Goal: Task Accomplishment & Management: Manage account settings

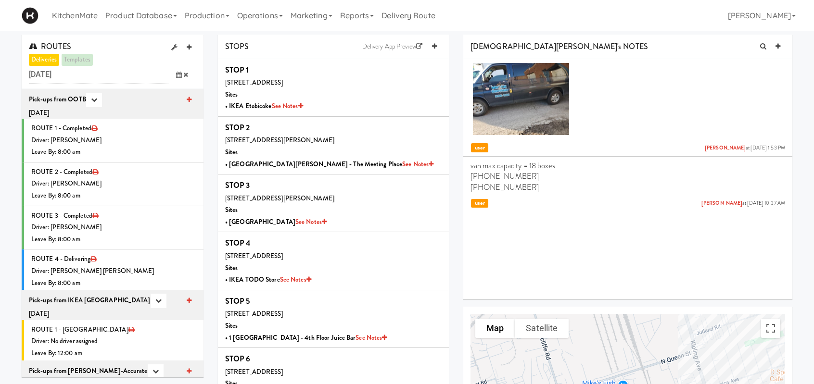
click at [179, 77] on icon at bounding box center [179, 75] width 6 height 6
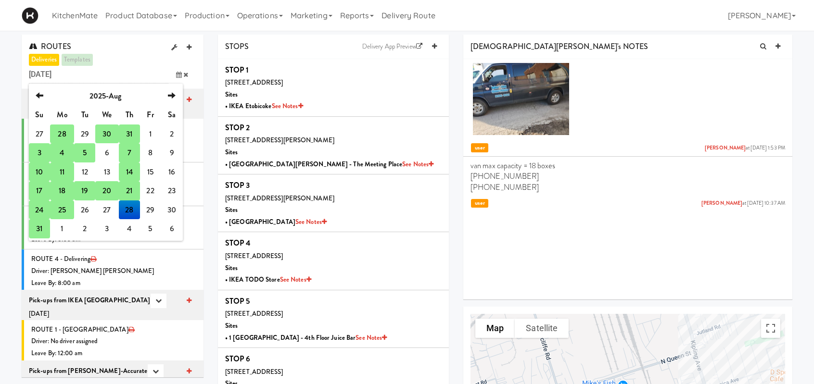
click at [40, 207] on td "24" at bounding box center [39, 210] width 21 height 19
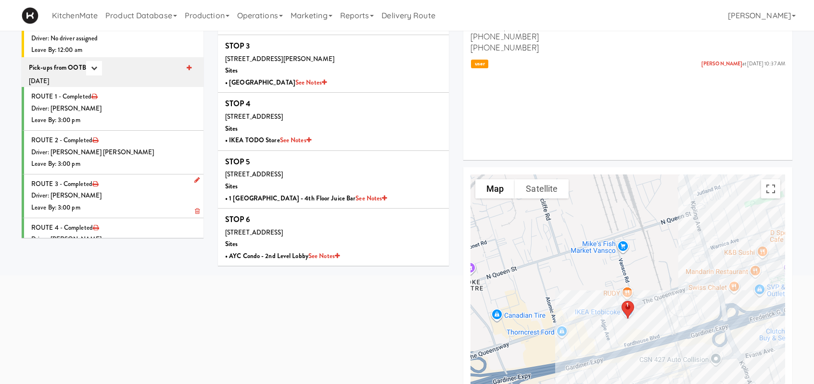
scroll to position [136, 0]
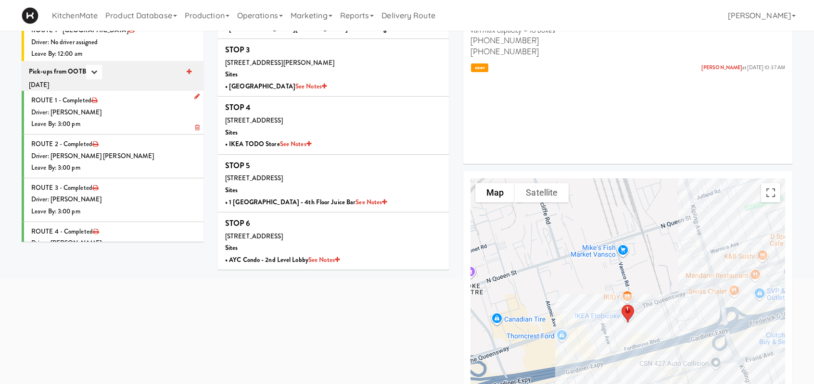
click at [134, 118] on div "Leave By: 3:00 pm" at bounding box center [113, 124] width 165 height 12
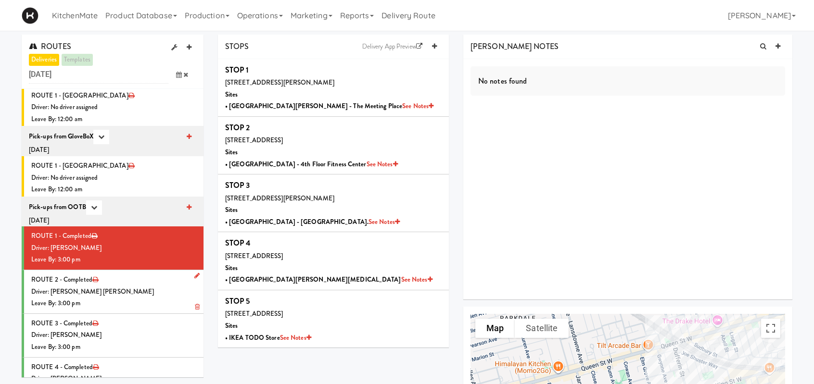
click at [160, 286] on div "Driver: [PERSON_NAME] [PERSON_NAME]" at bounding box center [113, 292] width 165 height 12
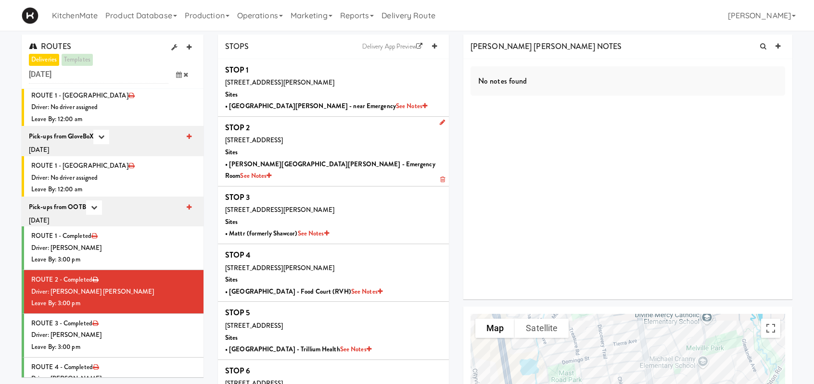
click at [337, 154] on div "10 Trench St, Richmond Hill, ON, CA Sites • Mackenzie Richmond Hill Hospital - …" at bounding box center [333, 158] width 216 height 47
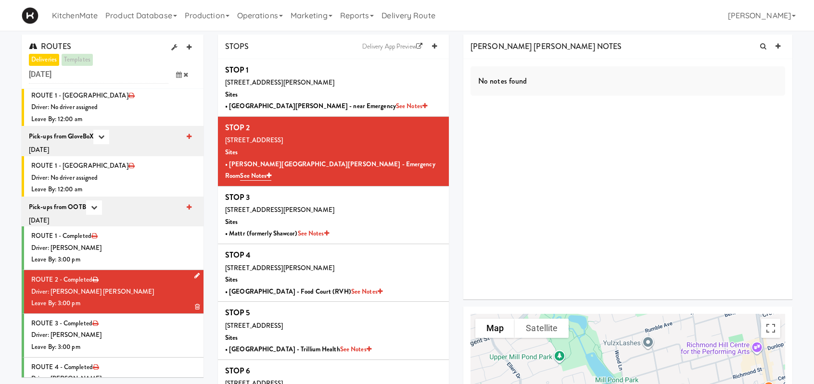
click at [153, 298] on div "Leave By: 3:00 pm" at bounding box center [113, 304] width 165 height 12
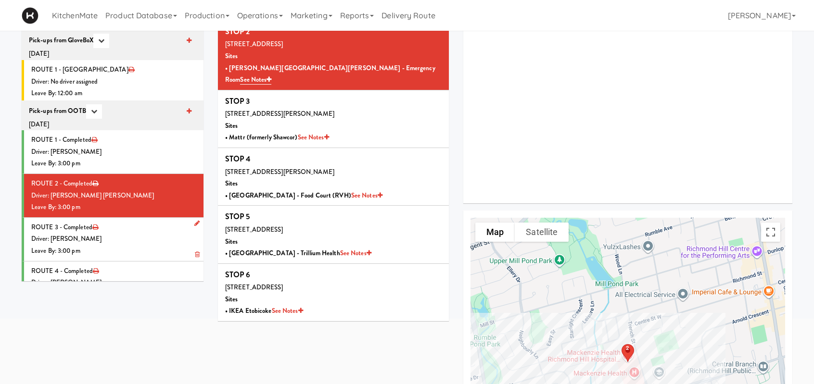
click at [113, 245] on div "Leave By: 3:00 pm" at bounding box center [113, 251] width 165 height 12
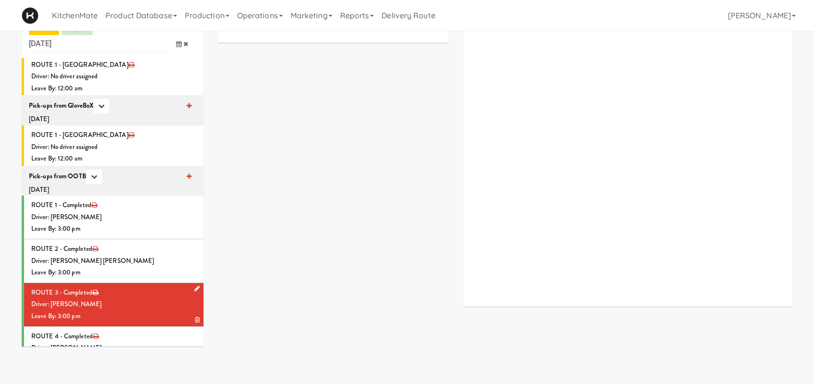
scroll to position [96, 0]
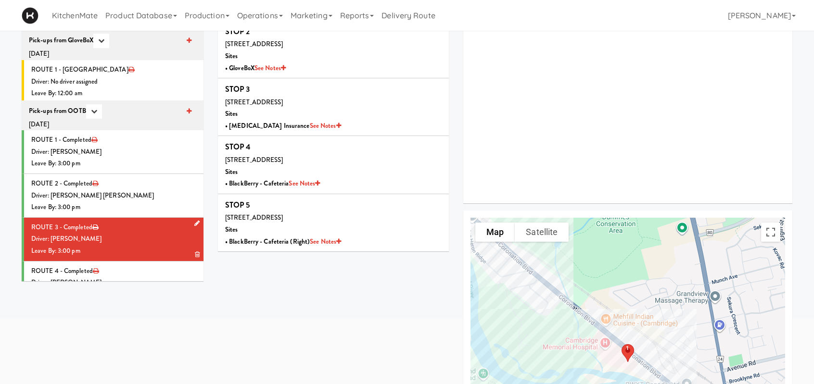
click at [123, 233] on div "Driver: [PERSON_NAME]" at bounding box center [113, 239] width 165 height 12
click at [117, 233] on div "Driver: [PERSON_NAME]" at bounding box center [113, 239] width 165 height 12
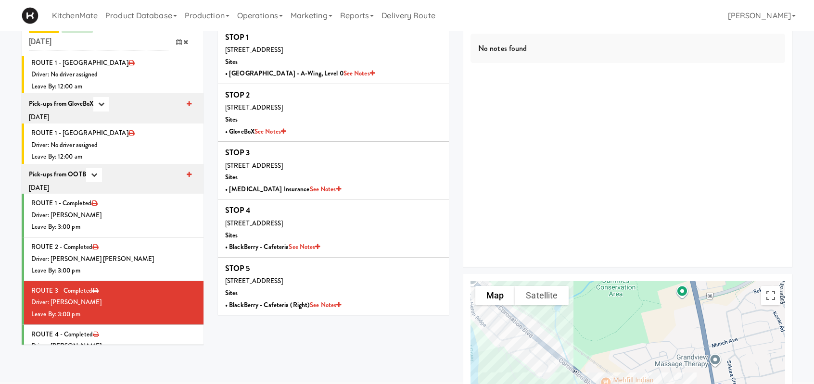
scroll to position [48, 0]
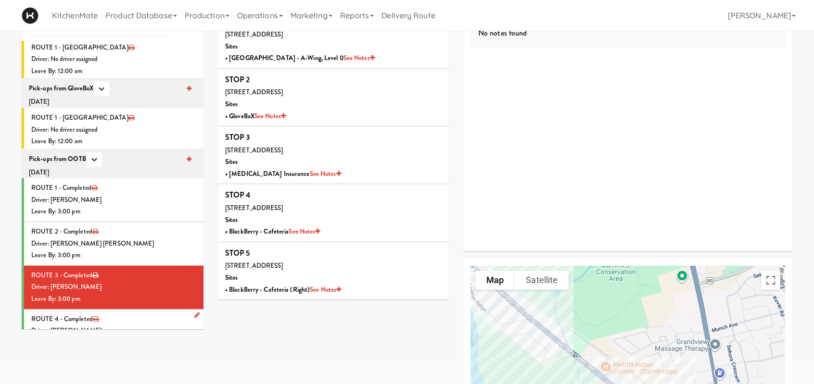
click at [124, 325] on div "Driver: [PERSON_NAME]" at bounding box center [113, 331] width 165 height 12
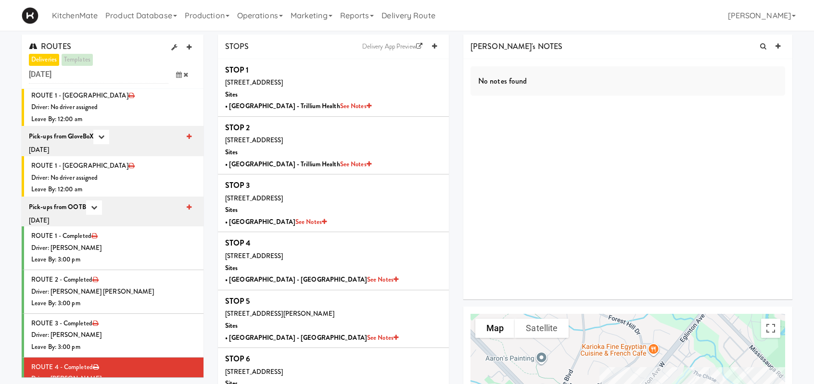
click at [179, 77] on icon at bounding box center [179, 75] width 6 height 6
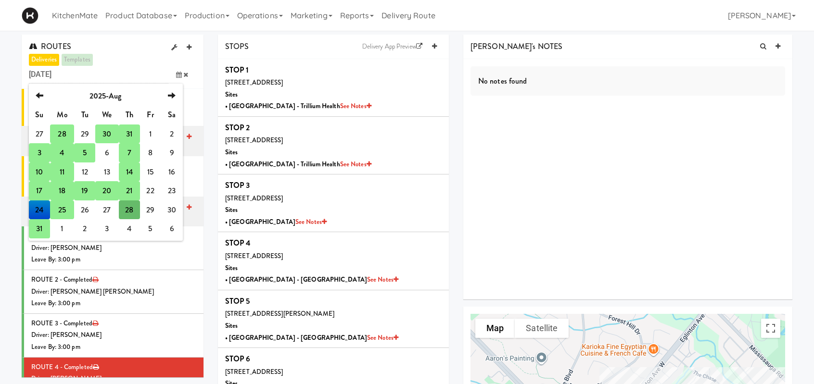
click at [58, 210] on td "25" at bounding box center [62, 210] width 24 height 19
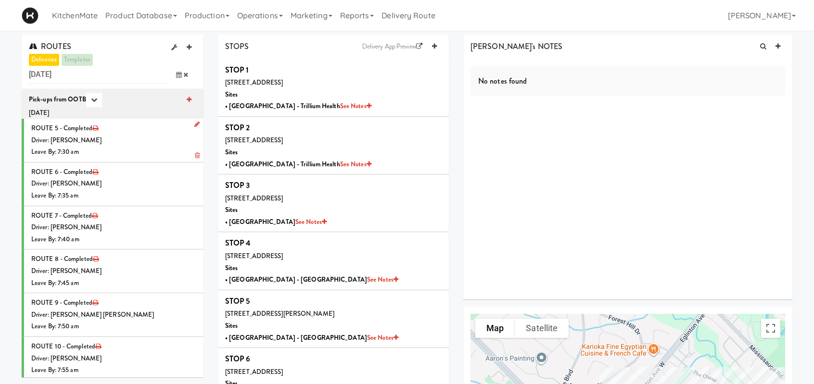
click at [149, 140] on div "Driver: Lehnard Solomon" at bounding box center [113, 141] width 165 height 12
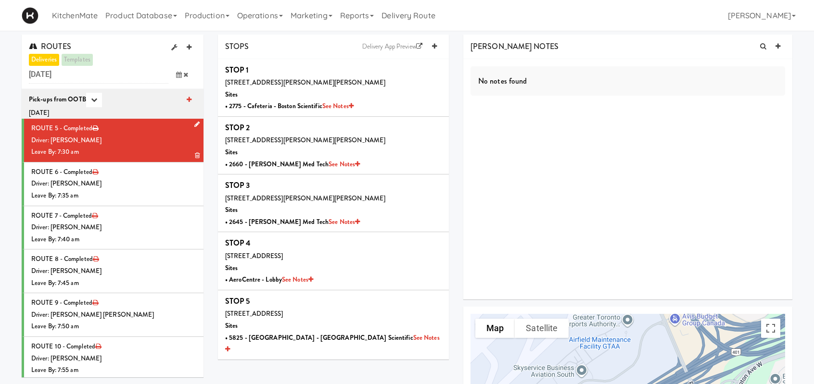
click at [168, 146] on div "Driver: Lehnard Solomon" at bounding box center [113, 141] width 165 height 12
click at [148, 193] on div "Leave By: 7:35 am" at bounding box center [113, 196] width 165 height 12
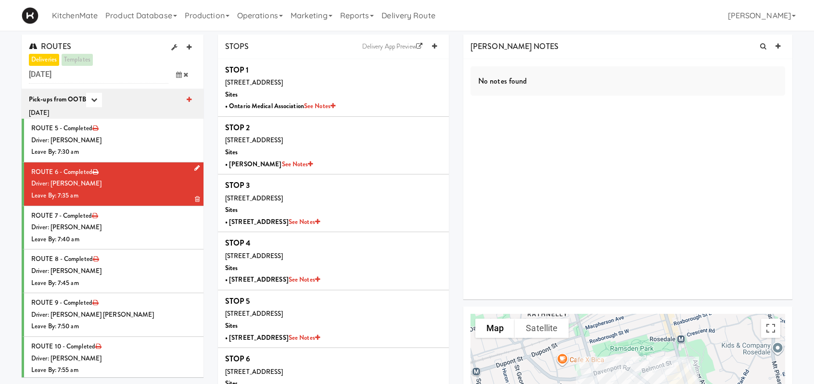
drag, startPoint x: 132, startPoint y: 182, endPoint x: 142, endPoint y: 181, distance: 10.7
click at [132, 182] on div "Driver: [PERSON_NAME]" at bounding box center [113, 184] width 165 height 12
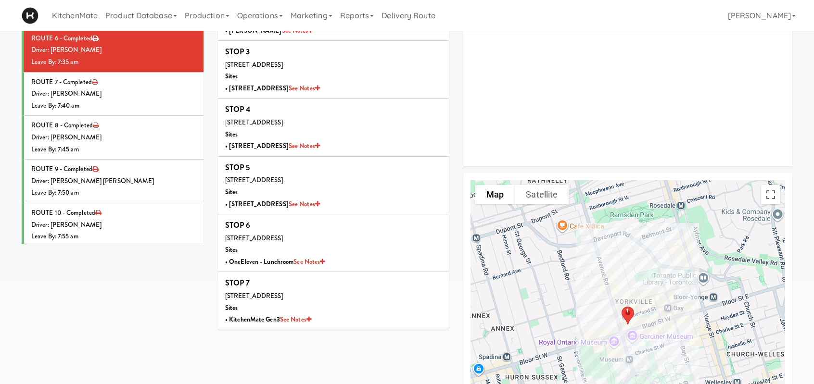
scroll to position [192, 0]
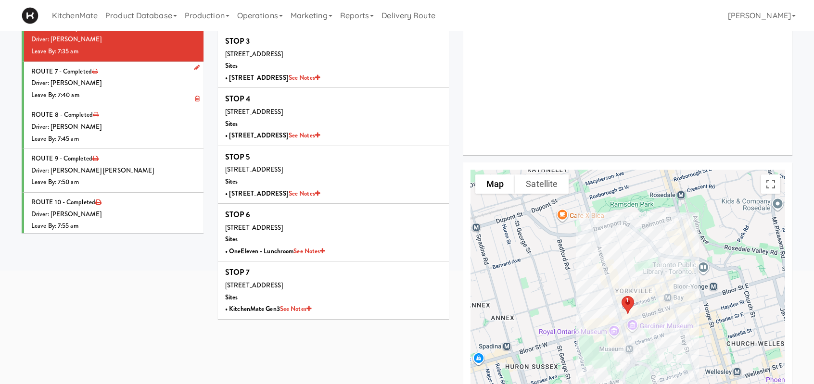
click at [115, 89] on div "Leave By: 7:40 am" at bounding box center [113, 95] width 165 height 12
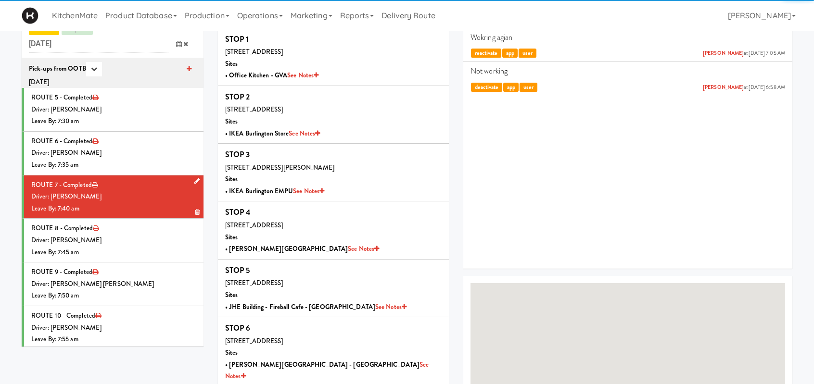
scroll to position [144, 0]
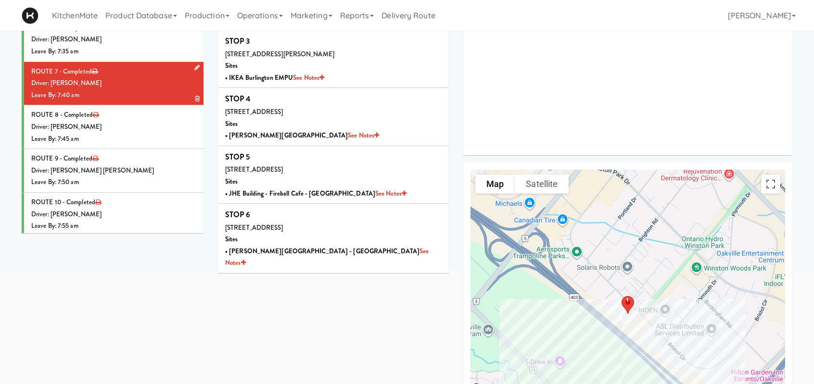
click at [140, 92] on div "Leave By: 7:40 am" at bounding box center [113, 95] width 165 height 12
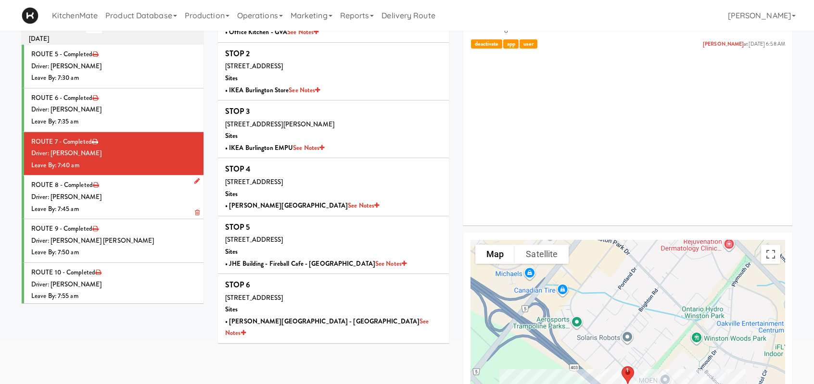
scroll to position [48, 0]
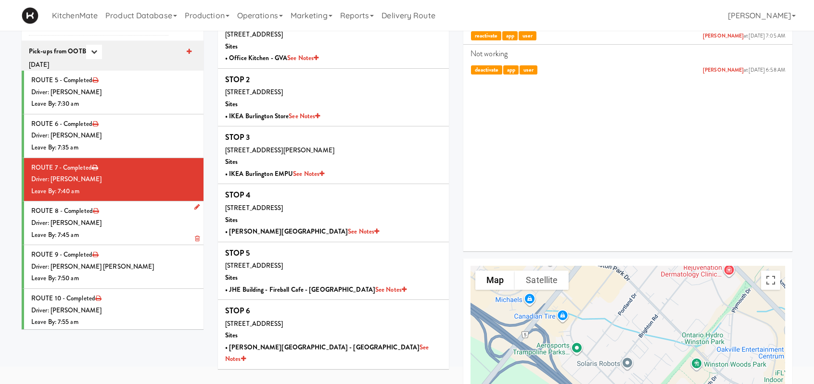
click at [166, 241] on li "ROUTE 8 - Completed Driver: Hanaie Alshabat Leave By: 7:45 am" at bounding box center [113, 224] width 182 height 44
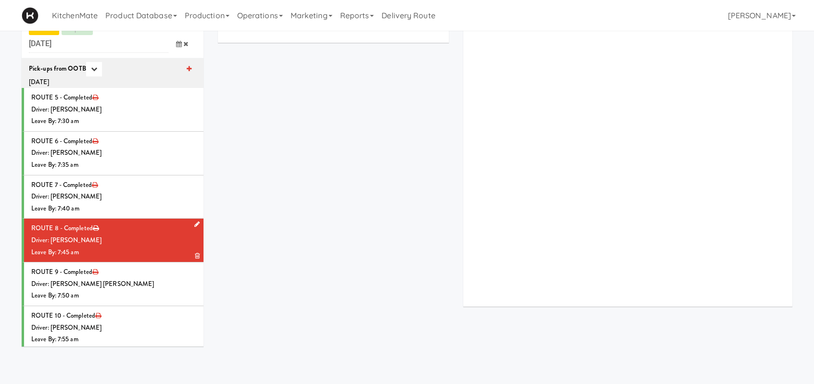
scroll to position [48, 0]
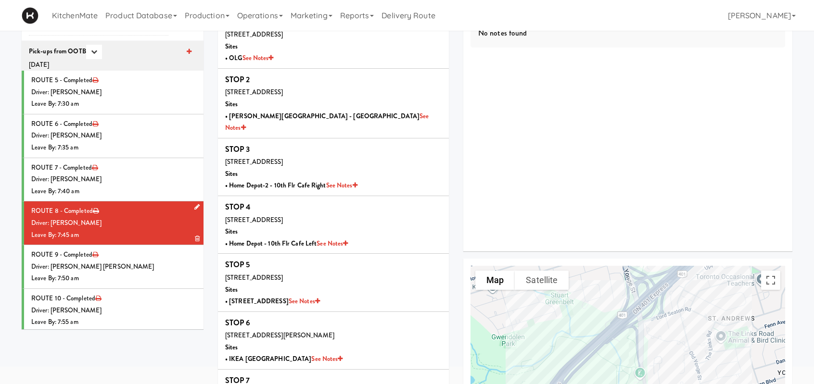
click at [160, 234] on div "Leave By: 7:45 am" at bounding box center [113, 235] width 165 height 12
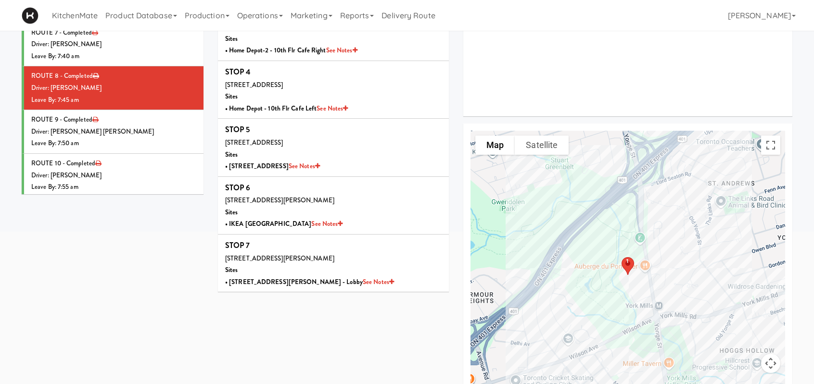
scroll to position [192, 0]
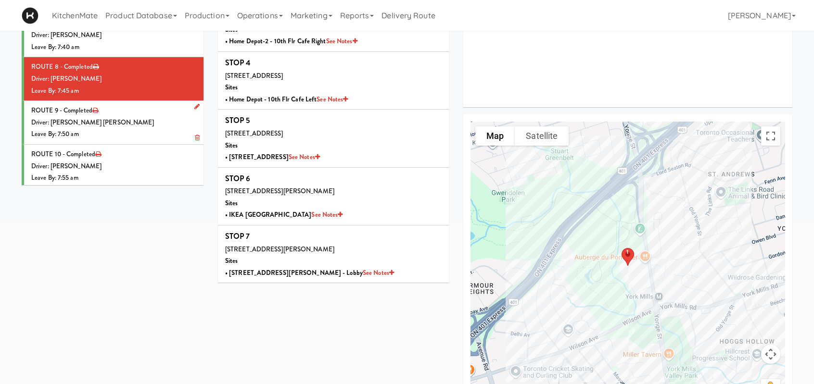
click at [163, 131] on div "Leave By: 7:50 am" at bounding box center [113, 134] width 165 height 12
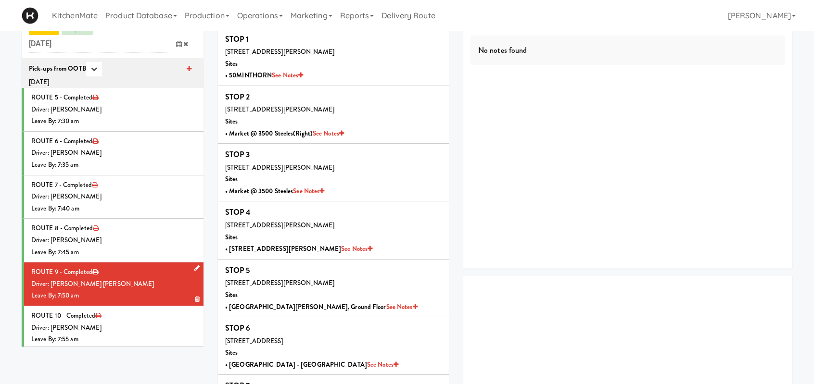
scroll to position [192, 0]
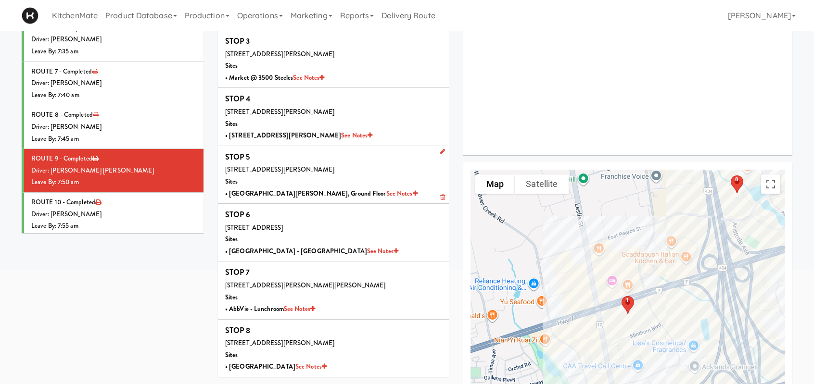
drag, startPoint x: 115, startPoint y: 164, endPoint x: 256, endPoint y: 172, distance: 141.1
click at [115, 165] on div "Driver: [PERSON_NAME] [PERSON_NAME]" at bounding box center [113, 171] width 165 height 12
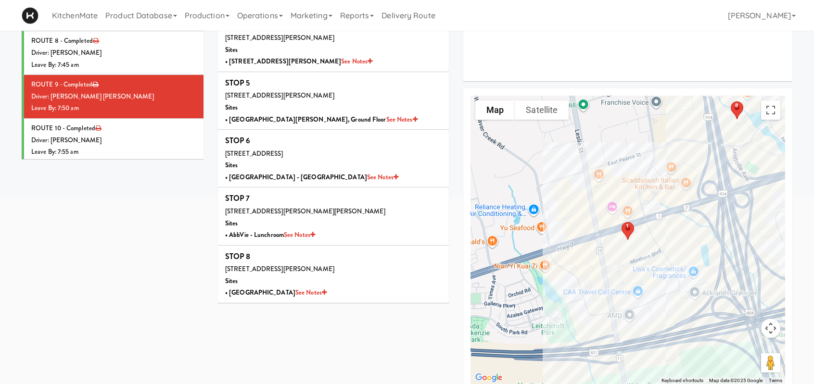
scroll to position [232, 0]
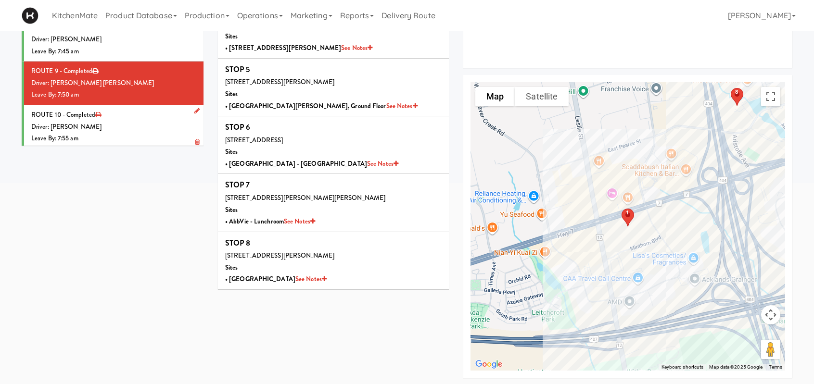
click at [139, 123] on div "Driver: [PERSON_NAME]" at bounding box center [113, 127] width 165 height 12
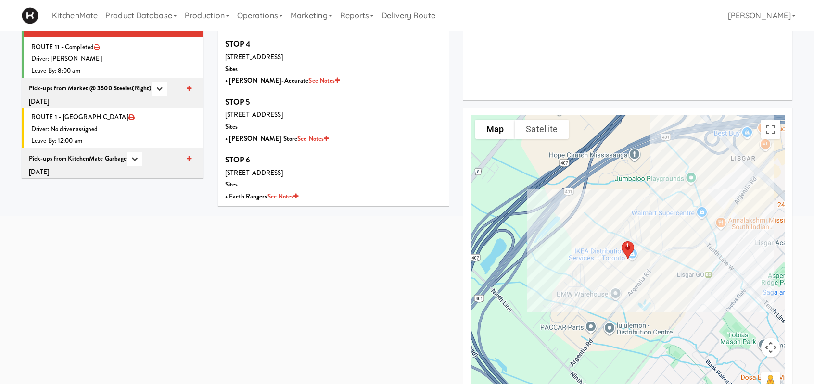
scroll to position [136, 0]
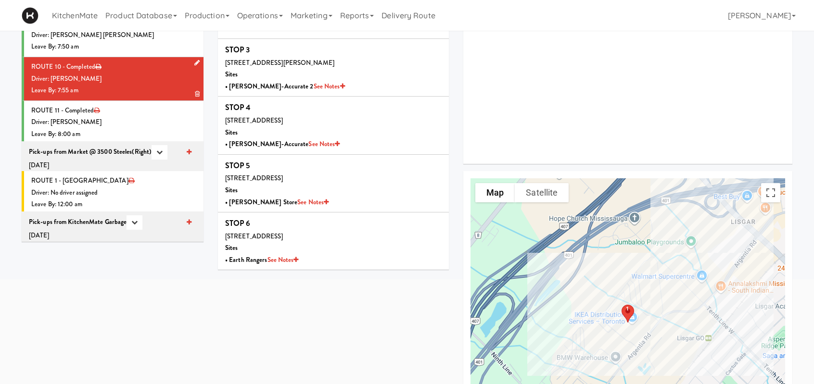
click at [125, 86] on div "Leave By: 7:55 am" at bounding box center [113, 91] width 165 height 12
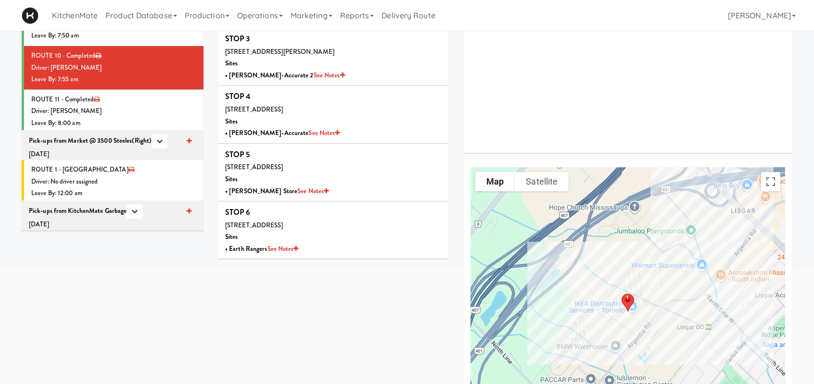
scroll to position [39, 0]
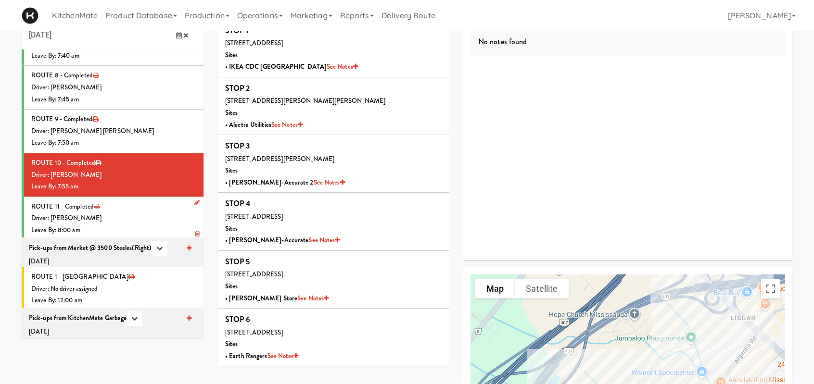
click at [118, 214] on div "Driver: [PERSON_NAME]" at bounding box center [113, 219] width 165 height 12
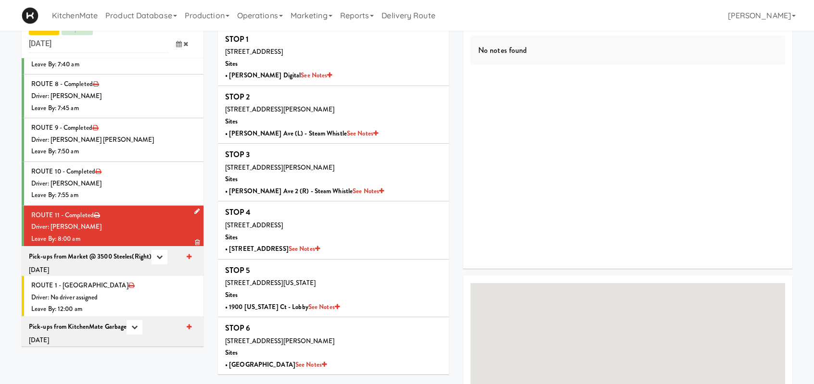
scroll to position [39, 0]
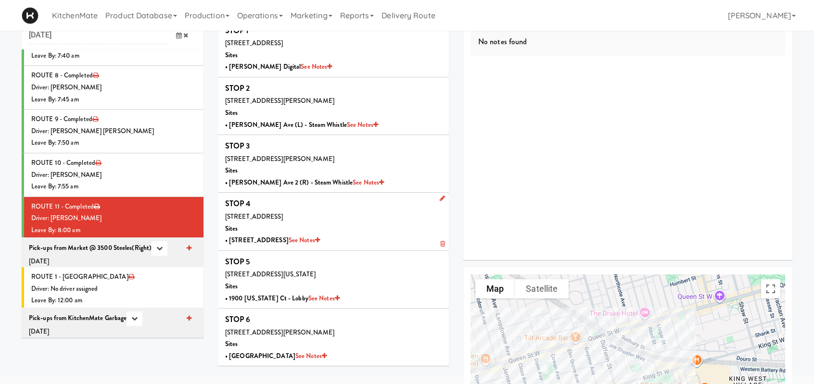
drag, startPoint x: 135, startPoint y: 225, endPoint x: 221, endPoint y: 219, distance: 86.8
click at [135, 225] on div "Leave By: 8:00 am" at bounding box center [113, 231] width 165 height 12
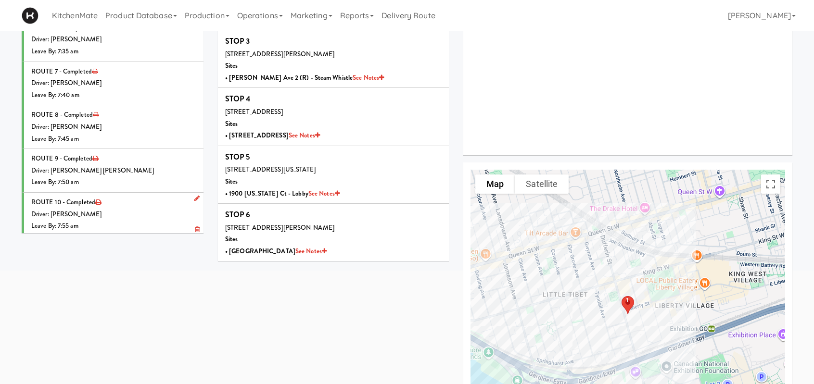
scroll to position [0, 0]
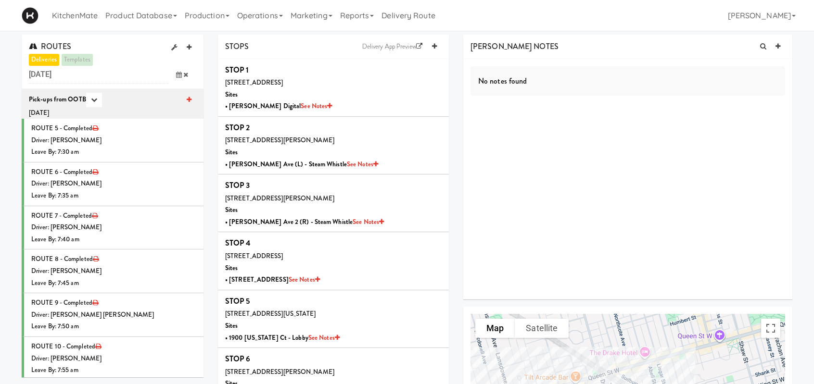
click at [178, 75] on icon at bounding box center [179, 75] width 6 height 6
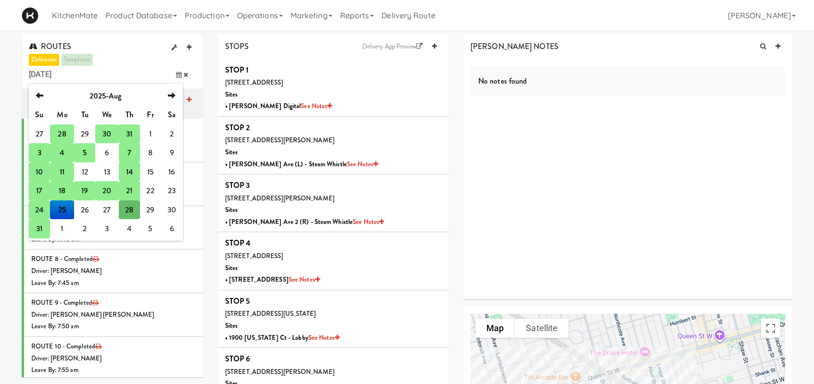
click at [37, 174] on td "10" at bounding box center [39, 172] width 21 height 19
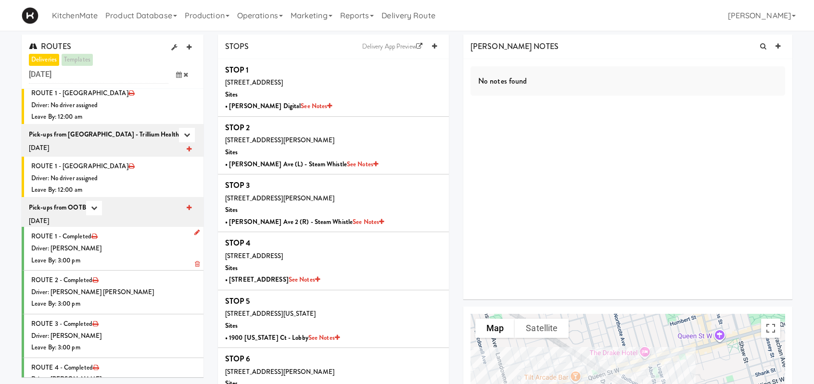
scroll to position [144, 0]
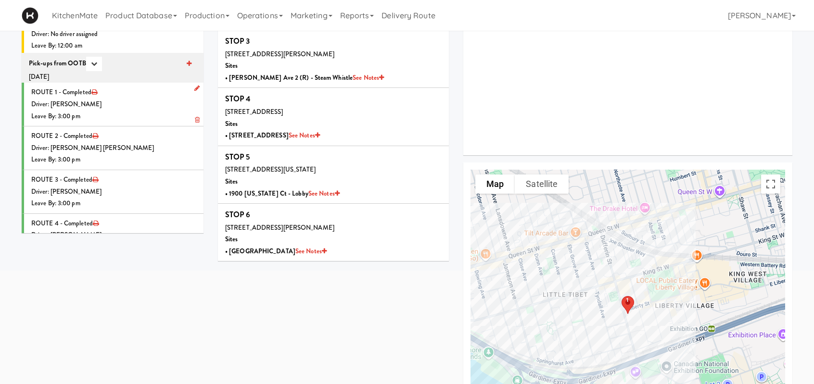
click at [134, 99] on div "Driver: [PERSON_NAME]" at bounding box center [113, 105] width 165 height 12
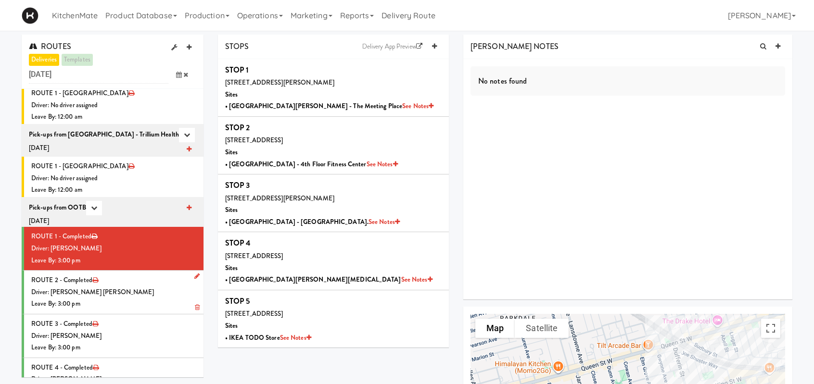
click at [119, 287] on div "Driver: [PERSON_NAME] [PERSON_NAME]" at bounding box center [113, 293] width 165 height 12
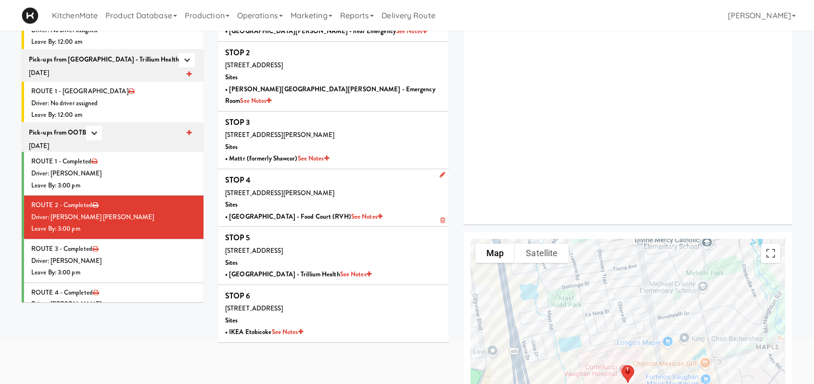
scroll to position [96, 0]
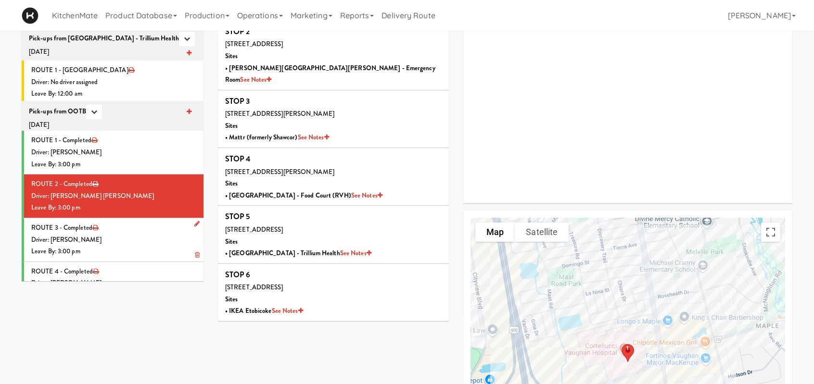
click at [149, 234] on div "Driver: [PERSON_NAME]" at bounding box center [113, 240] width 165 height 12
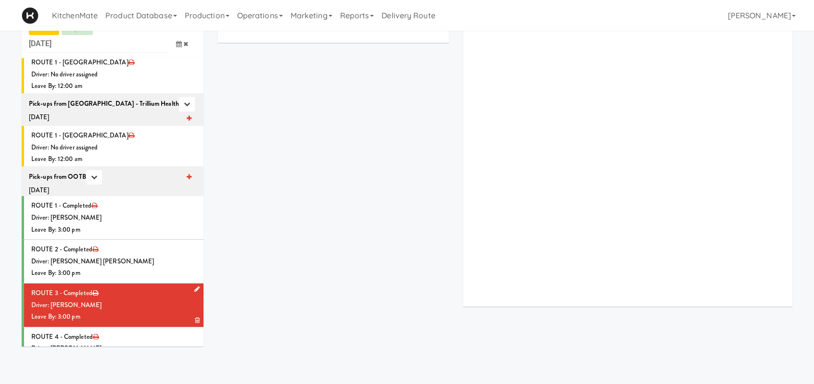
scroll to position [96, 0]
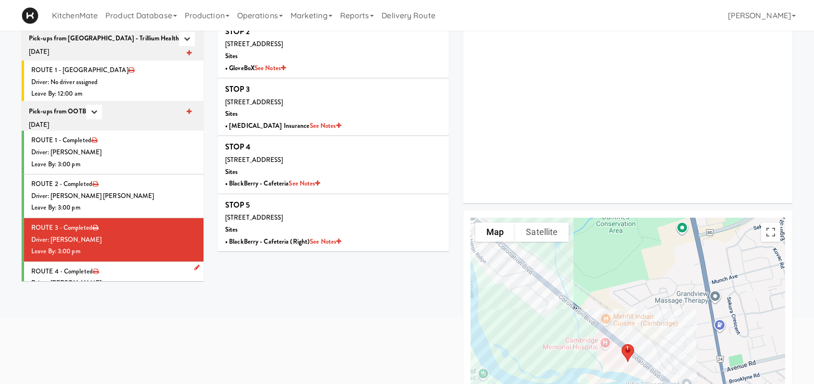
click at [118, 277] on div "Driver: Hanaie Alshabat" at bounding box center [113, 283] width 165 height 12
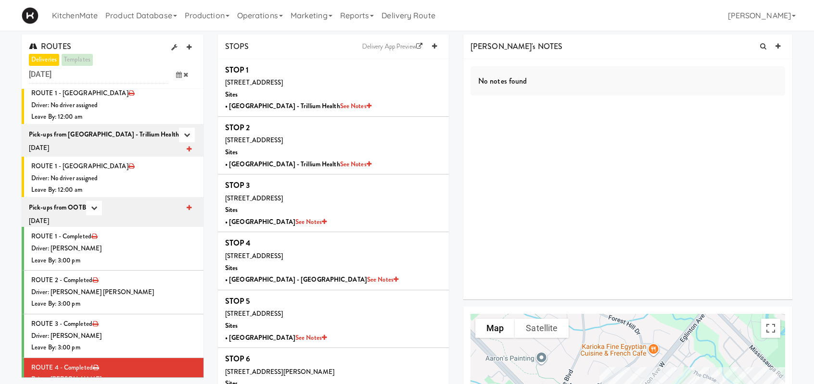
click at [179, 73] on icon at bounding box center [179, 75] width 6 height 6
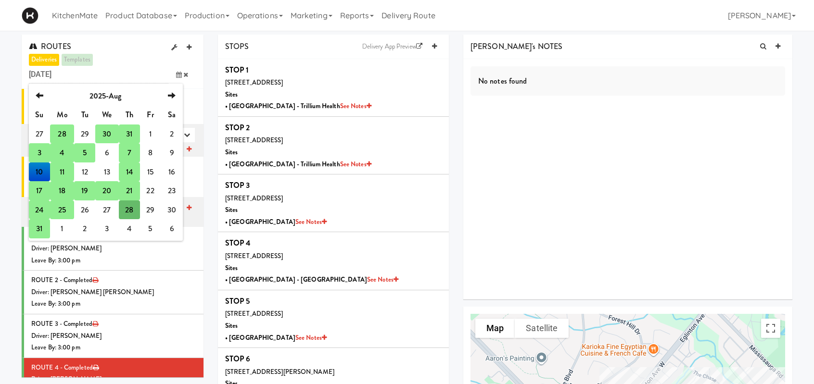
click at [62, 171] on td "11" at bounding box center [62, 172] width 24 height 19
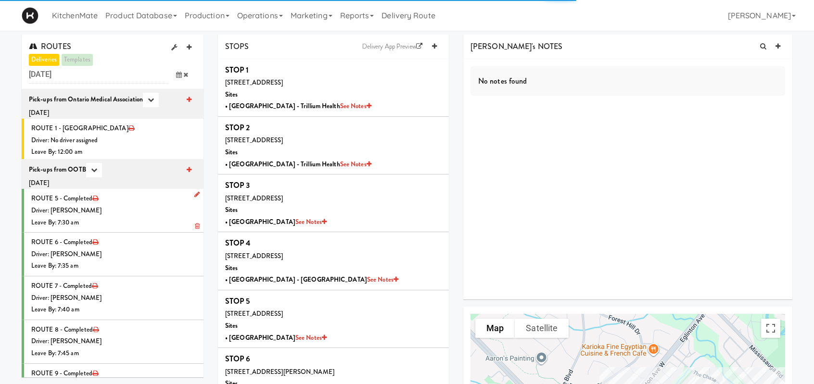
click at [131, 214] on div "Driver: Lehnard Solomon" at bounding box center [113, 211] width 165 height 12
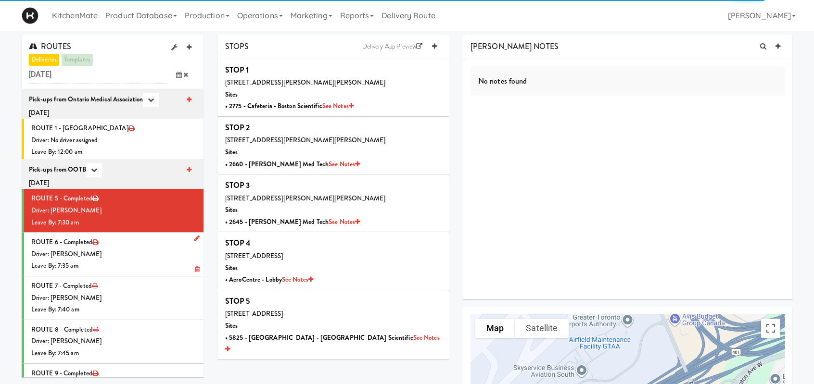
click at [137, 271] on div "Leave By: 7:35 am" at bounding box center [113, 266] width 165 height 12
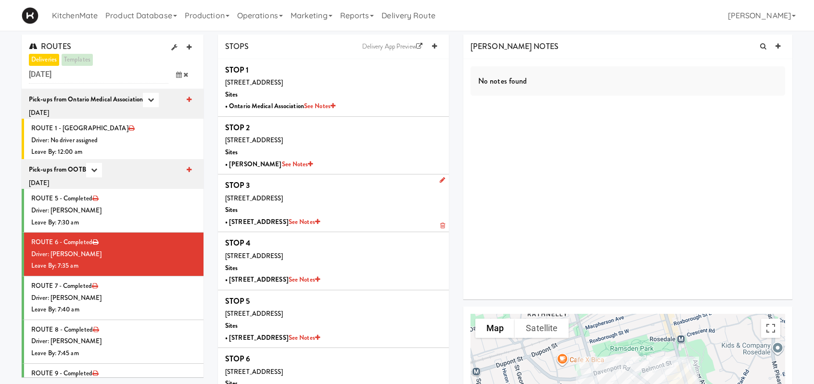
scroll to position [144, 0]
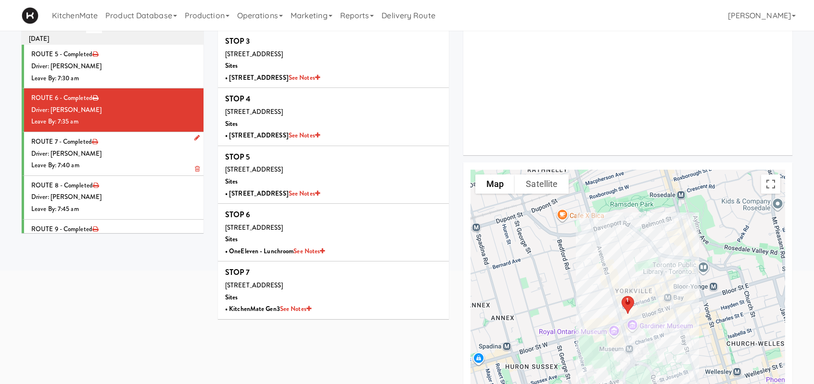
click at [154, 152] on div "Driver: Walid Limam" at bounding box center [113, 154] width 165 height 12
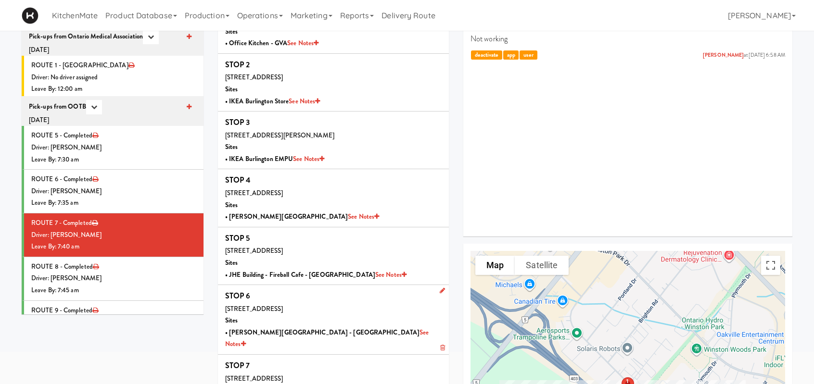
scroll to position [48, 0]
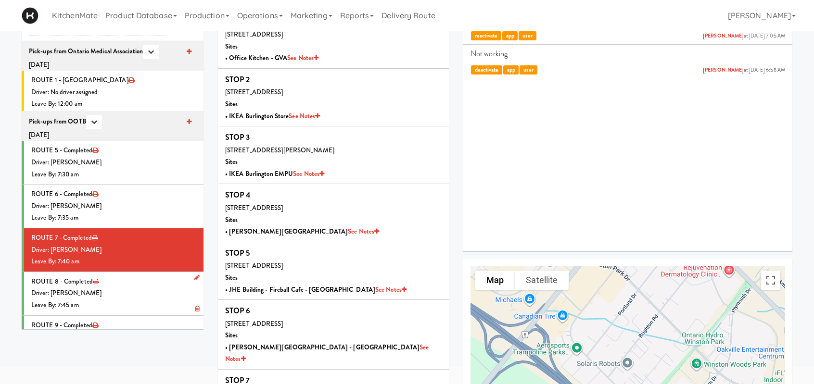
click at [151, 289] on div "Driver: Hanaie Alshabat" at bounding box center [113, 294] width 165 height 12
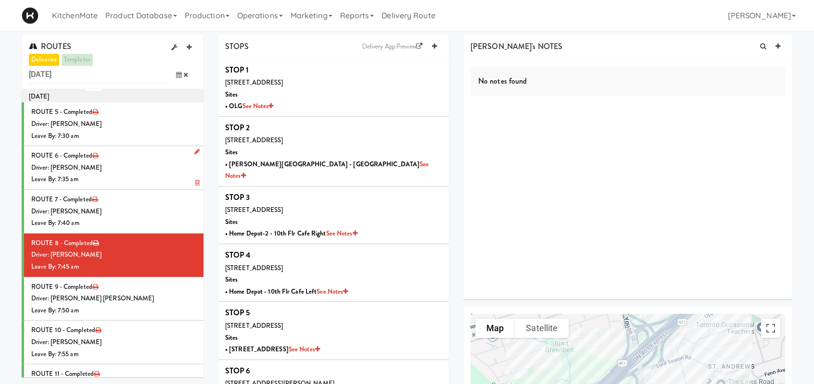
scroll to position [96, 0]
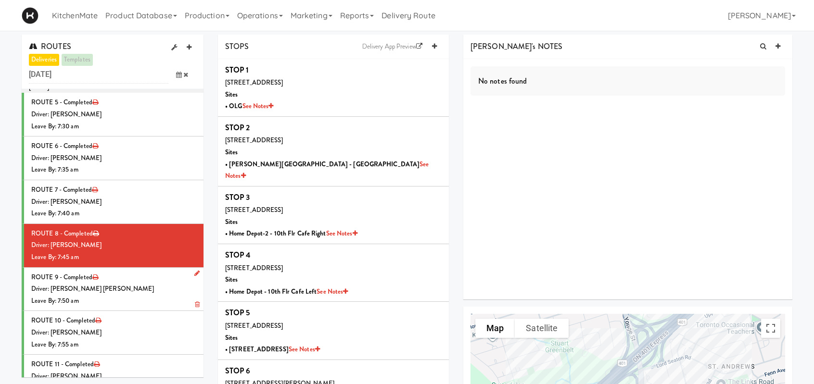
click at [142, 274] on li "ROUTE 9 - Completed Driver: Khalil Odim Chedid Leave By: 7:50 am" at bounding box center [113, 290] width 182 height 44
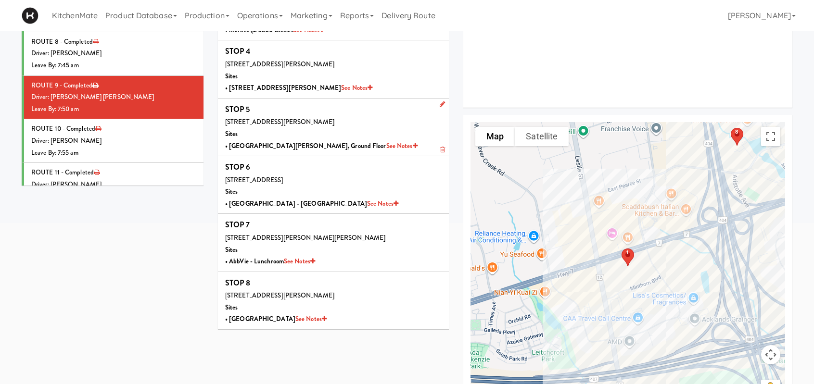
scroll to position [192, 0]
click at [126, 132] on li "ROUTE 10 - Completed Driver: Pedro Herrera Leave By: 7:55 am" at bounding box center [113, 141] width 182 height 44
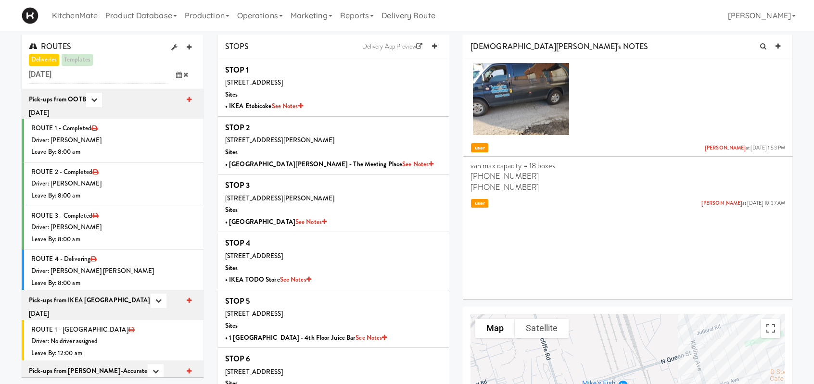
click at [177, 75] on icon at bounding box center [179, 75] width 6 height 6
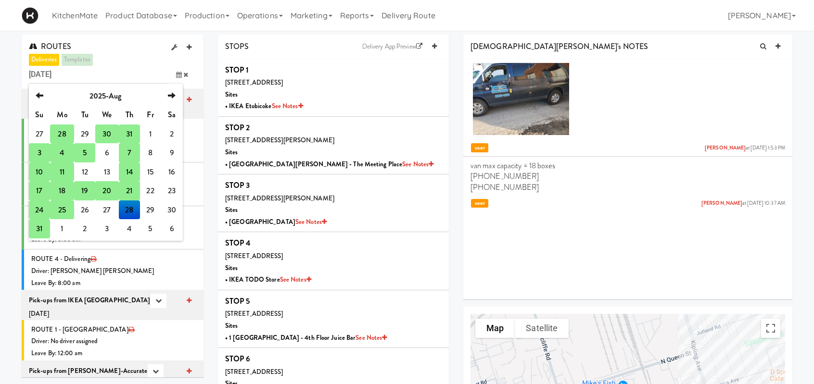
click at [39, 229] on td "31" at bounding box center [39, 228] width 21 height 19
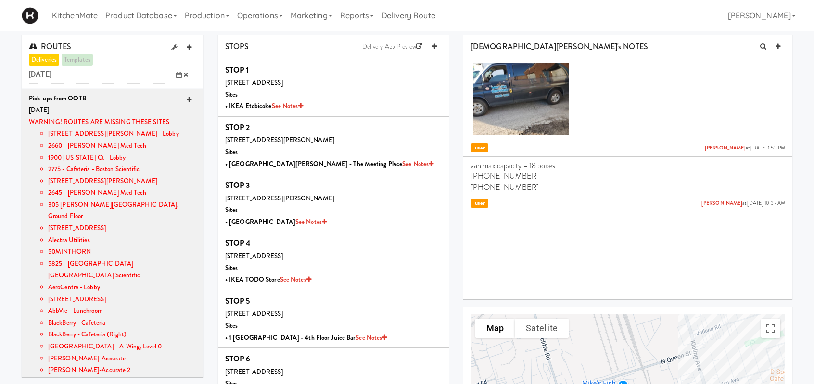
click at [187, 97] on icon at bounding box center [189, 100] width 5 height 6
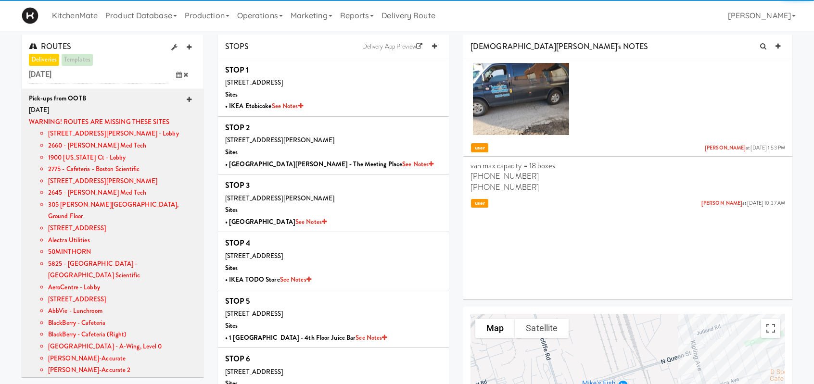
click at [187, 98] on icon at bounding box center [189, 100] width 5 height 6
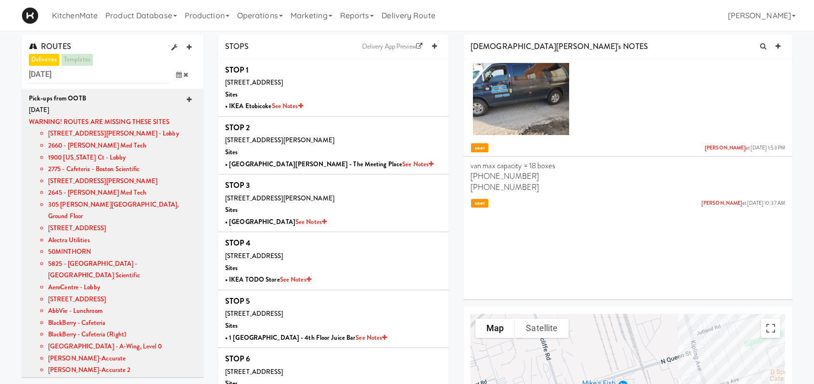
click at [187, 98] on icon at bounding box center [189, 100] width 5 height 6
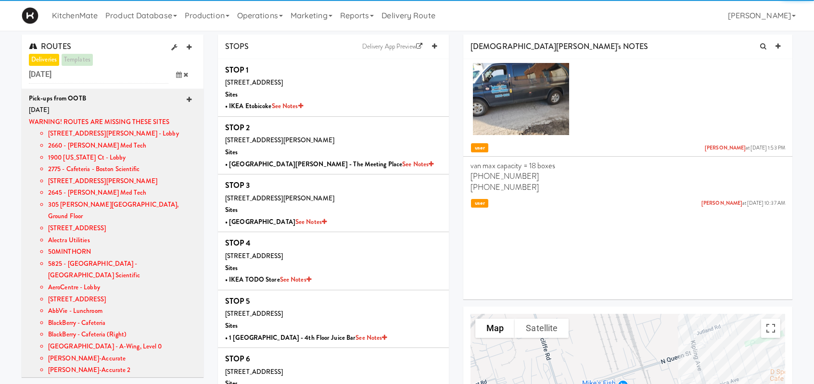
click at [187, 98] on icon at bounding box center [189, 100] width 5 height 6
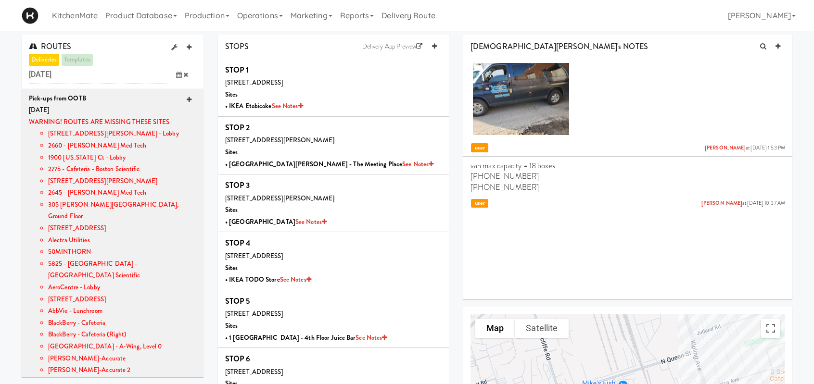
click at [187, 97] on icon at bounding box center [189, 100] width 5 height 6
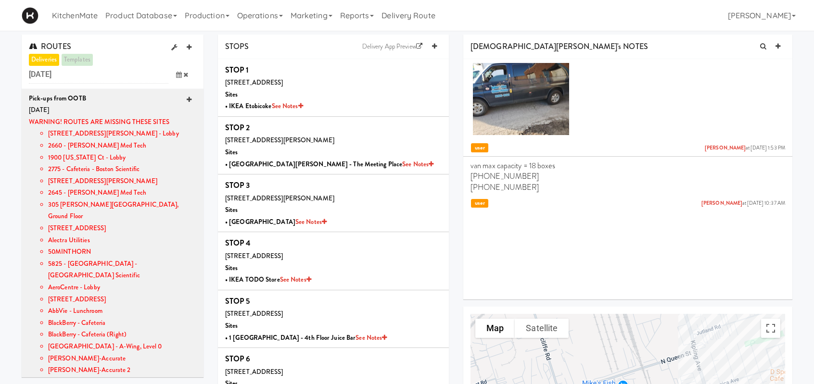
click at [187, 97] on icon at bounding box center [189, 100] width 5 height 6
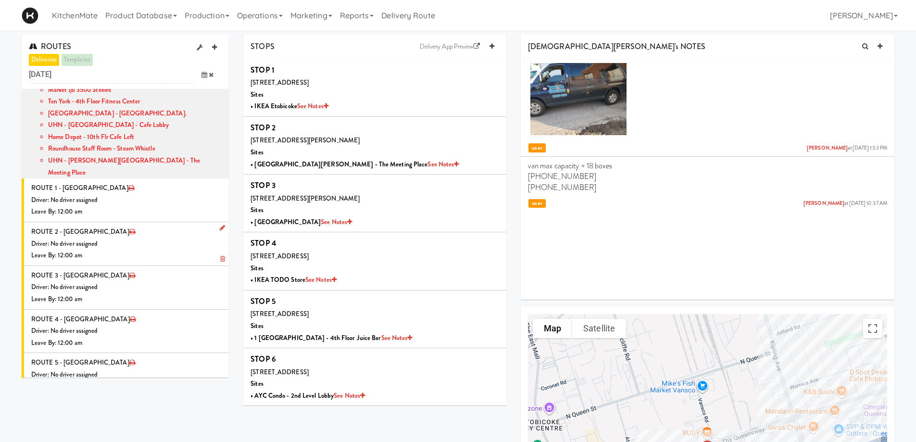
scroll to position [821, 0]
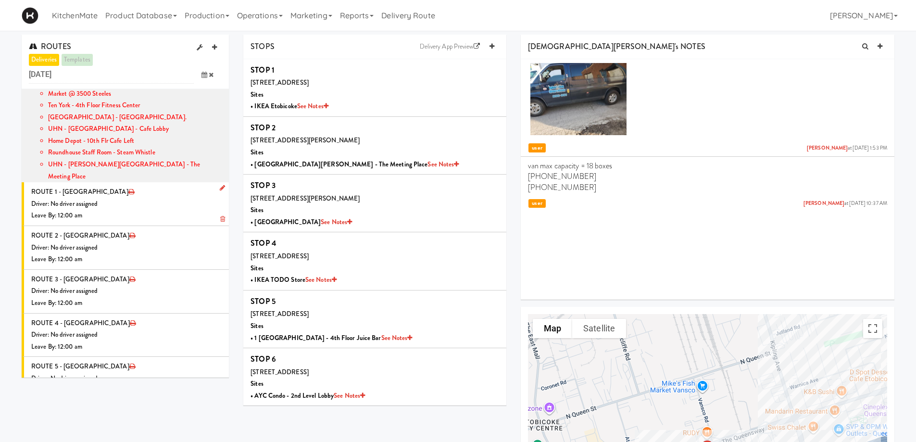
click at [220, 185] on icon at bounding box center [222, 188] width 5 height 6
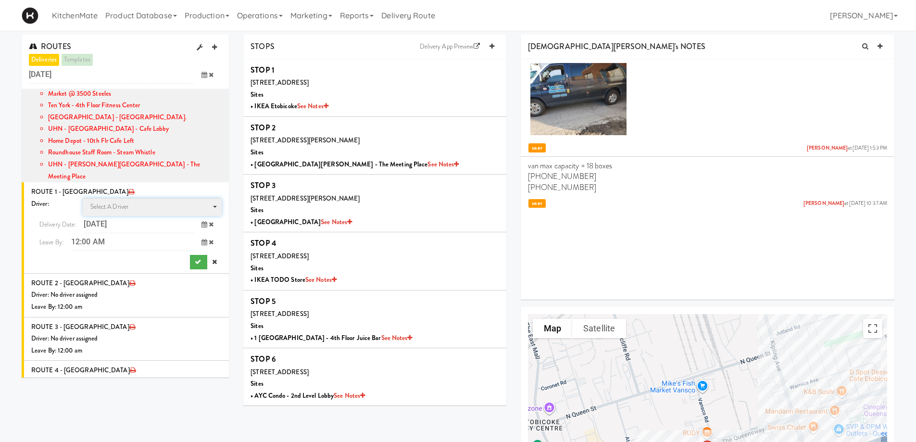
click at [139, 198] on span "Select a driver Select a driver" at bounding box center [152, 207] width 139 height 18
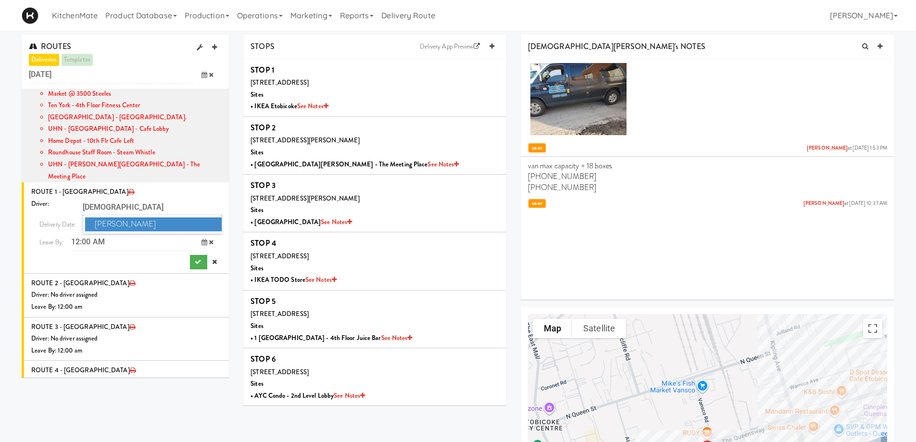
type input "CHRIST"
click at [140, 217] on span "[PERSON_NAME]" at bounding box center [153, 224] width 137 height 14
click at [202, 239] on icon at bounding box center [205, 242] width 6 height 6
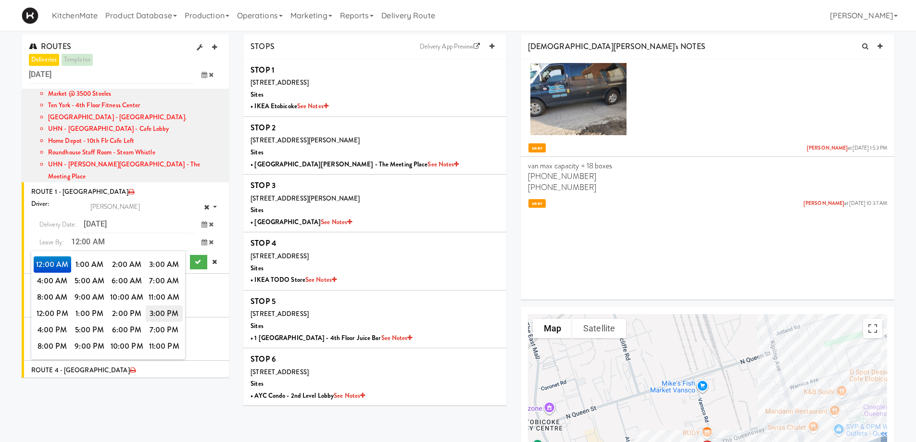
click at [161, 305] on span "3:00 PM" at bounding box center [165, 313] width 38 height 16
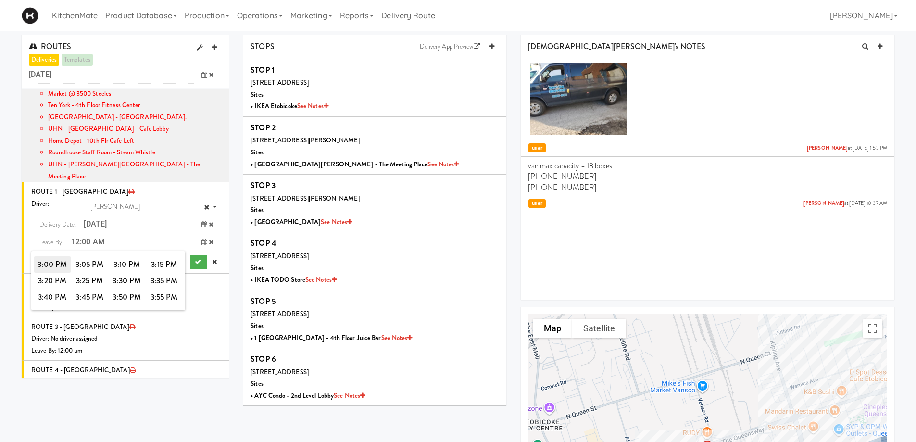
click at [52, 256] on span "3:00 PM" at bounding box center [53, 264] width 38 height 16
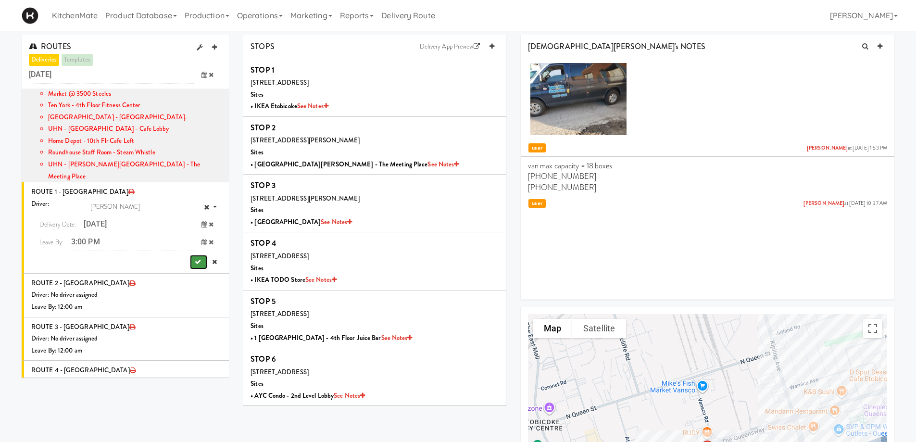
click at [195, 259] on icon "submit" at bounding box center [198, 262] width 6 height 6
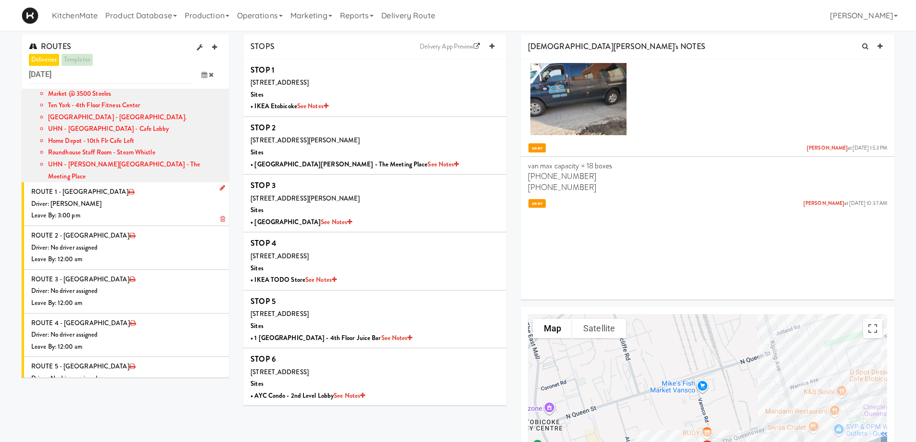
click at [129, 210] on div "Leave By: 3:00 pm" at bounding box center [126, 216] width 190 height 12
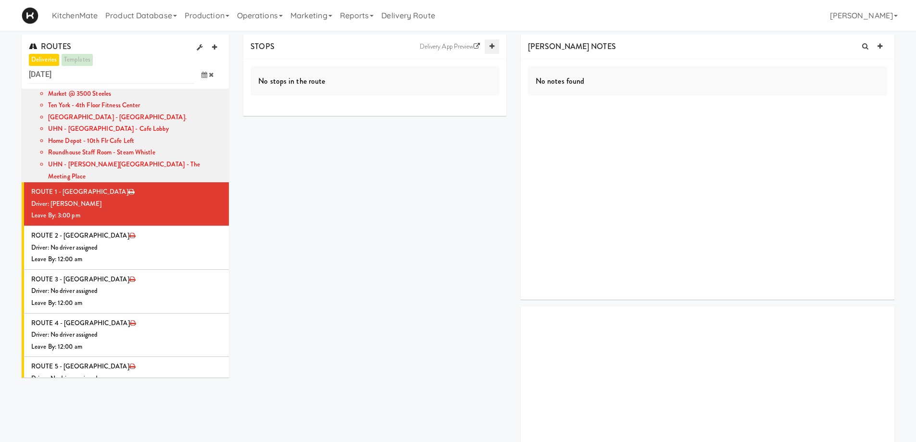
click at [492, 48] on icon at bounding box center [492, 46] width 5 height 6
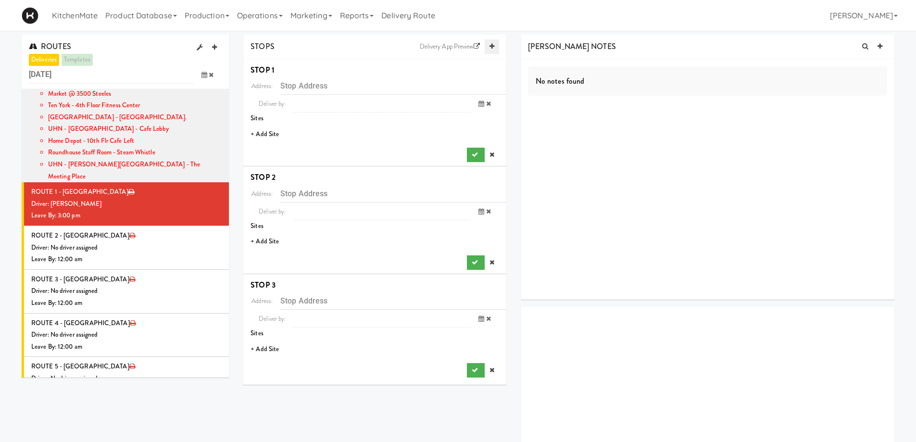
click at [492, 48] on icon at bounding box center [492, 46] width 5 height 6
click at [491, 45] on icon at bounding box center [492, 46] width 5 height 6
click at [265, 136] on li "+ Add Site" at bounding box center [374, 135] width 263 height 20
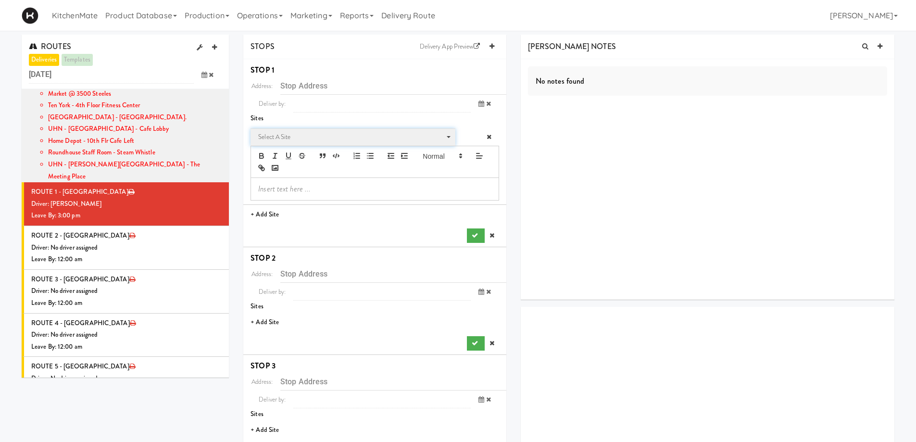
click at [301, 134] on span "Select a site" at bounding box center [349, 137] width 183 height 12
type input "Y"
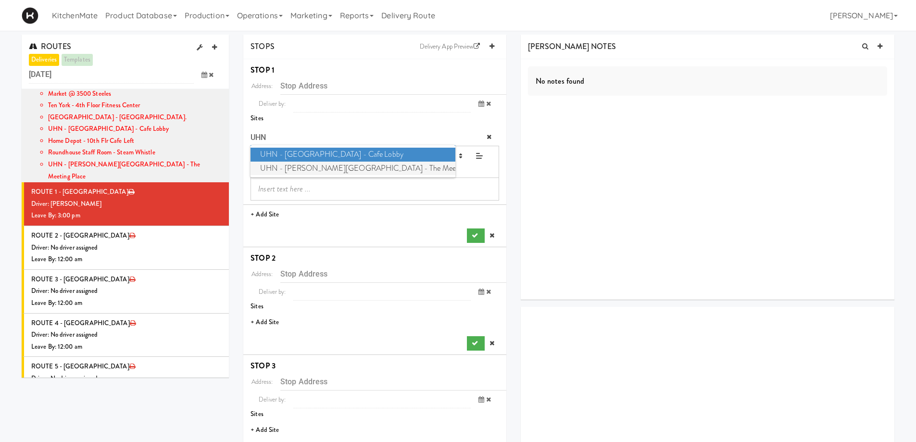
type input "UHN"
click at [297, 168] on span "UHN - Bickle Center - The Meeting Place" at bounding box center [353, 169] width 204 height 14
type input "130 Dunn Ave, Toronto, ON, CA"
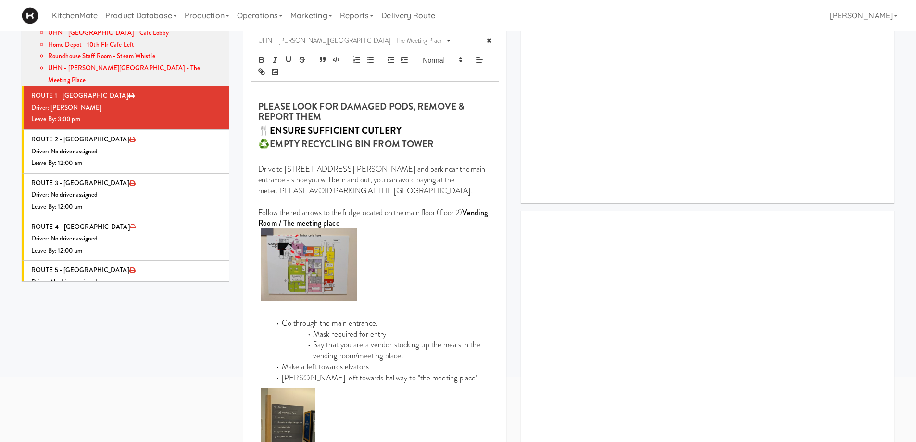
scroll to position [240, 0]
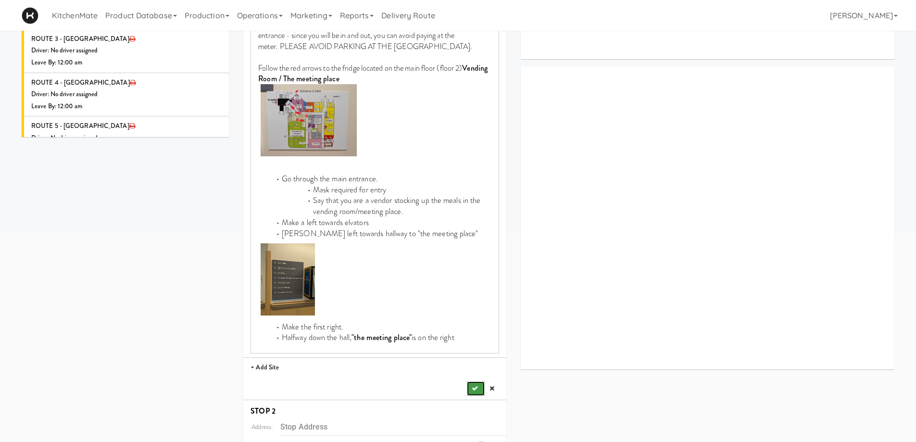
click at [468, 384] on button "submit" at bounding box center [475, 388] width 17 height 14
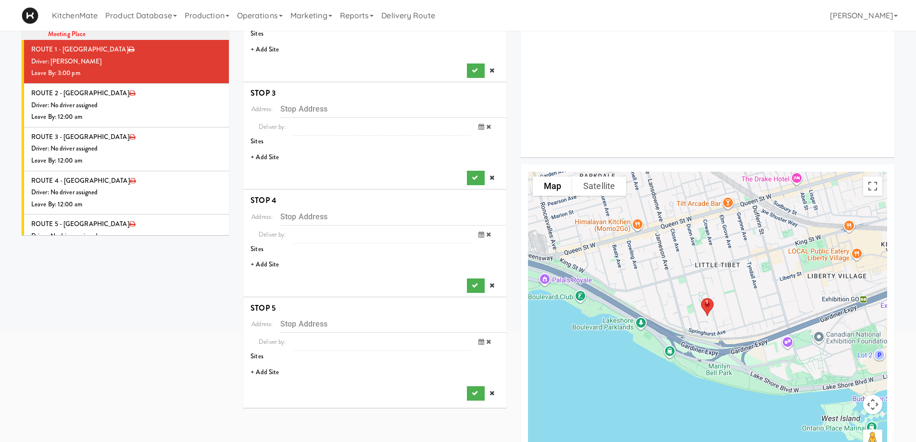
scroll to position [127, 0]
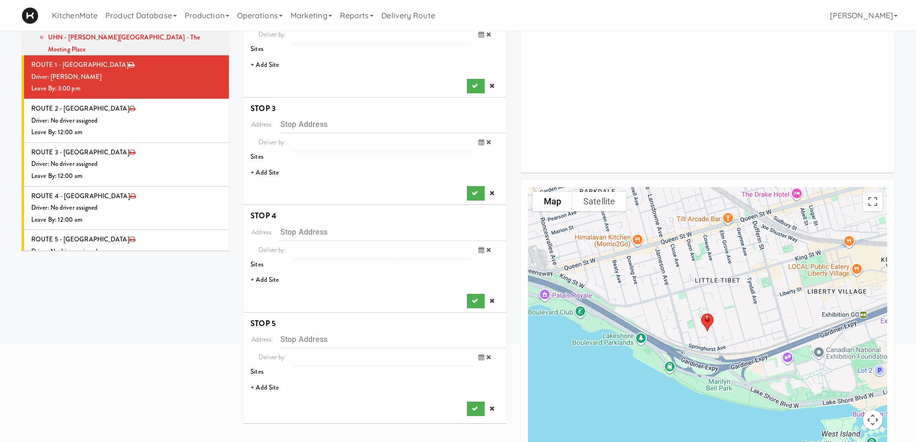
click at [268, 59] on li "+ Add Site" at bounding box center [374, 65] width 263 height 20
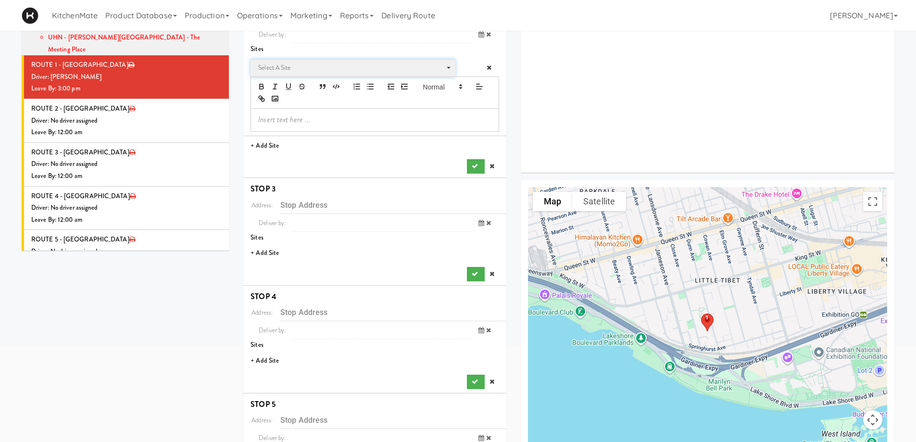
click at [290, 65] on span "Select a site" at bounding box center [349, 68] width 183 height 12
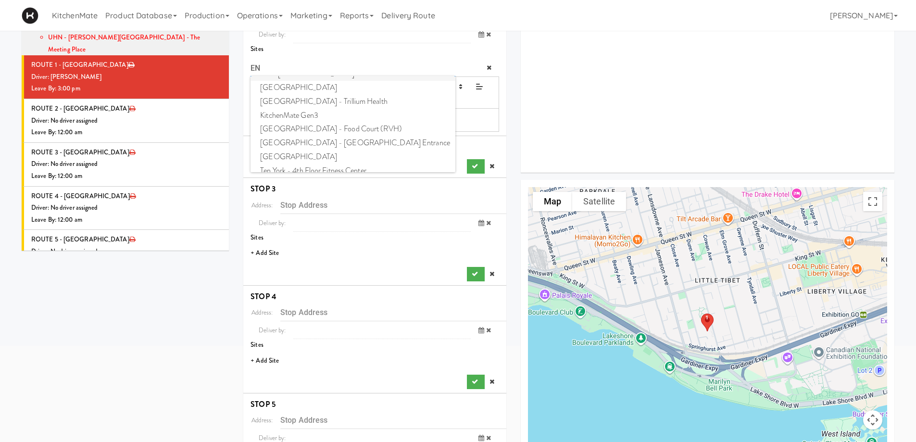
scroll to position [186, 0]
type input "EN"
click at [289, 160] on span "Ten York - 4th Floor Fitness Center" at bounding box center [353, 163] width 204 height 14
type input "10 York St, Toronto, ON, CA"
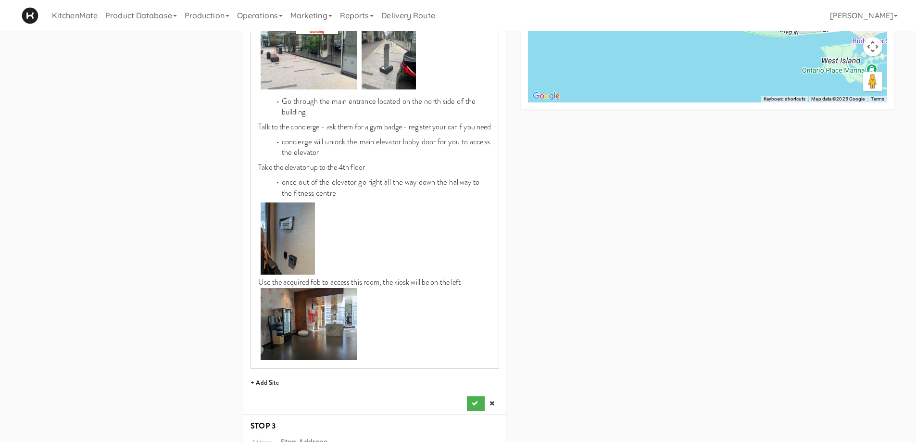
scroll to position [608, 0]
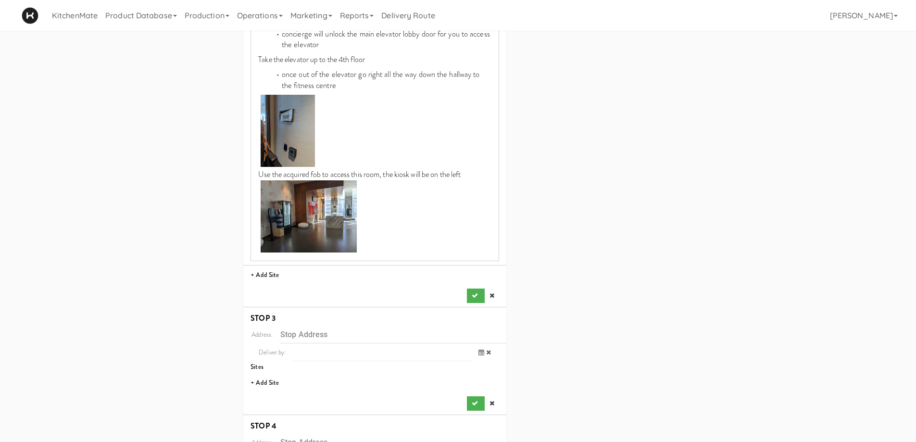
click at [474, 299] on icon "submit" at bounding box center [475, 295] width 6 height 6
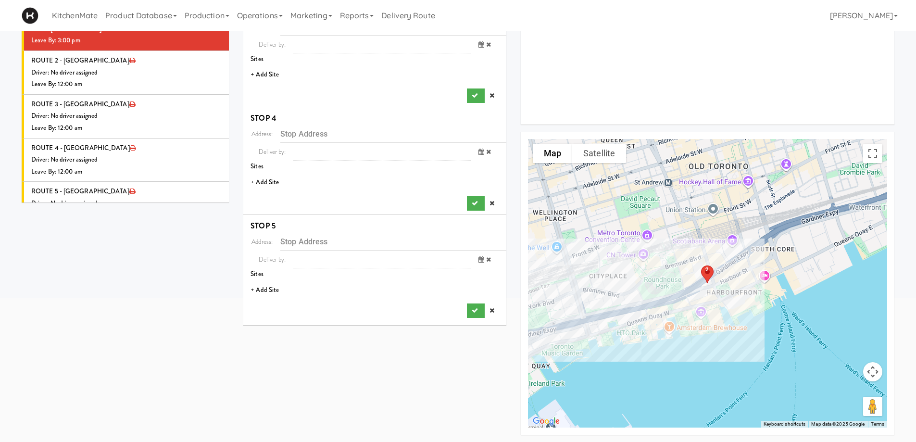
click at [265, 77] on li "+ Add Site" at bounding box center [374, 75] width 263 height 20
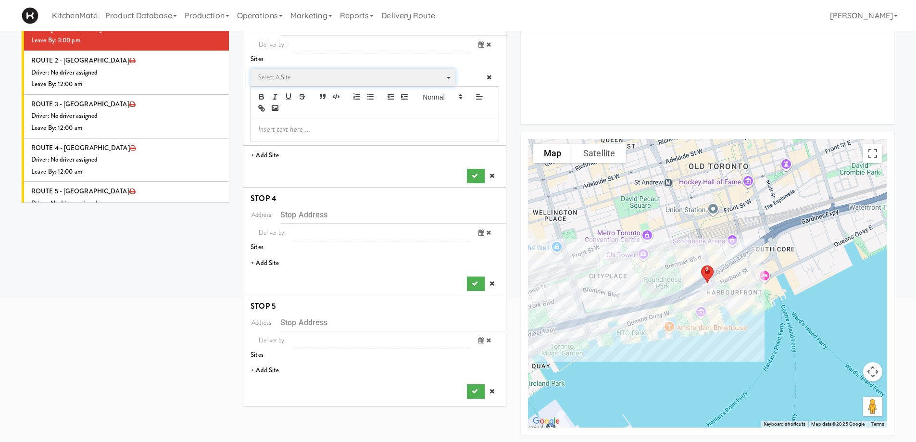
click at [286, 77] on span "Select a site" at bounding box center [349, 78] width 183 height 12
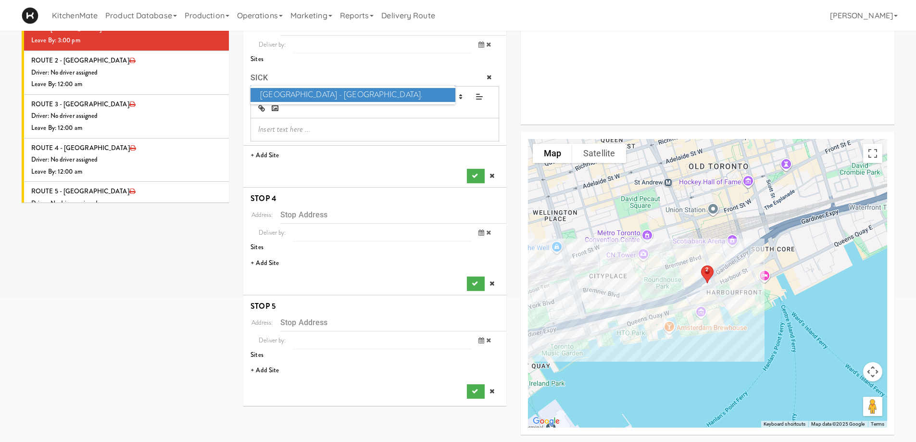
type input "SICK"
click at [304, 88] on span "SickKids Hospital - Main St." at bounding box center [353, 95] width 204 height 14
type input "170 Elizabeth St, Toronto, ON, CA"
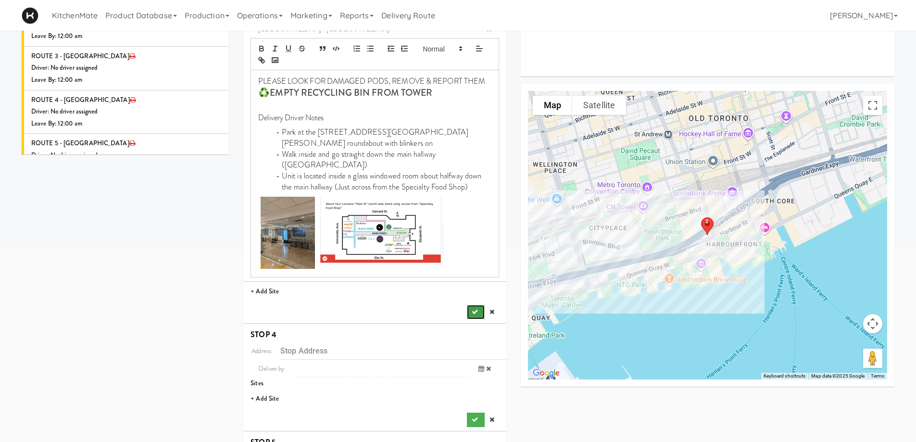
click at [476, 309] on icon "submit" at bounding box center [475, 312] width 6 height 6
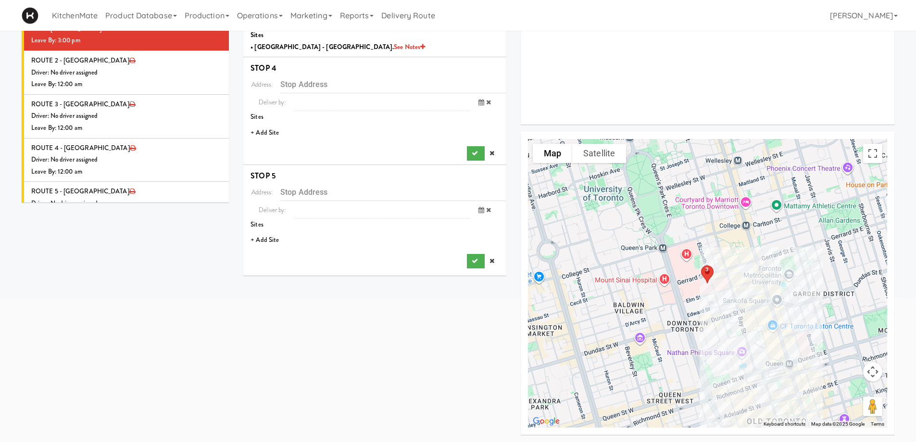
click at [262, 132] on li "+ Add Site" at bounding box center [374, 133] width 263 height 20
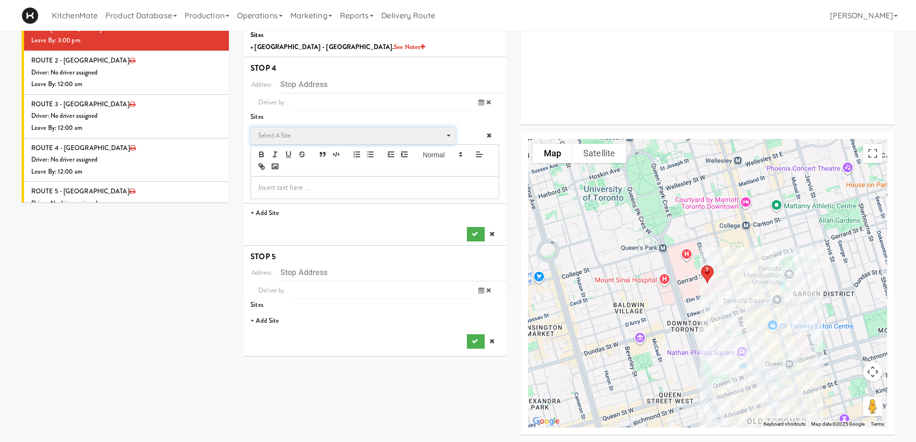
click at [288, 139] on span "Select a site" at bounding box center [349, 136] width 183 height 12
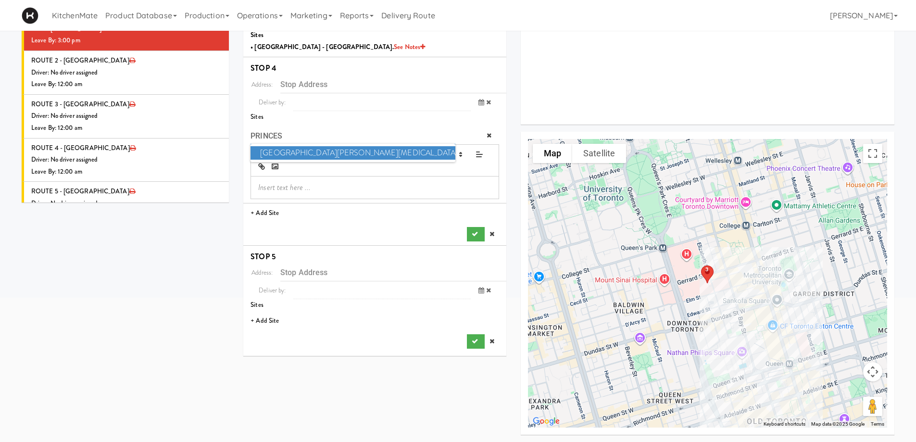
type input "PRINCES"
click at [332, 153] on span "Princess Margaret Cancer Centre" at bounding box center [353, 153] width 204 height 14
type input "610 University Ave, Toronto, ON, CA"
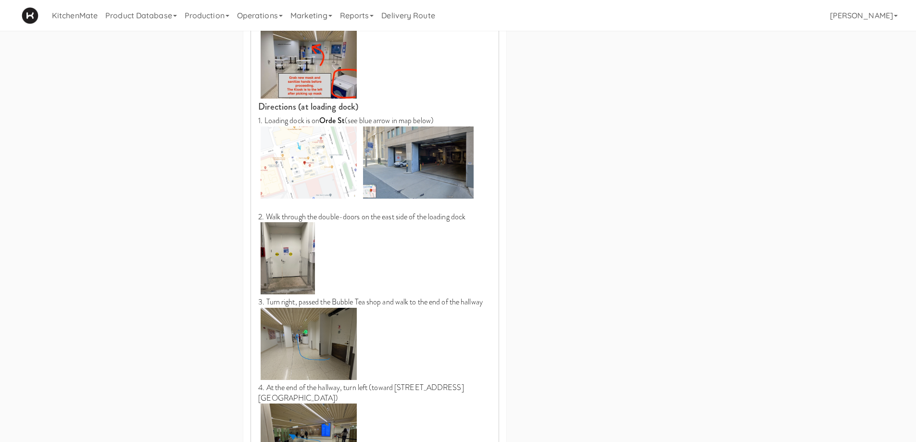
scroll to position [848, 0]
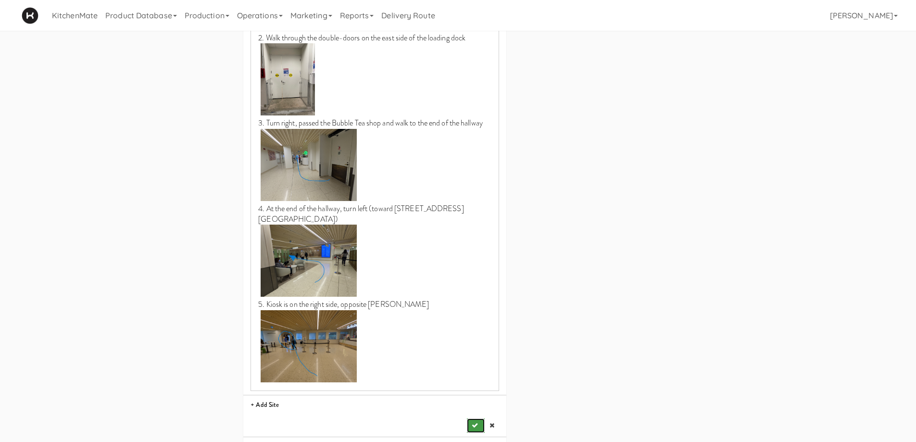
click at [474, 384] on button "submit" at bounding box center [475, 425] width 17 height 14
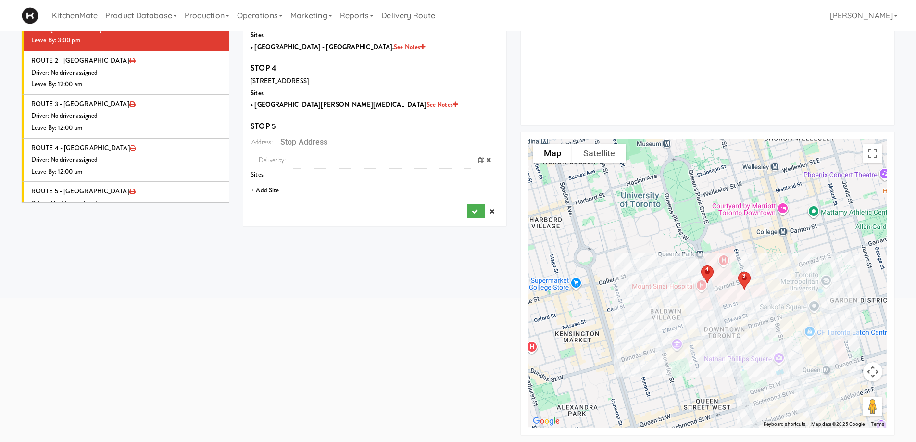
click at [264, 190] on li "+ Add Site" at bounding box center [374, 191] width 263 height 20
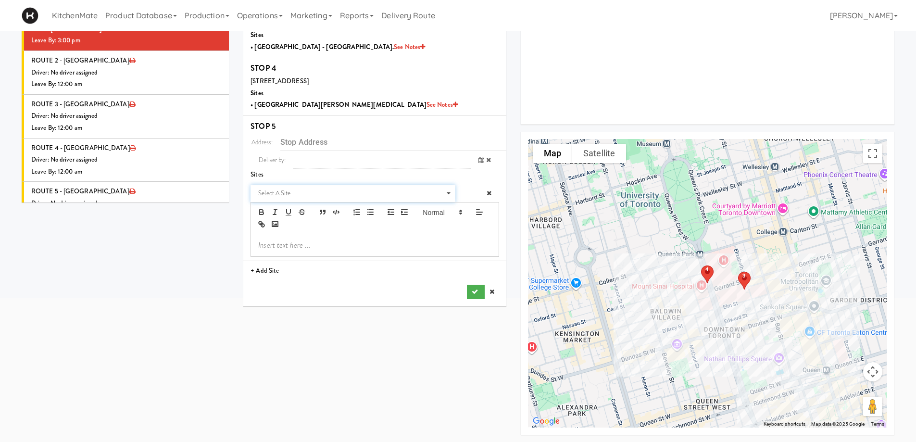
click at [314, 189] on span "Select a site" at bounding box center [349, 194] width 183 height 12
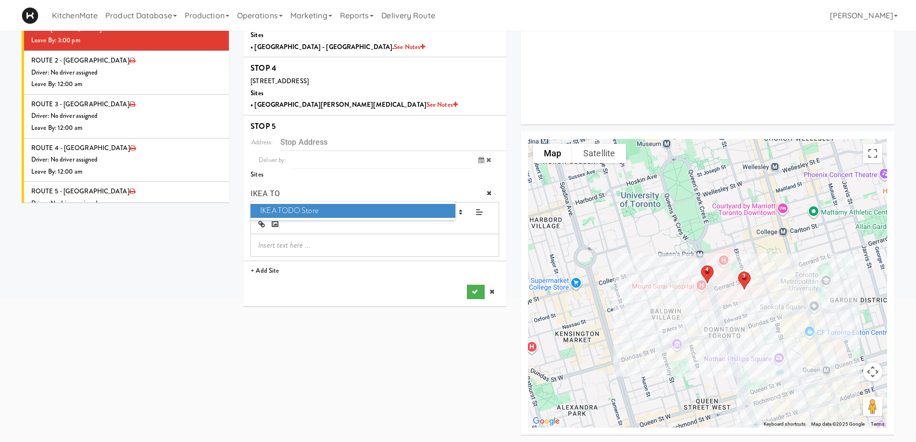
type input "IKEA TO"
click at [333, 213] on span "IKEA TODO Store" at bounding box center [353, 211] width 204 height 14
type input "382 Yonge St, Toronto, ON, CA"
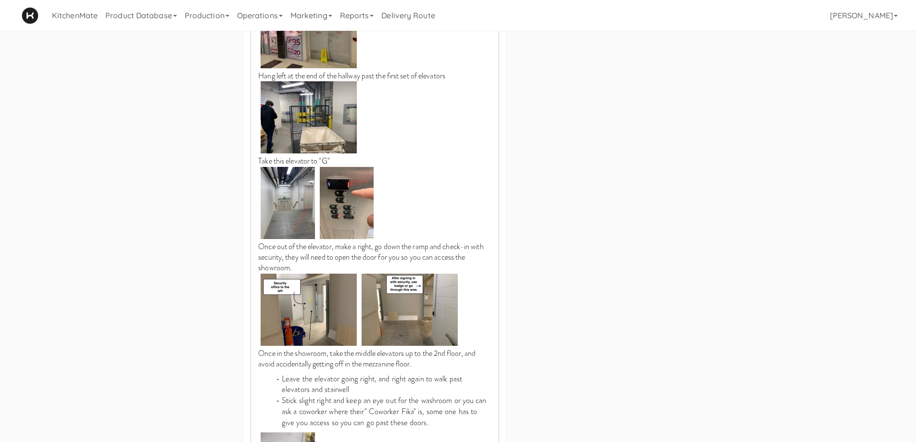
scroll to position [1131, 0]
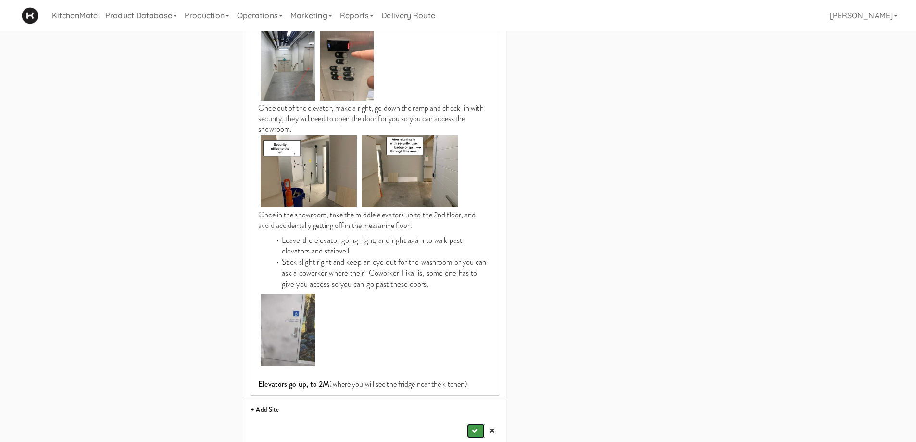
click at [474, 384] on icon "submit" at bounding box center [475, 431] width 6 height 6
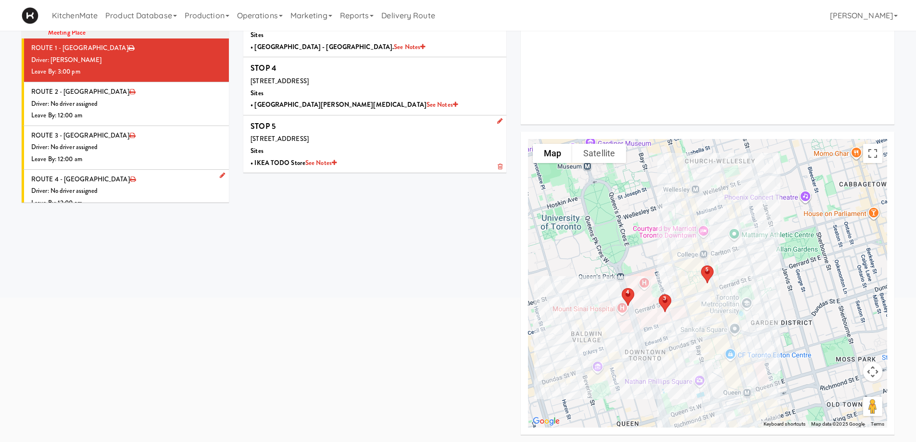
scroll to position [773, 0]
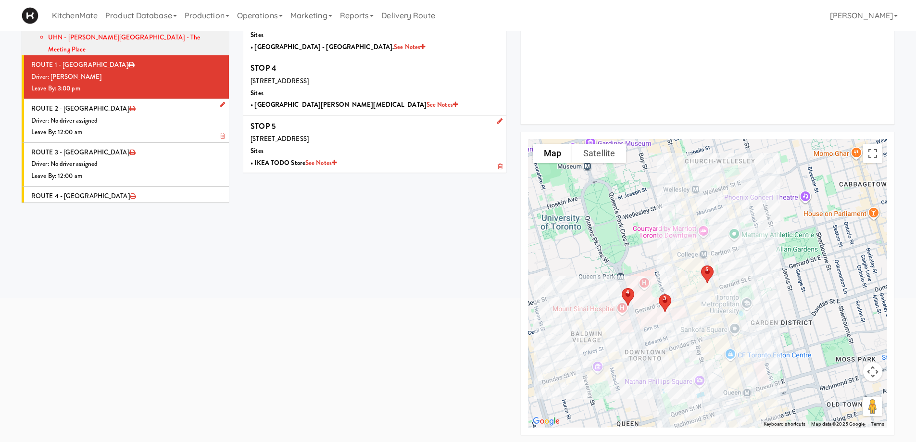
click at [161, 115] on div "Driver: No driver assigned" at bounding box center [126, 121] width 190 height 12
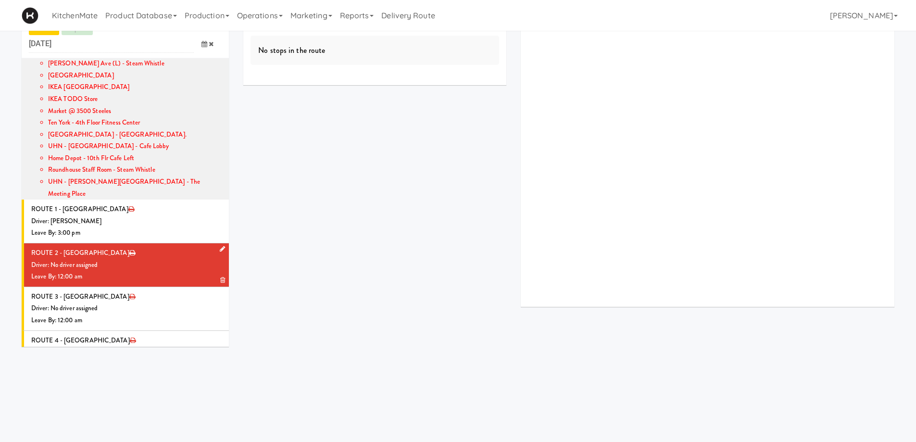
click at [218, 243] on li "ROUTE 2 - Idle Driver: No driver assigned Leave By: 12:00 am" at bounding box center [125, 265] width 207 height 44
click at [220, 246] on icon at bounding box center [222, 249] width 5 height 6
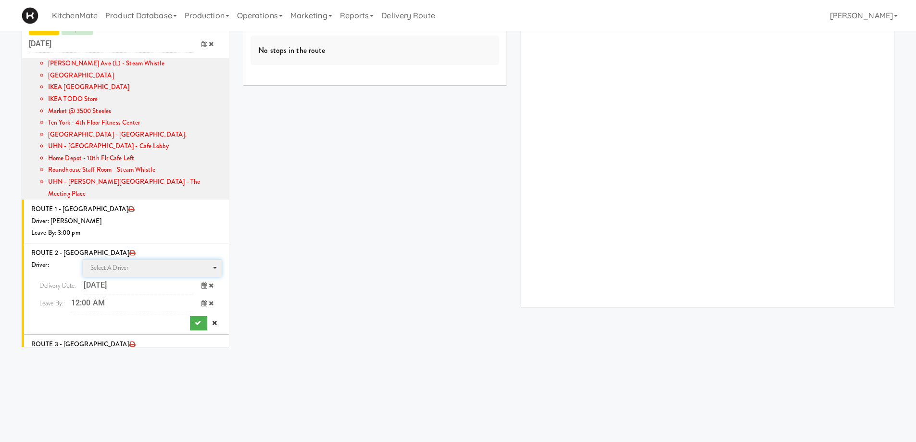
click at [118, 263] on span "Select a driver" at bounding box center [109, 267] width 38 height 9
type input "KHAL"
click at [122, 278] on span "Khalil Odim Chedid" at bounding box center [153, 285] width 137 height 14
click at [202, 300] on icon at bounding box center [205, 303] width 6 height 6
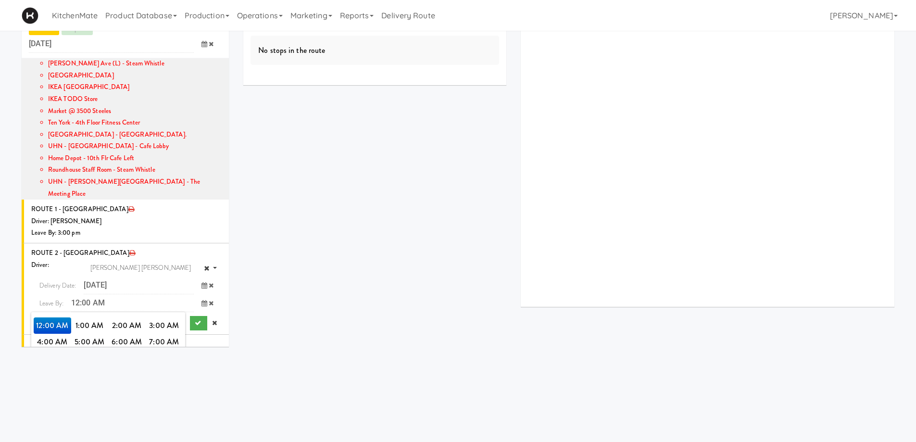
click at [161, 366] on span "3:00 PM" at bounding box center [165, 374] width 38 height 16
click at [51, 317] on span "3:00 PM" at bounding box center [53, 325] width 38 height 16
click at [195, 320] on icon "submit" at bounding box center [198, 323] width 6 height 6
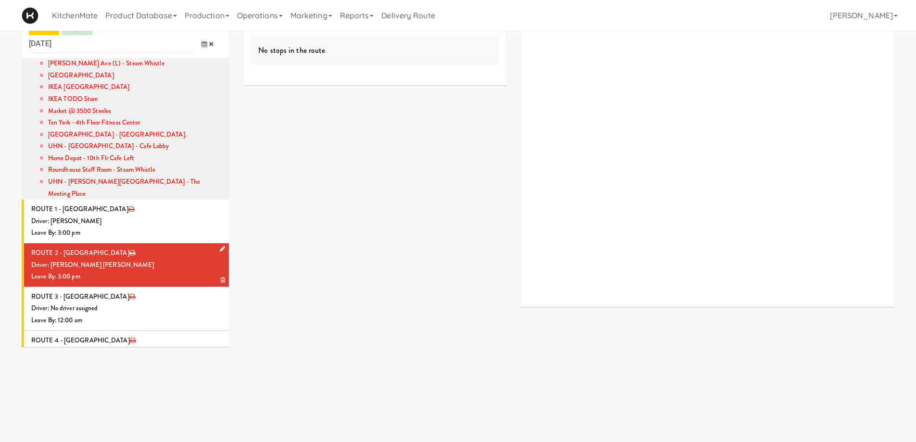
click at [140, 259] on div "Driver: [PERSON_NAME] [PERSON_NAME]" at bounding box center [126, 265] width 190 height 12
click at [164, 271] on div "Leave By: 3:00 pm" at bounding box center [126, 277] width 190 height 12
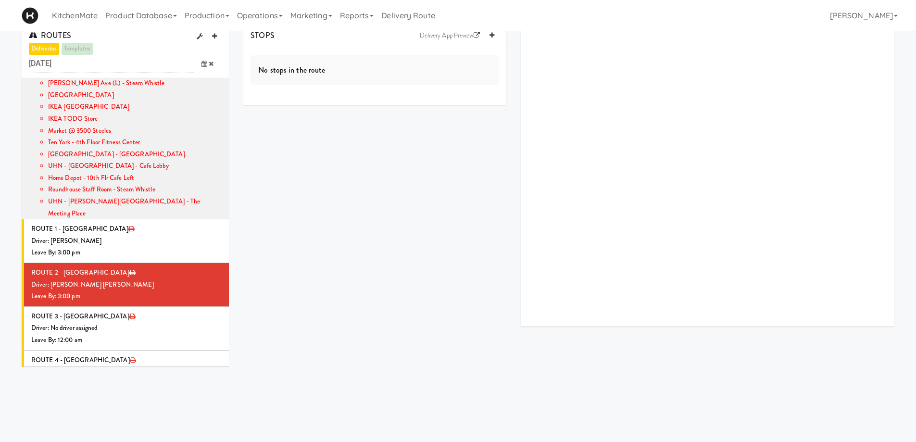
scroll to position [0, 0]
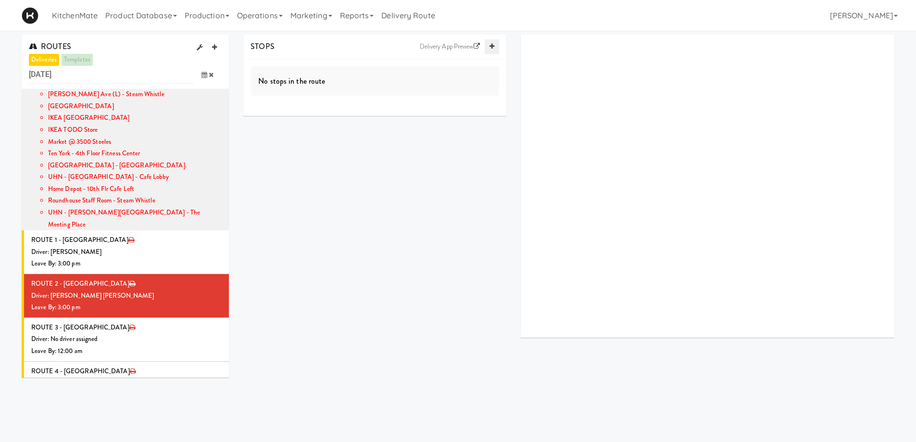
click at [492, 48] on icon at bounding box center [492, 46] width 5 height 6
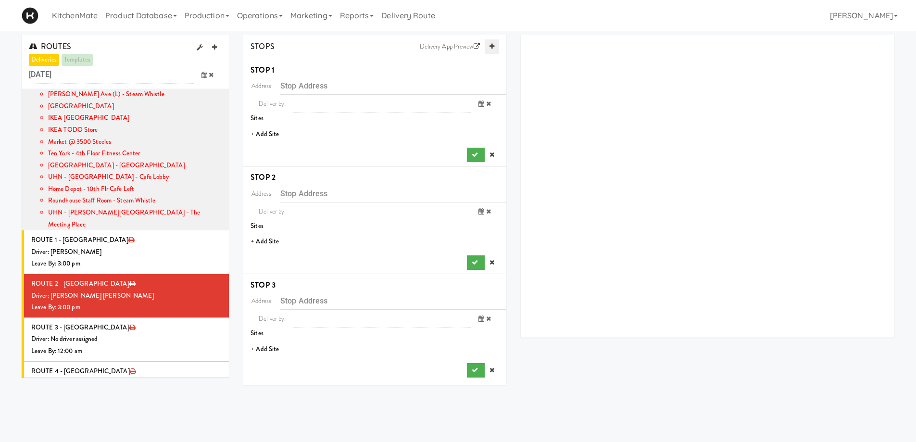
click at [492, 48] on icon at bounding box center [492, 46] width 5 height 6
click at [273, 136] on li "+ Add Site" at bounding box center [374, 135] width 263 height 20
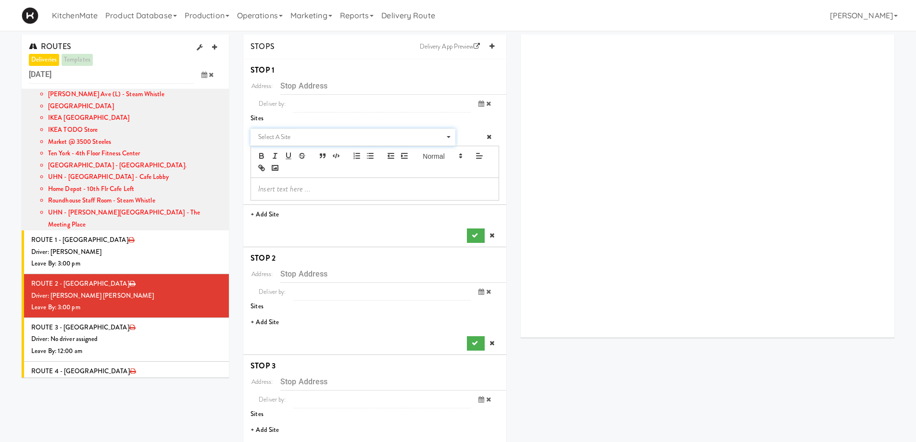
click at [291, 136] on span "Select a site" at bounding box center [349, 137] width 183 height 12
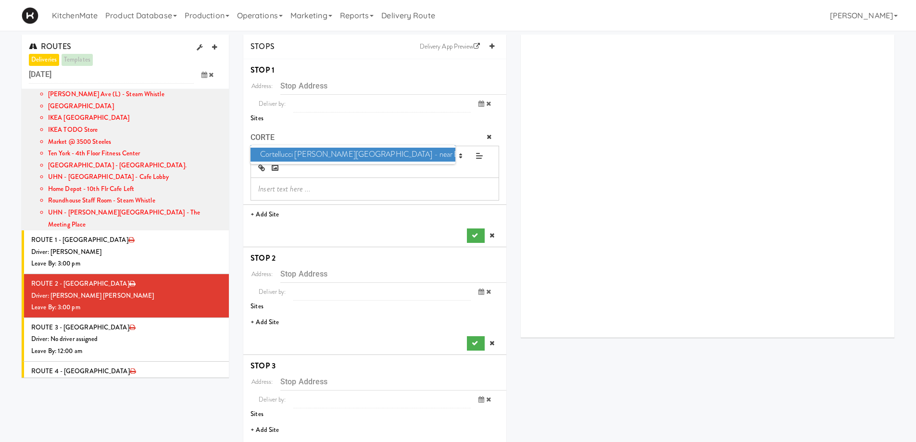
type input "CORTE"
click at [309, 159] on span "Cortellucci Vaughan Hospital - near Emergency" at bounding box center [353, 155] width 204 height 14
type input "3200 Major MacKenzie Dr W, Vaughan, ON, CA"
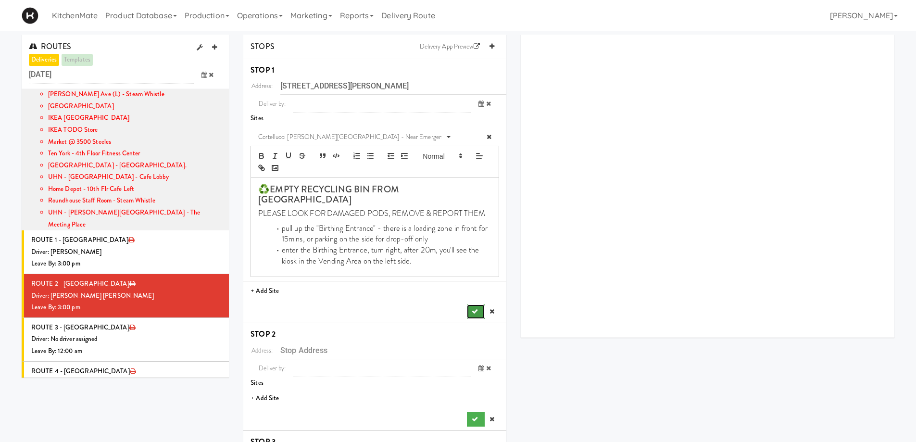
click at [477, 304] on button "submit" at bounding box center [475, 311] width 17 height 14
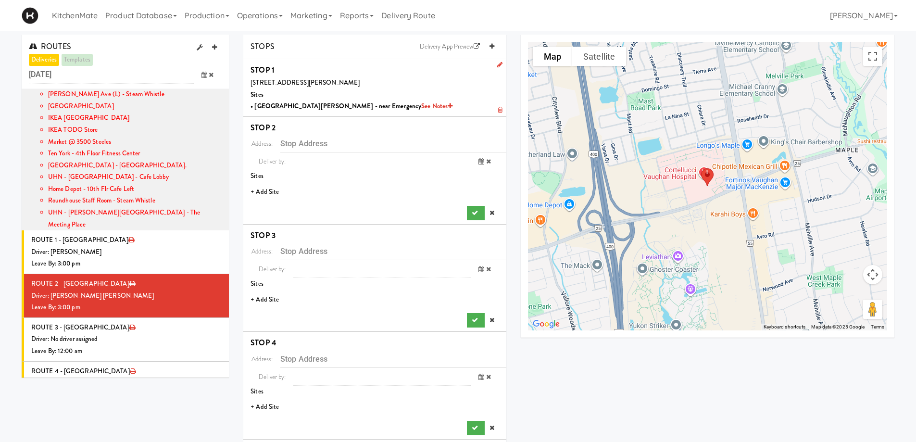
click at [268, 190] on li "+ Add Site" at bounding box center [374, 192] width 263 height 20
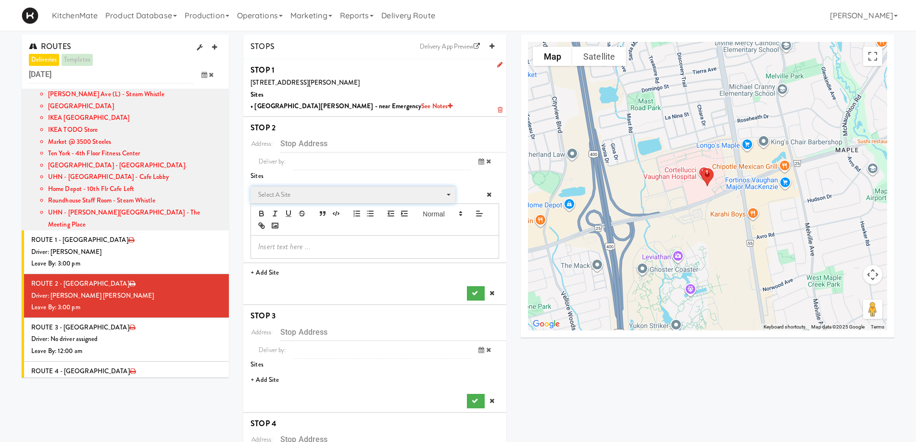
click at [286, 189] on span "Select a site" at bounding box center [349, 195] width 183 height 12
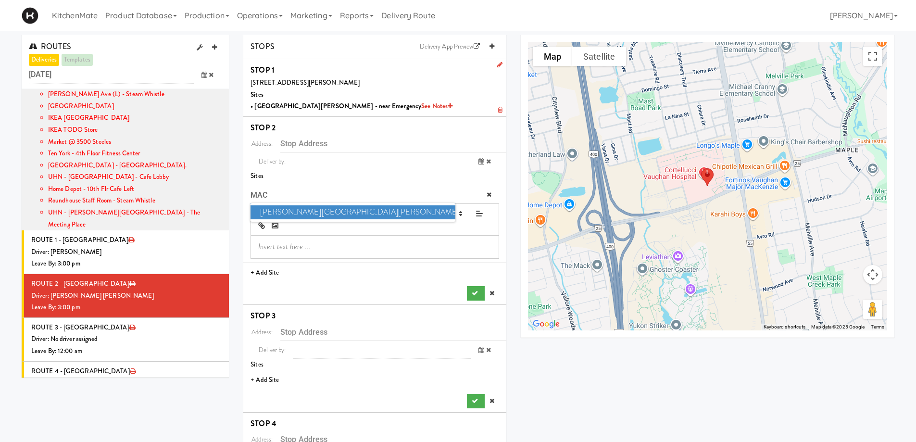
type input "MAC"
click at [315, 212] on span "Mackenzie Richmond Hill Hospital - Emergency Room" at bounding box center [353, 212] width 204 height 14
type input "10 Trench St, Richmond Hill, ON, CA"
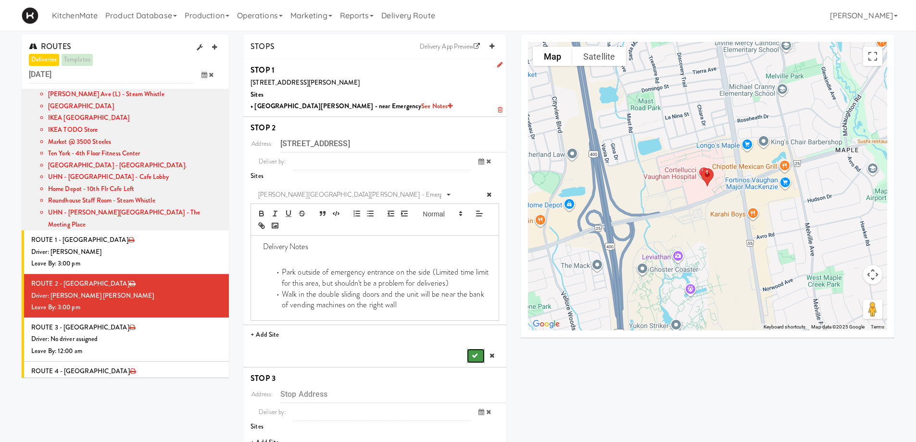
click at [477, 355] on icon "submit" at bounding box center [475, 356] width 6 height 6
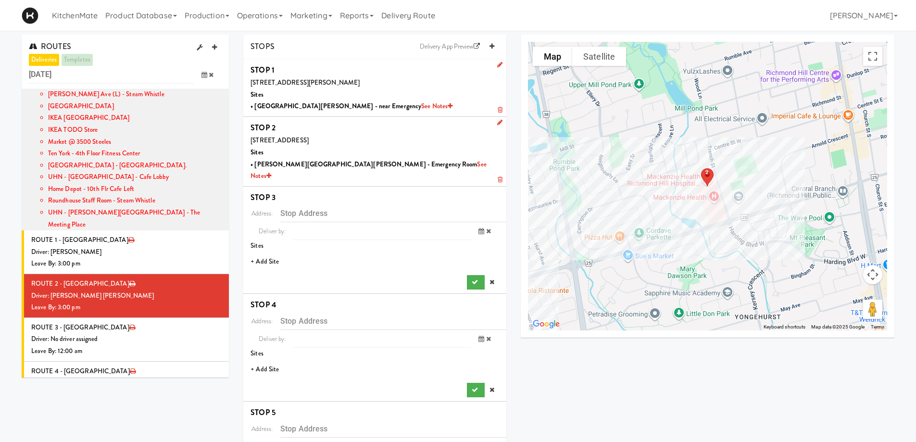
click at [272, 252] on li "+ Add Site" at bounding box center [374, 262] width 263 height 20
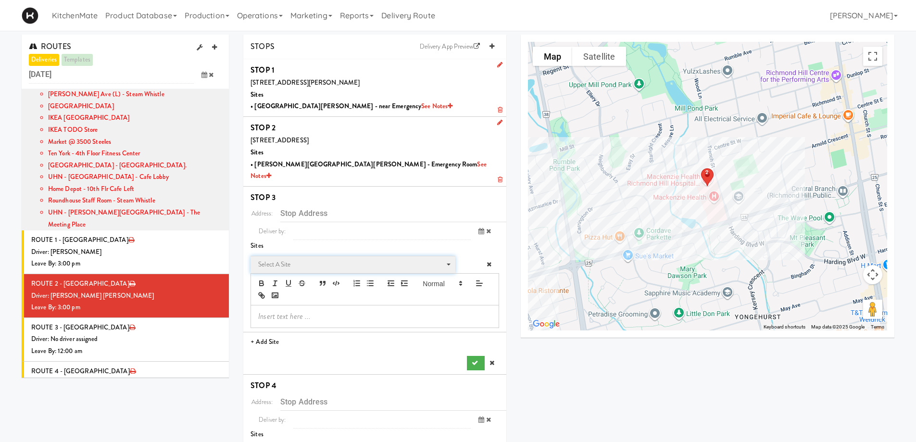
click at [294, 259] on span "Select a site" at bounding box center [349, 265] width 183 height 12
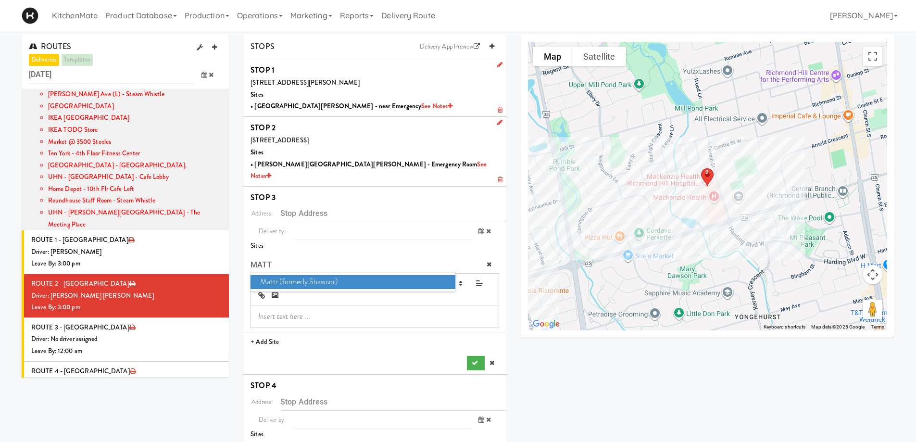
type input "MATT"
click at [311, 275] on span "Mattr (formerly Shawcor)" at bounding box center [353, 282] width 204 height 14
type input "336 Courtland Ave, Vaughan, ON, CA"
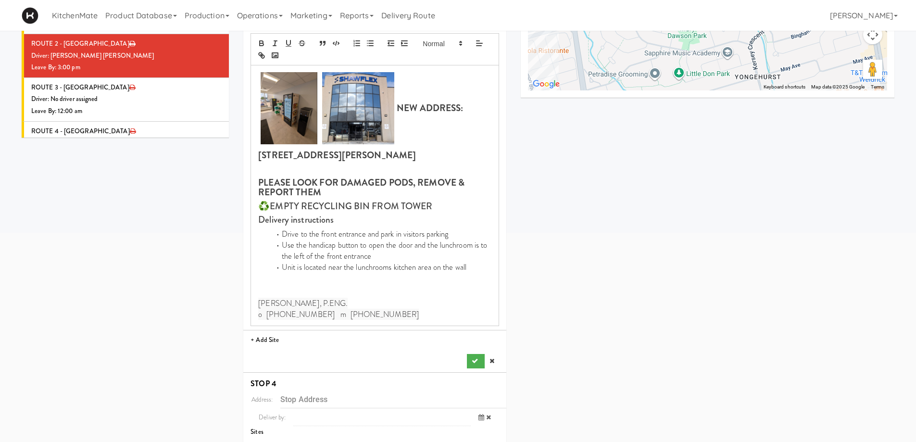
scroll to position [240, 0]
click at [474, 357] on icon "submit" at bounding box center [475, 360] width 6 height 6
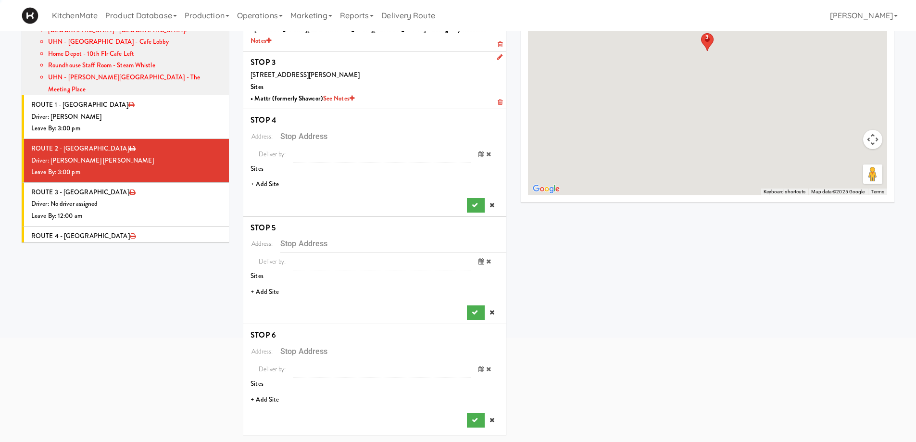
scroll to position [124, 0]
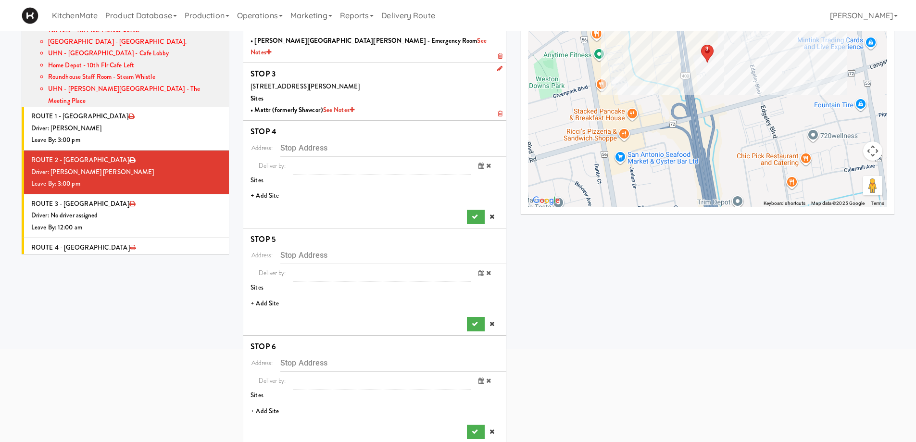
click at [268, 186] on li "+ Add Site" at bounding box center [374, 196] width 263 height 20
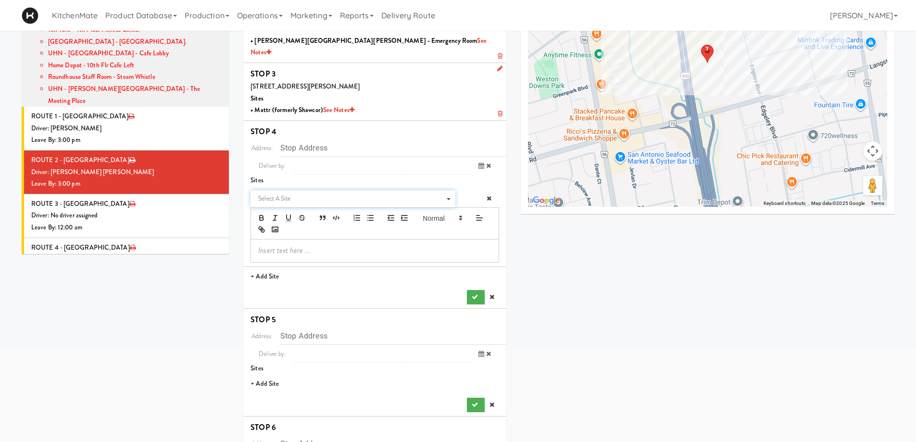
click at [268, 190] on span "Select a site Select a site" at bounding box center [353, 199] width 204 height 18
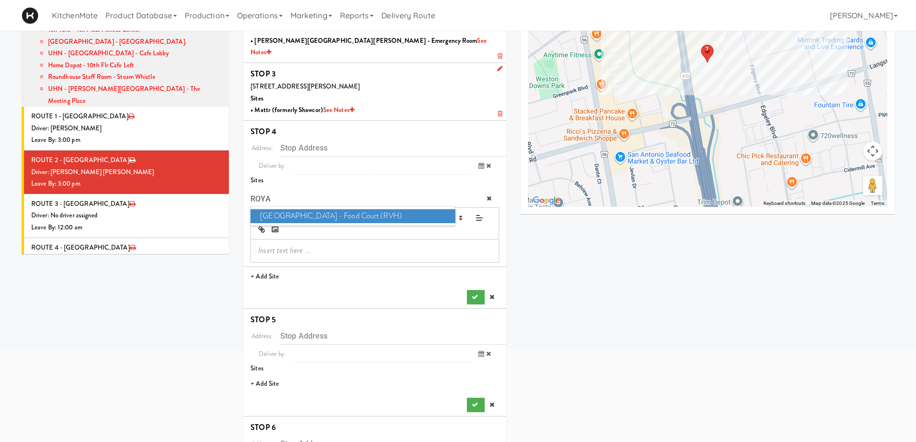
type input "ROYA"
click at [295, 209] on span "Royal Victoria Regional Health Centre - Food Court (RVH)" at bounding box center [353, 216] width 204 height 14
type input "201 Georgian Dr, Barrie, ON, CA"
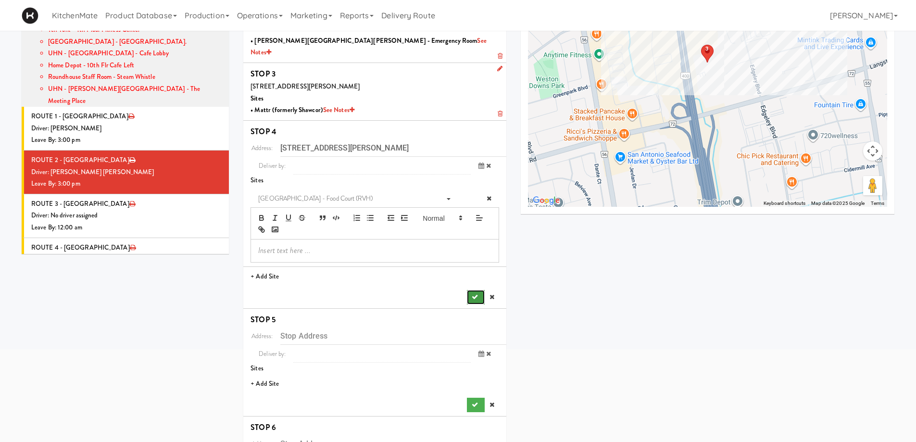
click at [472, 294] on icon "submit" at bounding box center [475, 297] width 6 height 6
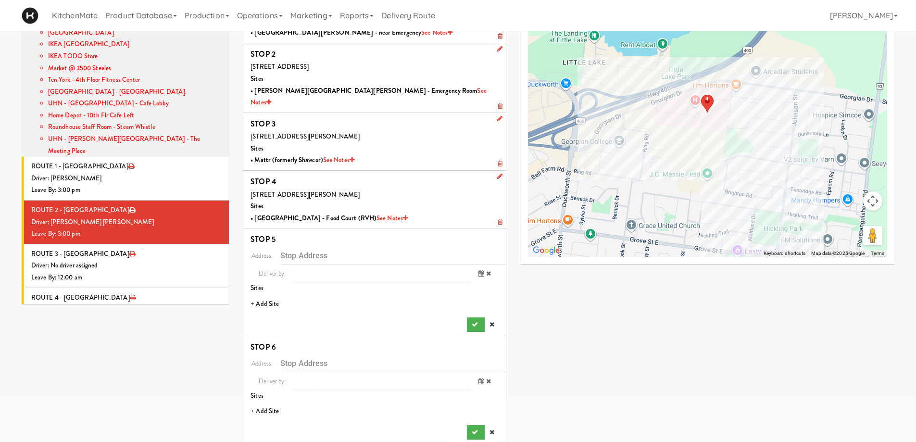
click at [266, 294] on li "+ Add Site" at bounding box center [374, 304] width 263 height 20
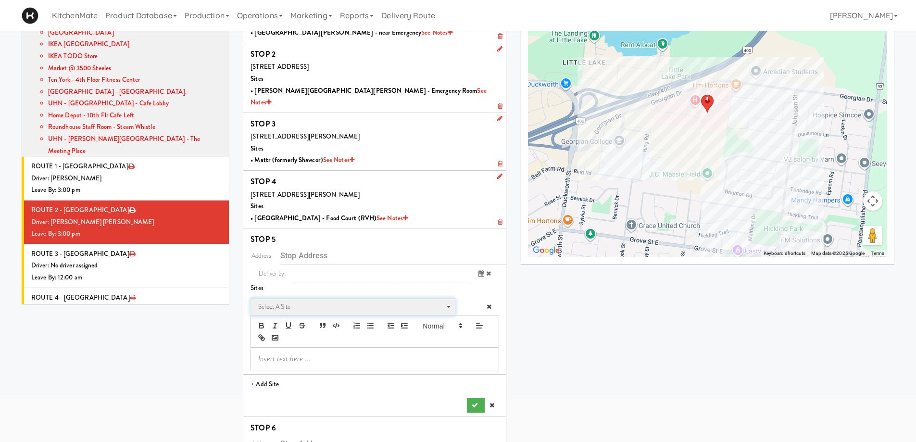
click at [311, 301] on span "Select a site" at bounding box center [349, 307] width 183 height 12
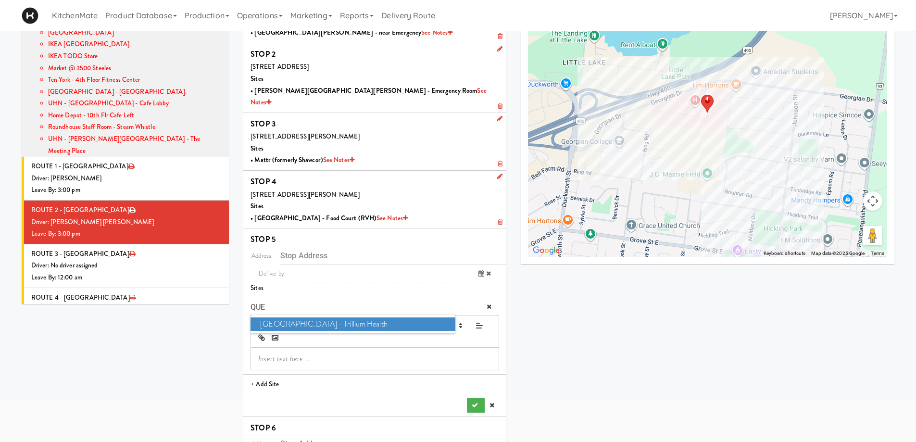
type input "QUE"
click at [337, 317] on span "Queensway Health Centre - Trillium Health" at bounding box center [353, 324] width 204 height 14
type input "150 Sherway Dr, Toronto, ON, CA"
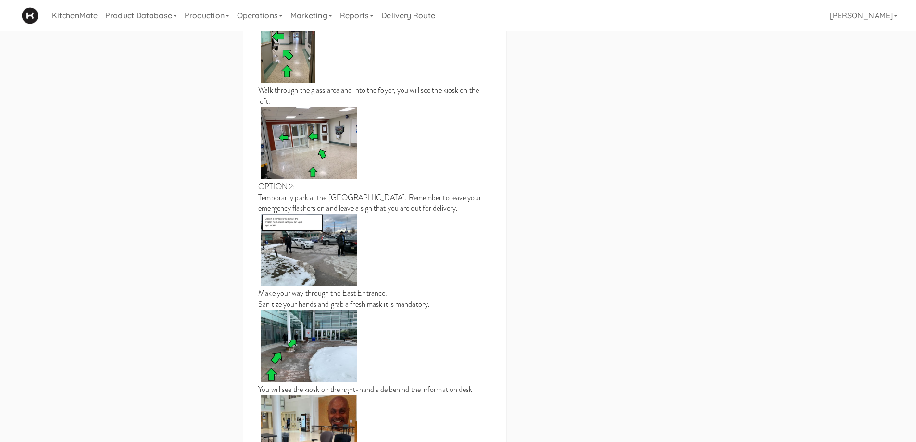
scroll to position [1035, 0]
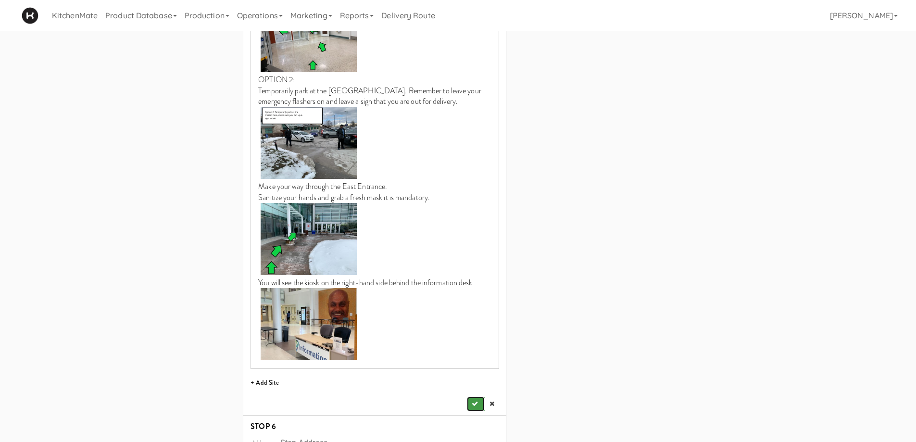
click at [473, 384] on icon "submit" at bounding box center [475, 404] width 6 height 6
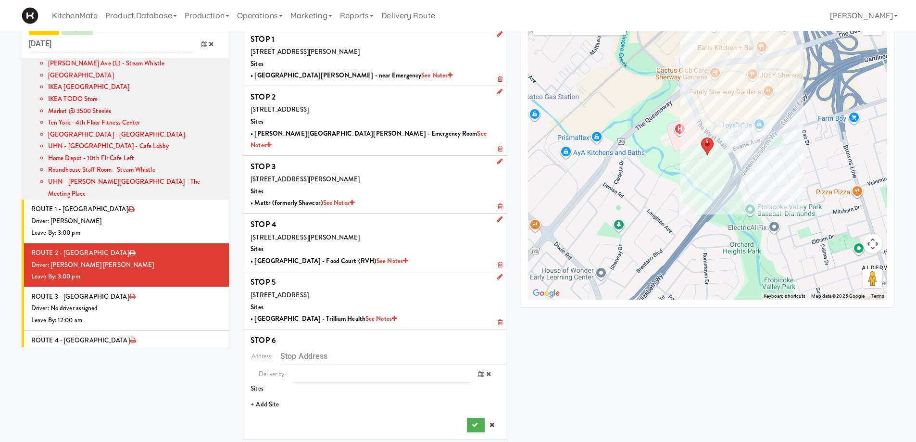
click at [264, 384] on li "+ Add Site" at bounding box center [374, 405] width 263 height 20
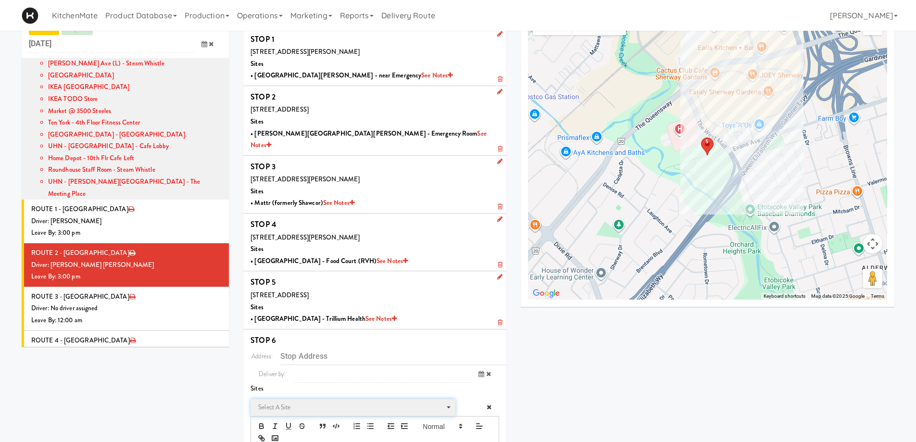
click at [283, 384] on span "Select a site" at bounding box center [349, 408] width 183 height 12
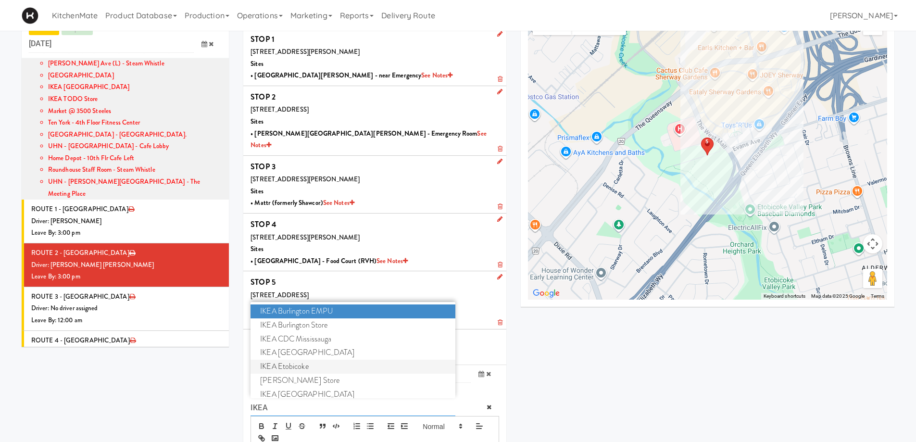
type input "IKEA"
click at [292, 360] on span "IKEA Etobicoke" at bounding box center [353, 367] width 204 height 14
type input "1475 The Queensway, Toronto, ON, CA"
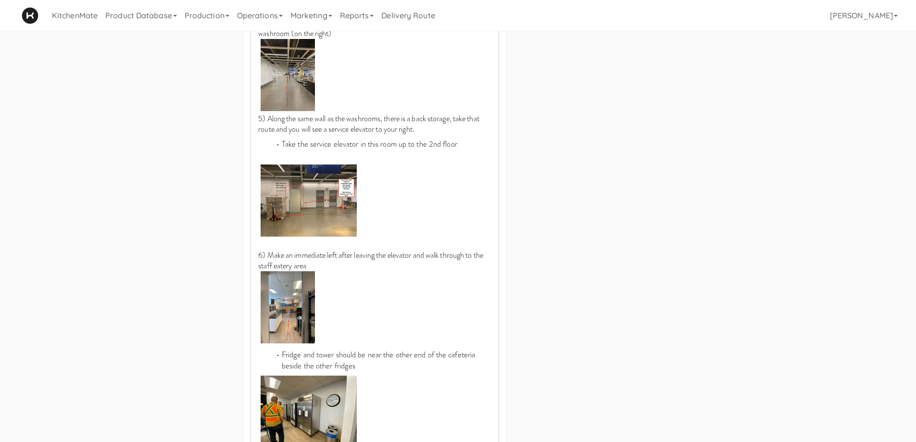
scroll to position [917, 0]
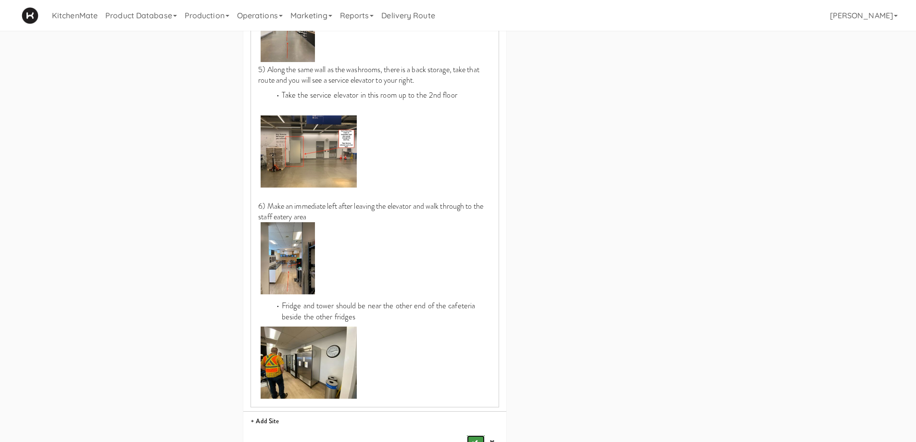
click at [469, 384] on button "submit" at bounding box center [475, 442] width 17 height 14
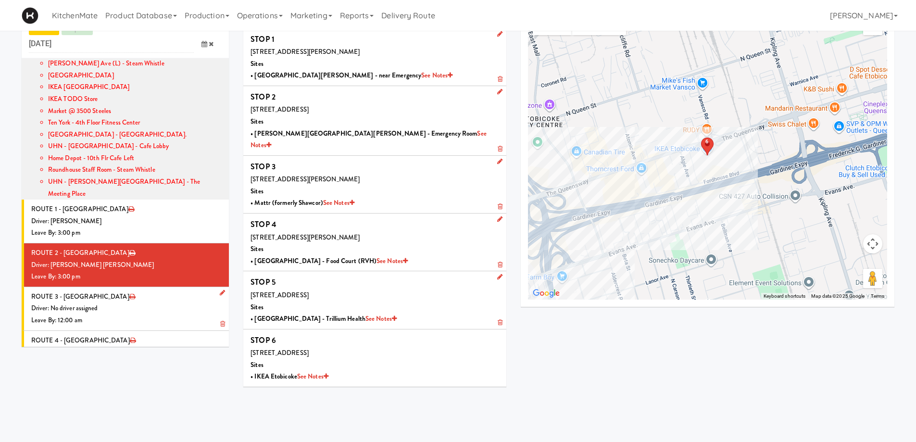
click at [114, 302] on div "Driver: No driver assigned" at bounding box center [126, 308] width 190 height 12
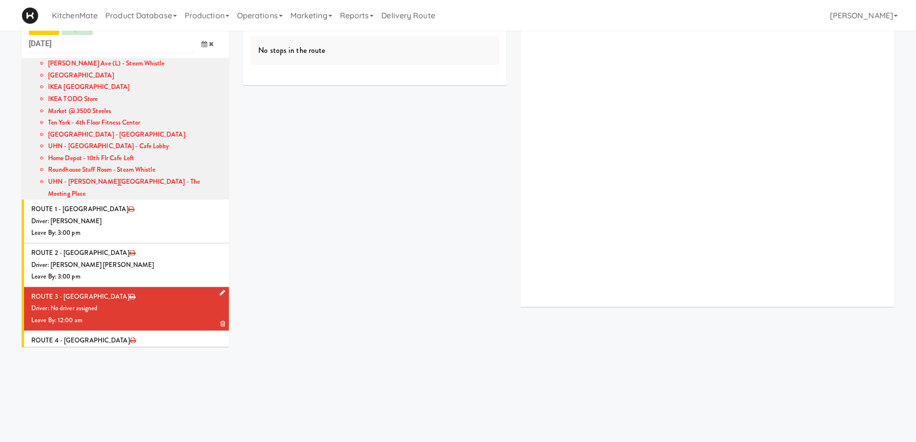
click at [220, 290] on icon at bounding box center [222, 293] width 5 height 6
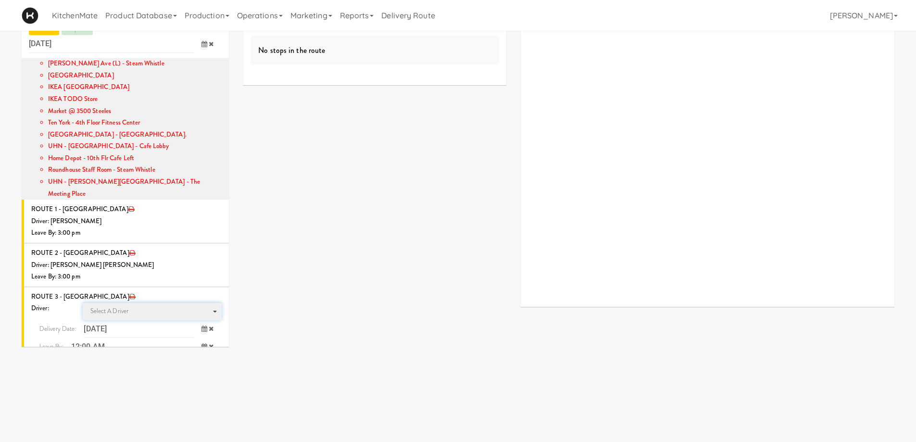
click at [131, 302] on span "Select a driver Select a driver" at bounding box center [152, 311] width 139 height 18
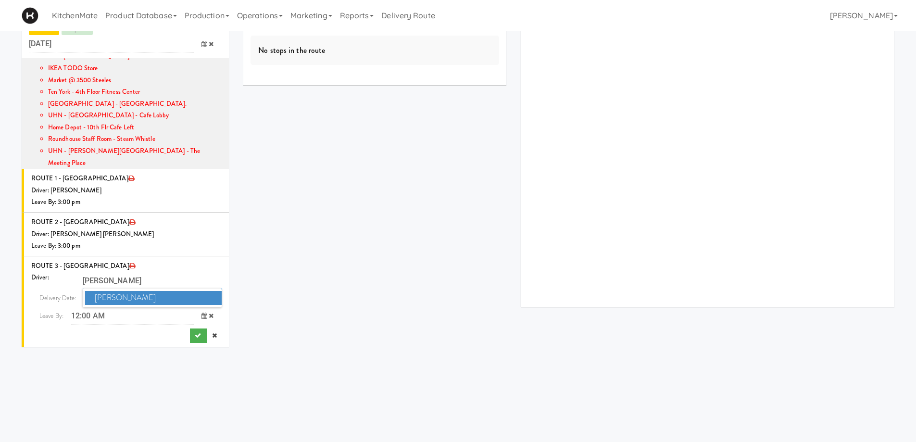
scroll to position [821, 0]
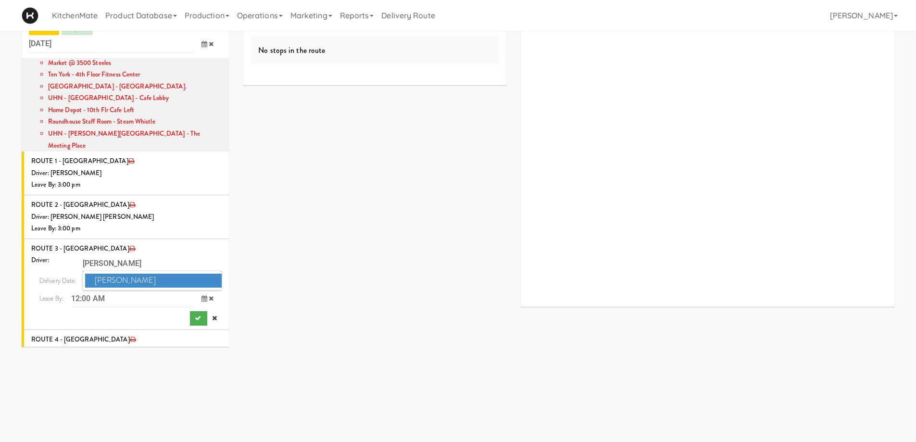
type input "PEDRO"
click at [127, 274] on span "Pedro Herrera" at bounding box center [153, 281] width 137 height 14
click at [202, 295] on icon at bounding box center [205, 298] width 6 height 6
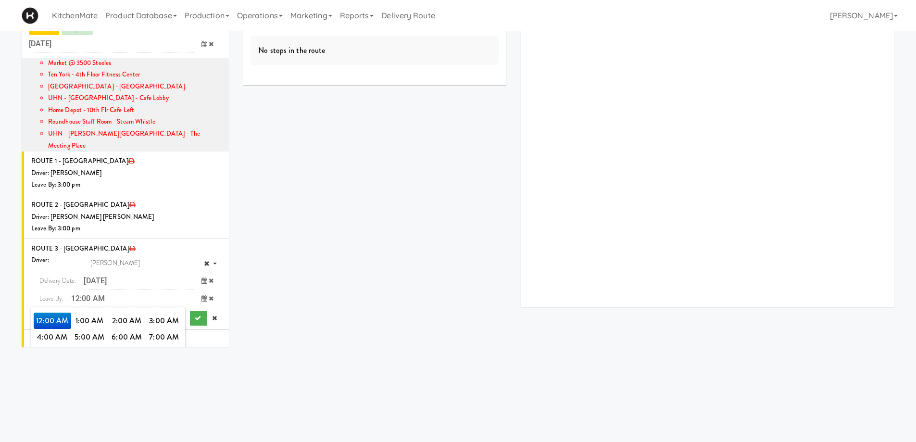
click at [171, 362] on span "3:00 PM" at bounding box center [165, 370] width 38 height 16
click at [55, 313] on span "3:00 PM" at bounding box center [53, 321] width 38 height 16
click at [195, 315] on icon "submit" at bounding box center [198, 318] width 6 height 6
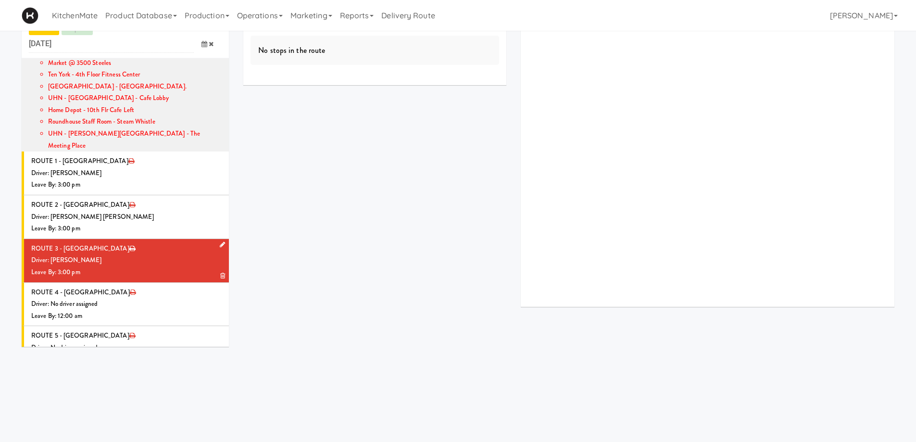
click at [163, 254] on div "Driver: [PERSON_NAME]" at bounding box center [126, 260] width 190 height 12
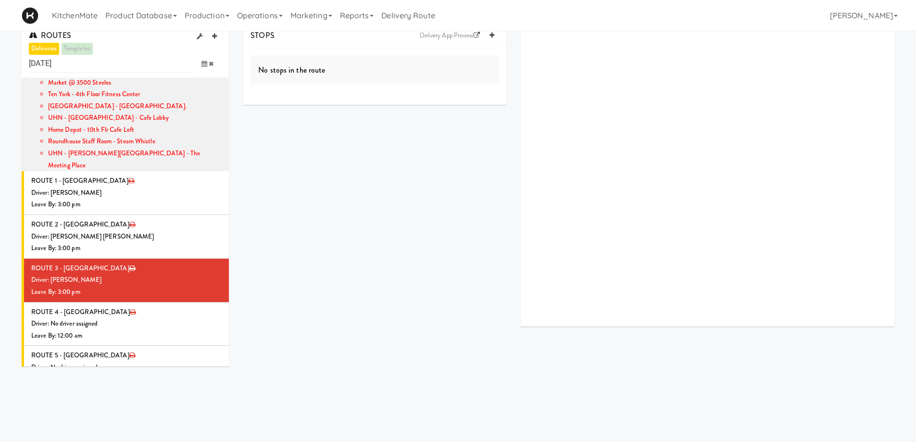
scroll to position [0, 0]
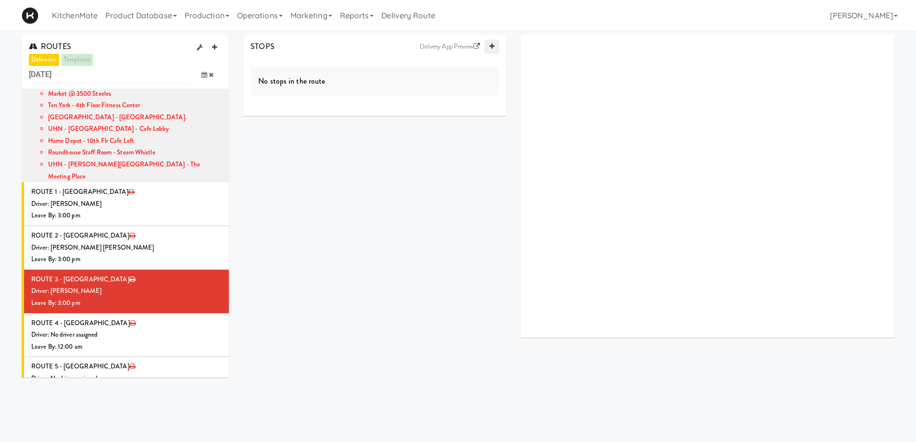
click at [490, 43] on link at bounding box center [492, 46] width 14 height 14
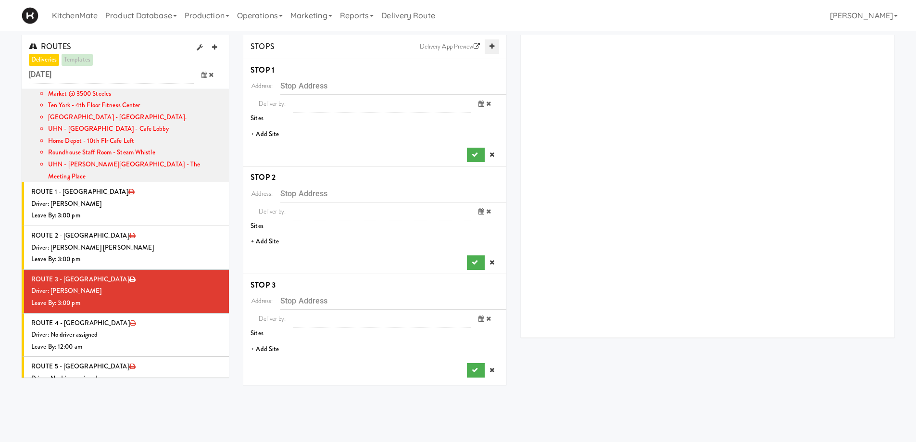
click at [490, 43] on link at bounding box center [492, 46] width 14 height 14
click at [265, 133] on li "+ Add Site" at bounding box center [374, 135] width 263 height 20
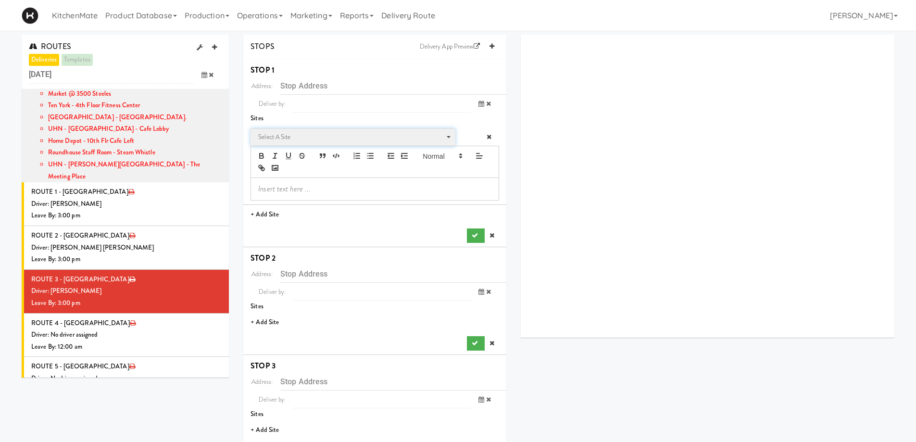
click at [310, 137] on span "Select a site" at bounding box center [349, 137] width 183 height 12
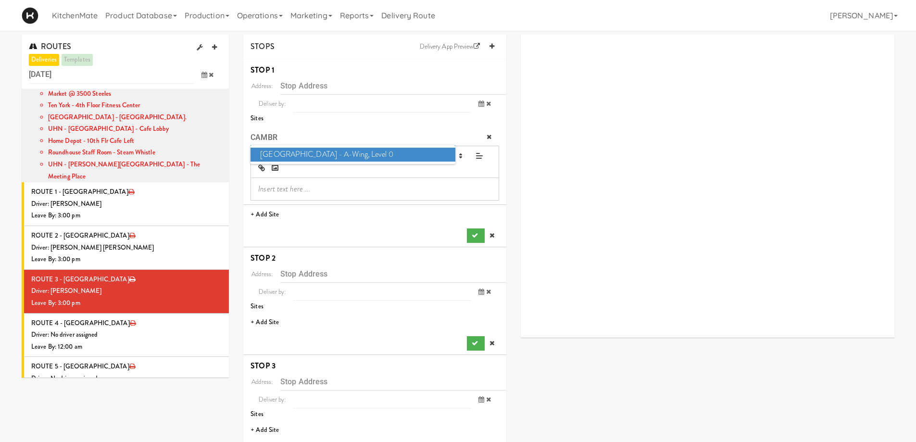
type input "CAMBR"
click at [328, 151] on span "Cambridge Memorial Hospital - A-Wing, Level 0" at bounding box center [353, 155] width 204 height 14
type input "700 Coronation Blvd, Cambridge, ON, CA"
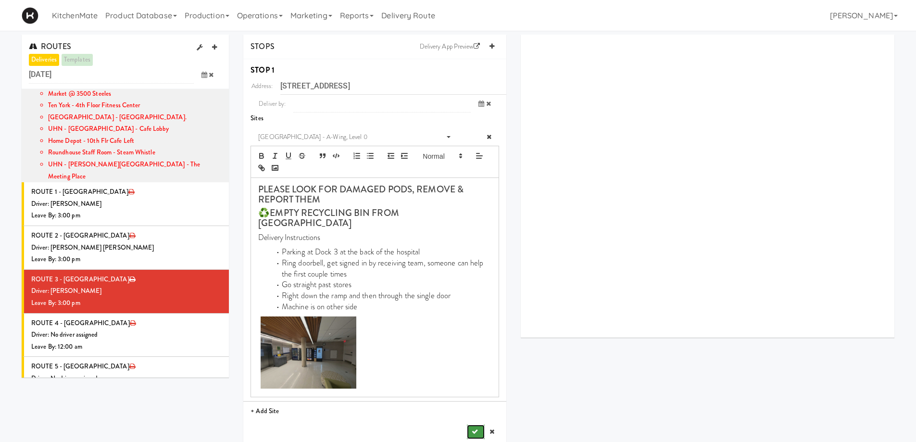
click at [477, 384] on icon "submit" at bounding box center [475, 431] width 6 height 6
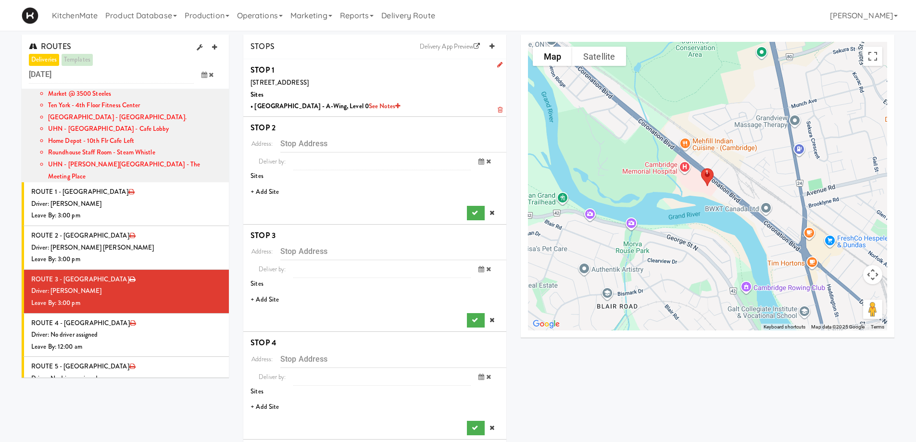
click at [272, 192] on li "+ Add Site" at bounding box center [374, 192] width 263 height 20
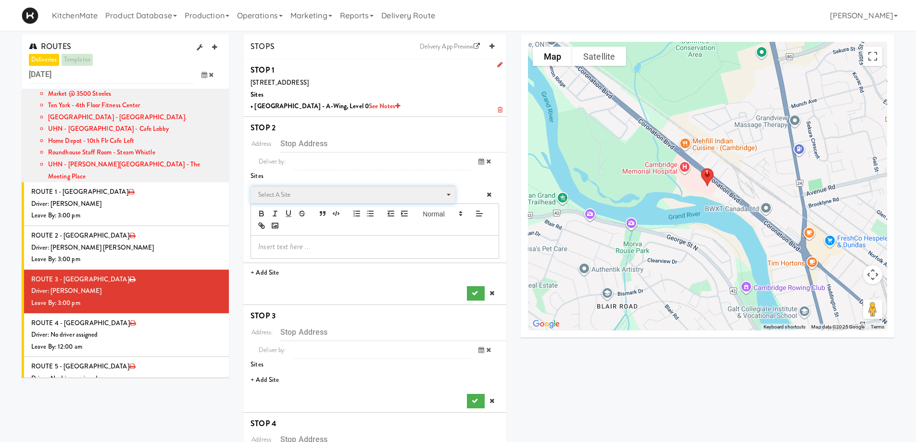
click at [299, 197] on span "Select a site" at bounding box center [349, 195] width 183 height 12
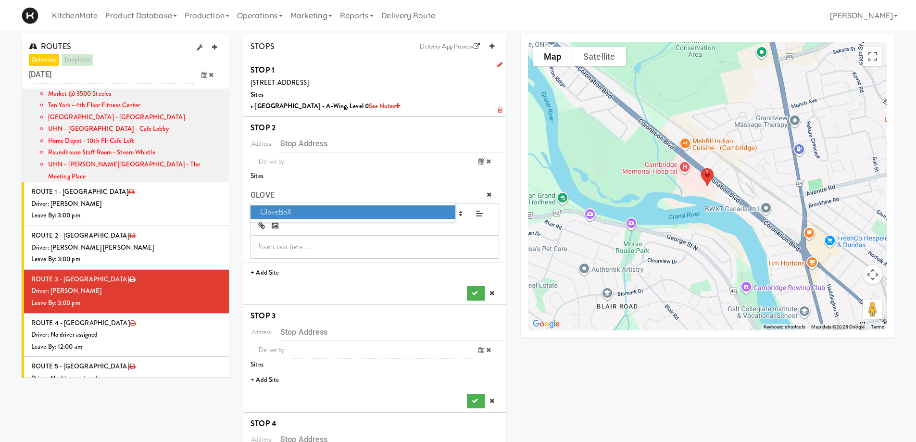
type input "GLOVE"
click at [298, 210] on span "GloveBoX" at bounding box center [353, 212] width 204 height 14
type input "120 Victoria St S, Kitchener, ON, CA"
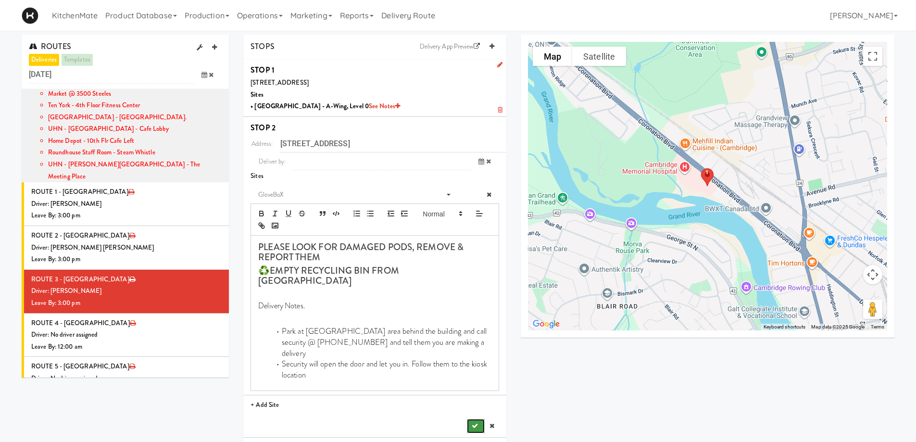
click at [476, 384] on icon "submit" at bounding box center [475, 426] width 6 height 6
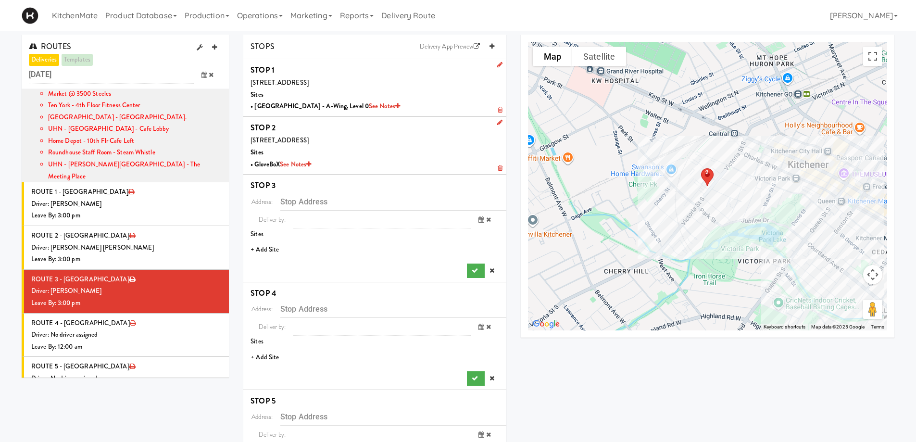
click at [275, 249] on li "+ Add Site" at bounding box center [374, 250] width 263 height 20
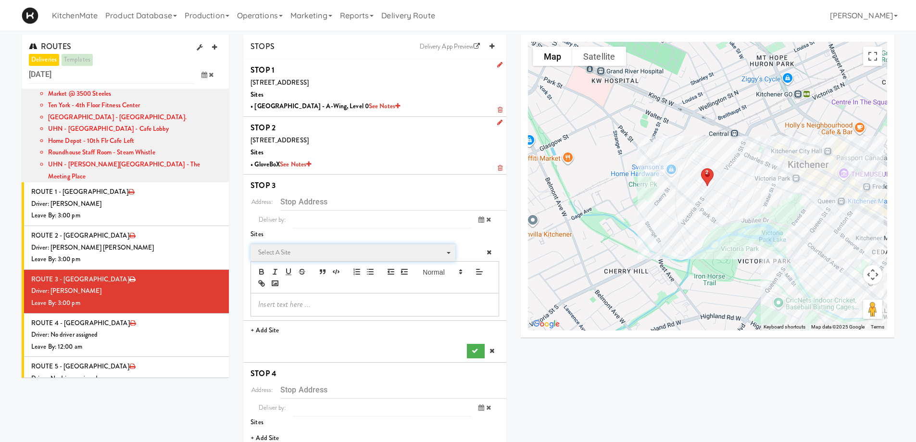
click at [299, 253] on span "Select a site" at bounding box center [349, 253] width 183 height 12
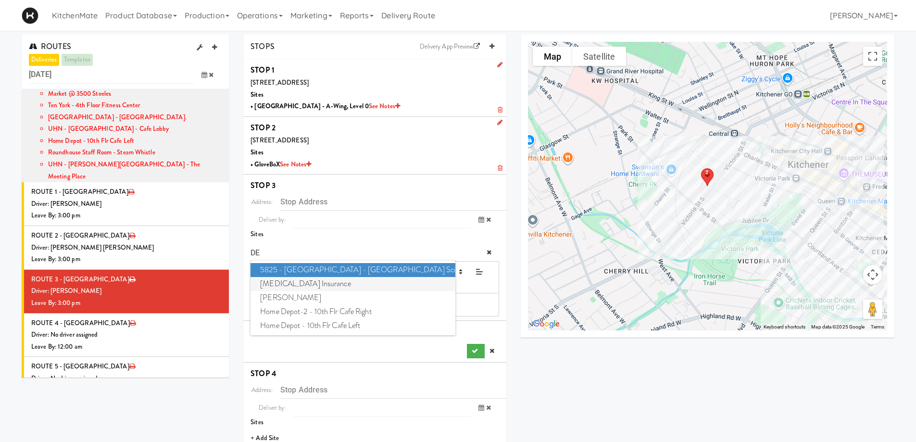
type input "DE"
click at [297, 277] on span "Definity Insurance" at bounding box center [353, 284] width 204 height 14
type input "111 Westmount Rd S, Waterloo, ON, CA"
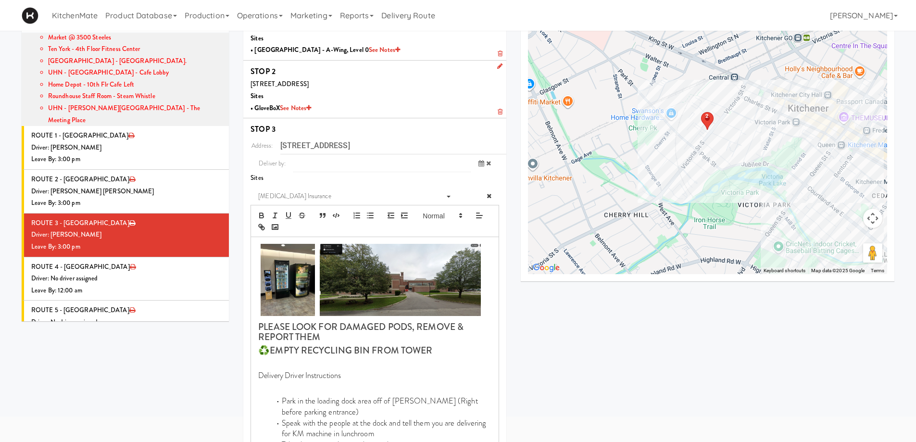
scroll to position [192, 0]
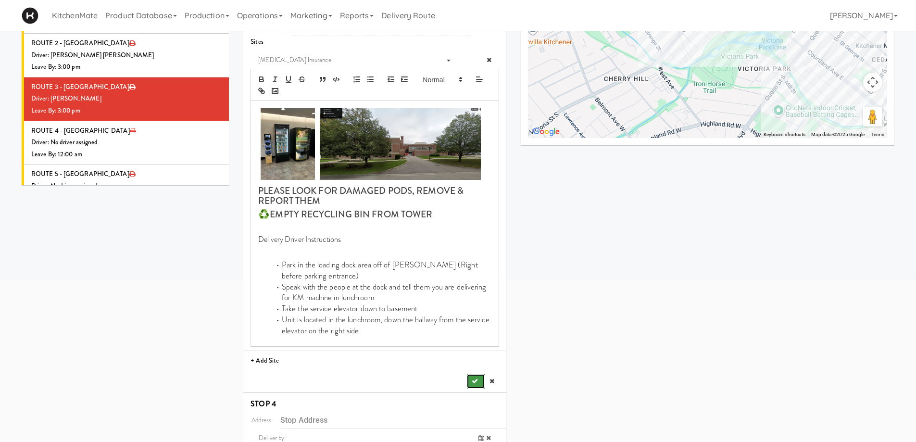
click at [477, 384] on button "submit" at bounding box center [475, 381] width 17 height 14
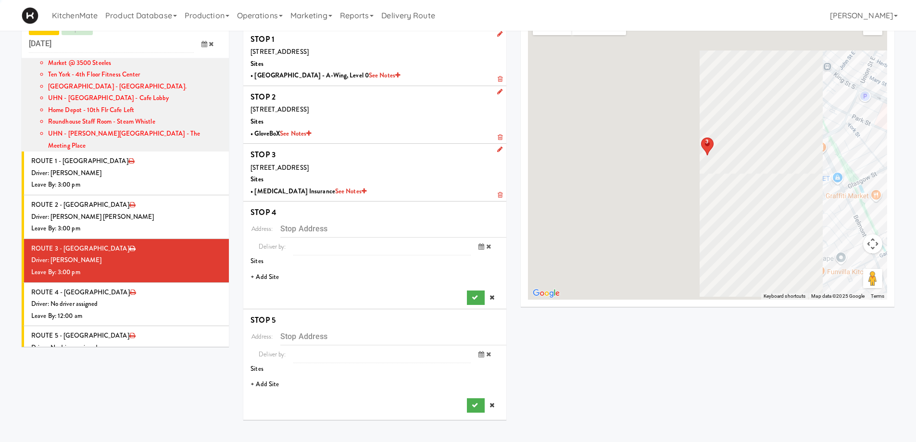
scroll to position [31, 0]
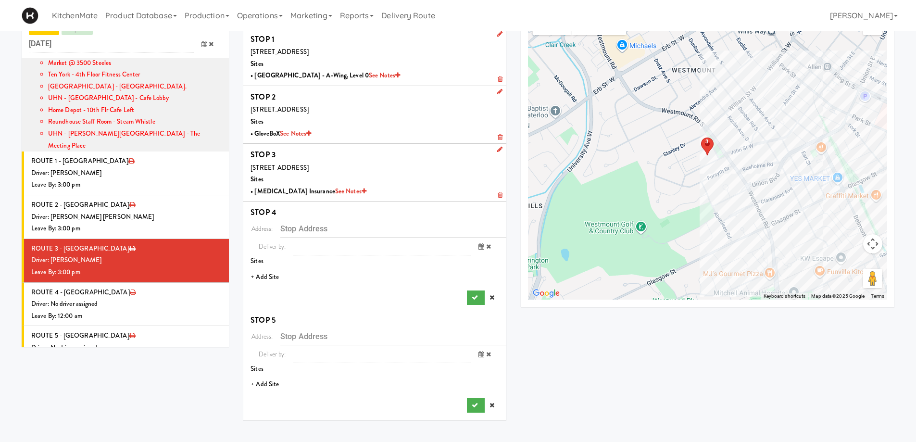
click at [276, 278] on li "+ Add Site" at bounding box center [374, 277] width 263 height 20
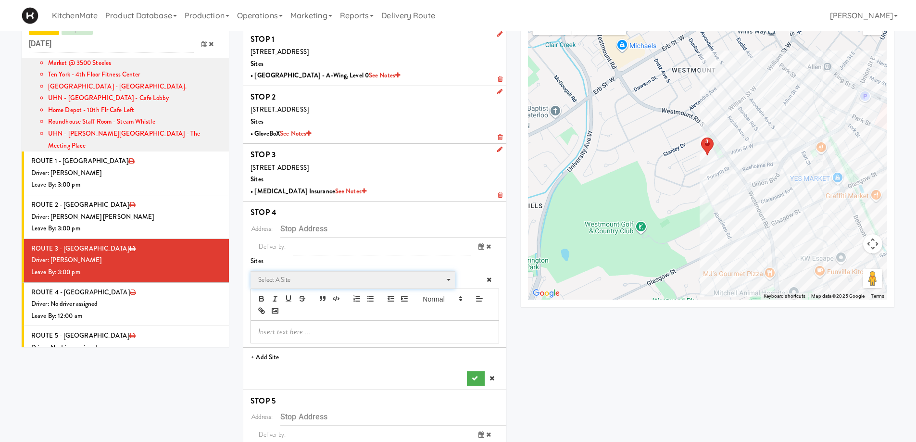
click at [325, 273] on span "Select a site Select a site" at bounding box center [353, 280] width 204 height 18
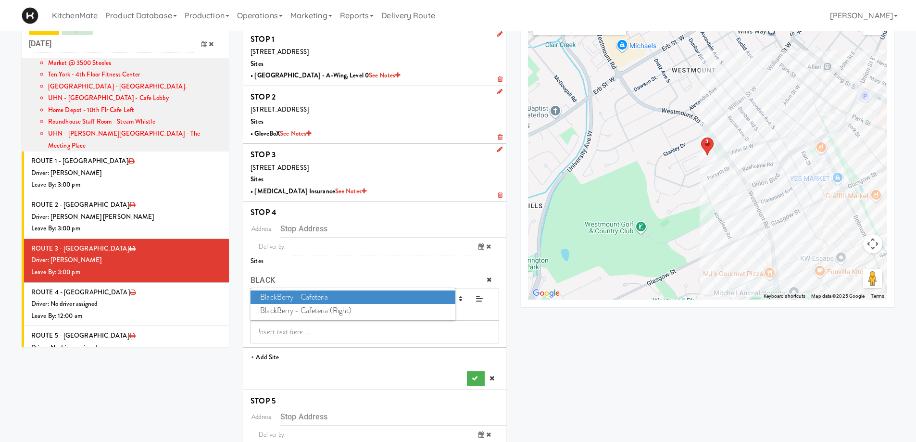
type input "BLACK"
click at [327, 296] on span "BlackBerry - Cafeteria" at bounding box center [353, 297] width 204 height 14
type input "2200 University Ave E, Waterloo, ON, CA"
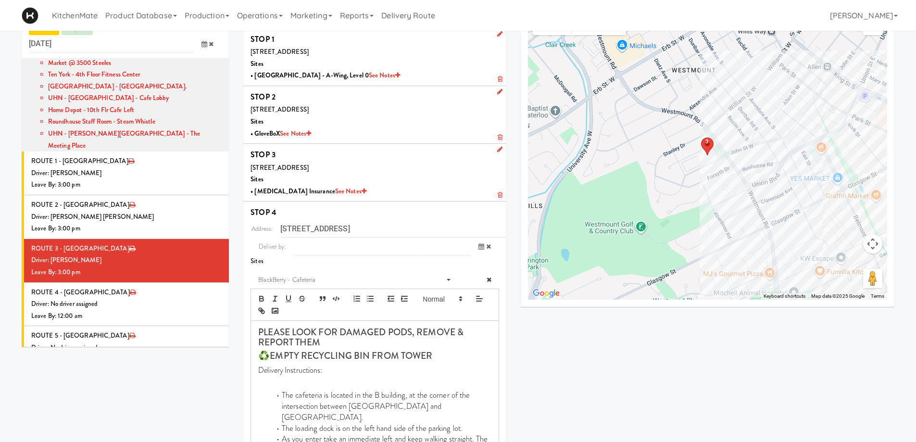
scroll to position [230, 0]
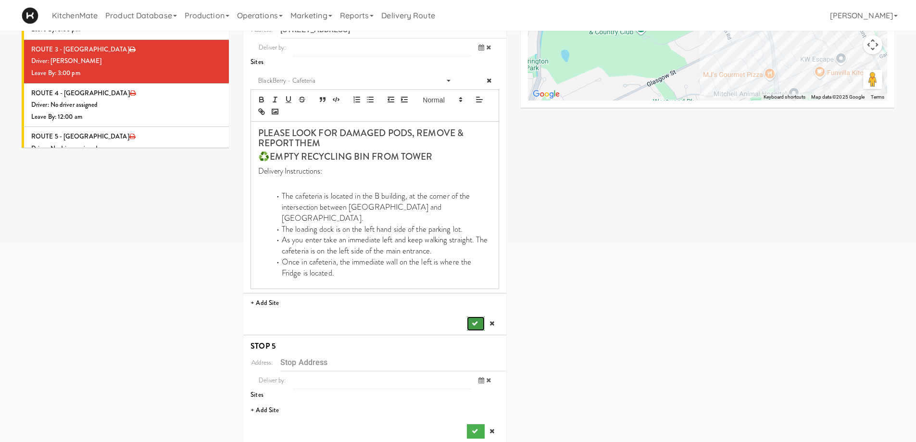
click at [473, 320] on icon "submit" at bounding box center [475, 323] width 6 height 6
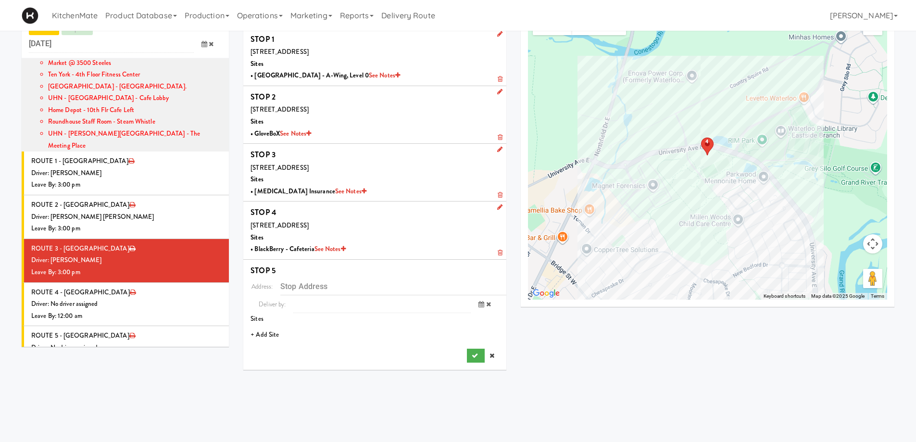
click at [275, 338] on li "+ Add Site" at bounding box center [374, 335] width 263 height 20
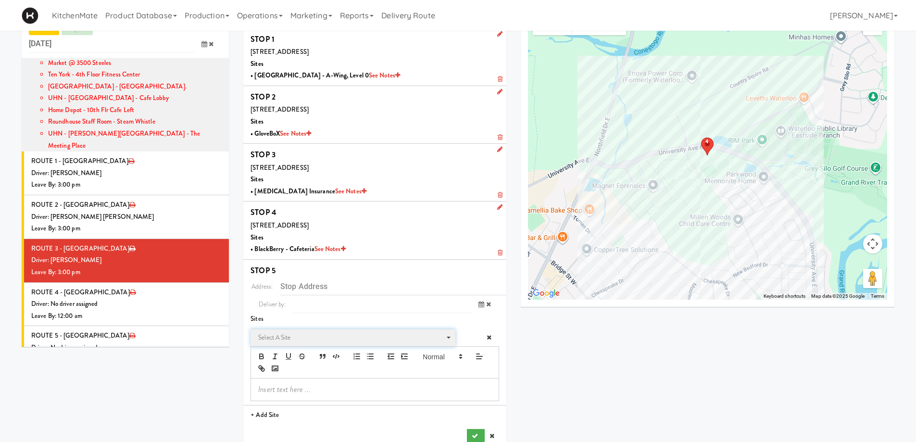
click at [289, 333] on span "Select a site" at bounding box center [349, 338] width 183 height 12
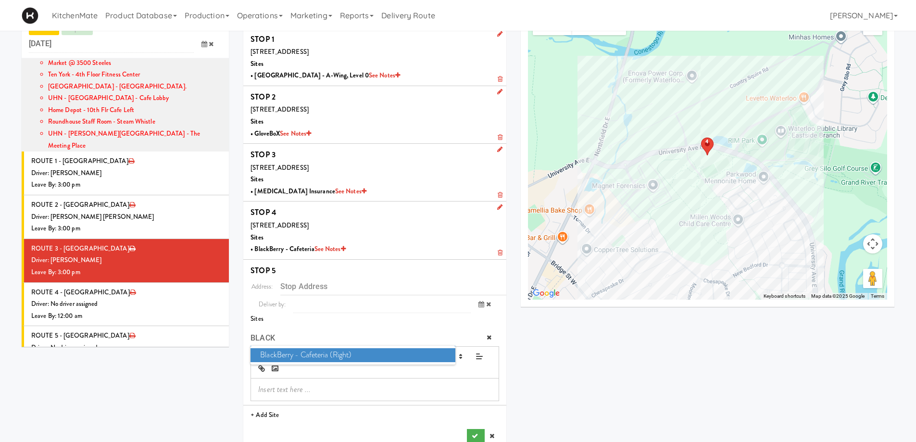
type input "BLACK"
click at [322, 353] on span "BlackBerry - Cafeteria (Right)" at bounding box center [353, 355] width 204 height 14
type input "2200 University Ave E, Waterloo, ON, CA"
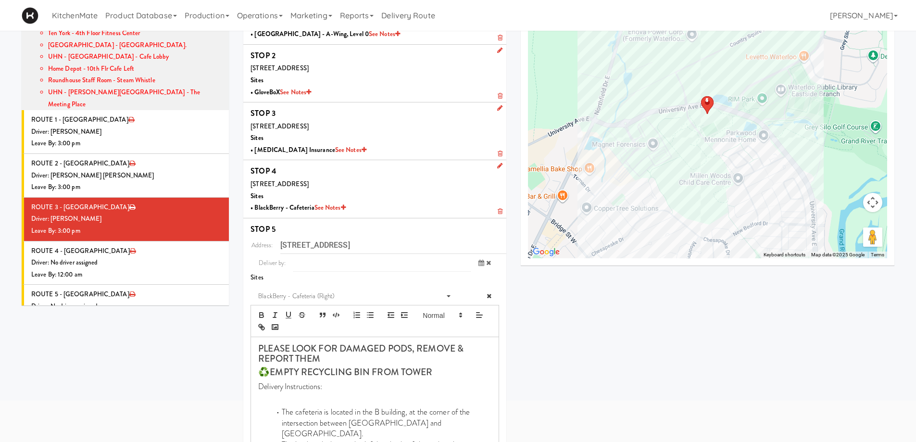
scroll to position [180, 0]
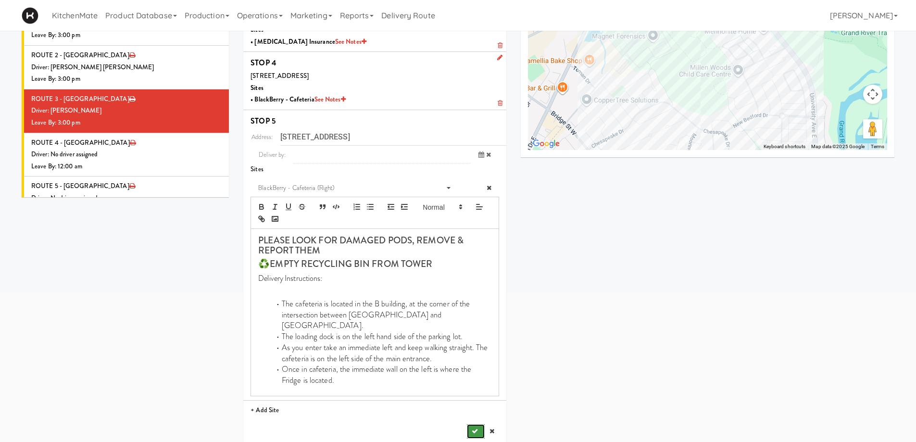
click at [479, 384] on button "submit" at bounding box center [475, 431] width 17 height 14
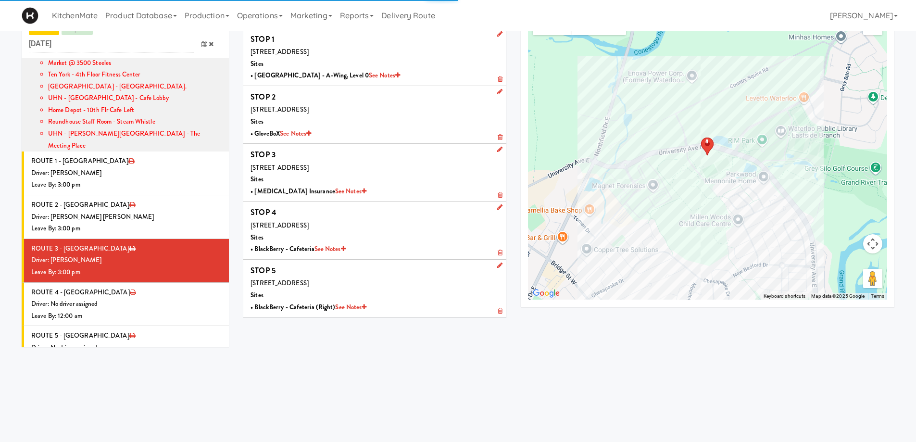
scroll to position [31, 0]
click at [171, 298] on div "Driver: No driver assigned" at bounding box center [126, 304] width 190 height 12
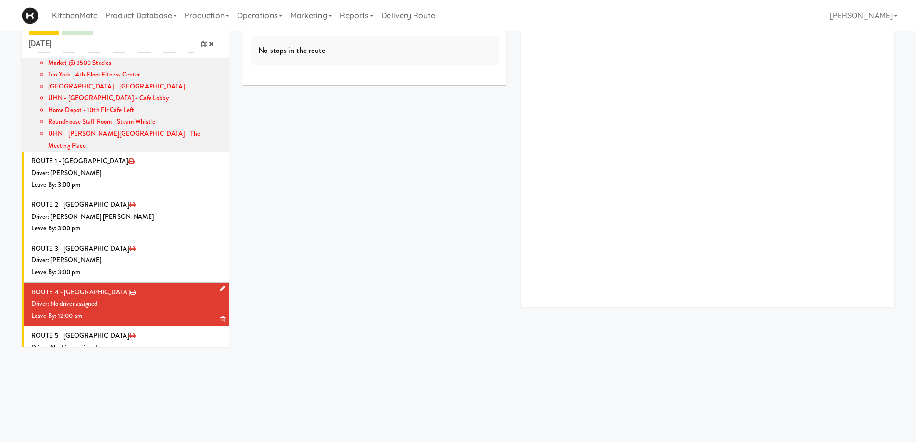
click at [220, 285] on icon at bounding box center [222, 288] width 5 height 6
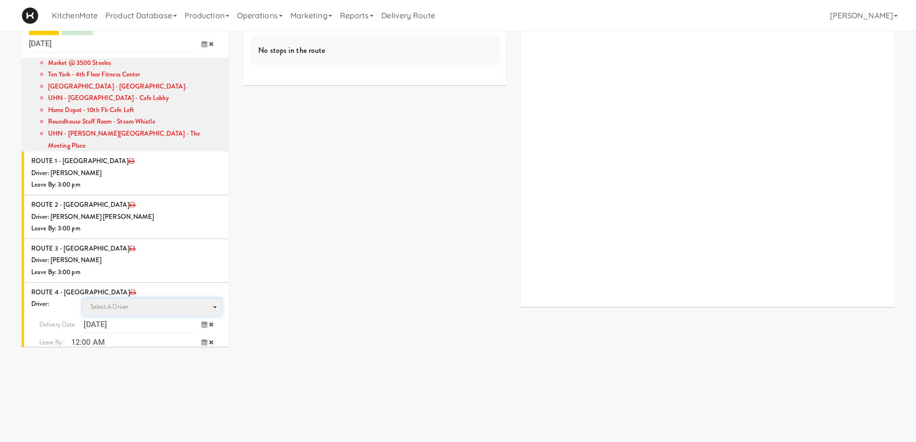
click at [120, 302] on span "Select a driver" at bounding box center [109, 306] width 38 height 9
type input "HANA"
click at [124, 317] on span "Hanaie Alshabat" at bounding box center [153, 324] width 137 height 14
click at [101, 333] on input "12:00 AM" at bounding box center [132, 342] width 123 height 18
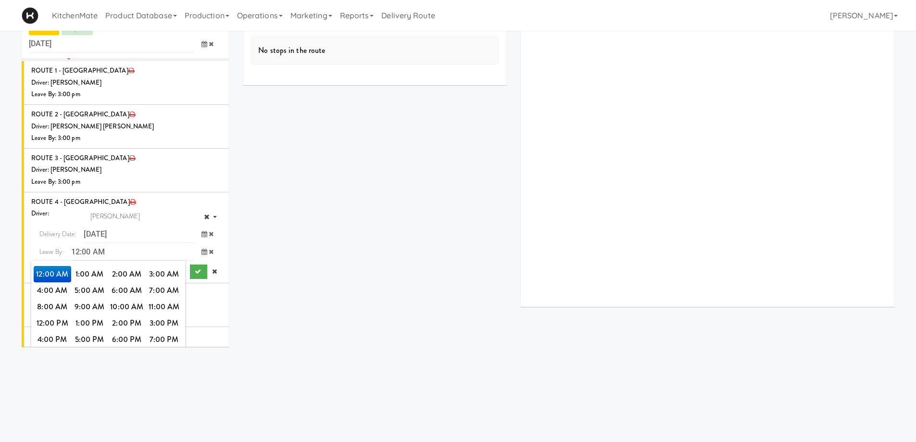
scroll to position [917, 0]
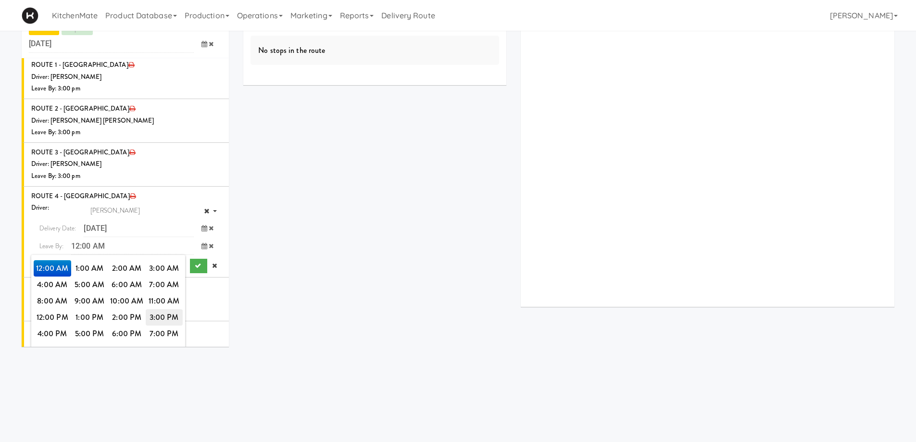
click at [155, 309] on span "3:00 PM" at bounding box center [165, 317] width 38 height 16
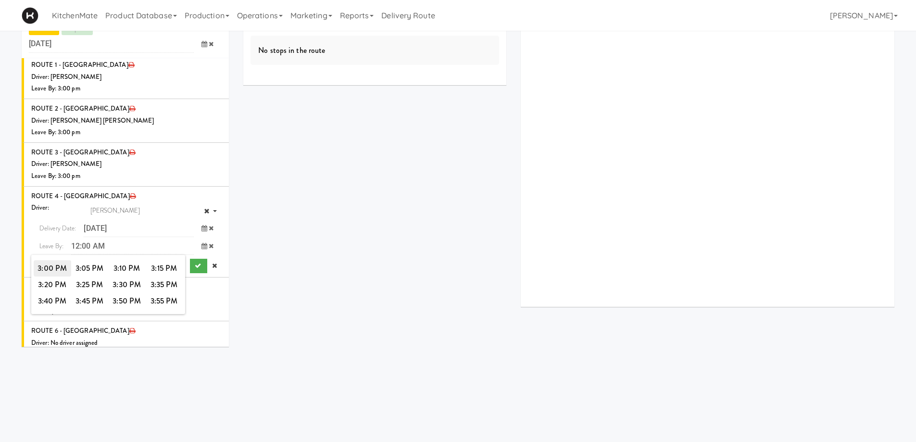
click at [49, 260] on span "3:00 PM" at bounding box center [53, 268] width 38 height 16
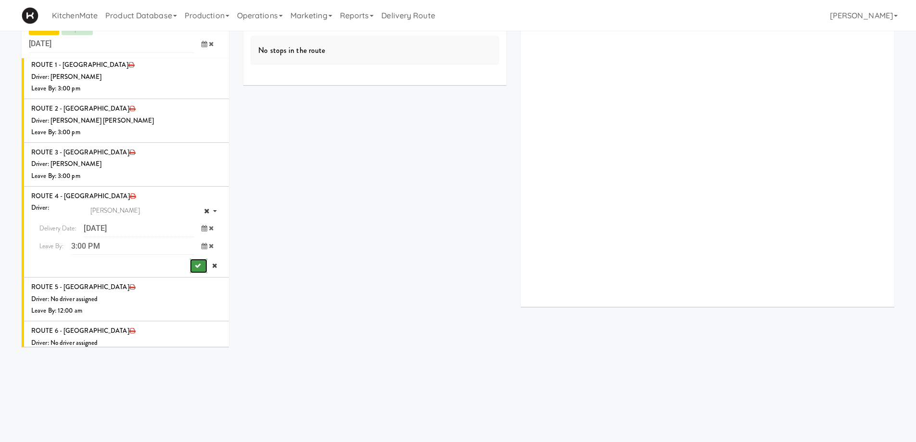
click at [195, 263] on icon "submit" at bounding box center [198, 266] width 6 height 6
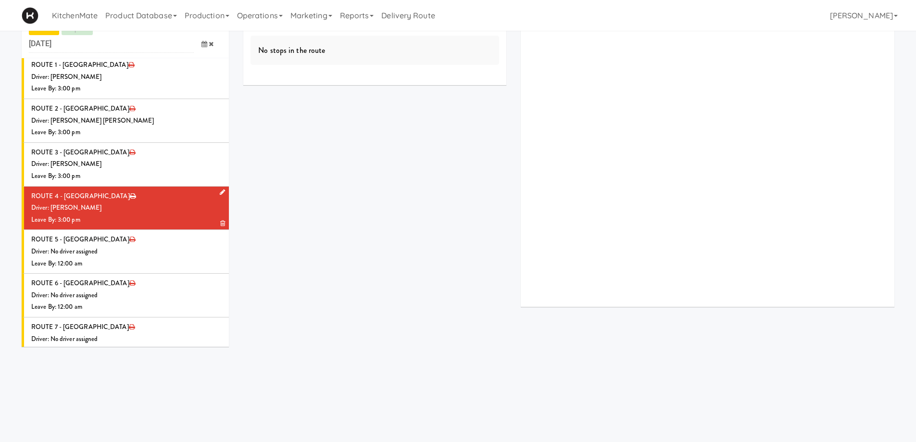
click at [128, 187] on li "ROUTE 4 - Idle Driver: Hanaie Alshabat Leave By: 3:00 pm" at bounding box center [125, 209] width 207 height 44
click at [177, 187] on li "ROUTE 4 - Idle Driver: Hanaie Alshabat Leave By: 3:00 pm" at bounding box center [125, 209] width 207 height 44
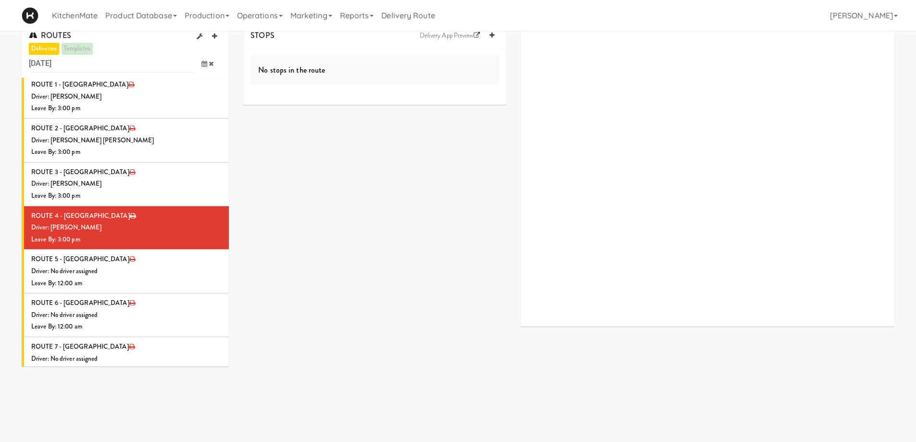
scroll to position [0, 0]
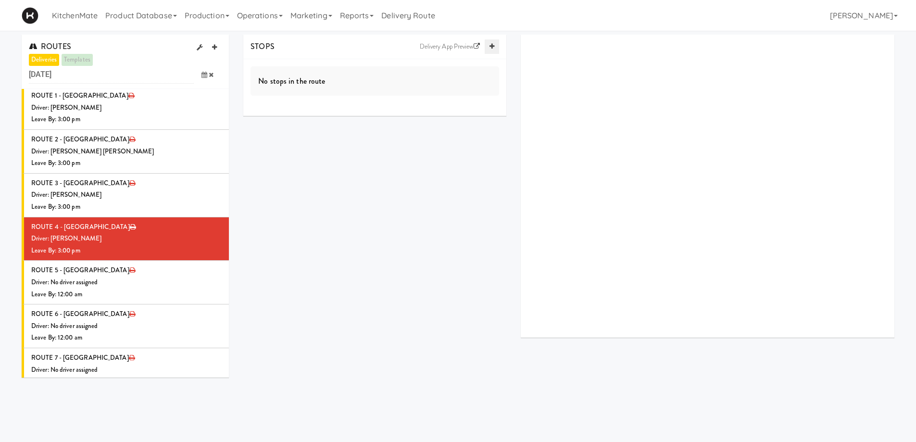
click at [490, 45] on icon at bounding box center [492, 46] width 5 height 6
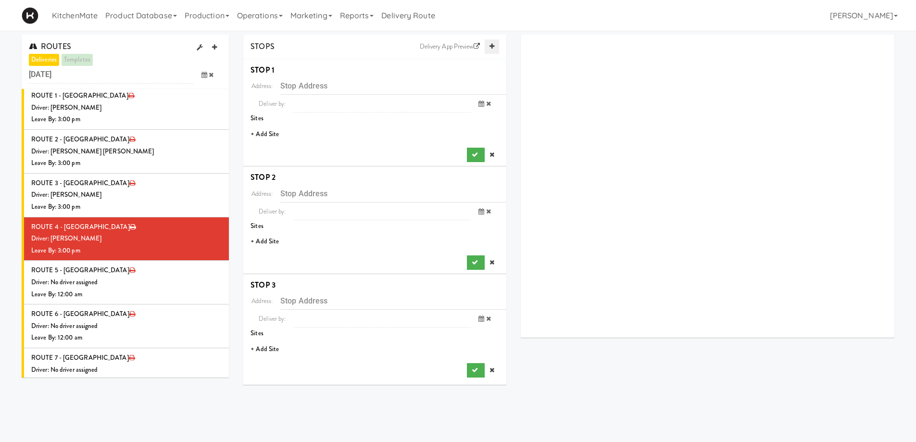
click at [490, 45] on icon at bounding box center [492, 46] width 5 height 6
click at [269, 136] on li "+ Add Site" at bounding box center [374, 135] width 263 height 20
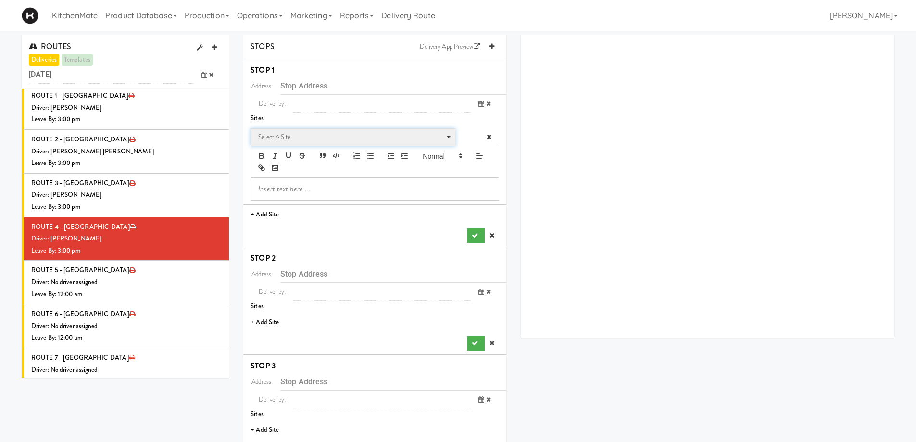
click at [309, 139] on span "Select a site" at bounding box center [349, 137] width 183 height 12
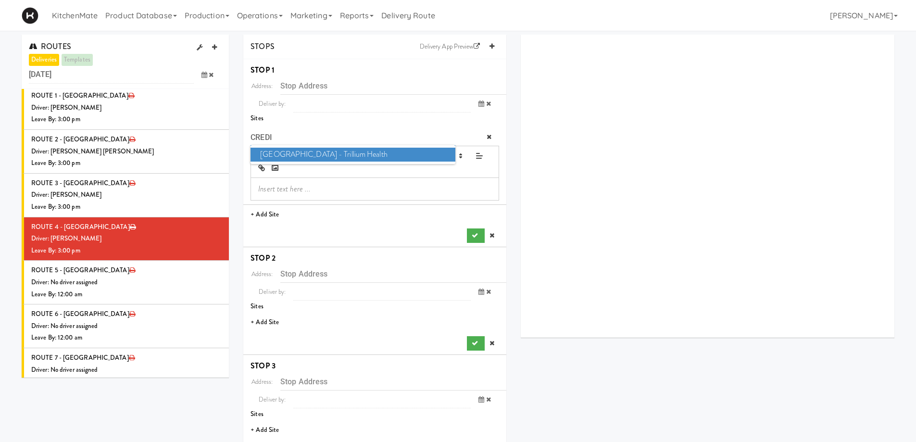
type input "CREDI"
click at [338, 155] on span "Credit Valley Hospital - Trillium Health" at bounding box center [353, 155] width 204 height 14
type input "2200 Eglinton Ave W, Mississauga, ON, CA"
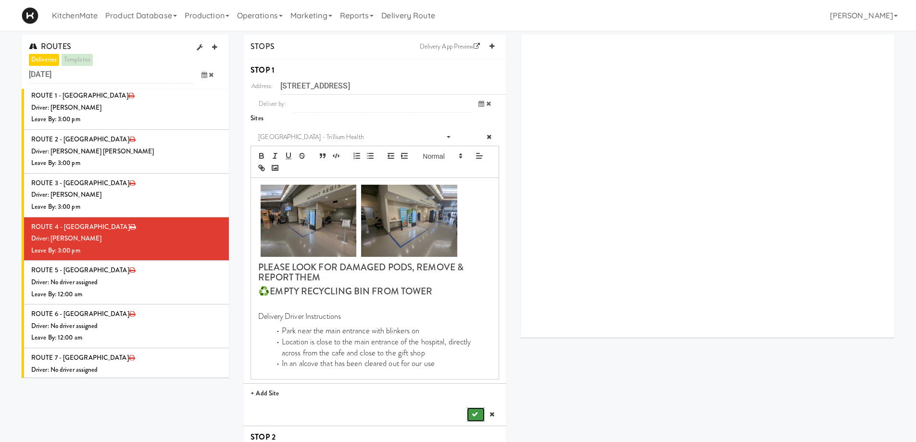
click at [472, 384] on button "submit" at bounding box center [475, 414] width 17 height 14
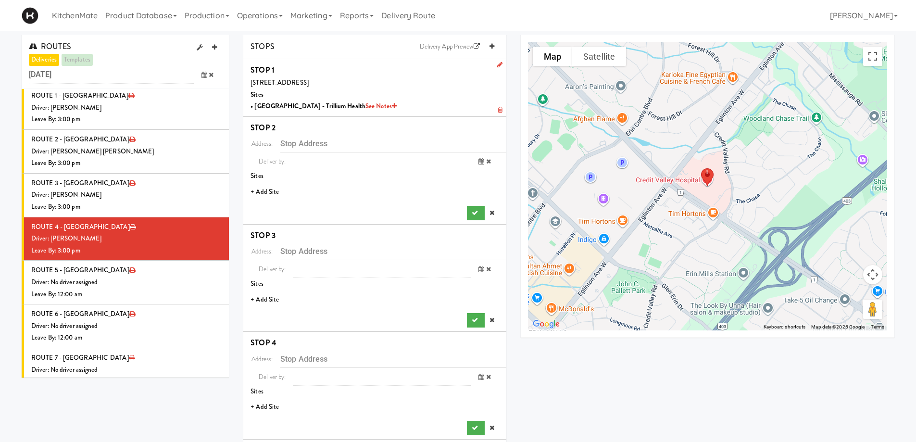
click at [269, 189] on li "+ Add Site" at bounding box center [374, 192] width 263 height 20
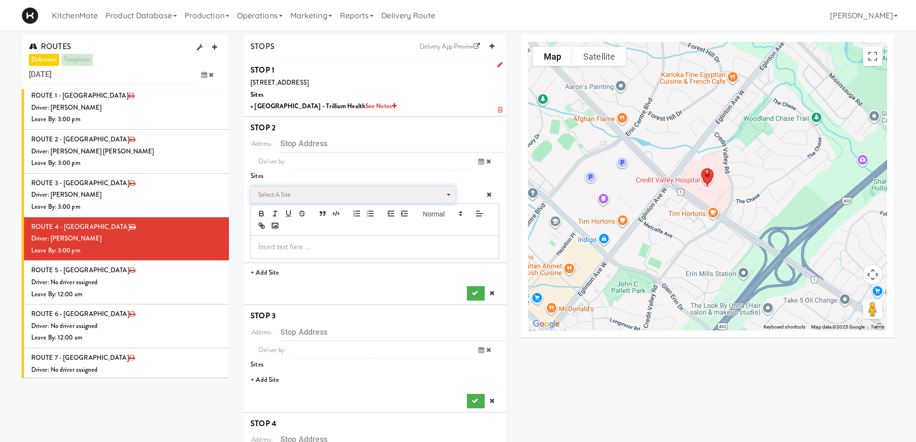
click at [327, 198] on span "Select a site" at bounding box center [349, 195] width 183 height 12
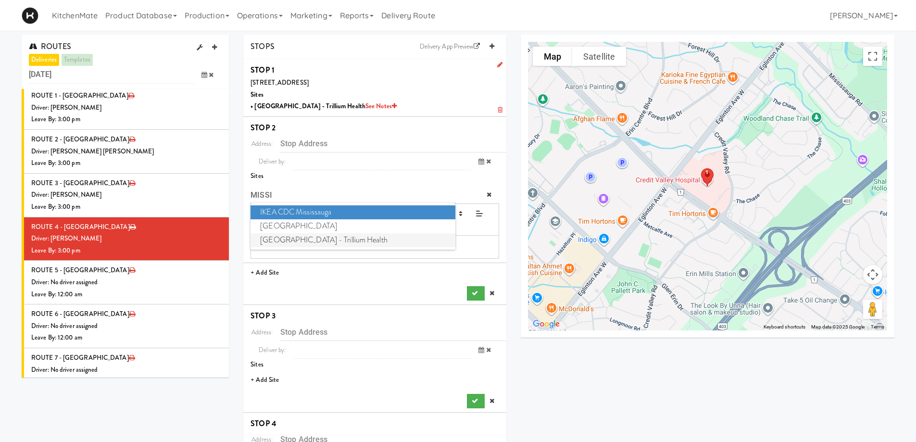
type input "MISSI"
click at [315, 240] on span "Mississauga Hospital - Trillium Health" at bounding box center [353, 240] width 204 height 14
type input "100 Queensway W, Mississauga, ON, CA"
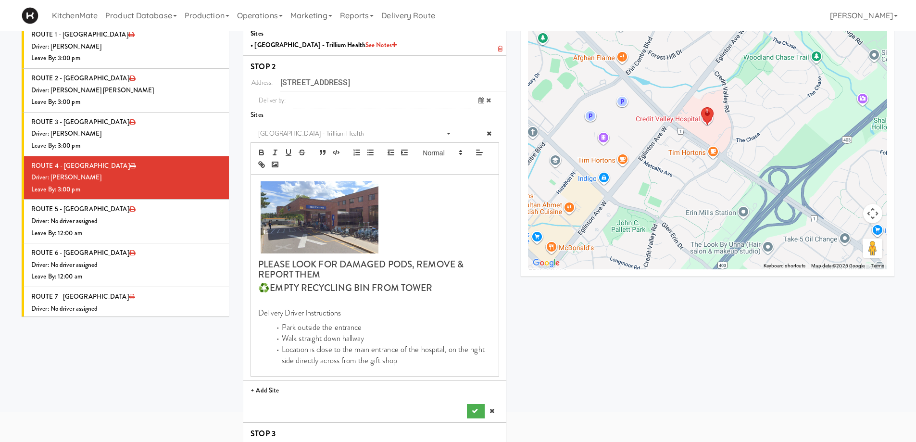
scroll to position [144, 0]
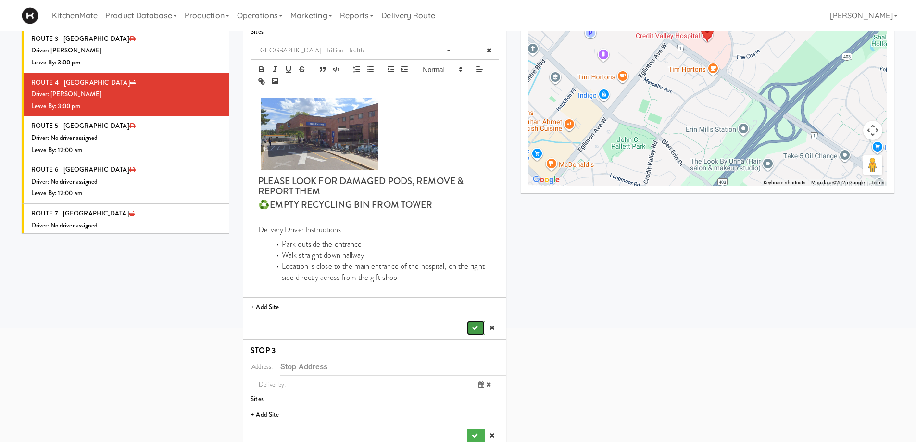
click at [472, 327] on icon "submit" at bounding box center [475, 328] width 6 height 6
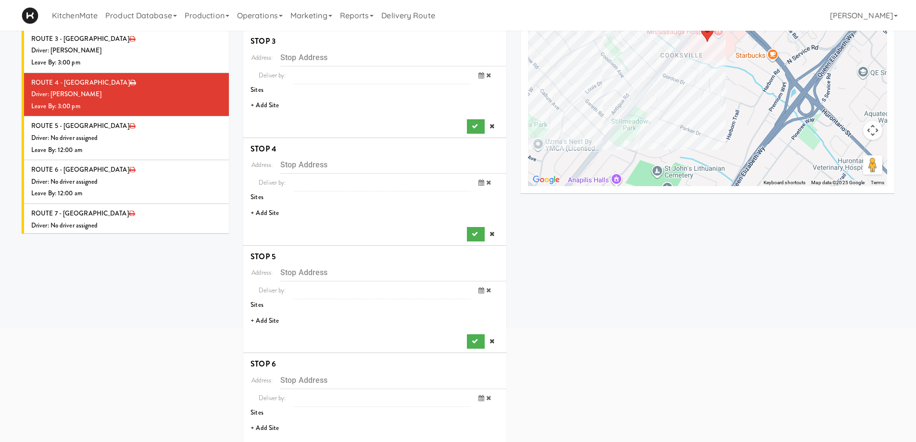
click at [276, 102] on li "+ Add Site" at bounding box center [374, 106] width 263 height 20
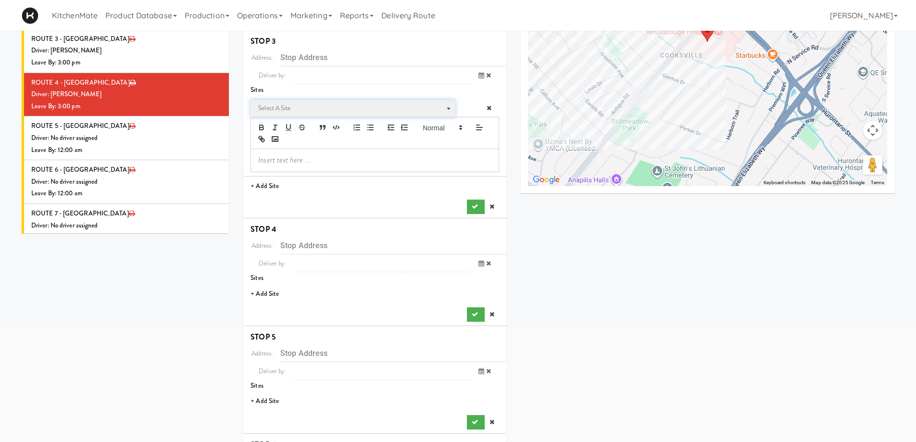
click at [290, 109] on span "Select a site" at bounding box center [349, 108] width 183 height 12
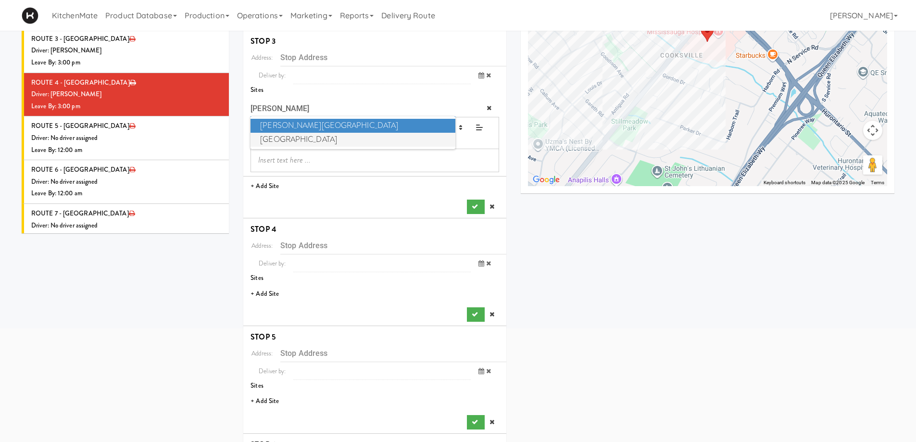
type input "JOSE"
click at [298, 140] on span "St. Joseph's Health Centre" at bounding box center [353, 140] width 204 height 14
type input "30 The Queensway, Toronto, ON, CA"
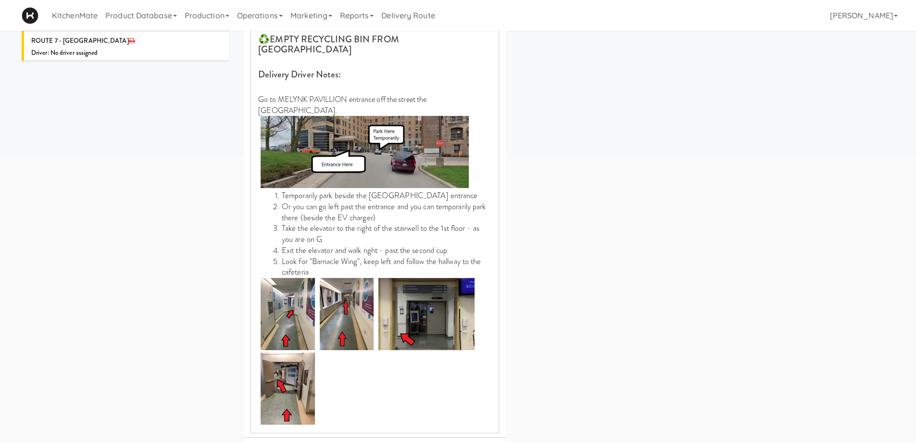
scroll to position [337, 0]
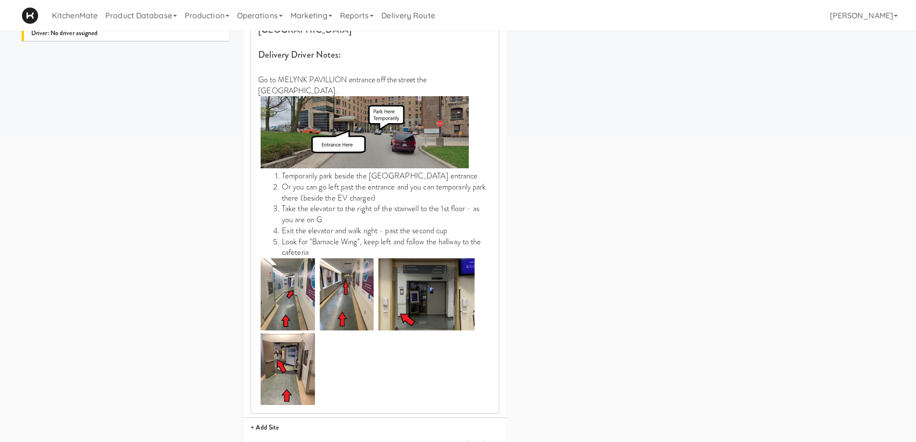
click at [477, 384] on icon "submit" at bounding box center [475, 448] width 6 height 6
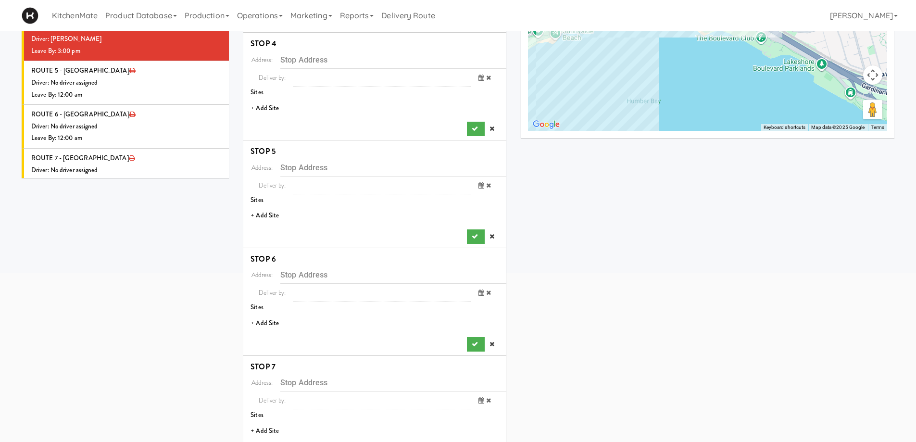
scroll to position [183, 0]
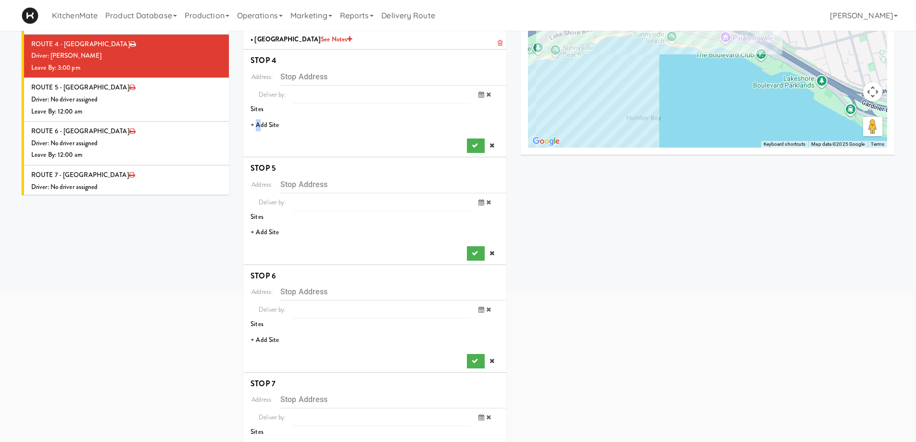
click at [258, 121] on li "+ Add Site" at bounding box center [374, 125] width 263 height 20
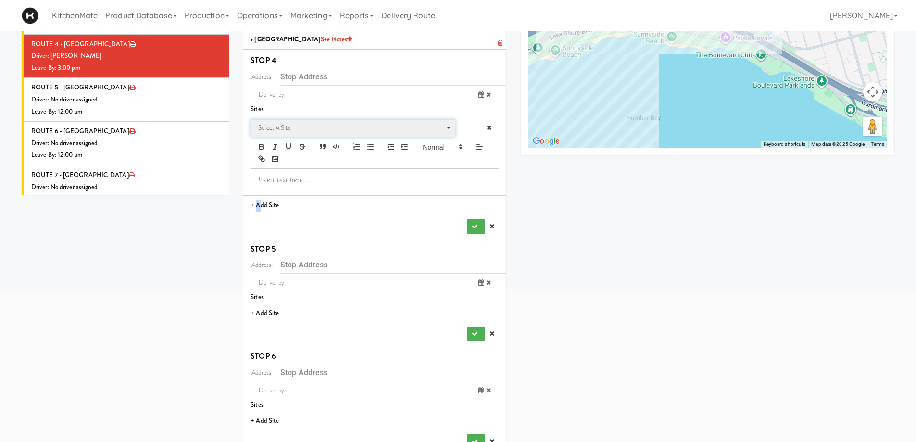
click at [306, 129] on span "Select a site" at bounding box center [349, 128] width 183 height 12
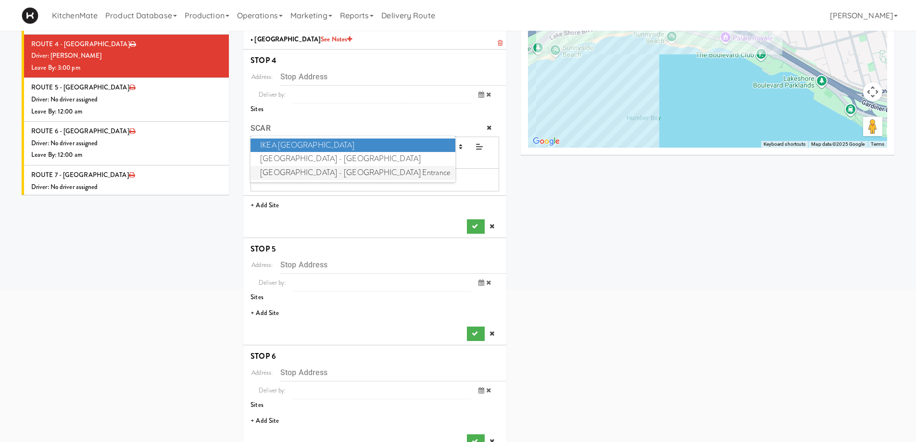
type input "SCAR"
click at [366, 175] on span "Scarborough General Hospital - Tower Wing Entrance" at bounding box center [353, 173] width 204 height 14
type input "3050 Lawrence Ave E, Toronto, ON, CA"
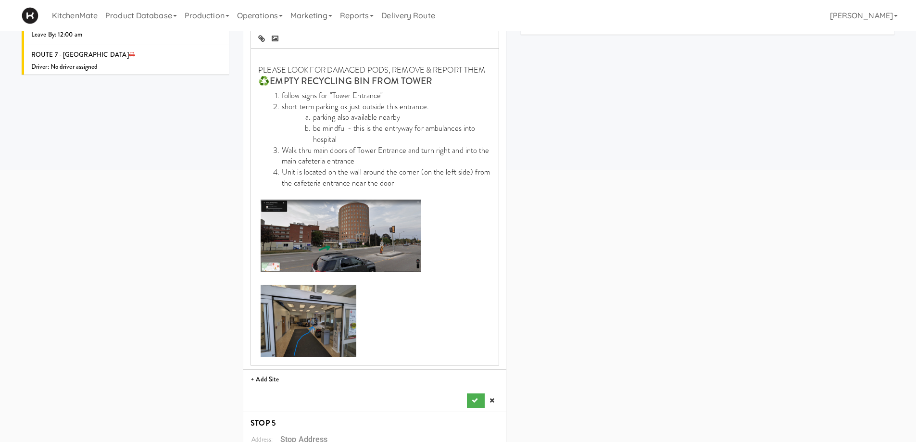
scroll to position [327, 0]
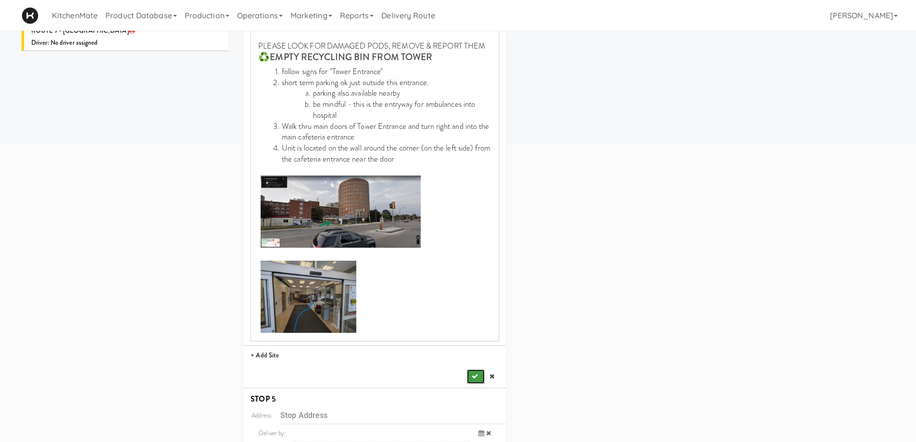
click at [471, 373] on button "submit" at bounding box center [475, 376] width 17 height 14
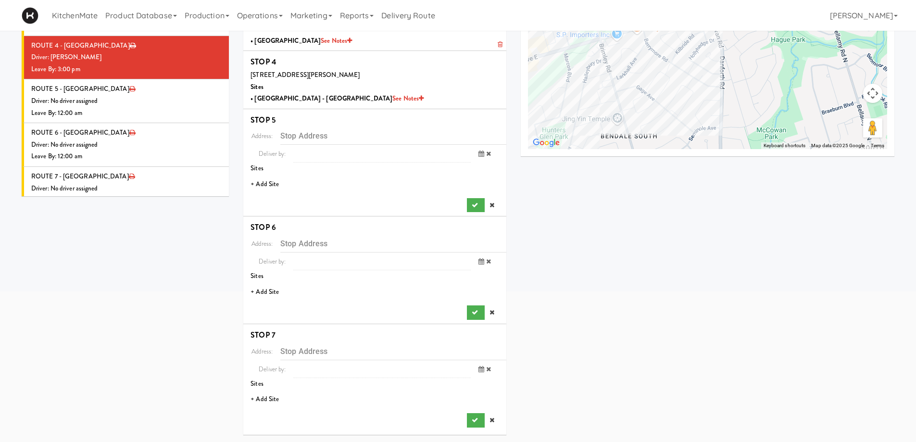
click at [265, 183] on li "+ Add Site" at bounding box center [374, 185] width 263 height 20
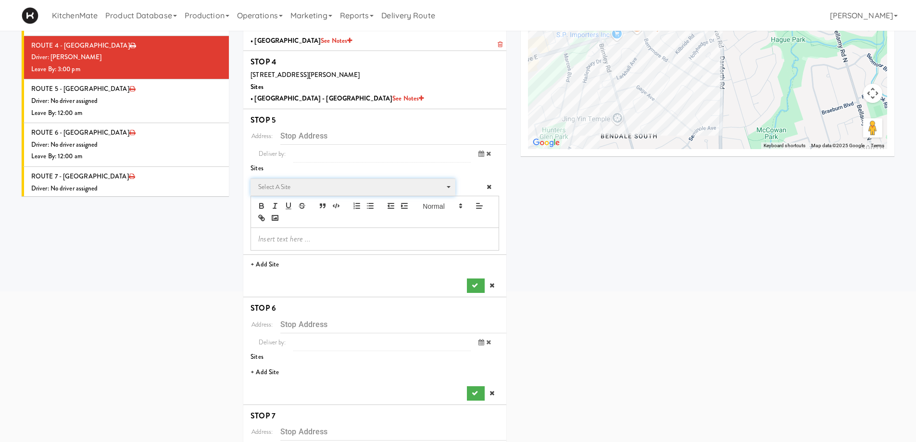
click at [302, 187] on span "Select a site" at bounding box center [349, 187] width 183 height 12
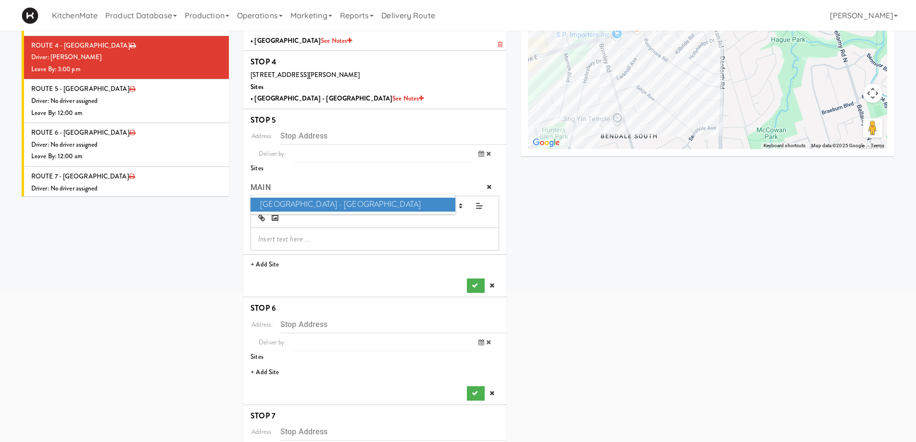
type input "MAIN"
click at [350, 207] on span "Scarborough Birchmount Hospital - Main Lobby" at bounding box center [353, 205] width 204 height 14
type input "3030 Birchmount Rd, Toronto, ON, CA"
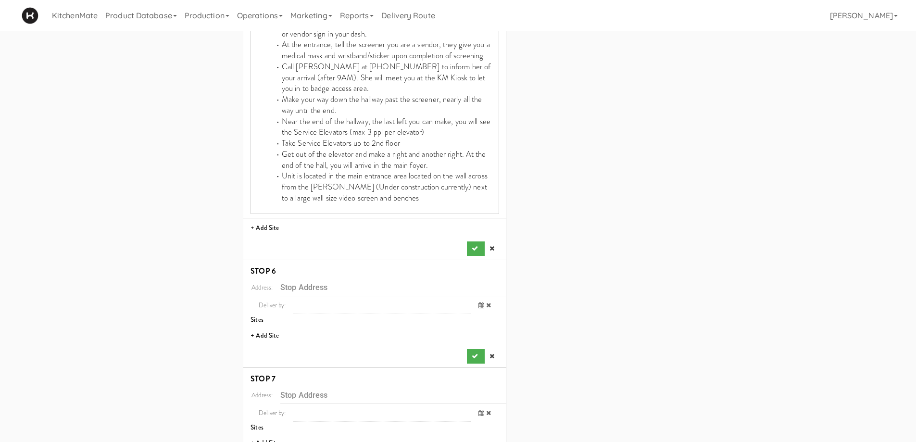
scroll to position [502, 0]
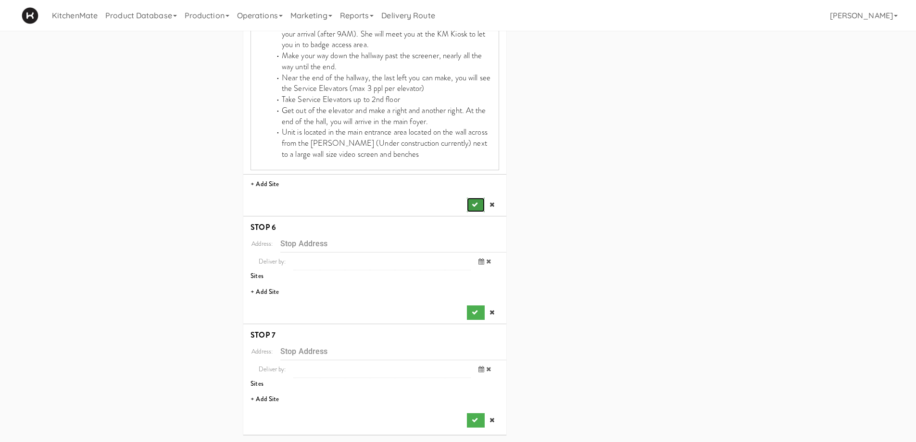
click at [473, 204] on icon "submit" at bounding box center [475, 205] width 6 height 6
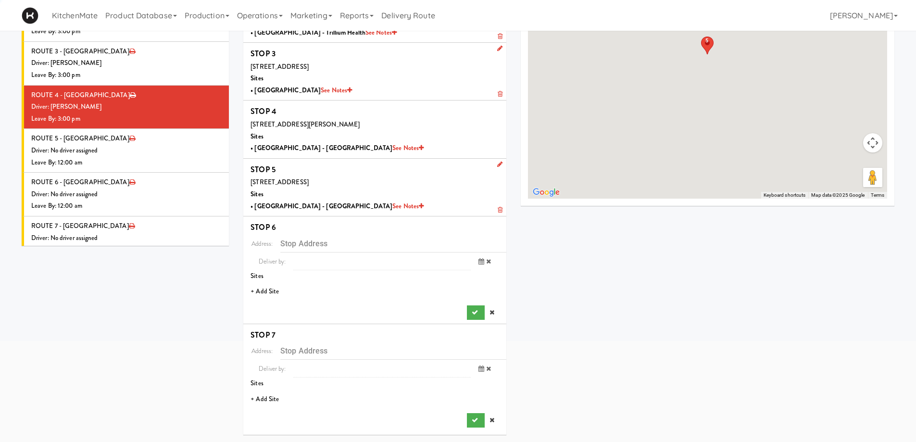
scroll to position [132, 0]
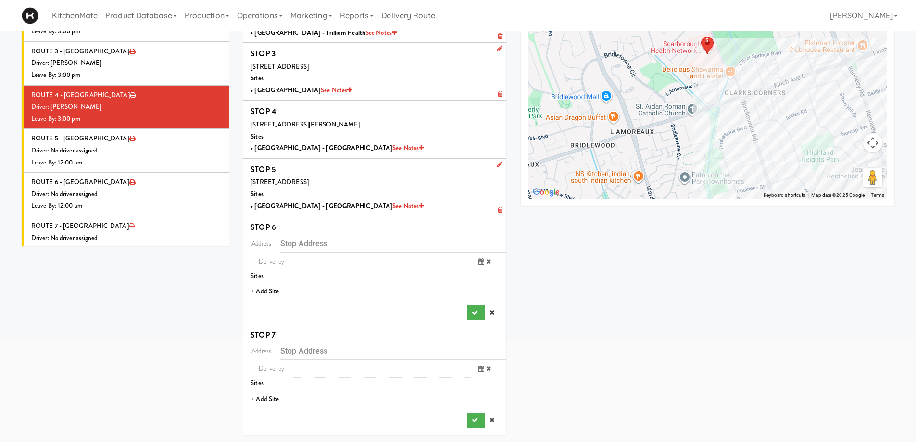
click at [265, 287] on li "+ Add Site" at bounding box center [374, 292] width 263 height 20
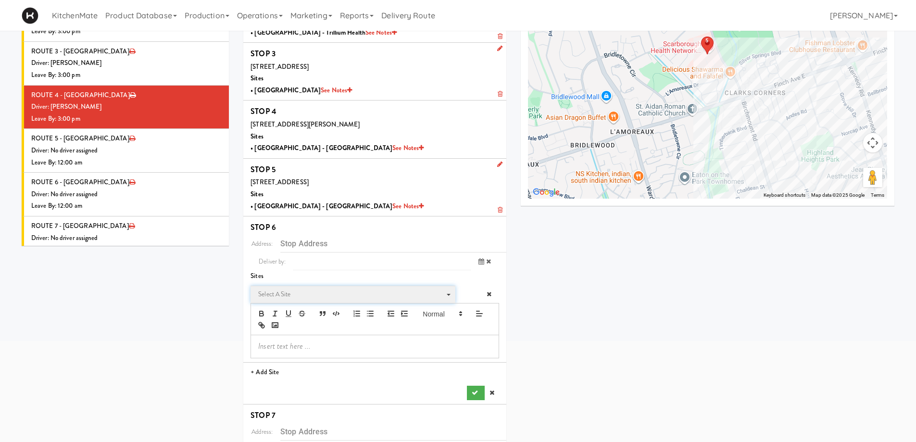
click at [311, 297] on span "Select a site" at bounding box center [349, 295] width 183 height 12
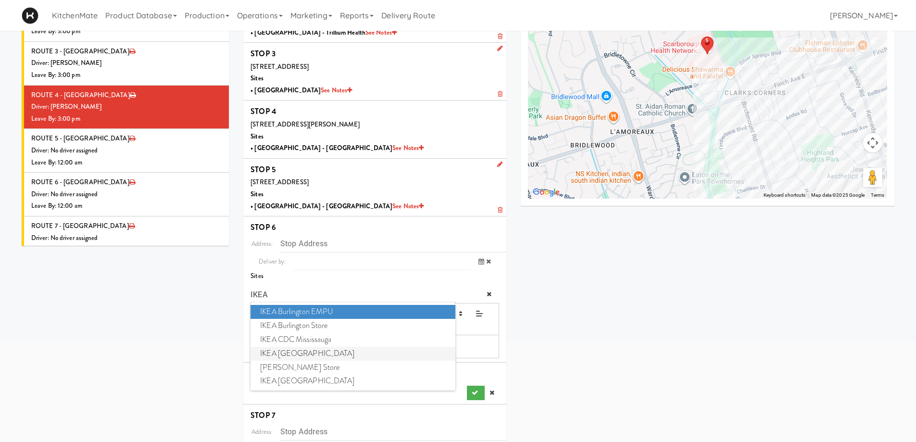
type input "IKEA"
click at [313, 350] on span "IKEA Scarborough Town Center" at bounding box center [353, 354] width 204 height 14
type input "300 Borough Dr, Toronto, ON, CA"
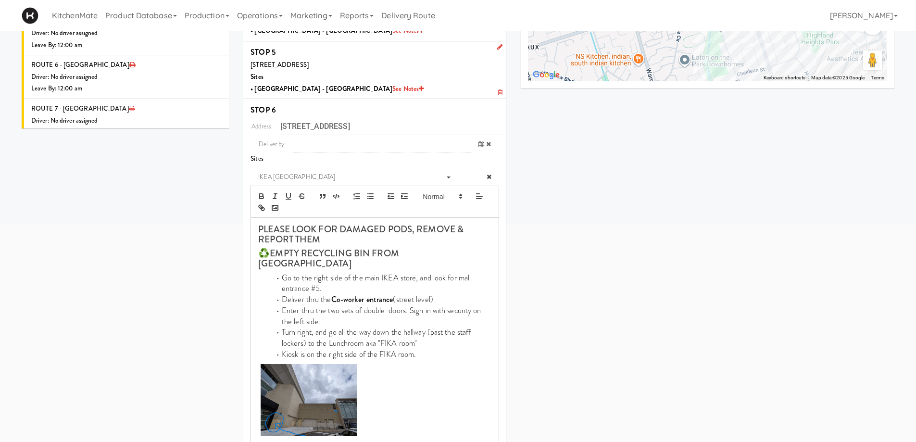
scroll to position [372, 0]
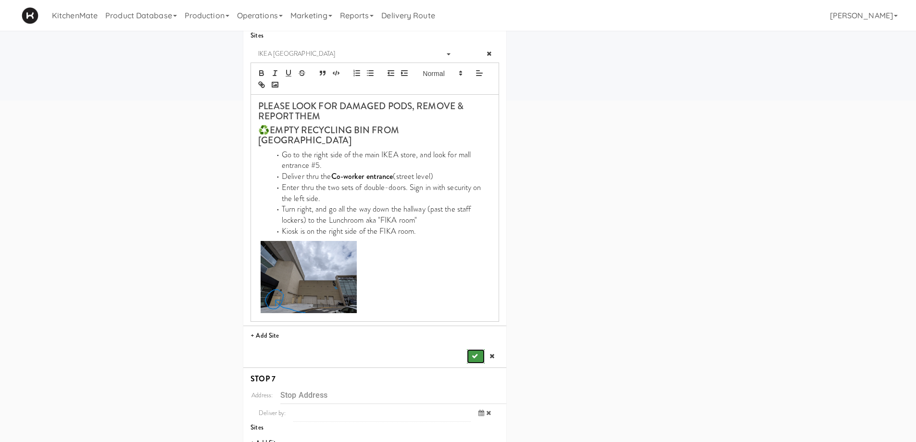
click at [474, 350] on button "submit" at bounding box center [475, 356] width 17 height 14
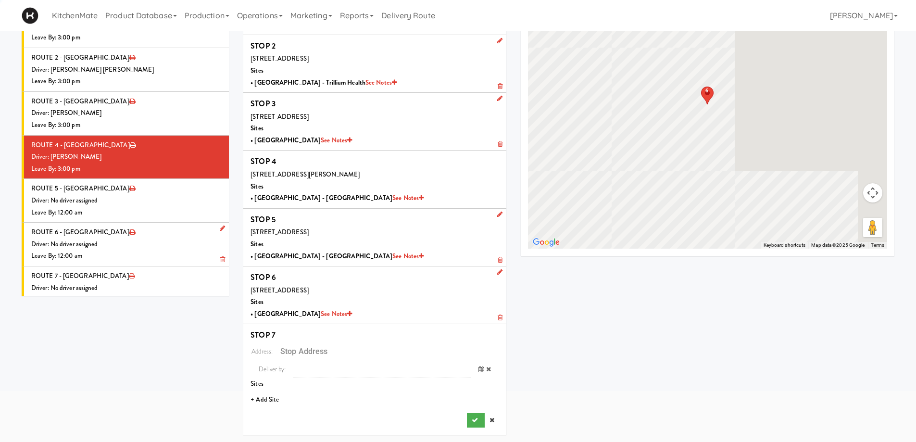
scroll to position [82, 0]
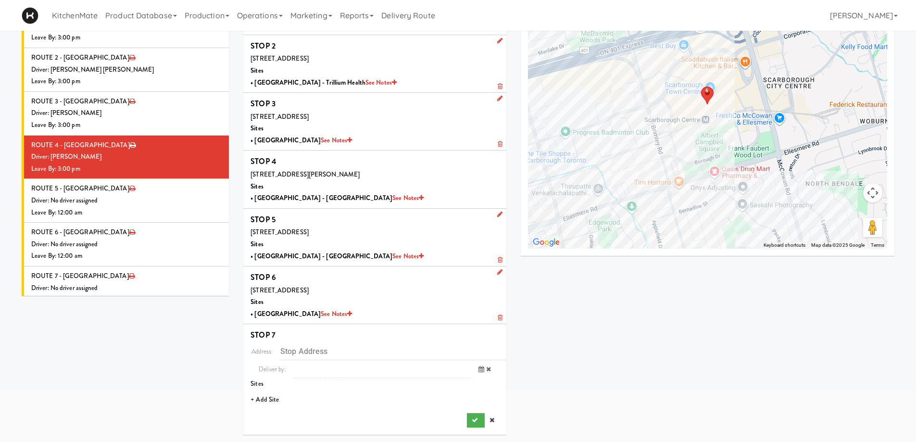
click at [271, 384] on li "+ Add Site" at bounding box center [374, 400] width 263 height 20
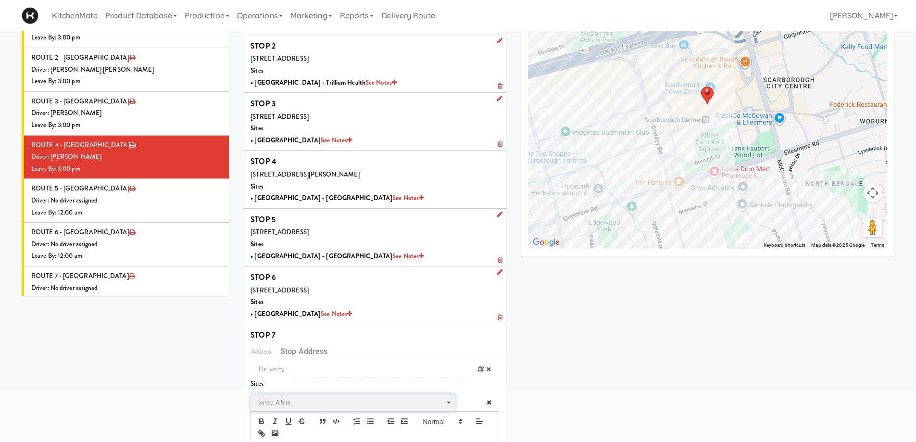
click at [290, 384] on span "Select a site" at bounding box center [349, 403] width 183 height 12
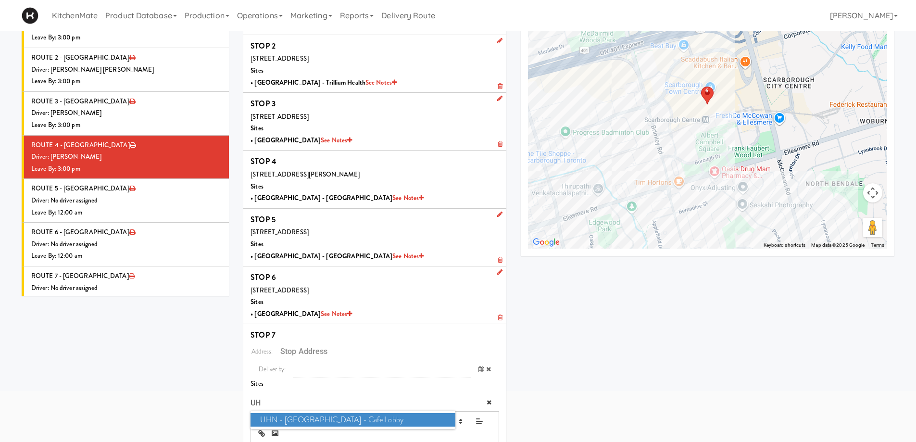
type input "UHN"
click at [404, 384] on span "UHN - Lyndhurst Centre - Cafe Lobby" at bounding box center [353, 420] width 204 height 14
type input "520 Sutherland Dr, Toronto, ON, CA"
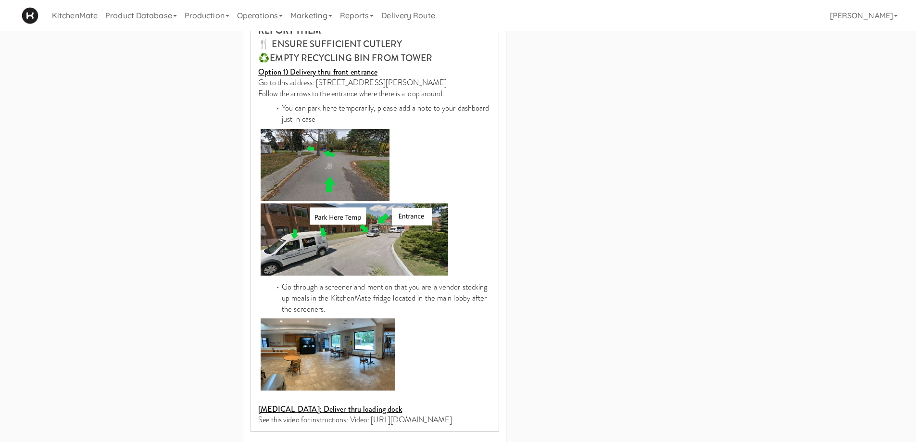
scroll to position [562, 0]
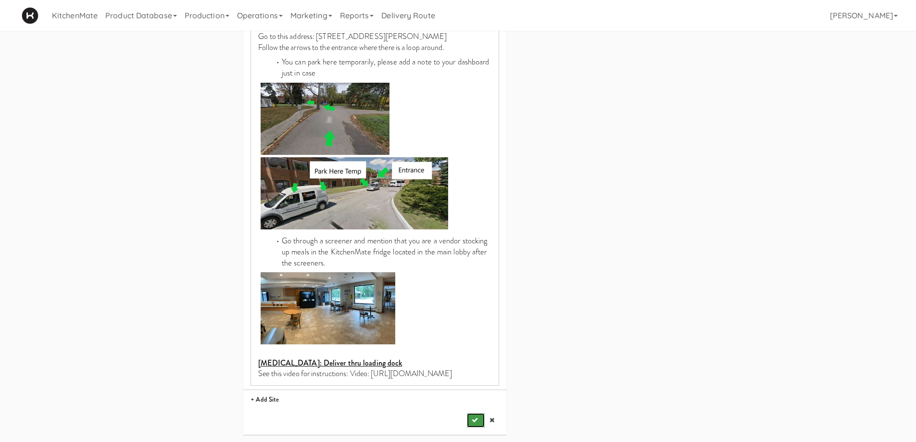
click at [475, 384] on icon "submit" at bounding box center [475, 420] width 6 height 6
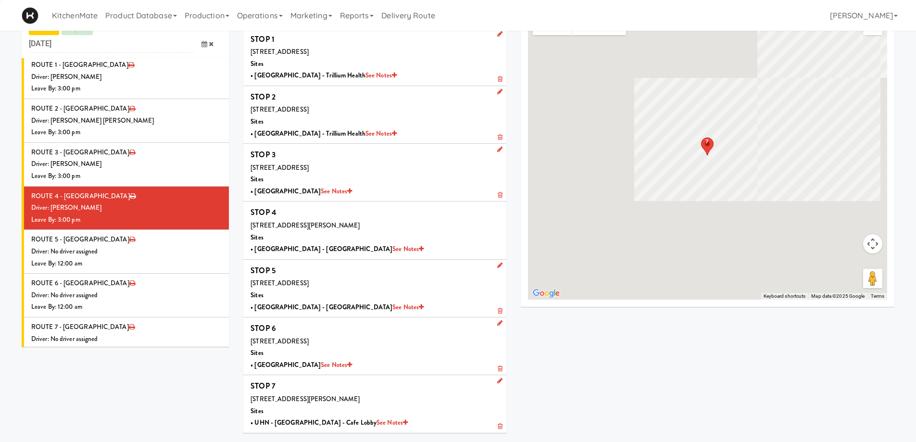
scroll to position [31, 0]
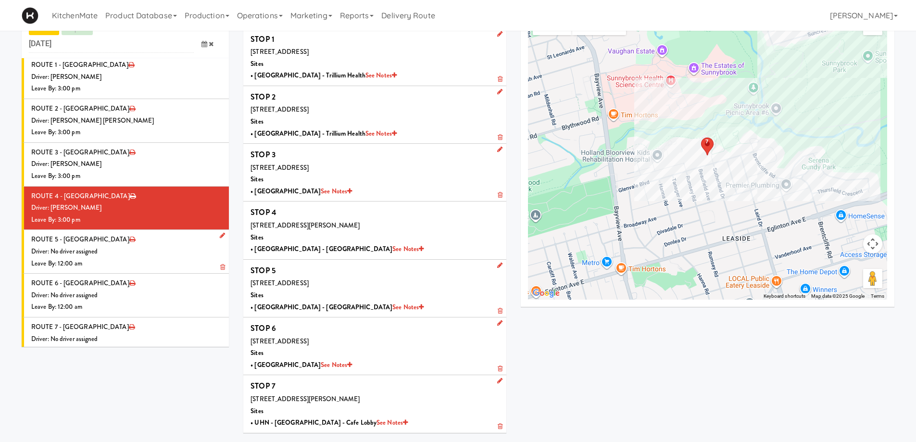
click at [135, 246] on div "Driver: No driver assigned" at bounding box center [126, 252] width 190 height 12
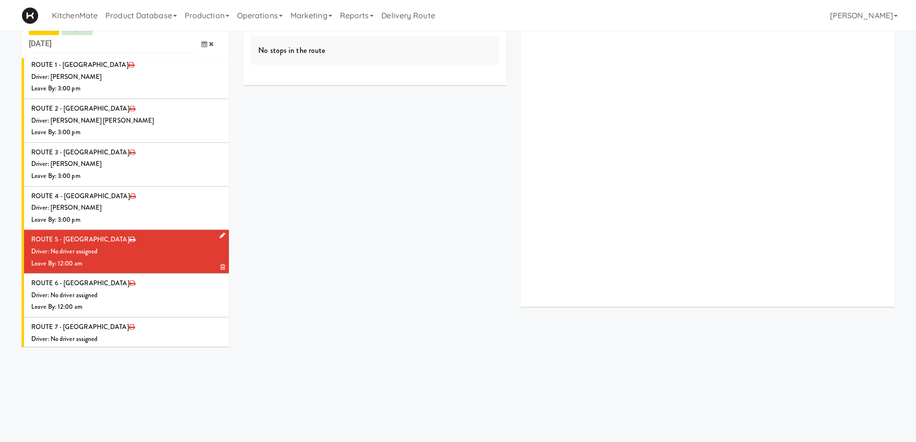
click at [220, 232] on icon at bounding box center [222, 235] width 5 height 6
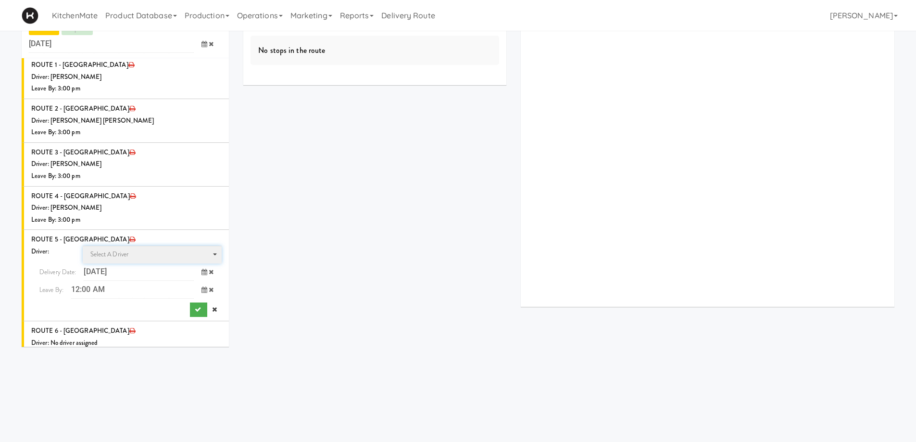
click at [138, 246] on span "Select a driver Select a driver" at bounding box center [152, 255] width 139 height 18
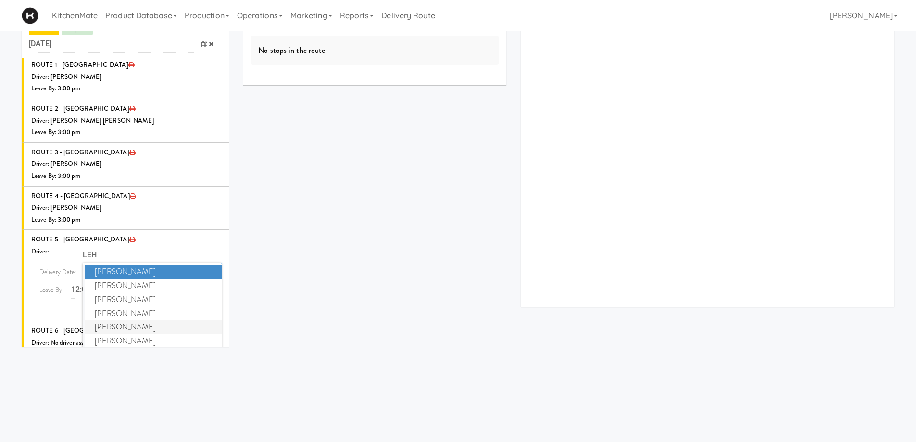
type input "LEH"
click at [136, 320] on span "Lehnard Solomon" at bounding box center [153, 327] width 137 height 14
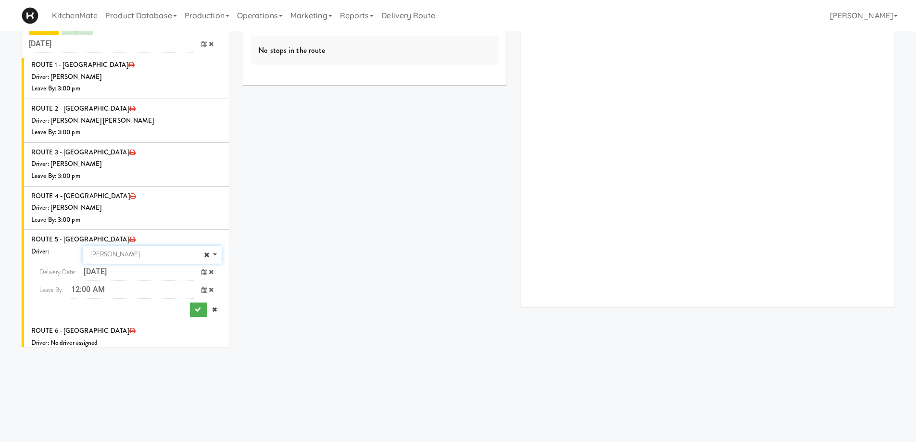
click at [202, 287] on icon at bounding box center [205, 290] width 6 height 6
click at [166, 320] on span "7:00 AM" at bounding box center [165, 328] width 38 height 16
click at [136, 320] on span "7:30 AM" at bounding box center [127, 328] width 38 height 16
click at [195, 306] on icon "submit" at bounding box center [198, 309] width 6 height 6
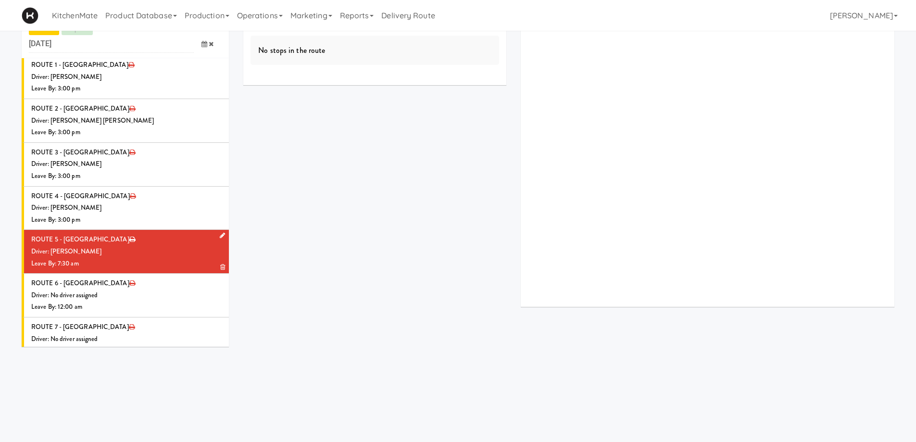
click at [132, 246] on div "Driver: Lehnard Solomon" at bounding box center [126, 252] width 190 height 12
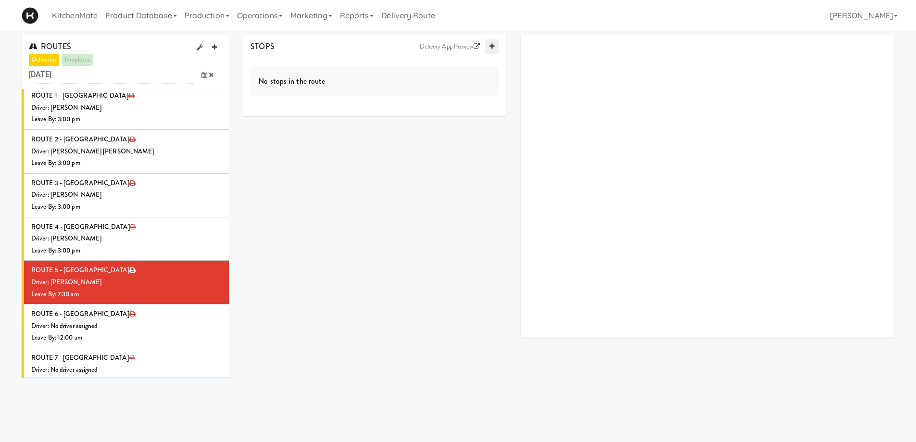
click at [490, 45] on icon at bounding box center [492, 46] width 5 height 6
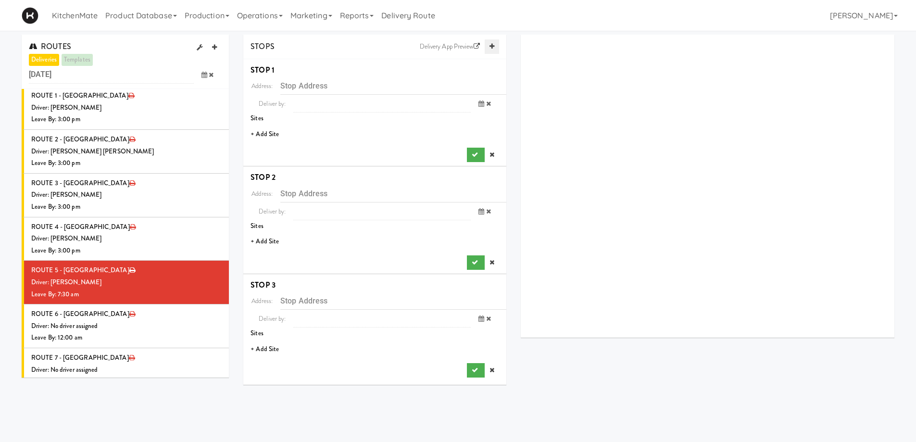
click at [490, 45] on icon at bounding box center [492, 46] width 5 height 6
click at [265, 134] on li "+ Add Site" at bounding box center [374, 135] width 263 height 20
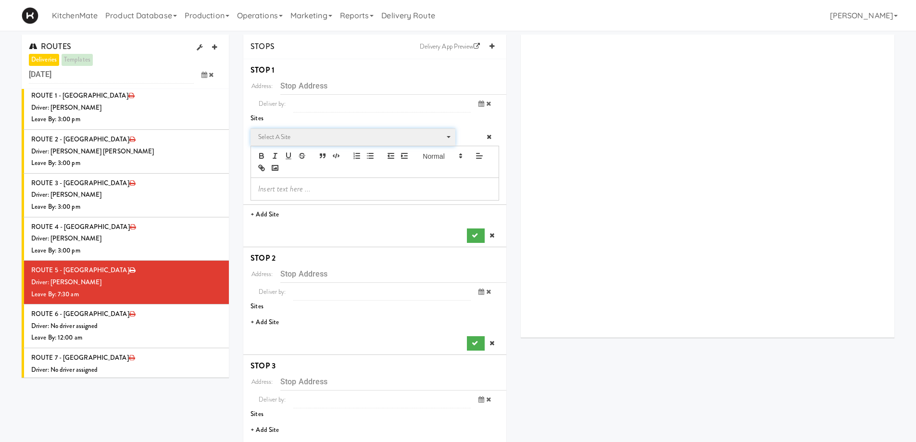
click at [291, 139] on span "Select a site" at bounding box center [349, 137] width 183 height 12
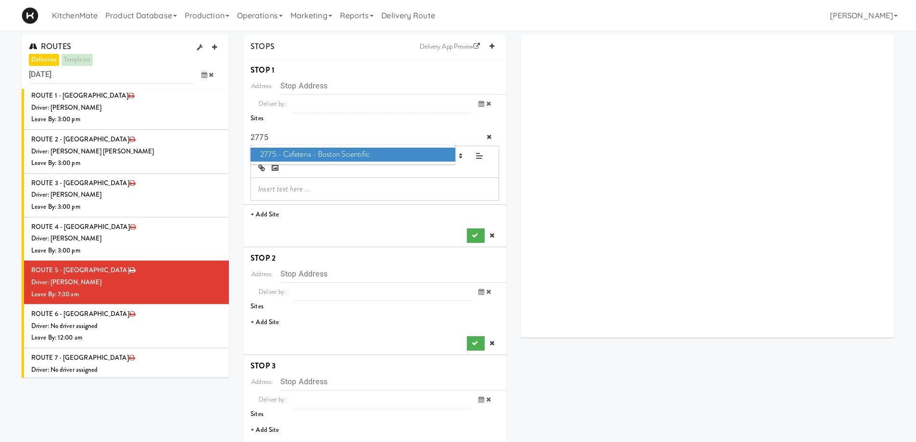
type input "2775"
click at [308, 152] on span "2775 - Cafeteria - Boston Scientific" at bounding box center [353, 155] width 204 height 14
type input "2775 Matheson Blvd E, Mississauga, ON, CA"
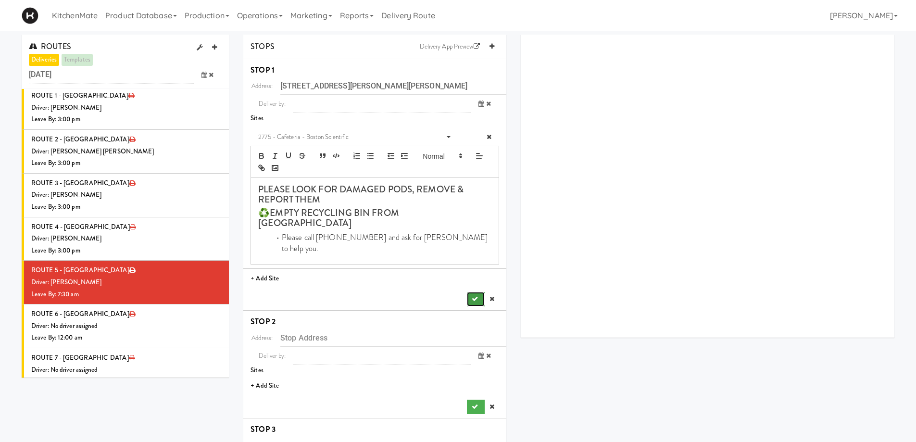
click at [475, 296] on icon "submit" at bounding box center [475, 299] width 6 height 6
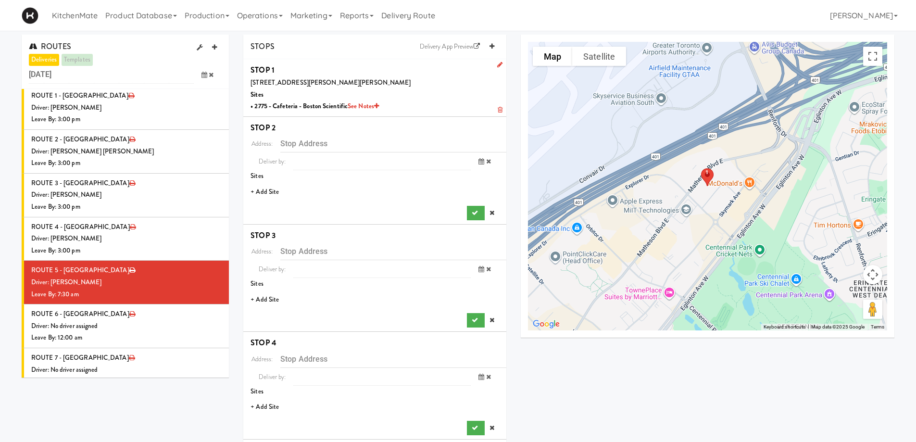
click at [275, 189] on li "+ Add Site" at bounding box center [374, 192] width 263 height 20
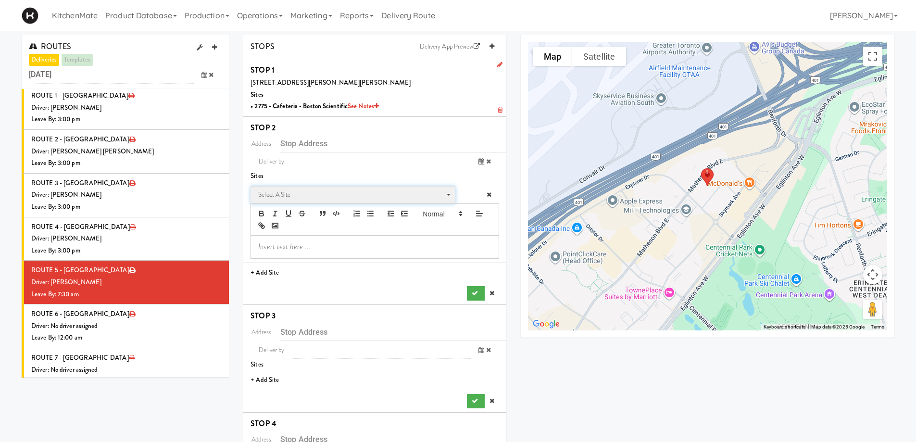
click at [287, 195] on span "Select a site" at bounding box center [349, 195] width 183 height 12
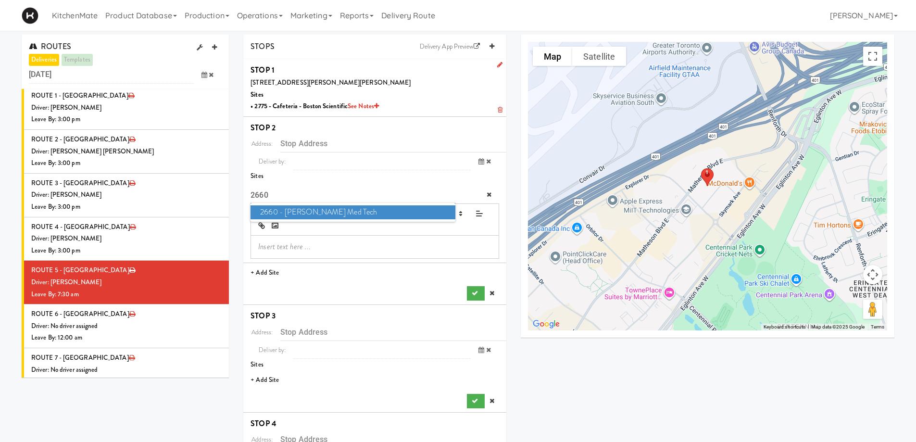
type input "2660"
click at [291, 211] on span "2660 - Baylis Med Tech" at bounding box center [353, 212] width 204 height 14
type input "2660 Matheson Blvd E, Mississauga, ON, CA"
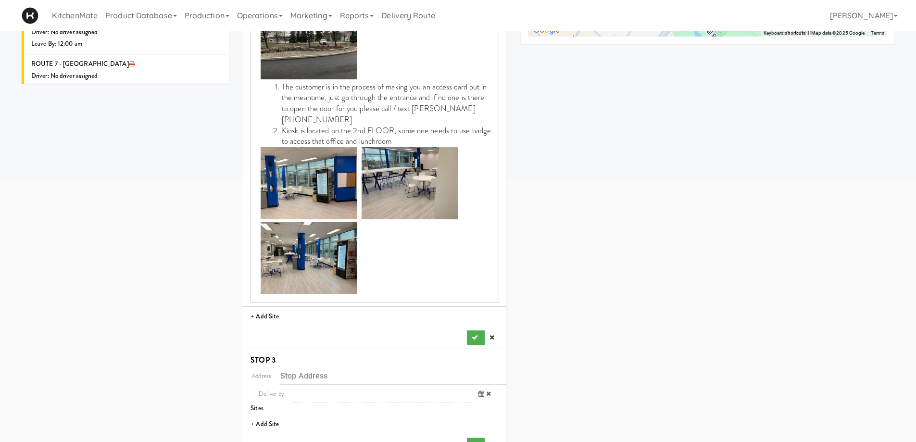
scroll to position [433, 0]
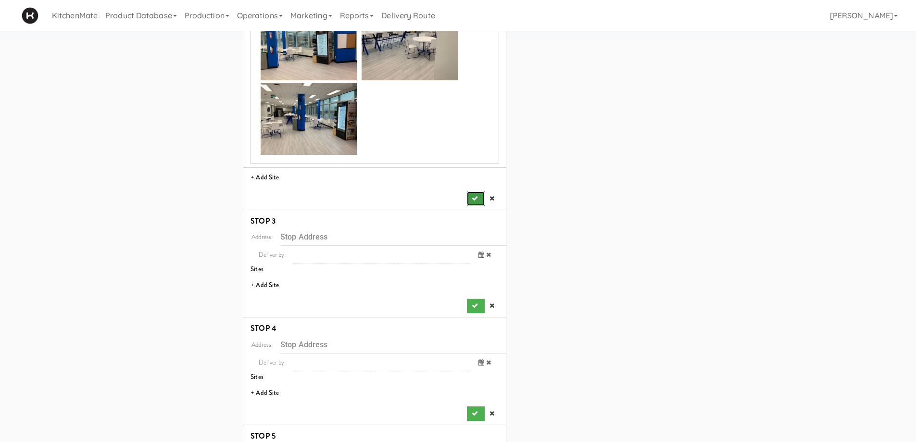
click at [479, 191] on button "submit" at bounding box center [475, 198] width 17 height 14
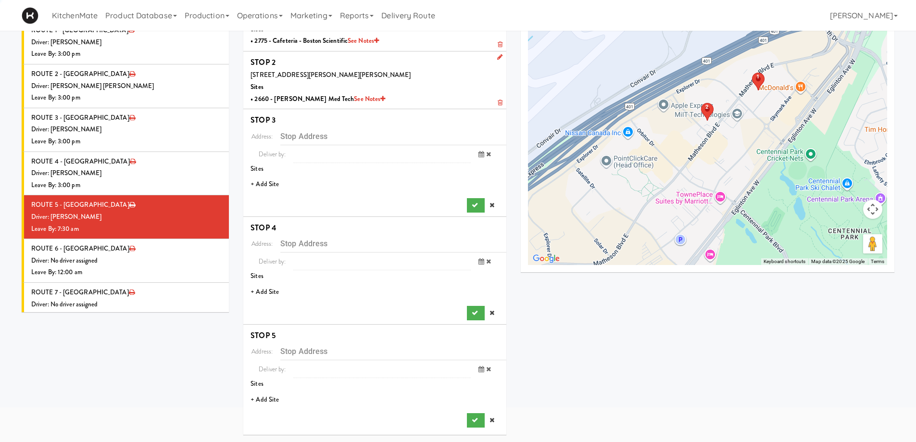
scroll to position [65, 0]
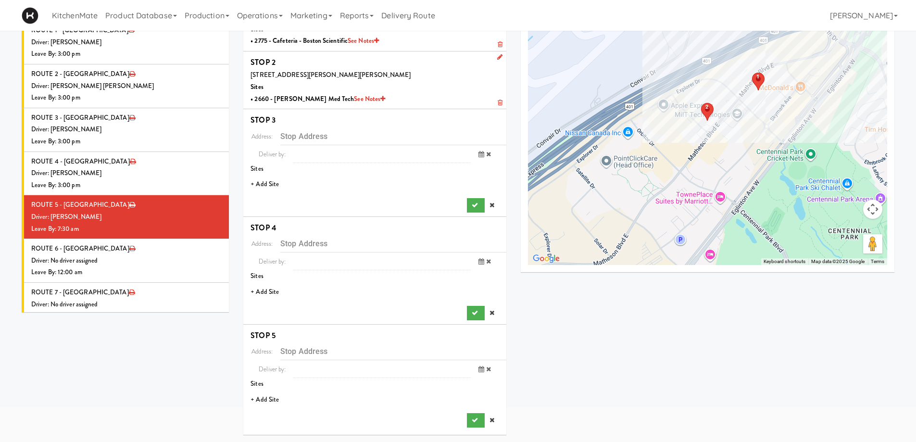
click at [265, 181] on li "+ Add Site" at bounding box center [374, 185] width 263 height 20
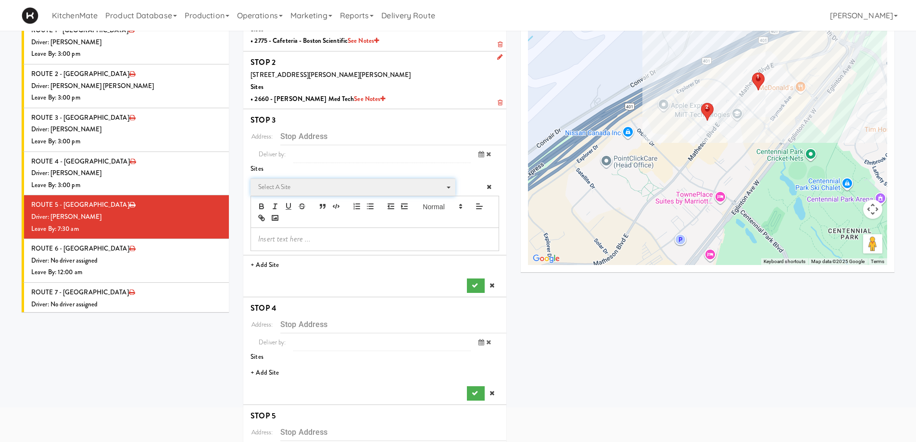
click at [312, 186] on span "Select a site" at bounding box center [349, 187] width 183 height 12
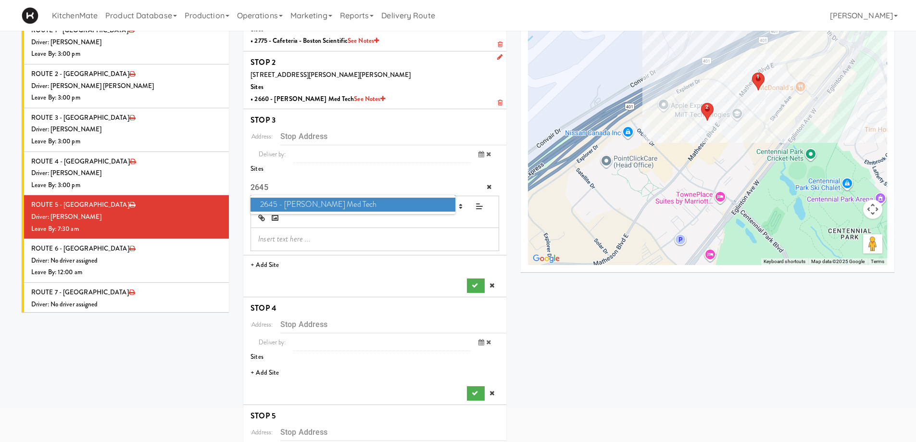
type input "2645"
click at [328, 207] on span "2645 - Baylis Med Tech" at bounding box center [353, 205] width 204 height 14
type input "2645 Matheson Blvd E, Mississauga, ON, CA"
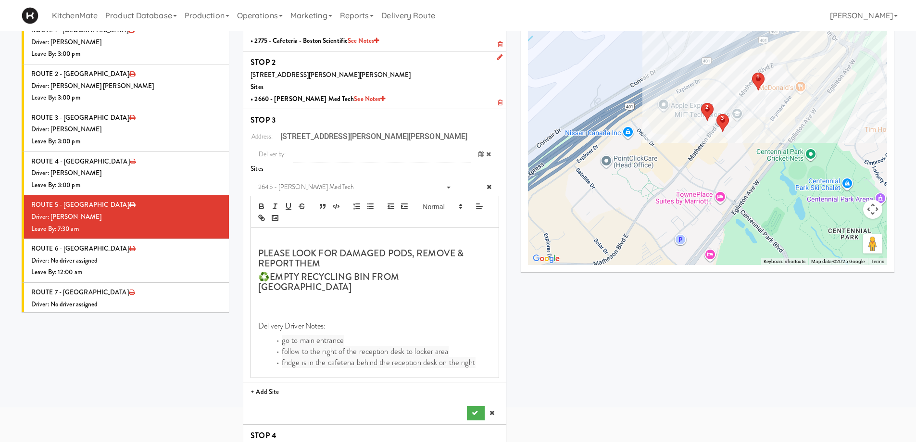
click at [474, 384] on div "Address: 2645 Matheson Blvd E, Mississauga, ON, CA Deliver by: previous Aug 28,…" at bounding box center [375, 273] width 249 height 293
click at [476, 384] on icon "submit" at bounding box center [475, 413] width 6 height 6
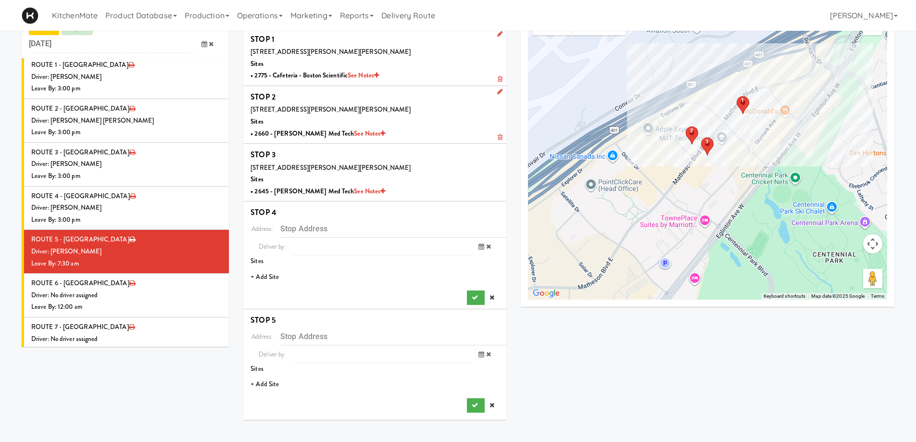
click at [259, 278] on li "+ Add Site" at bounding box center [374, 277] width 263 height 20
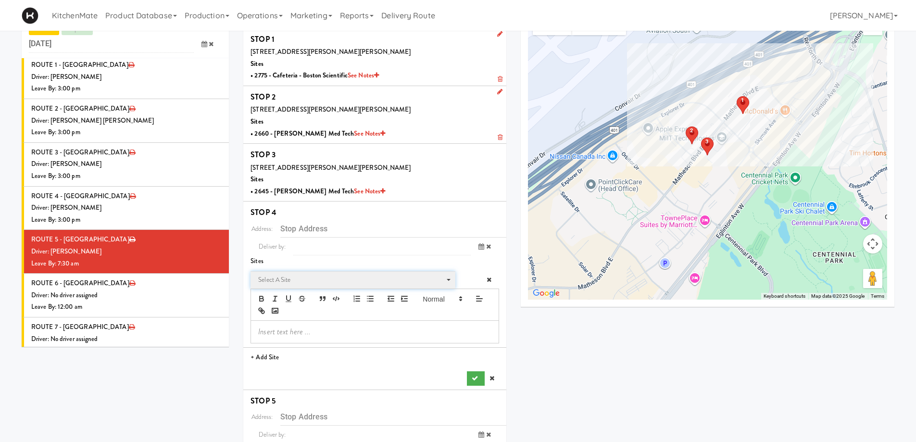
click at [275, 276] on span "Select a site" at bounding box center [349, 280] width 183 height 12
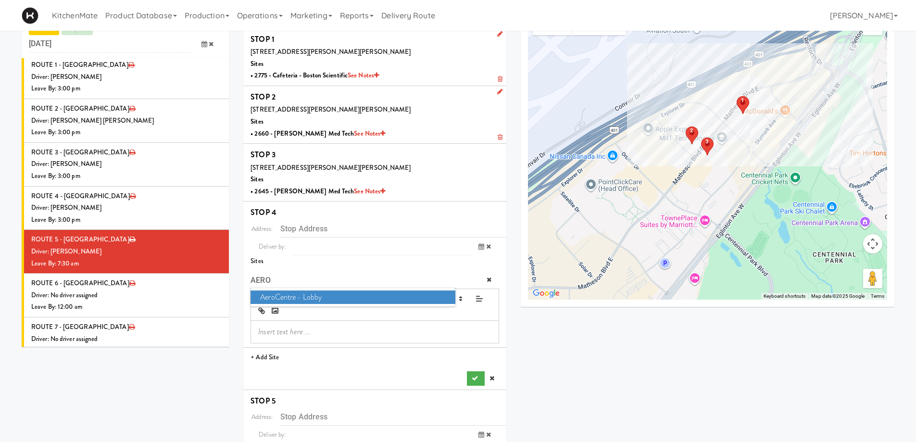
type input "AERO"
click at [305, 296] on span "AeroCentre - Lobby" at bounding box center [353, 297] width 204 height 14
type input "5580 Explorer Dr, Mississauga, ON, CA"
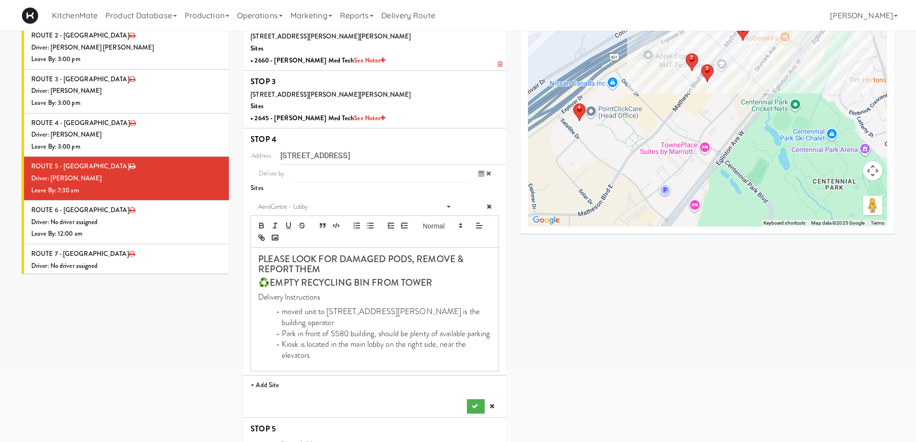
scroll to position [187, 0]
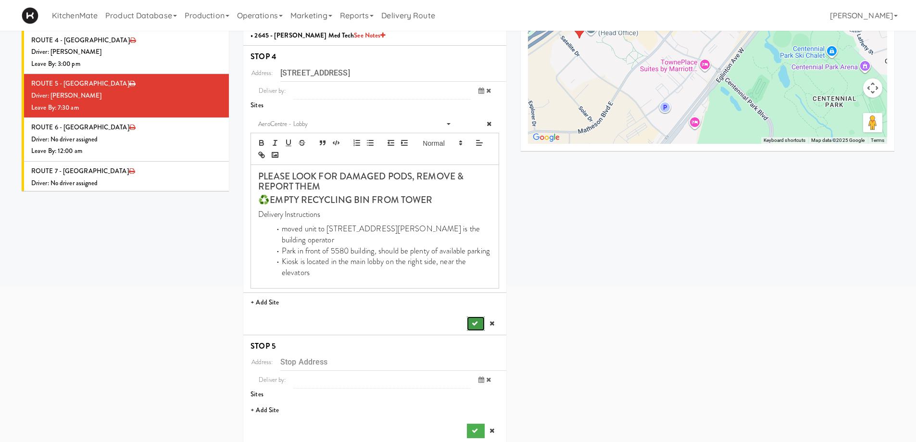
click at [472, 320] on icon "submit" at bounding box center [475, 323] width 6 height 6
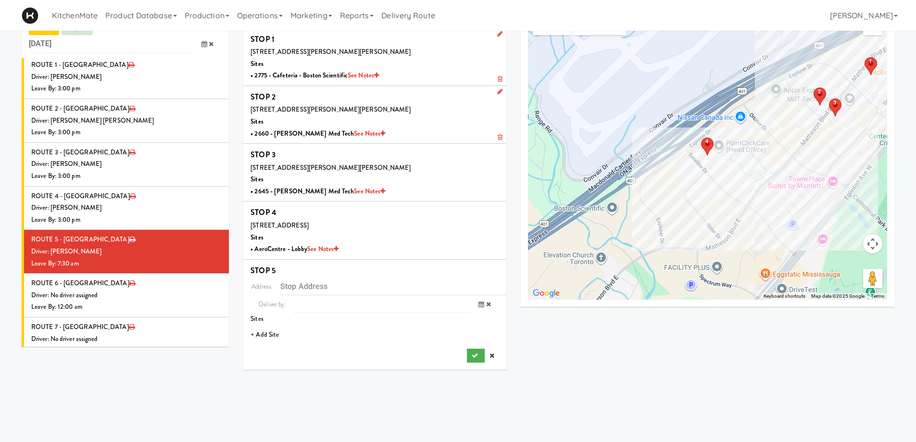
click at [269, 336] on li "+ Add Site" at bounding box center [374, 335] width 263 height 20
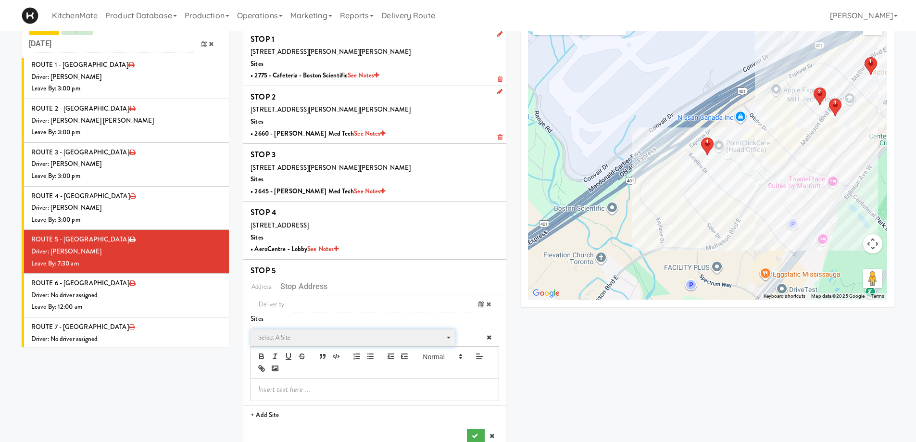
click at [293, 334] on span "Select a site" at bounding box center [349, 338] width 183 height 12
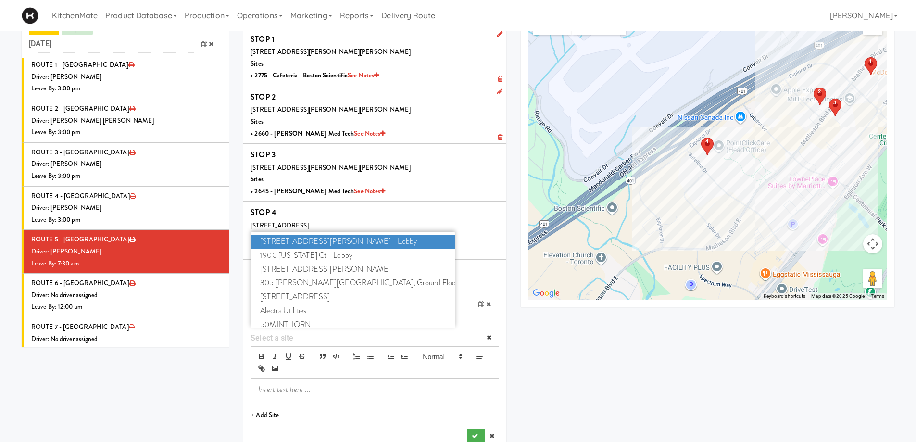
type input "2"
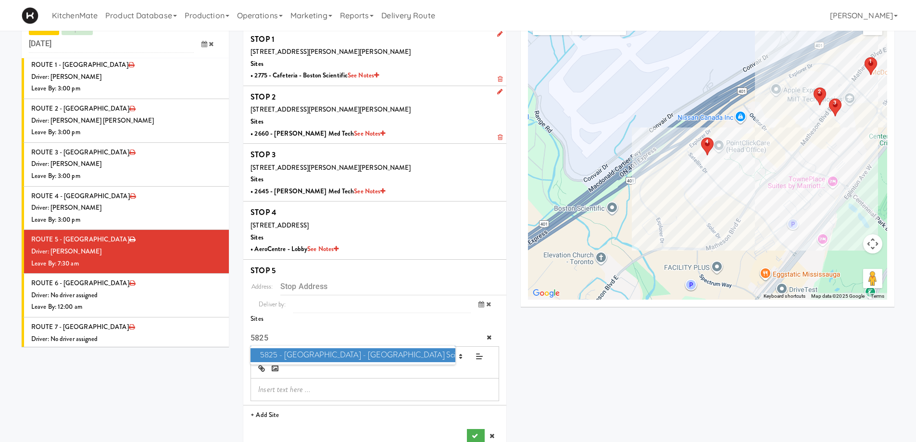
type input "5825"
click at [318, 354] on span "5825 - Creekside Commons - Boston Scientific" at bounding box center [353, 355] width 204 height 14
type input "5825 Explorer Dr, Mississauga, ON, CA"
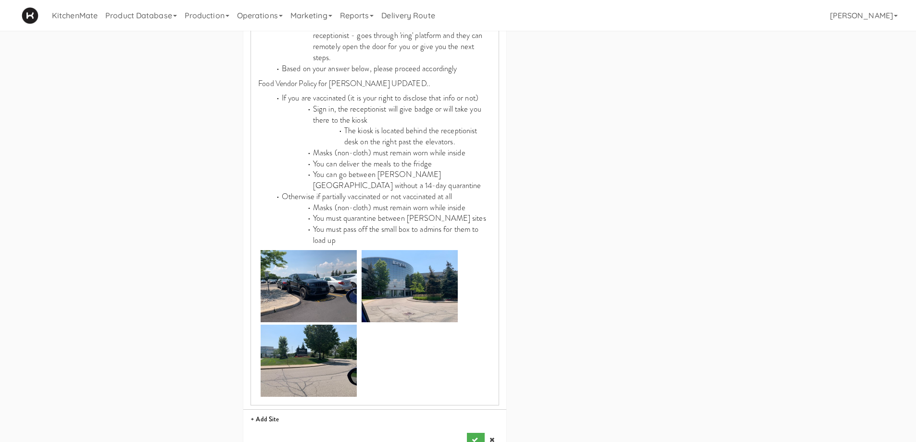
scroll to position [569, 0]
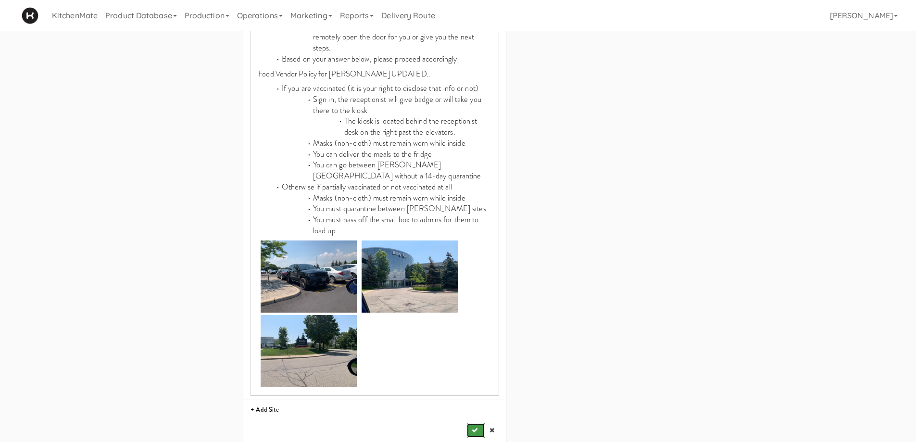
click at [477, 384] on icon "submit" at bounding box center [475, 430] width 6 height 6
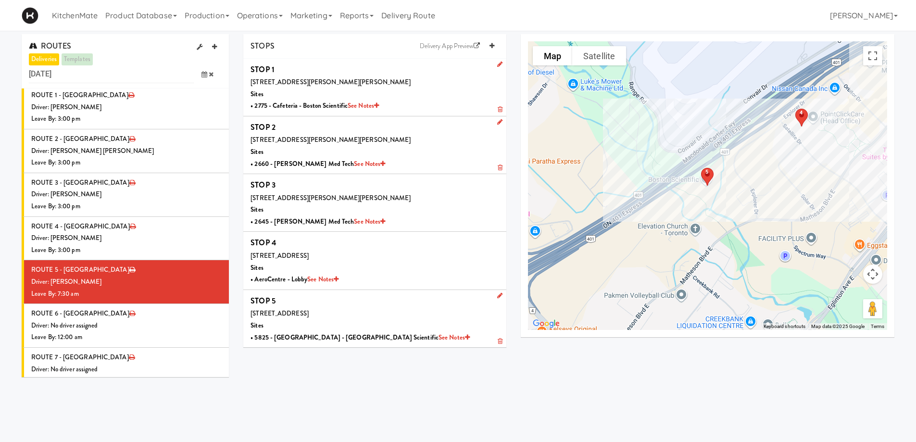
scroll to position [0, 0]
click at [127, 320] on div "Driver: No driver assigned" at bounding box center [126, 326] width 190 height 12
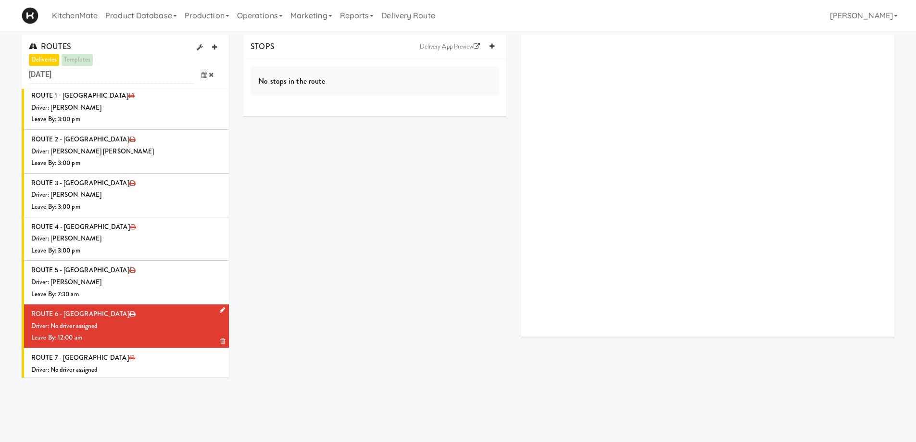
click at [216, 304] on link at bounding box center [220, 310] width 9 height 12
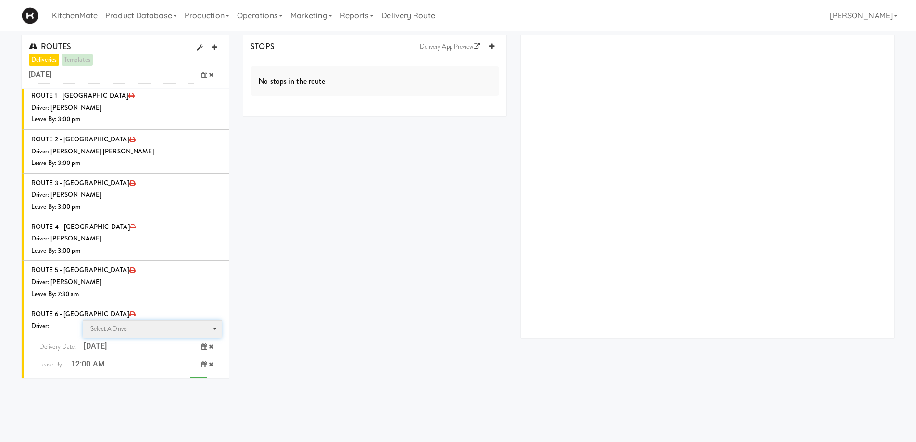
click at [151, 320] on span "Select a driver Select a driver" at bounding box center [152, 329] width 139 height 18
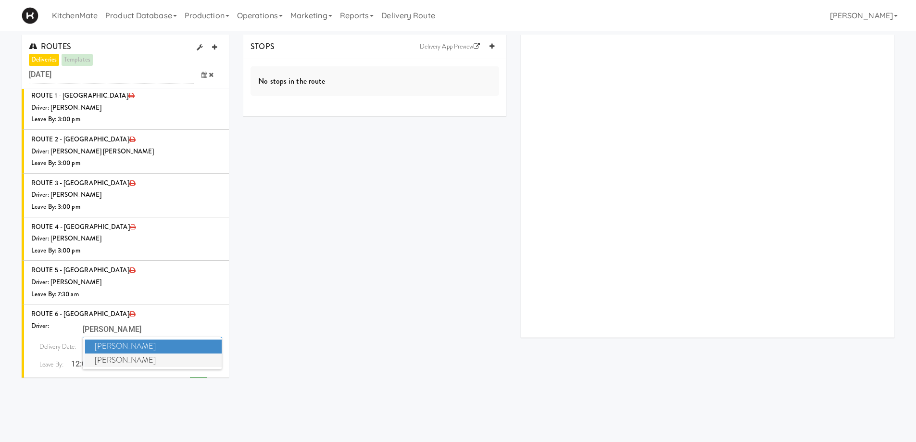
type input "CHRIS"
click at [164, 353] on span "Christopher Solomon" at bounding box center [153, 360] width 137 height 14
click at [198, 355] on span at bounding box center [208, 364] width 28 height 18
click at [159, 384] on span "7:00 AM" at bounding box center [165, 403] width 38 height 16
click at [159, 384] on span "7:35 AM" at bounding box center [165, 403] width 38 height 16
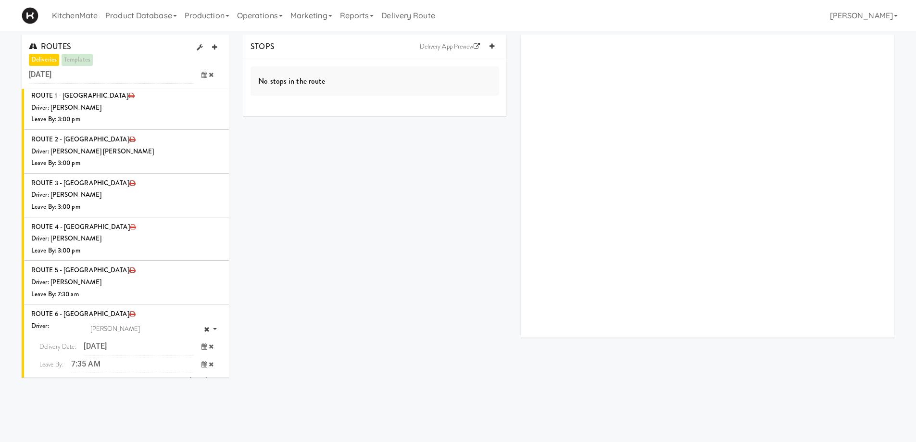
click at [195, 381] on icon "submit" at bounding box center [198, 384] width 6 height 6
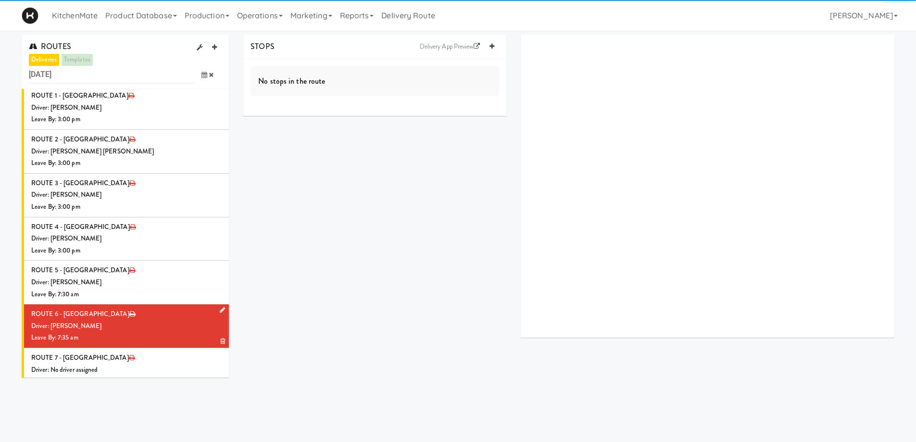
click at [158, 320] on div "Driver: [PERSON_NAME]" at bounding box center [126, 326] width 190 height 12
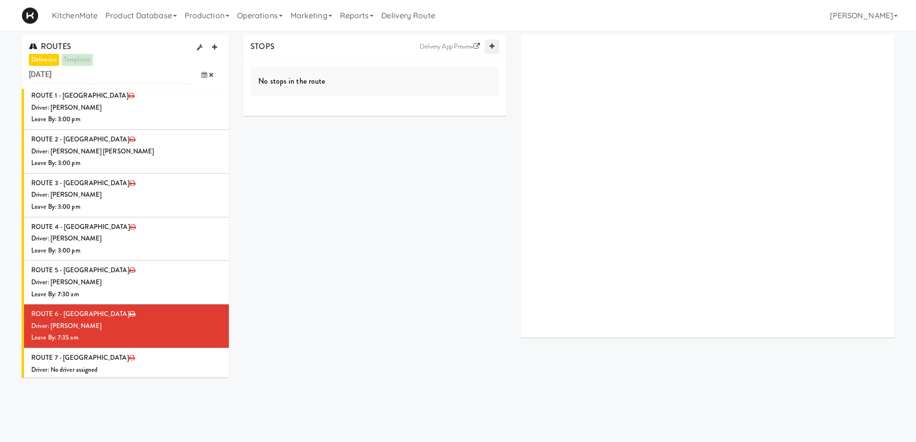
click at [493, 47] on icon at bounding box center [492, 46] width 5 height 6
click at [493, 48] on icon at bounding box center [492, 46] width 5 height 6
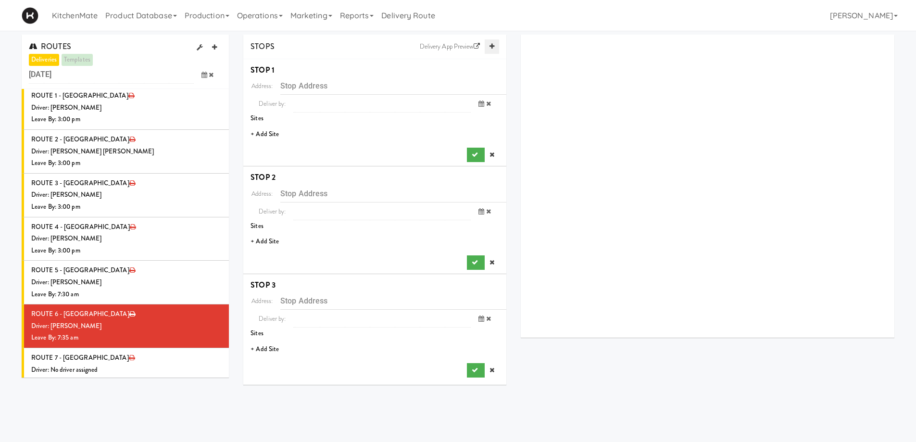
click at [493, 48] on icon at bounding box center [492, 46] width 5 height 6
click at [272, 131] on li "+ Add Site" at bounding box center [374, 135] width 263 height 20
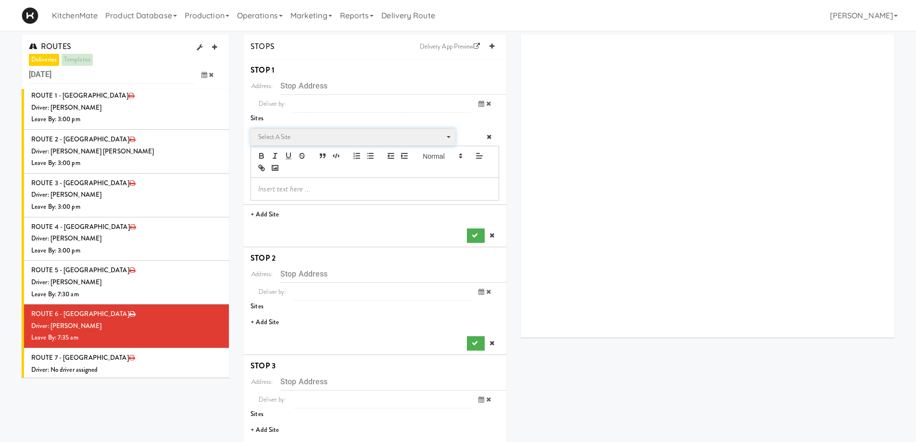
click at [298, 138] on span "Select a site" at bounding box center [349, 137] width 183 height 12
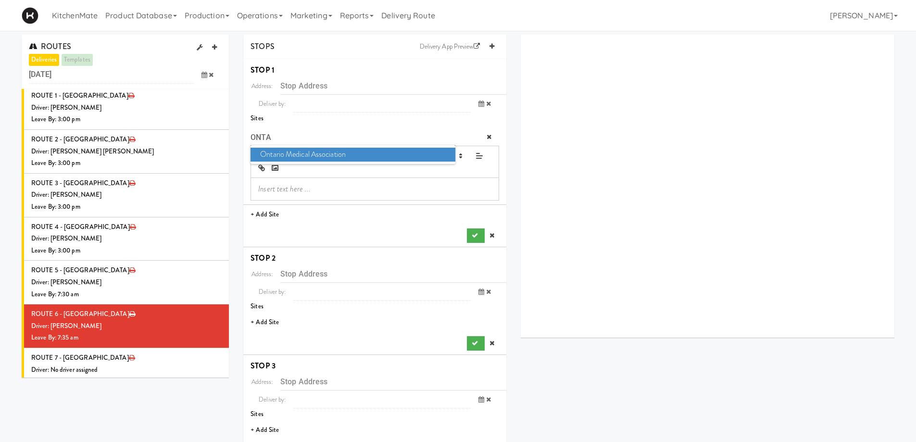
type input "ONTA"
click at [313, 156] on span "Ontario Medical Association" at bounding box center [353, 155] width 204 height 14
type input "[STREET_ADDRESS]"
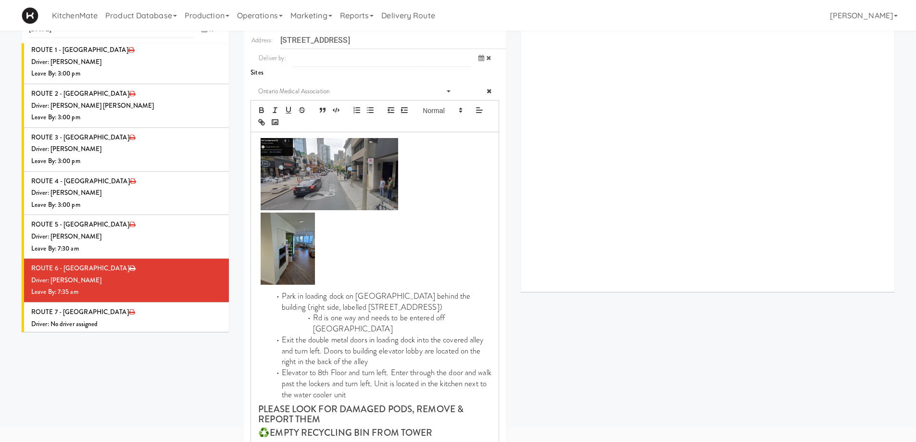
scroll to position [144, 0]
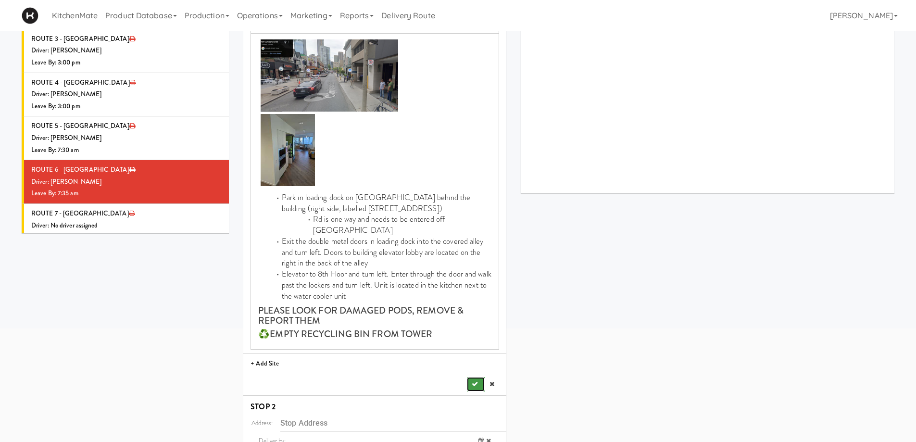
click at [471, 378] on button "submit" at bounding box center [475, 384] width 17 height 14
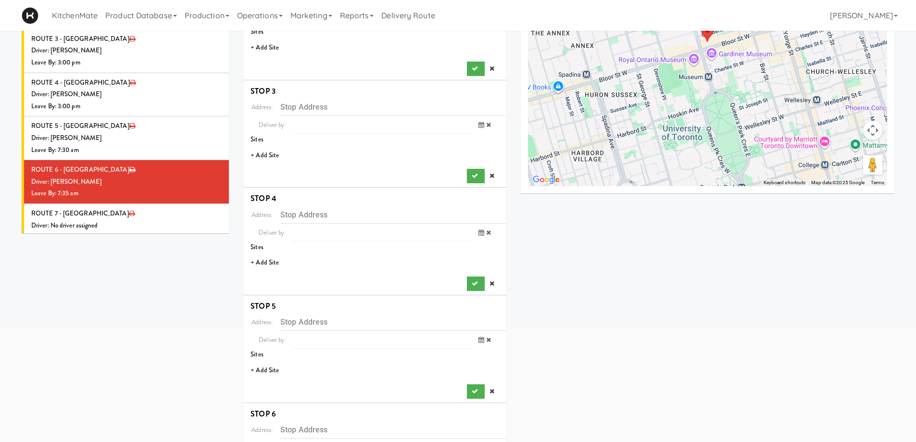
click at [264, 48] on li "+ Add Site" at bounding box center [374, 48] width 263 height 20
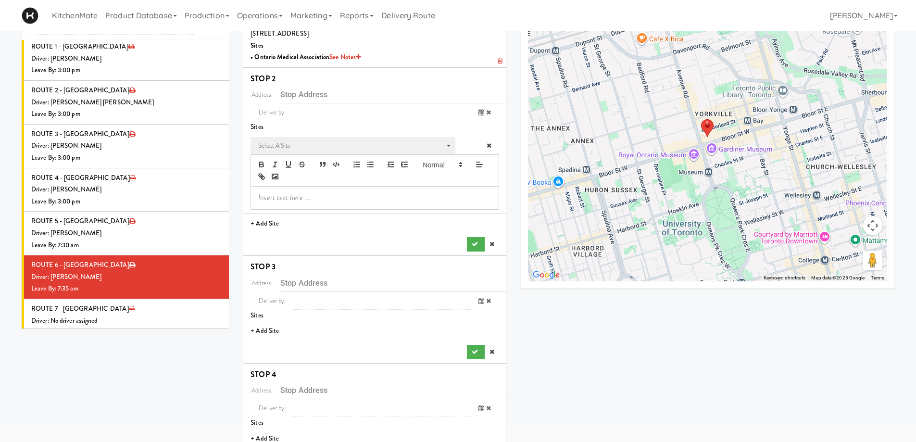
scroll to position [48, 0]
click at [292, 147] on span "Select a site" at bounding box center [349, 147] width 183 height 12
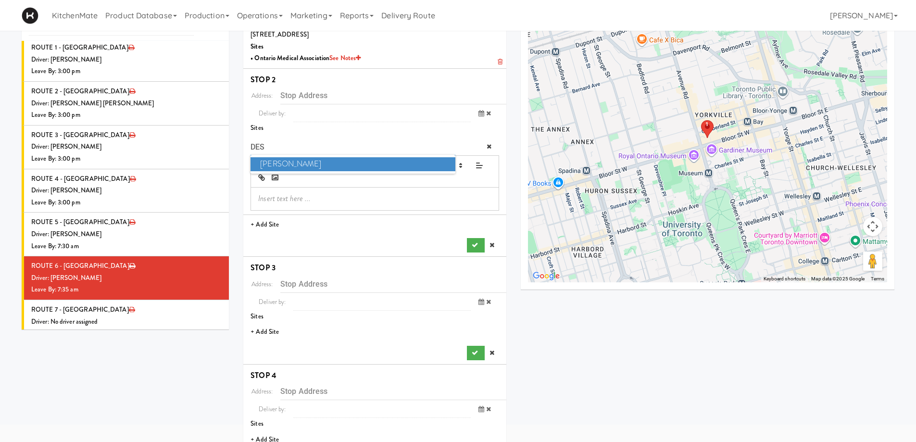
type input "DES"
click at [301, 165] on span "Desjardins" at bounding box center [353, 164] width 204 height 14
type input "[STREET_ADDRESS]"
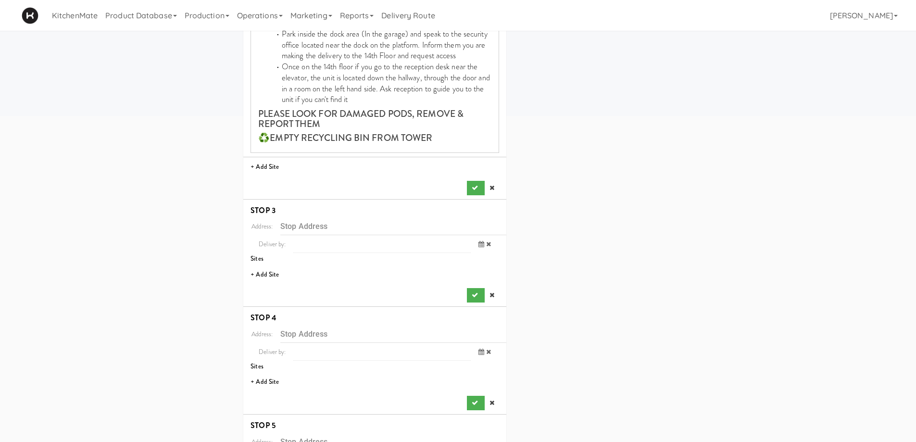
scroll to position [481, 0]
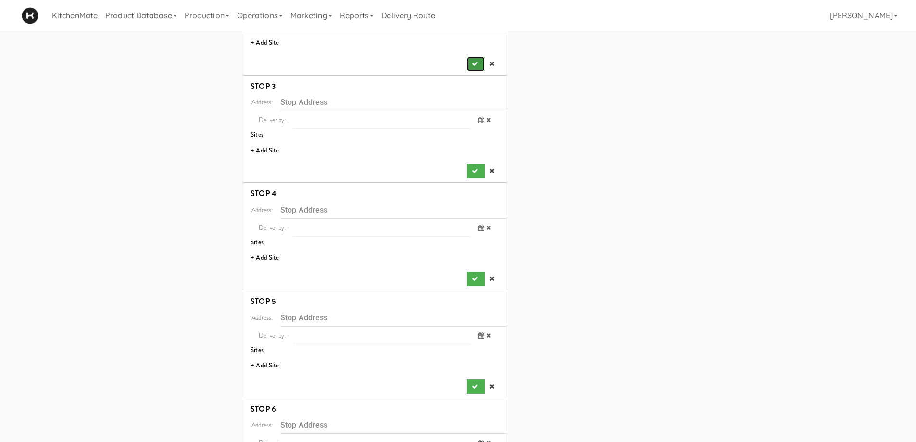
click at [476, 59] on button "submit" at bounding box center [475, 64] width 17 height 14
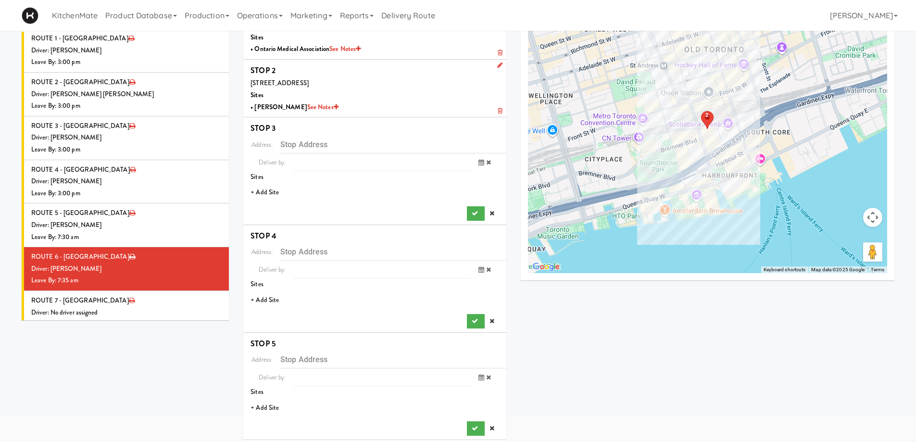
scroll to position [40, 0]
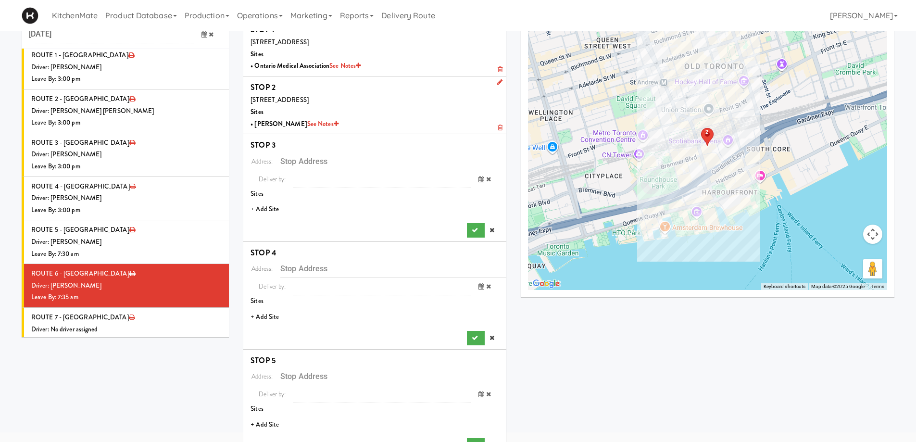
click at [273, 212] on li "+ Add Site" at bounding box center [374, 210] width 263 height 20
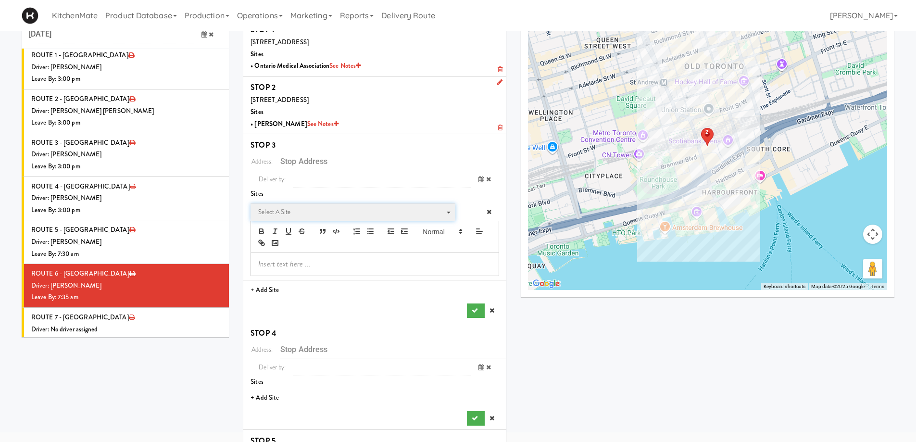
click at [284, 212] on span "Select a site" at bounding box center [349, 212] width 183 height 12
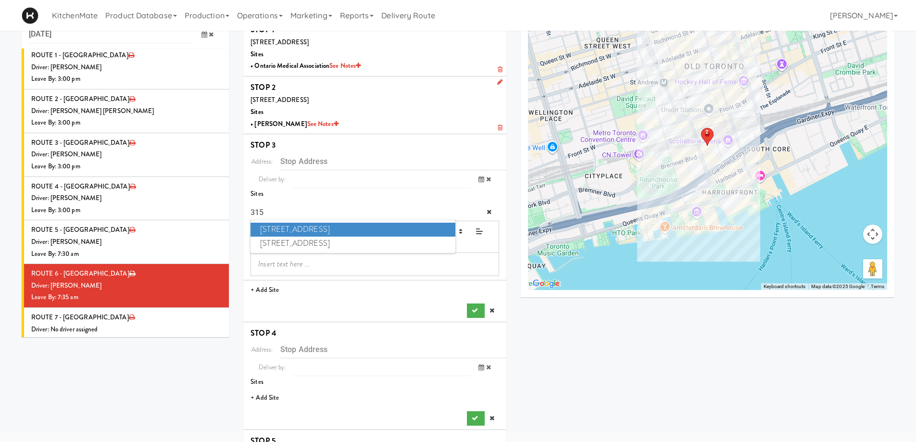
type input "315"
click at [295, 231] on span "315 Front St - Fridge" at bounding box center [353, 230] width 204 height 14
type input "[STREET_ADDRESS]"
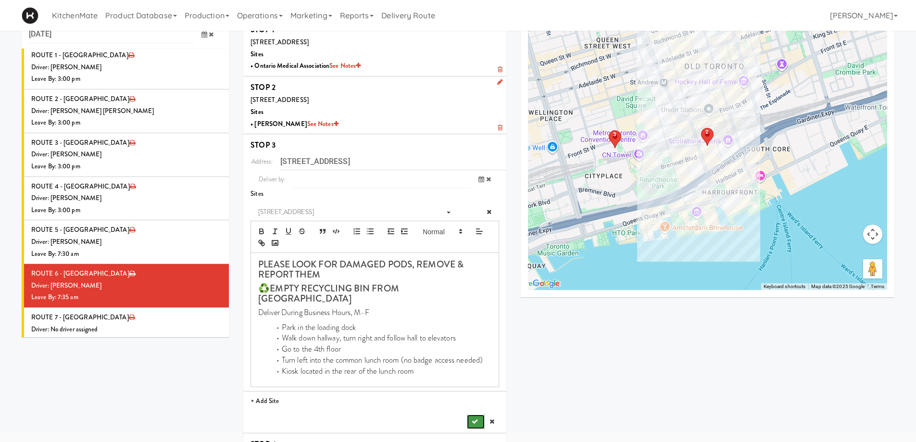
click at [472, 384] on icon "submit" at bounding box center [475, 421] width 6 height 6
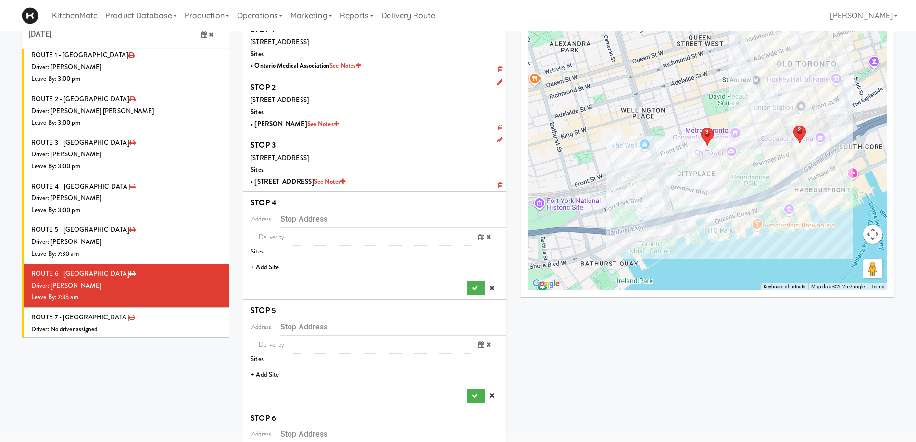
click at [270, 263] on li "+ Add Site" at bounding box center [374, 268] width 263 height 20
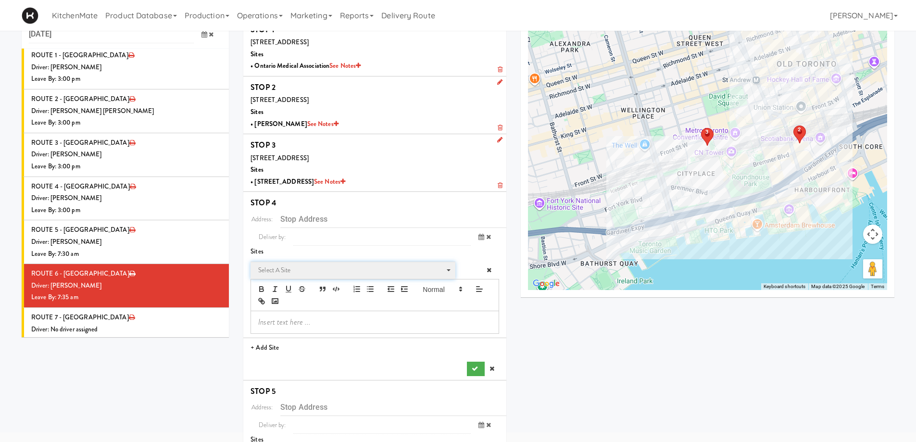
click at [298, 266] on span "Select a site" at bounding box center [349, 271] width 183 height 12
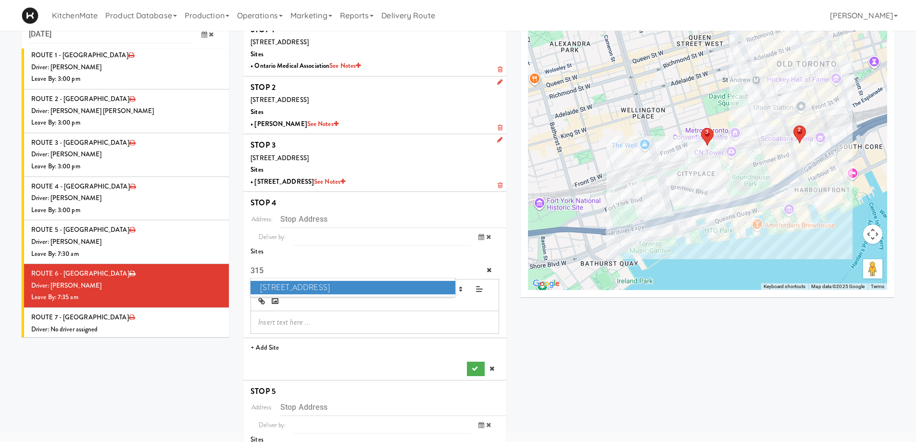
type input "315"
click at [321, 288] on span "315 Front St - Pantry" at bounding box center [353, 288] width 204 height 14
type input "[STREET_ADDRESS]"
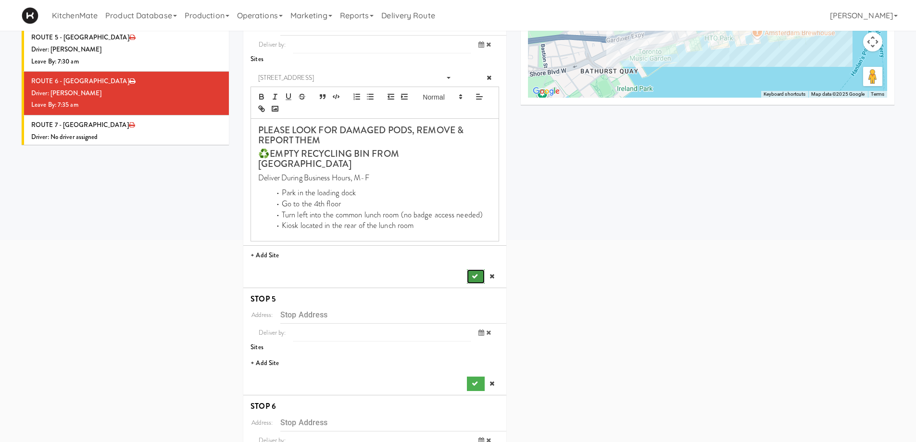
click at [473, 273] on icon "submit" at bounding box center [475, 276] width 6 height 6
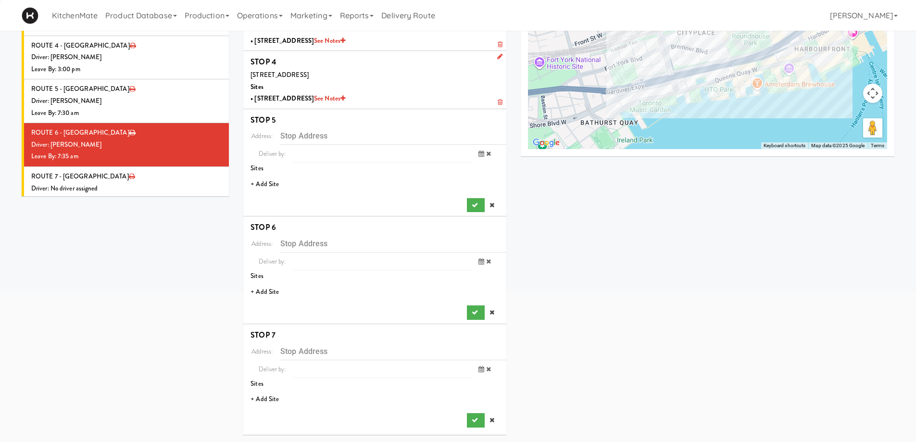
scroll to position [181, 0]
click at [272, 177] on li "+ Add Site" at bounding box center [374, 185] width 263 height 20
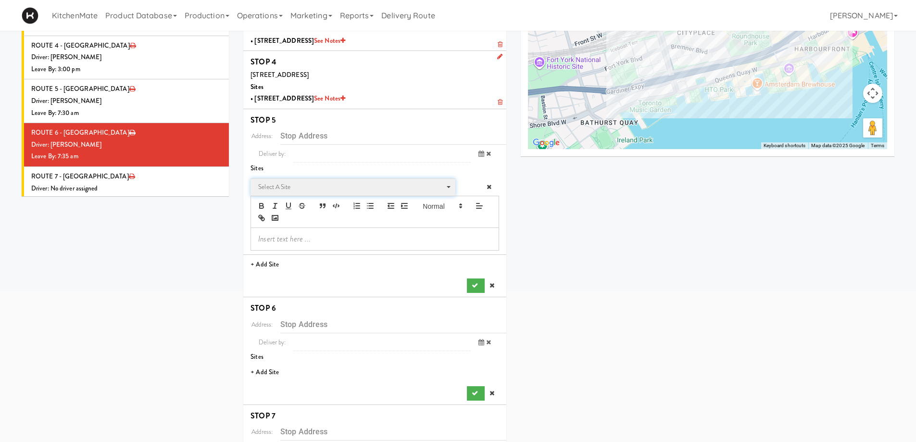
click at [280, 187] on span "Select a site" at bounding box center [349, 187] width 183 height 12
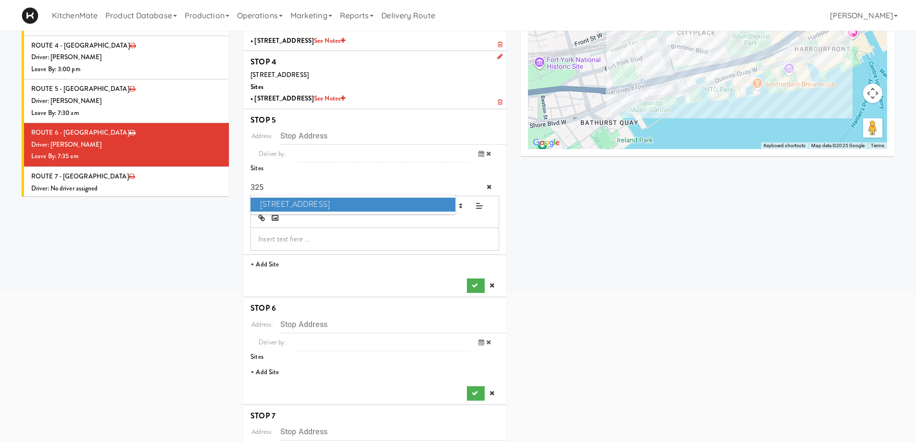
type input "325"
click at [295, 203] on span "325 Front St - Lobby" at bounding box center [353, 205] width 204 height 14
type input "[STREET_ADDRESS]"
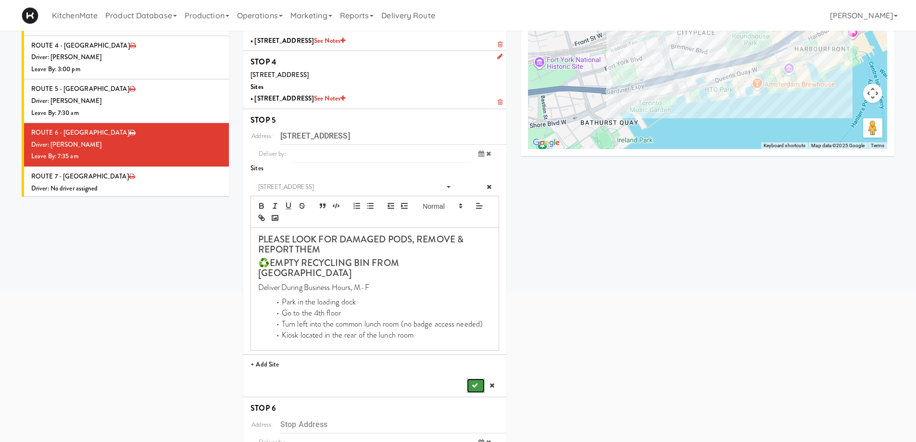
click at [476, 382] on icon "submit" at bounding box center [475, 385] width 6 height 6
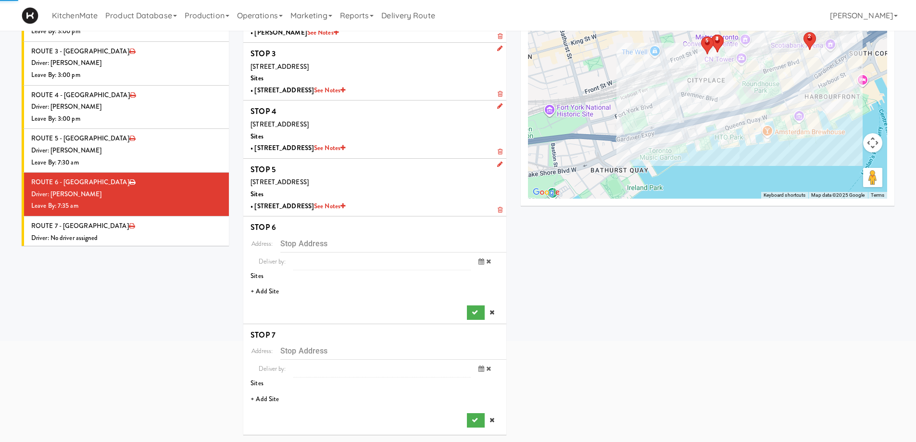
scroll to position [132, 0]
click at [270, 291] on li "+ Add Site" at bounding box center [374, 292] width 263 height 20
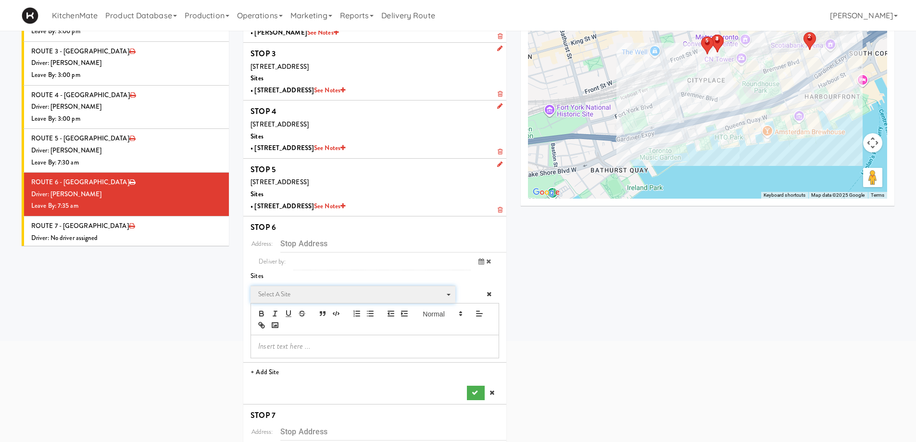
click at [290, 293] on span "Select a site" at bounding box center [349, 295] width 183 height 12
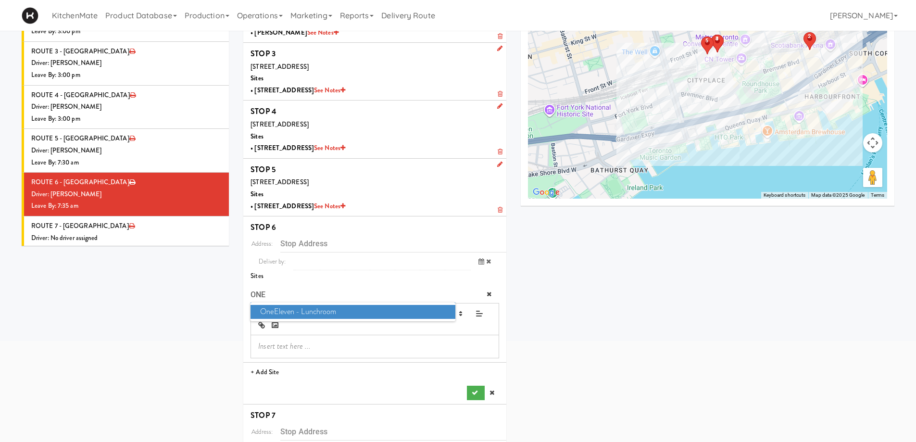
type input "ONE"
click at [317, 308] on span "OneEleven - Lunchroom" at bounding box center [353, 312] width 204 height 14
type input "[STREET_ADDRESS]"
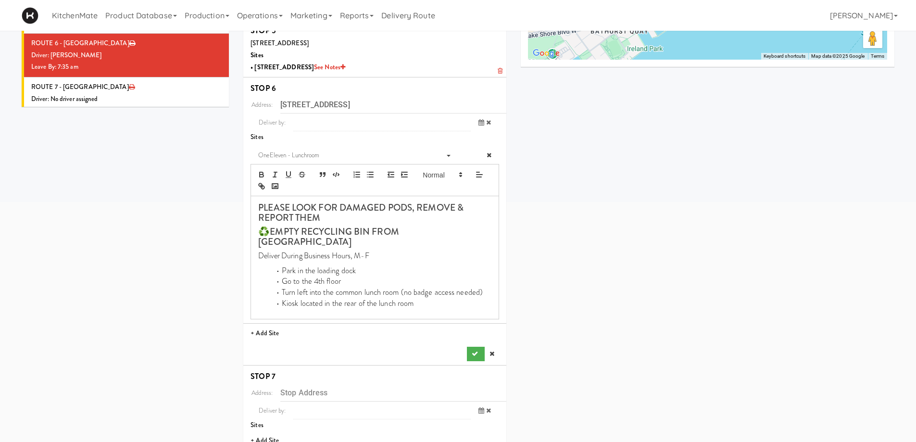
scroll to position [276, 0]
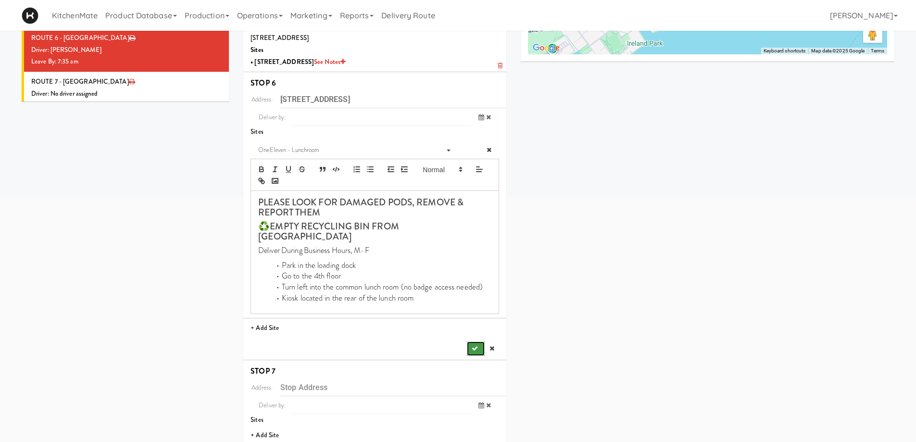
click at [475, 345] on icon "submit" at bounding box center [475, 348] width 6 height 6
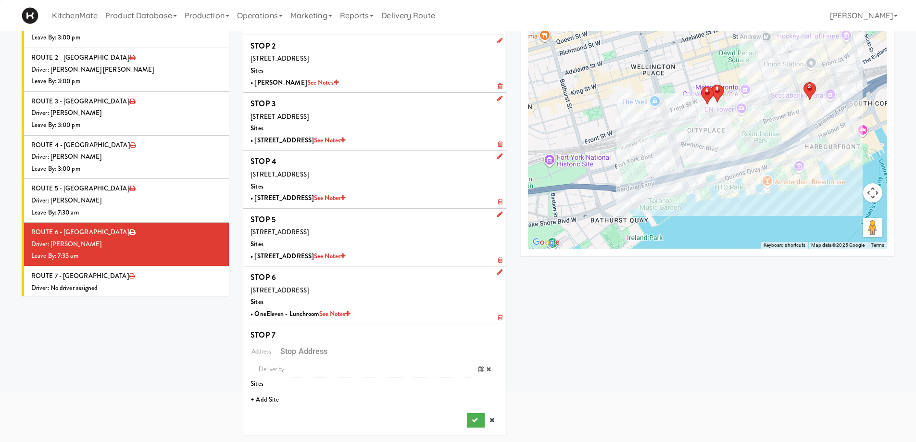
scroll to position [82, 0]
click at [265, 384] on li "+ Add Site" at bounding box center [374, 400] width 263 height 20
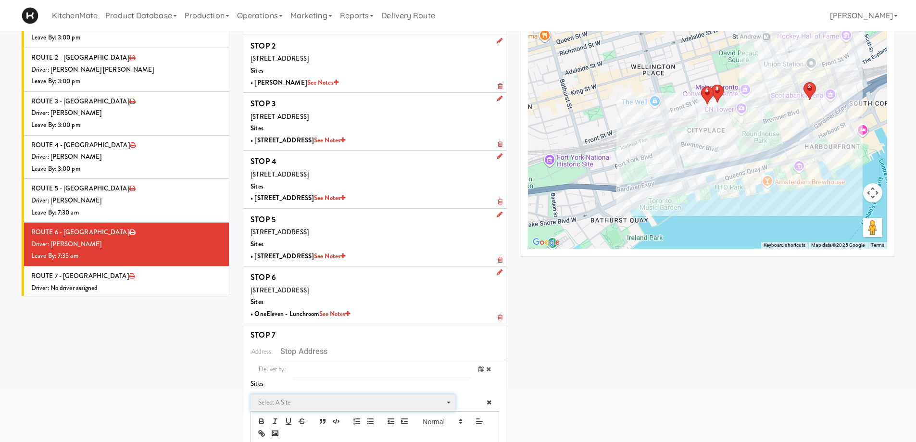
click at [281, 384] on span "Select a site" at bounding box center [349, 403] width 183 height 12
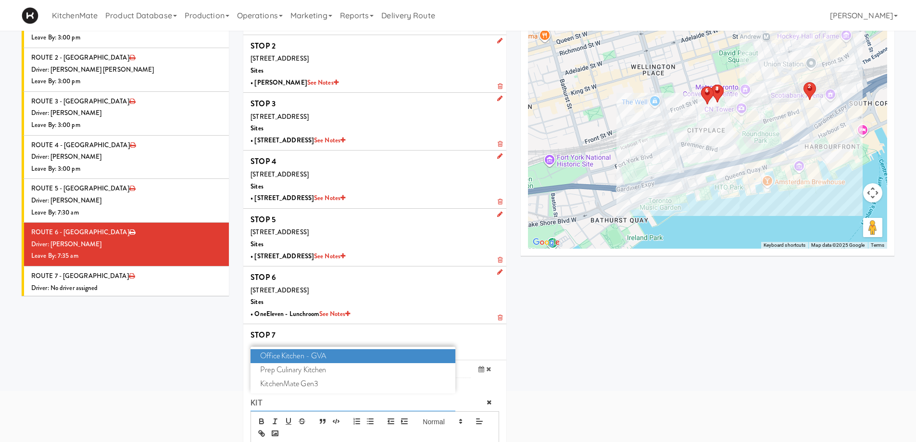
type input "KITC"
click at [287, 384] on span "KitchenMate Gen3" at bounding box center [353, 384] width 204 height 14
type input "[STREET_ADDRESS]"
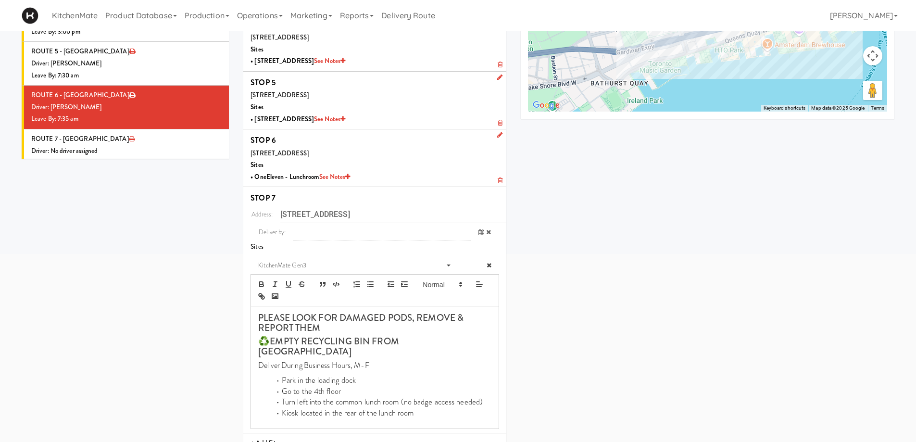
scroll to position [252, 0]
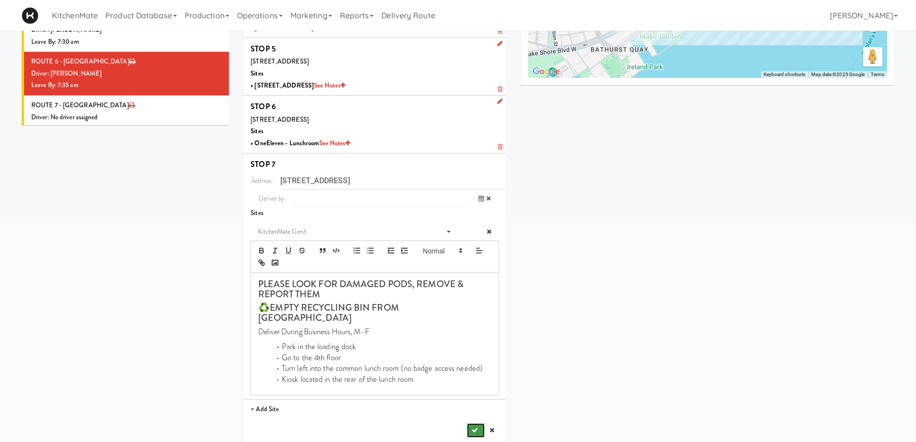
click at [469, 384] on button "submit" at bounding box center [475, 430] width 17 height 14
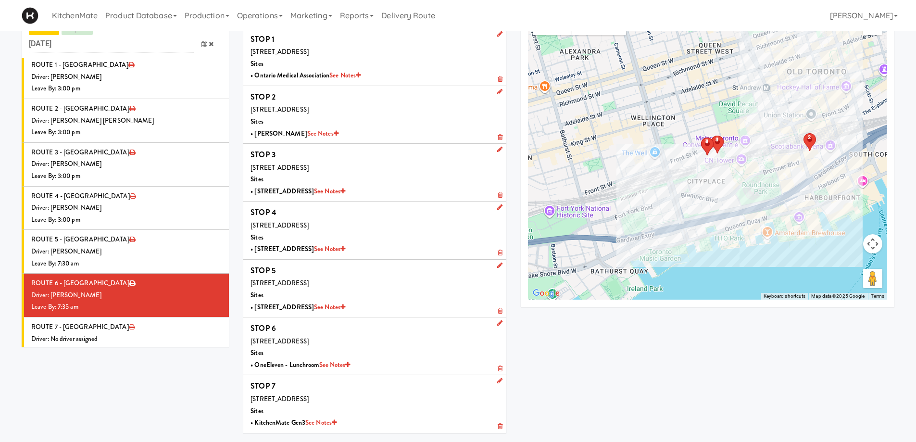
scroll to position [31, 0]
click at [133, 333] on div "Driver: No driver assigned" at bounding box center [126, 339] width 190 height 12
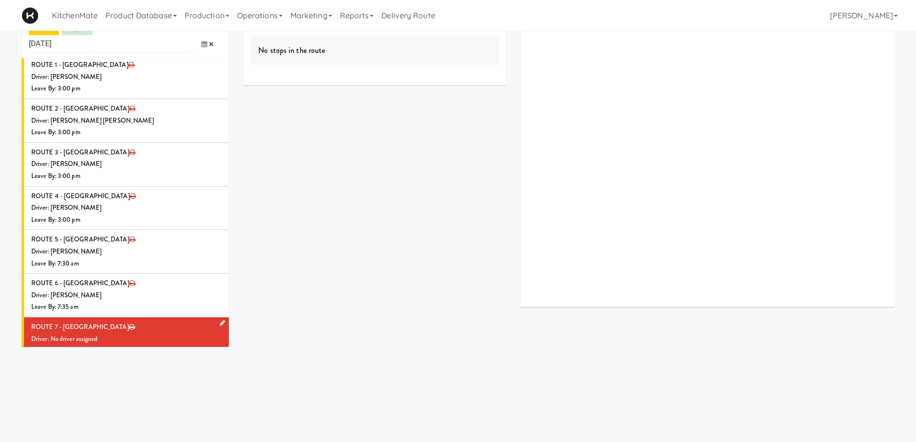
click at [216, 317] on link at bounding box center [220, 323] width 9 height 12
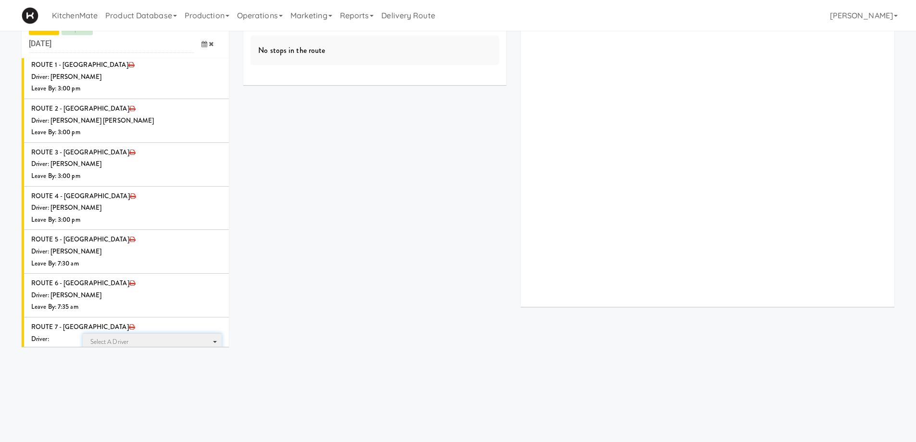
click at [133, 333] on span "Select a driver Select a driver" at bounding box center [152, 342] width 139 height 18
type input "WALID"
click at [131, 353] on span "Walid Limam" at bounding box center [153, 360] width 137 height 14
click at [202, 374] on icon at bounding box center [205, 377] width 6 height 6
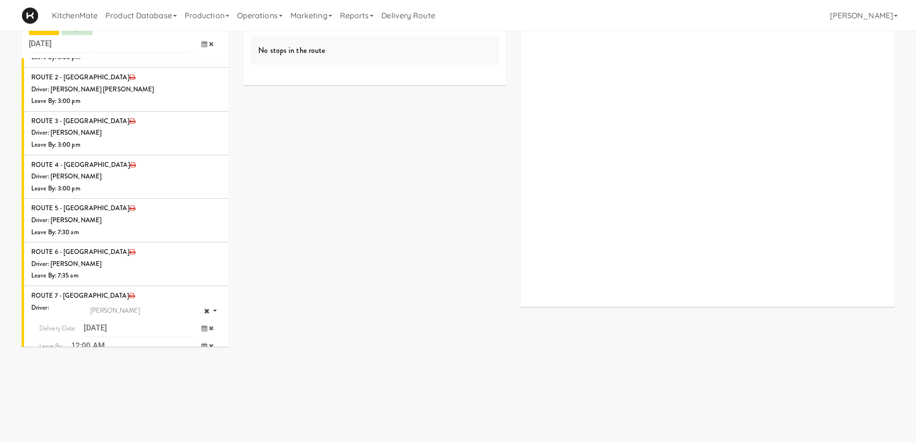
scroll to position [965, 0]
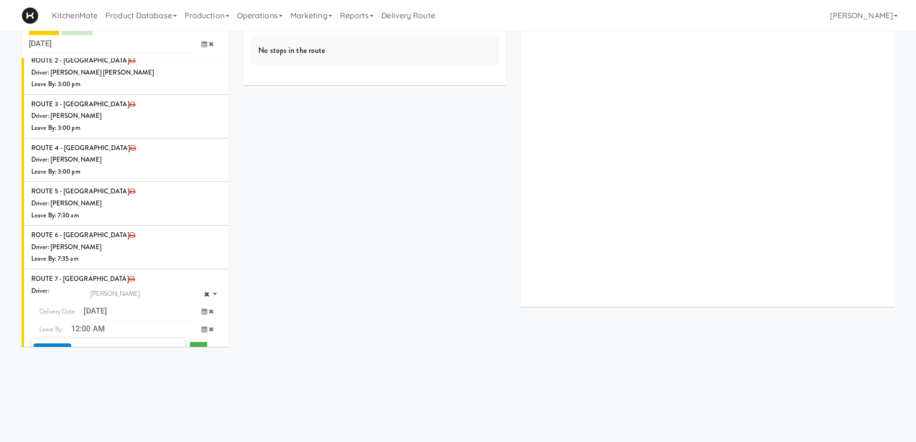
click at [160, 360] on span "7:00 AM" at bounding box center [165, 368] width 38 height 16
click at [54, 376] on span "7:40 AM" at bounding box center [53, 384] width 38 height 16
click at [195, 346] on icon "submit" at bounding box center [198, 349] width 6 height 6
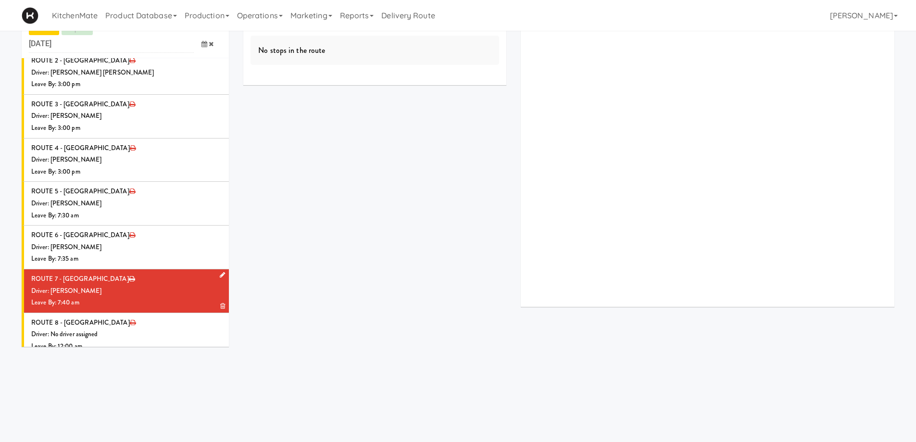
click at [165, 285] on div "Driver: Walid Limam" at bounding box center [126, 291] width 190 height 12
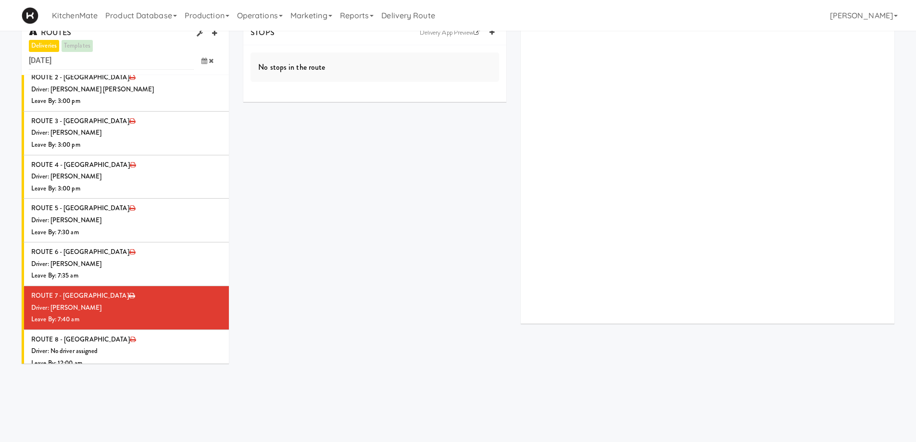
scroll to position [0, 0]
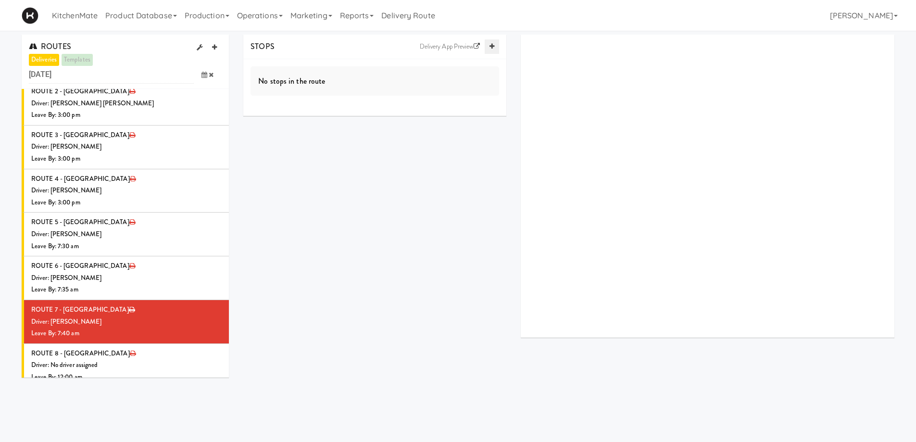
click at [491, 43] on link at bounding box center [492, 46] width 14 height 14
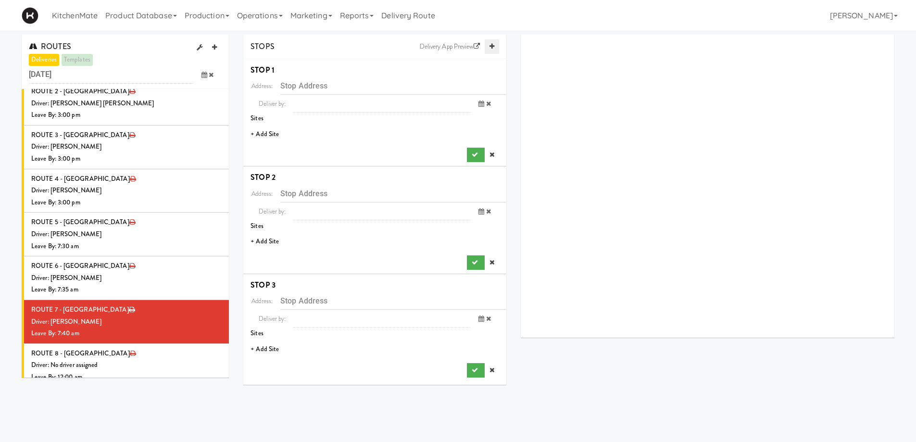
click at [491, 43] on link at bounding box center [492, 46] width 14 height 14
click at [269, 133] on li "+ Add Site" at bounding box center [374, 135] width 263 height 20
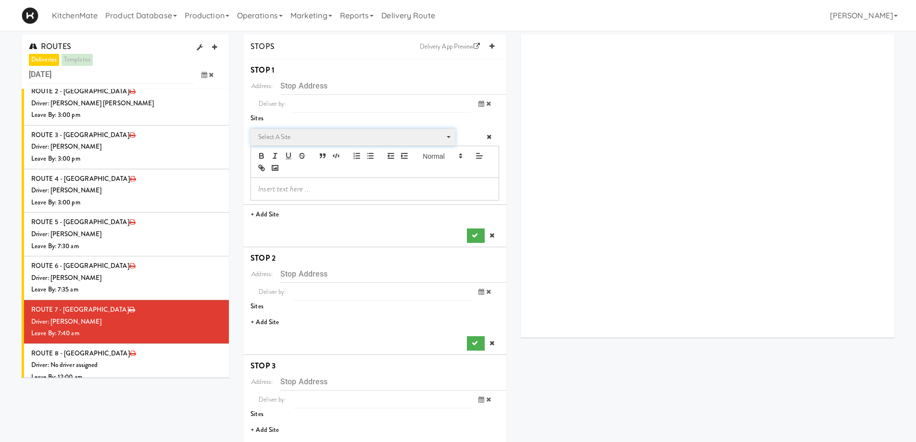
click at [294, 136] on span "Select a site" at bounding box center [349, 137] width 183 height 12
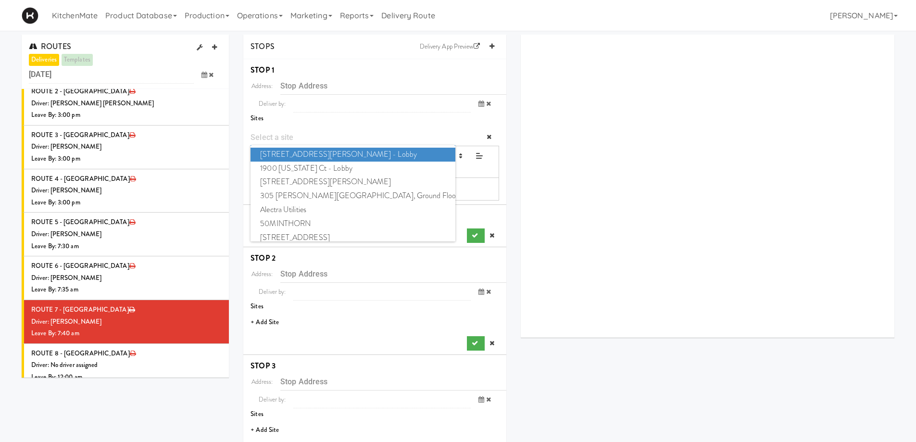
click at [282, 140] on input "Site" at bounding box center [353, 137] width 204 height 18
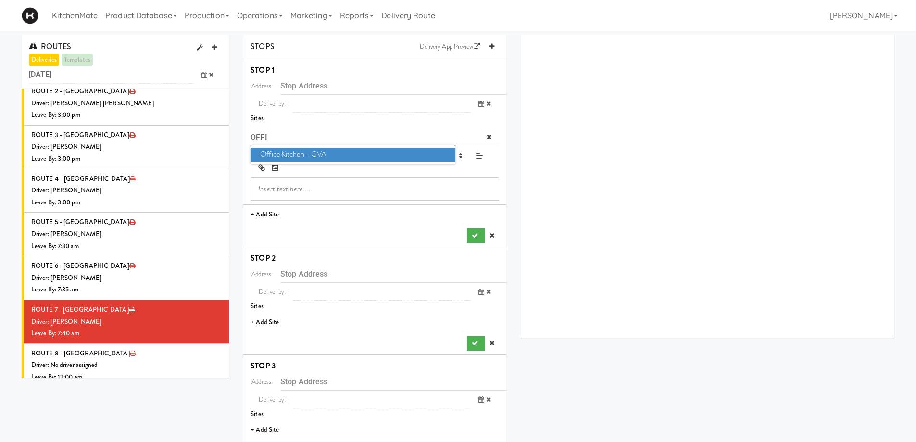
type input "OFFI"
click at [319, 152] on span "Office Kitchen - GVA" at bounding box center [353, 155] width 204 height 14
type input "2771 Bristol Cir, Oakville, ON, CA"
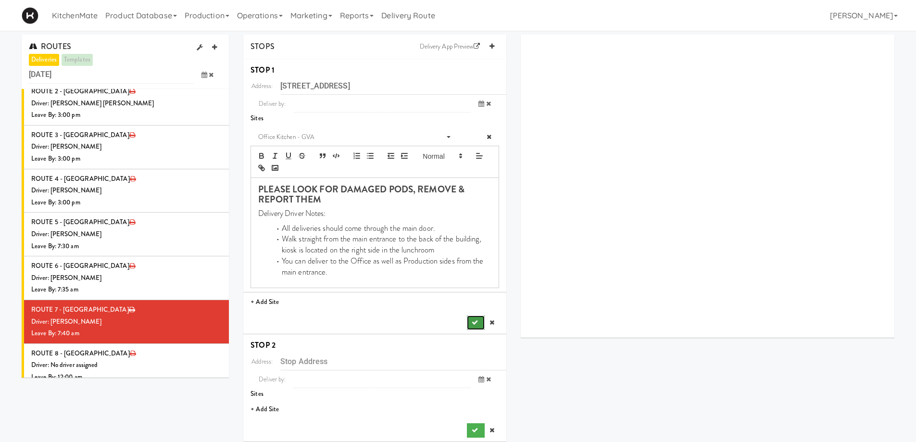
click at [470, 321] on button "submit" at bounding box center [475, 322] width 17 height 14
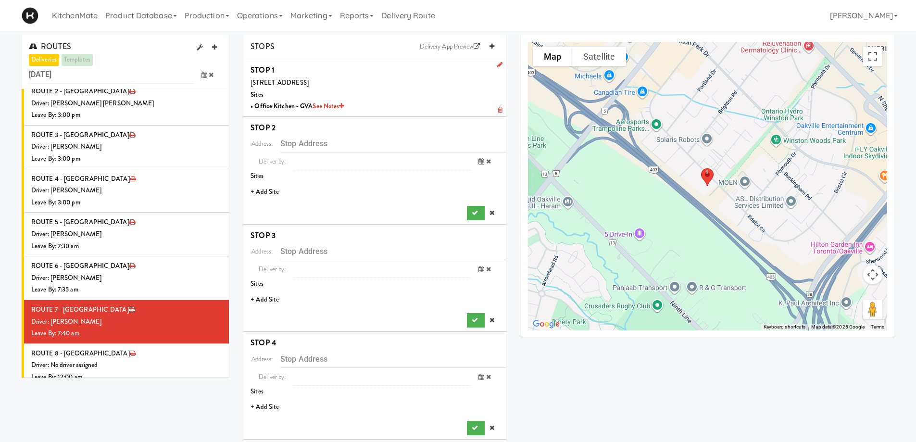
click at [265, 188] on li "+ Add Site" at bounding box center [374, 192] width 263 height 20
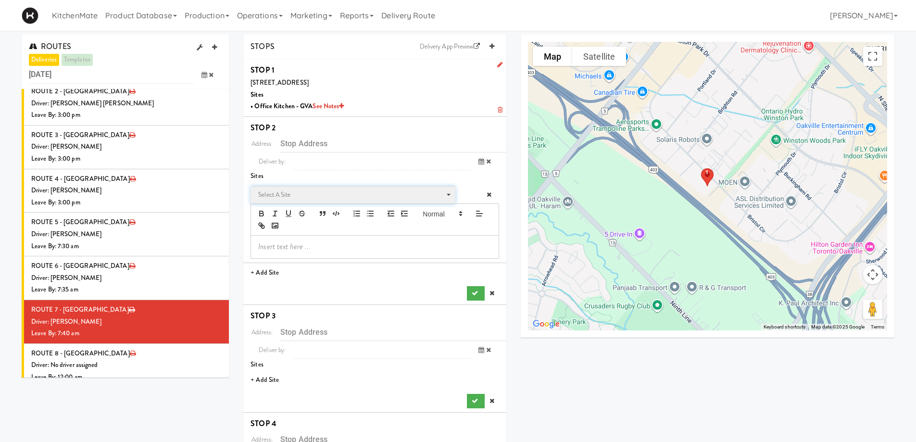
click at [284, 192] on span "Select a site" at bounding box center [349, 195] width 183 height 12
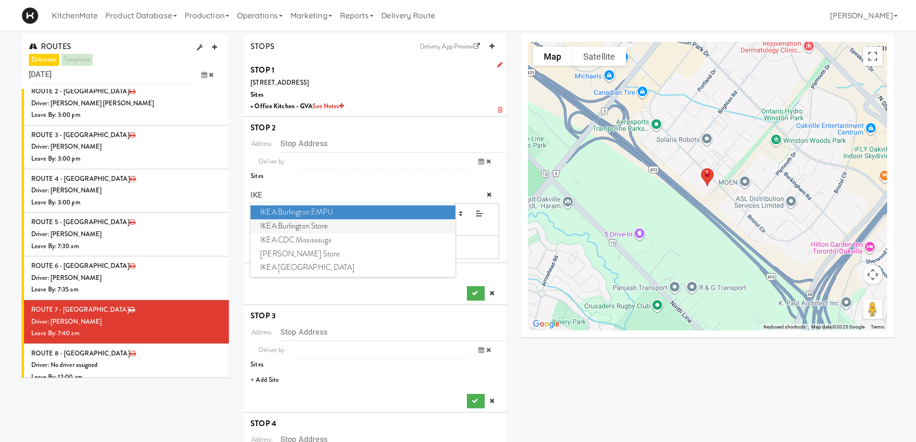
type input "IKE"
click at [308, 226] on span "IKEA Burlington Store" at bounding box center [353, 226] width 204 height 14
type input "1065 Plains Rd E, Burlington, ON, CA"
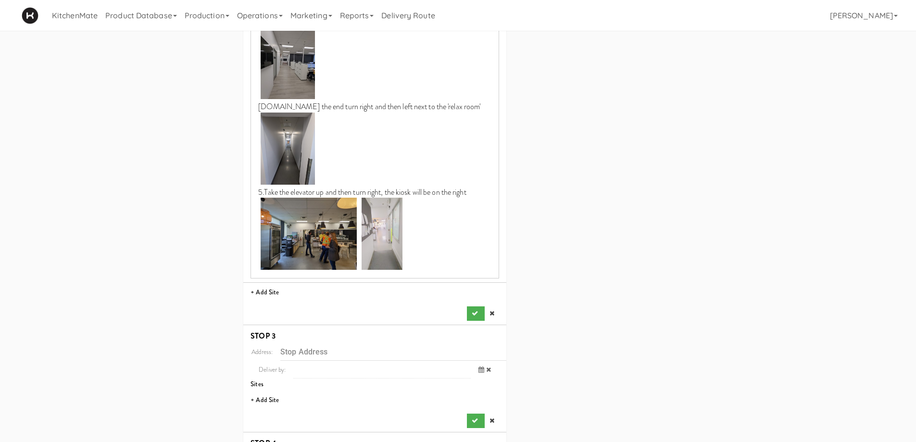
scroll to position [529, 0]
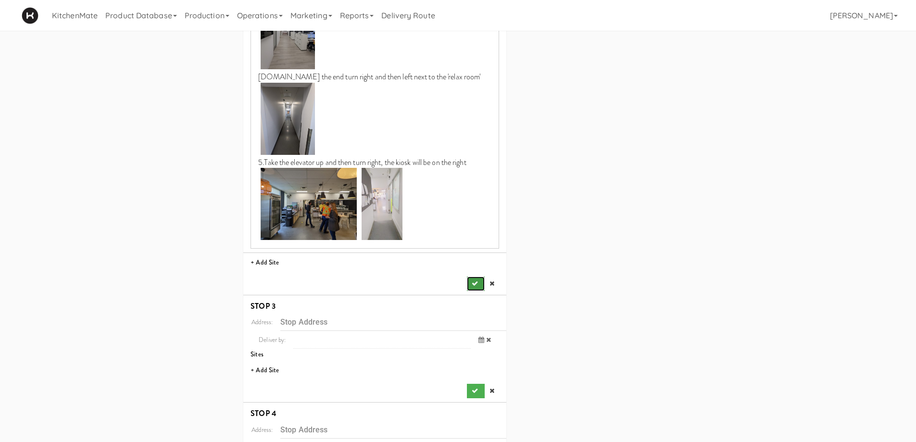
click at [475, 283] on icon "submit" at bounding box center [475, 283] width 6 height 6
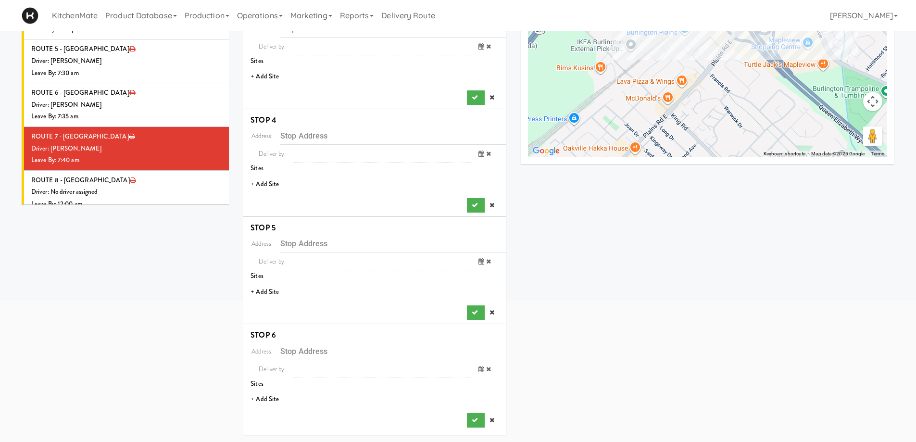
click at [268, 75] on li "+ Add Site" at bounding box center [374, 77] width 263 height 20
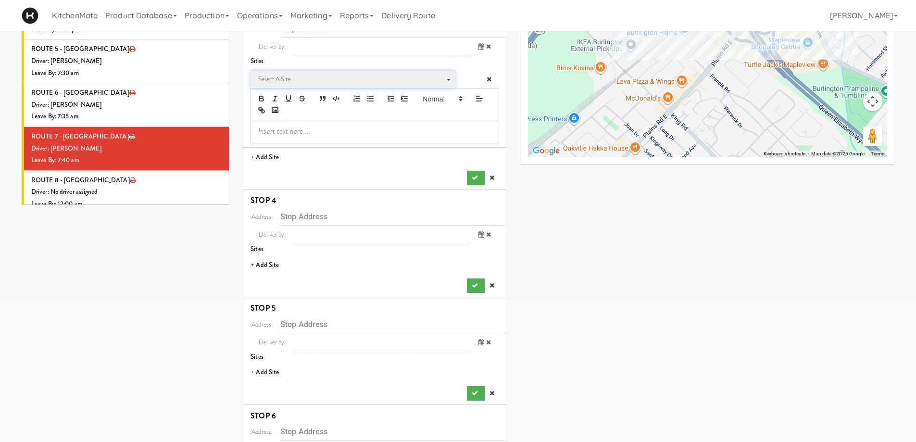
click at [268, 75] on span "Select a site" at bounding box center [349, 80] width 183 height 12
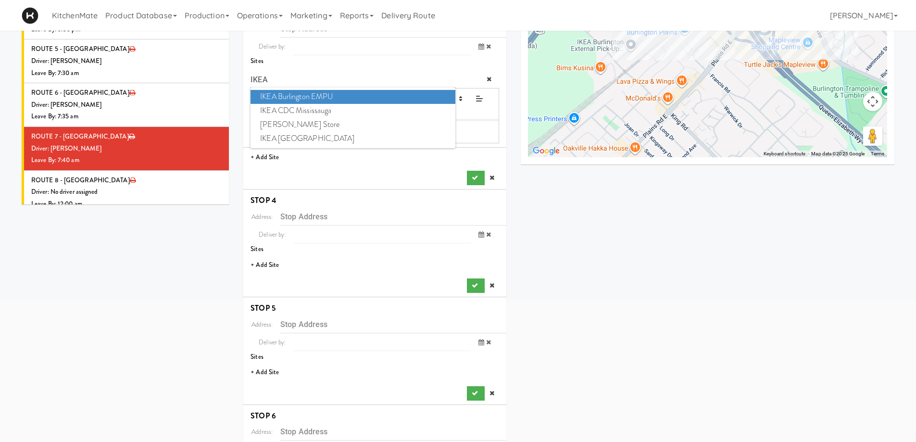
type input "IKEA"
click at [331, 94] on span "IKEA Burlington EMPU" at bounding box center [353, 97] width 204 height 14
type input "1135 King Rd, Burlington, ON, CA"
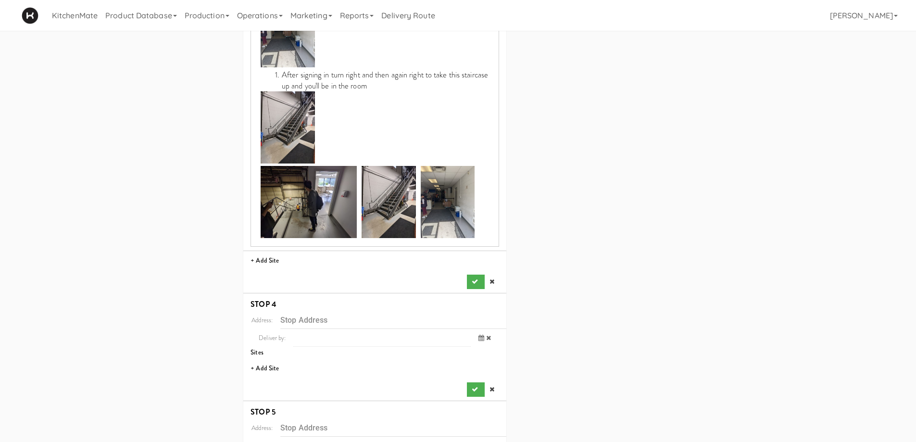
scroll to position [654, 0]
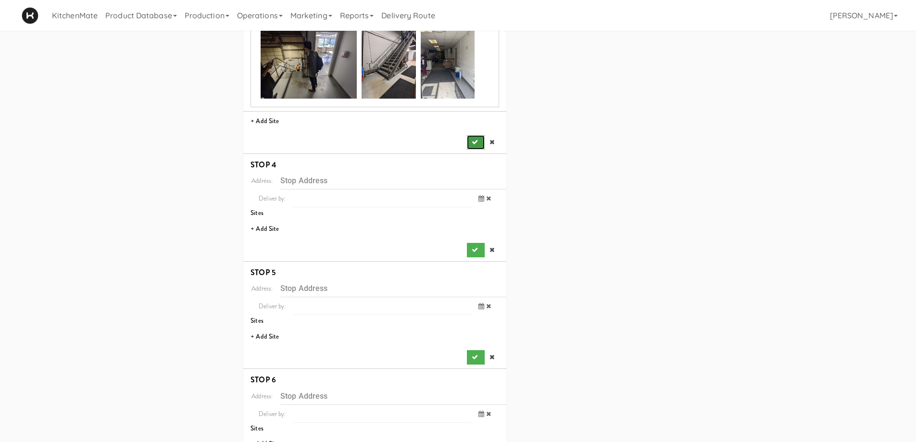
click at [478, 139] on button "submit" at bounding box center [475, 142] width 17 height 14
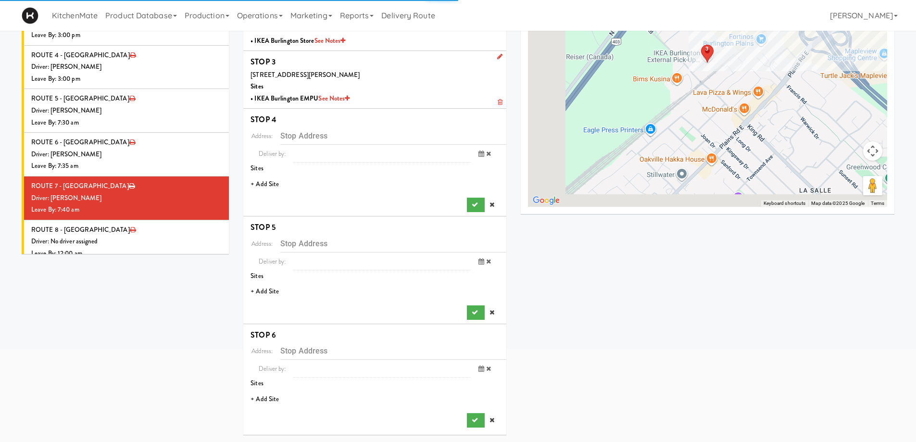
scroll to position [124, 0]
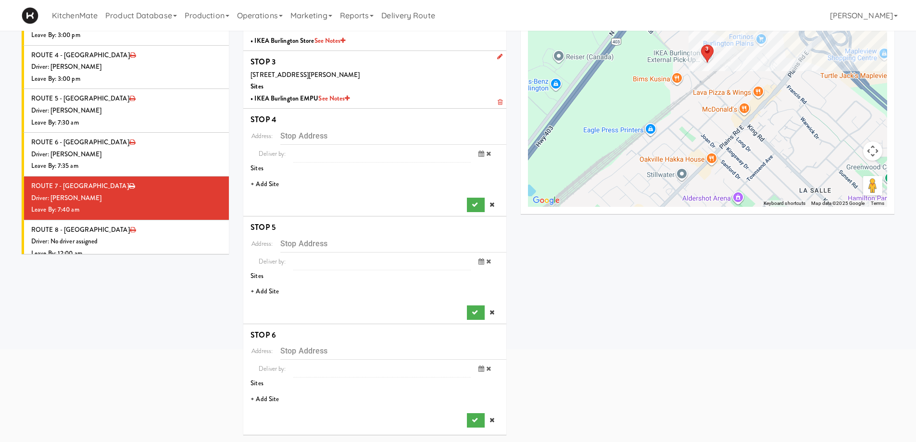
click at [268, 185] on li "+ Add Site" at bounding box center [374, 185] width 263 height 20
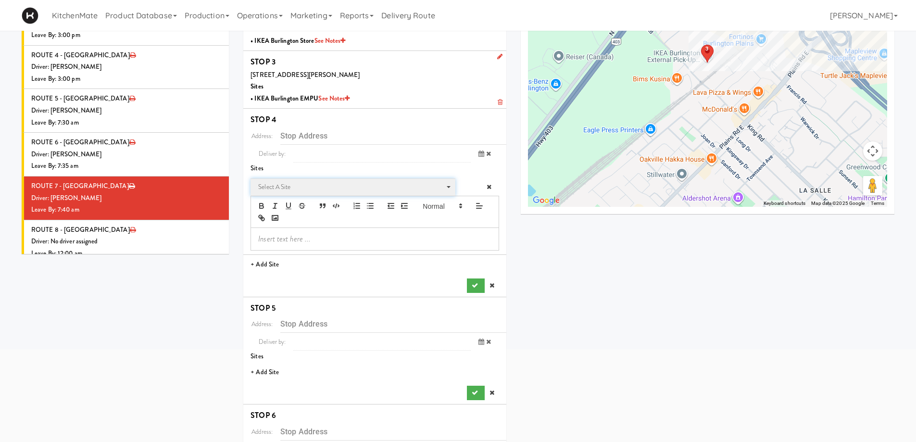
click at [291, 187] on span "Select a site" at bounding box center [349, 187] width 183 height 12
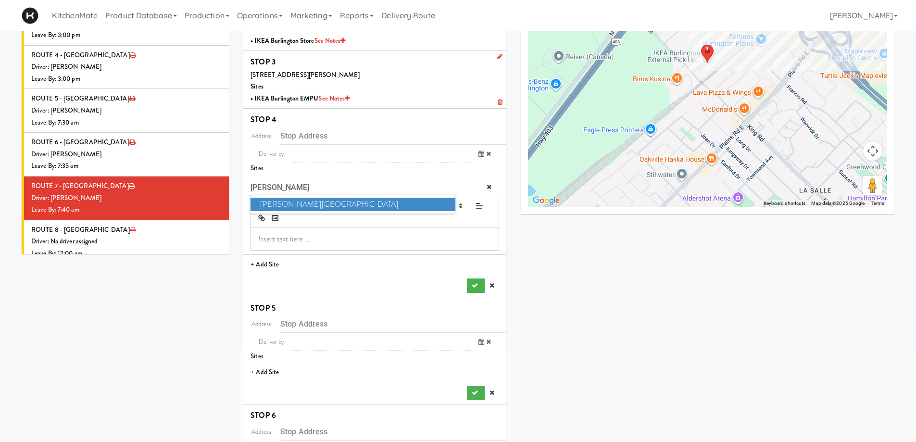
type input "JOSE"
click at [312, 202] on span "Joseph Brant Hospital" at bounding box center [353, 205] width 204 height 14
type input "1245 Lakeshore Rd., Burlington, ON, CA"
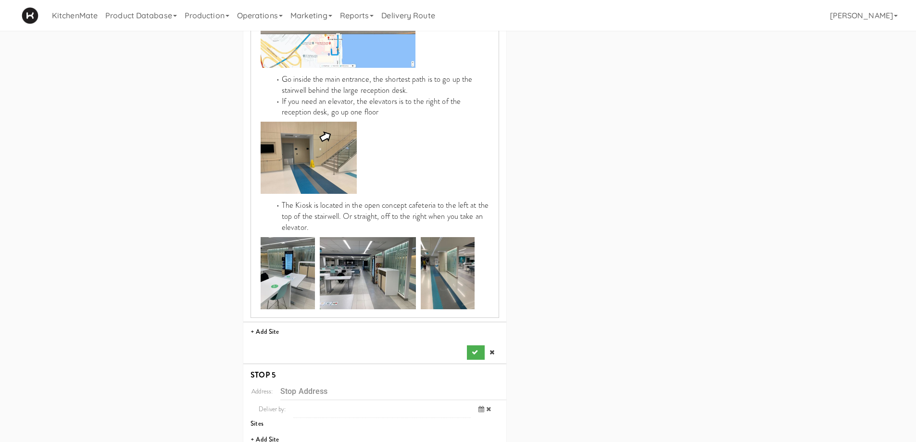
scroll to position [605, 0]
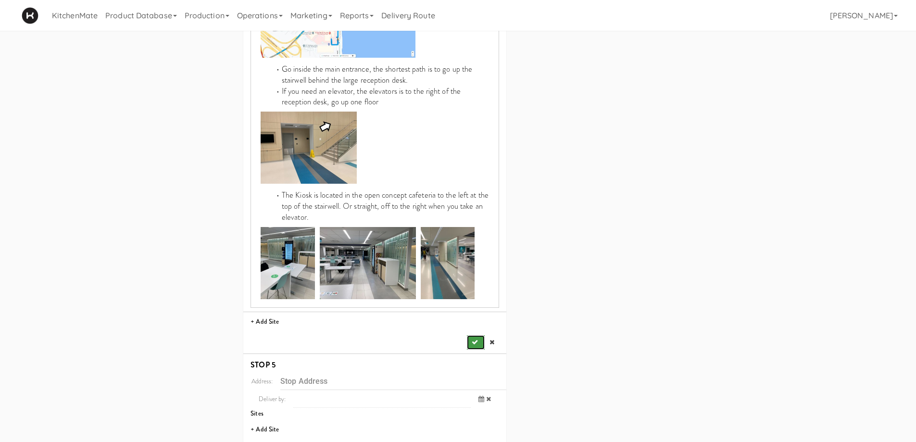
click at [475, 339] on icon "submit" at bounding box center [475, 342] width 6 height 6
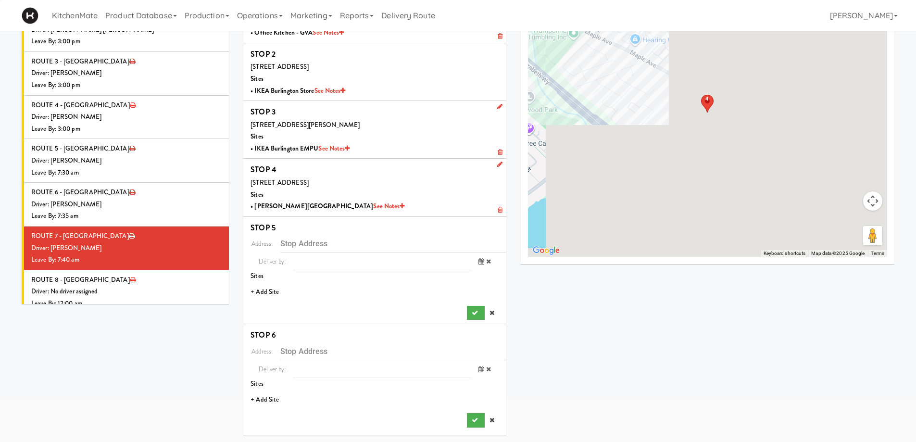
scroll to position [74, 0]
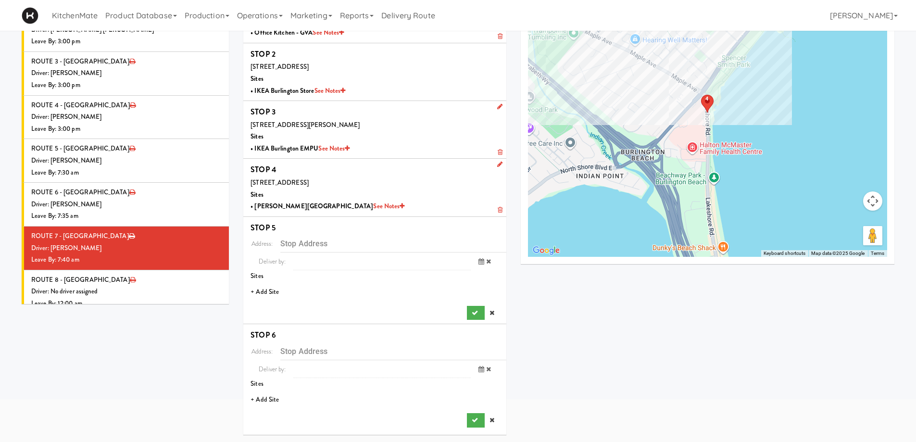
click at [261, 288] on li "+ Add Site" at bounding box center [374, 292] width 263 height 20
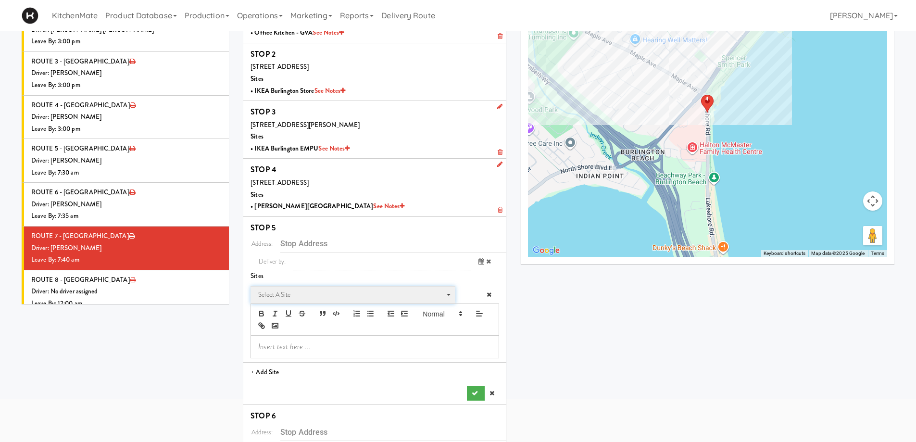
click at [288, 294] on span "Select a site" at bounding box center [349, 295] width 183 height 12
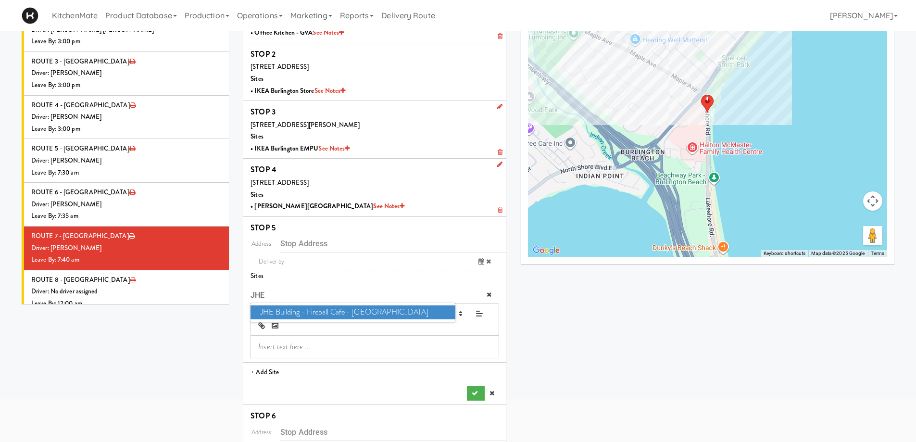
type input "JHE"
click at [313, 309] on span "JHE Building - Fireball Cafe - McMaster University" at bounding box center [353, 312] width 204 height 14
type input "1280 Main St W, Hamilton, ON, CA"
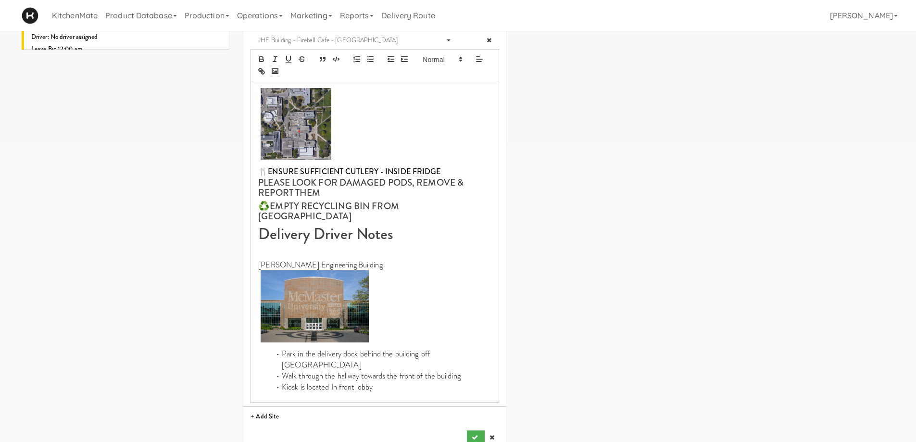
scroll to position [432, 0]
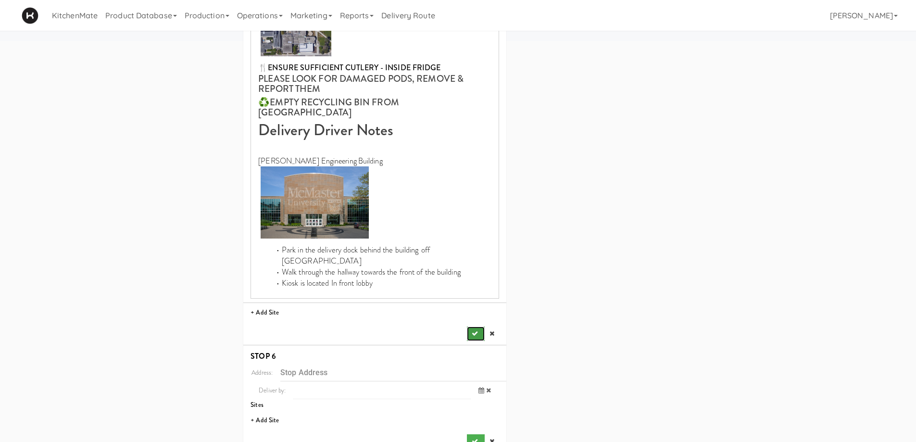
click at [476, 330] on icon "submit" at bounding box center [475, 333] width 6 height 6
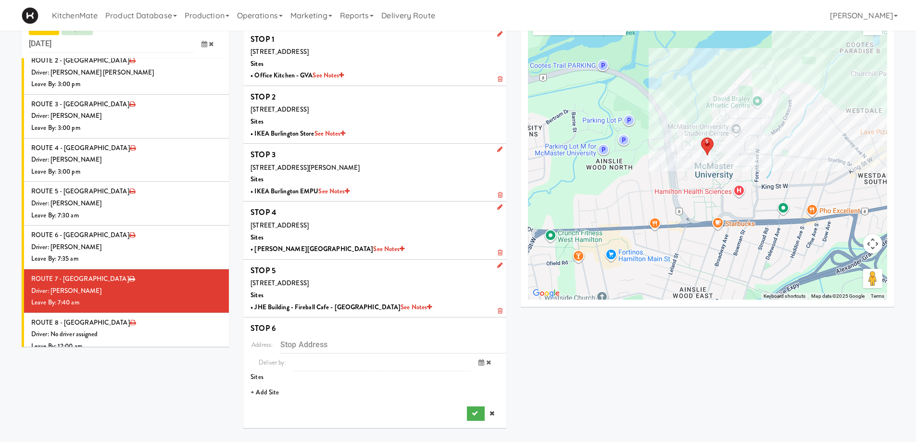
click at [267, 384] on li "+ Add Site" at bounding box center [374, 393] width 263 height 20
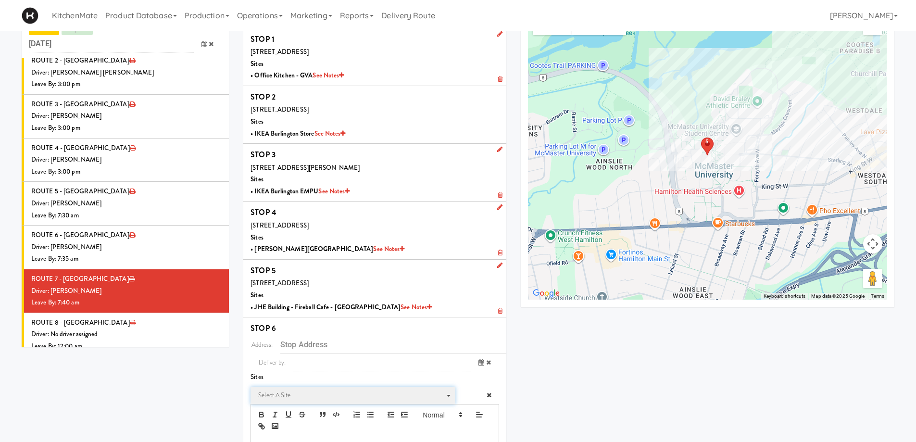
click at [285, 384] on span "Select a site" at bounding box center [349, 396] width 183 height 12
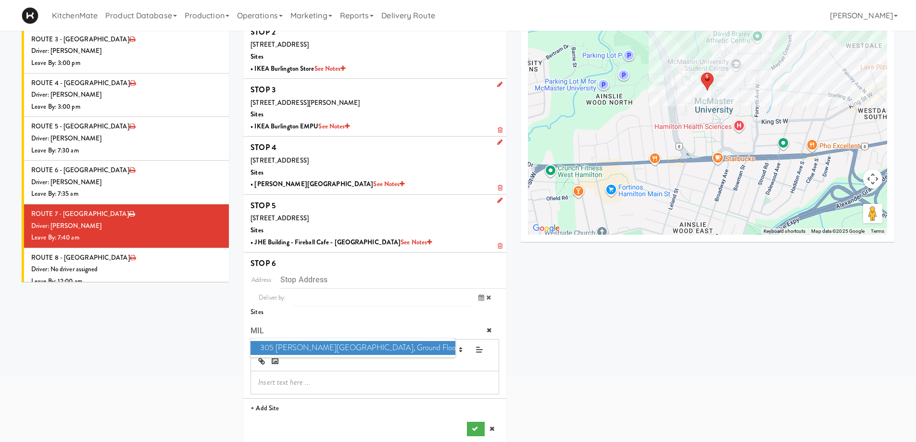
scroll to position [104, 0]
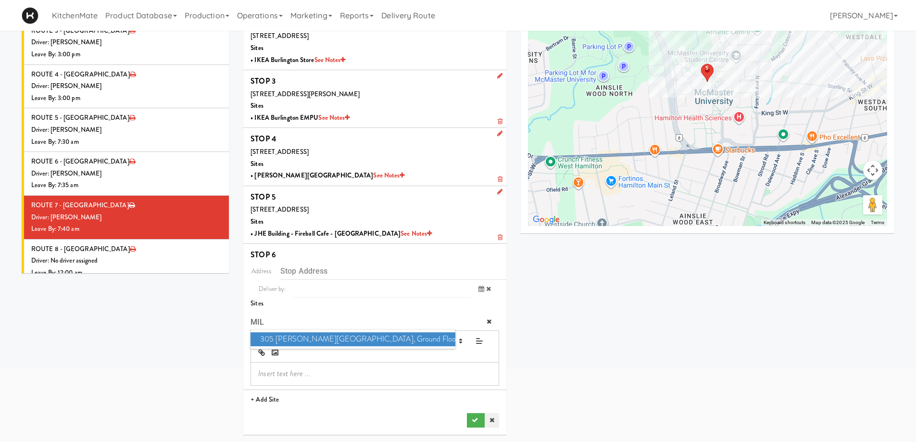
type input "MIL"
click at [492, 384] on link at bounding box center [492, 420] width 14 height 14
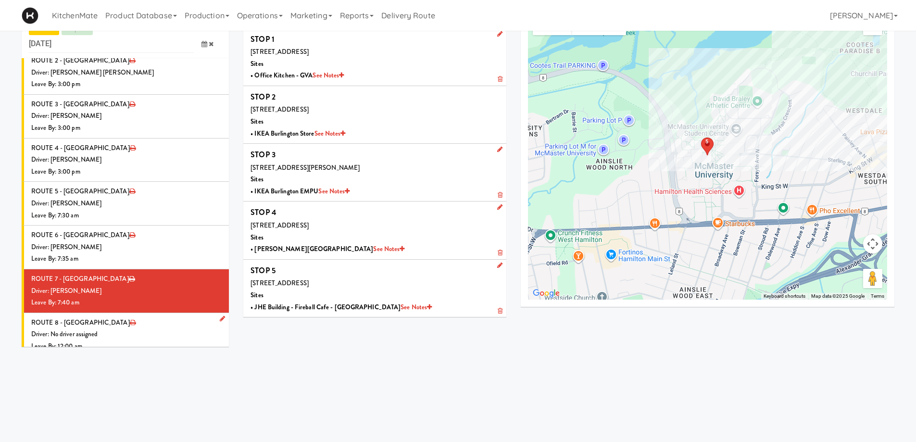
click at [151, 328] on div "Driver: No driver assigned" at bounding box center [126, 334] width 190 height 12
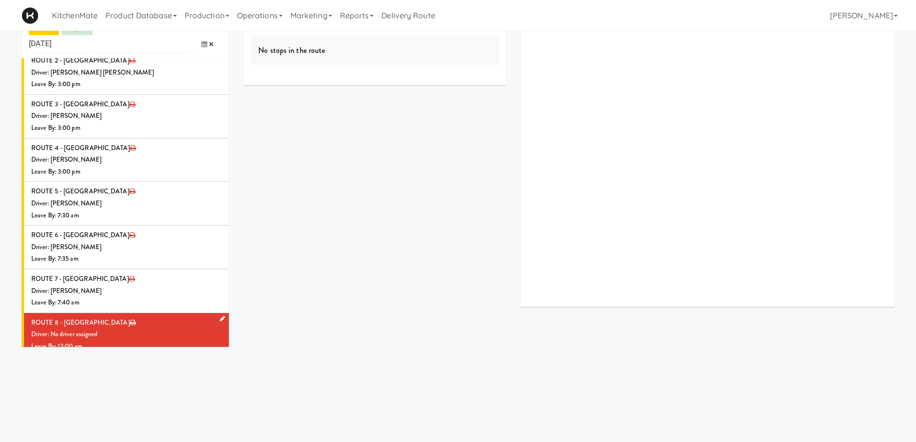
click at [220, 315] on icon at bounding box center [222, 318] width 5 height 6
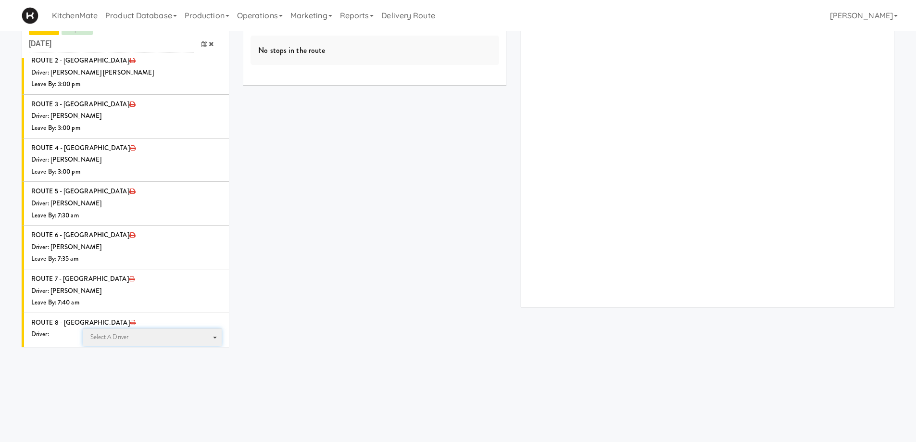
click at [132, 328] on span "Select a driver Select a driver" at bounding box center [152, 337] width 139 height 18
type input "HANA"
click at [131, 348] on span "Hanaie Alshabat" at bounding box center [153, 355] width 137 height 14
click at [202, 369] on icon at bounding box center [205, 372] width 6 height 6
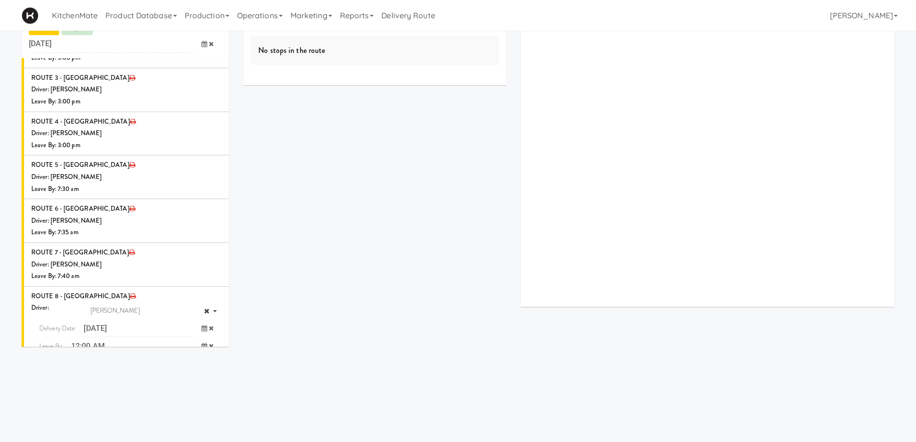
scroll to position [1013, 0]
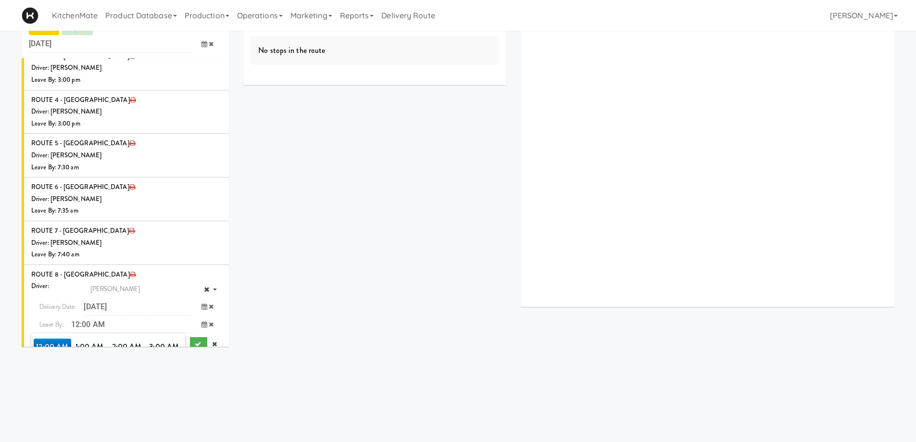
click at [170, 355] on span "7:00 AM" at bounding box center [165, 363] width 38 height 16
click at [91, 371] on span "7:45 AM" at bounding box center [90, 379] width 38 height 16
click at [195, 341] on icon "submit" at bounding box center [198, 344] width 6 height 6
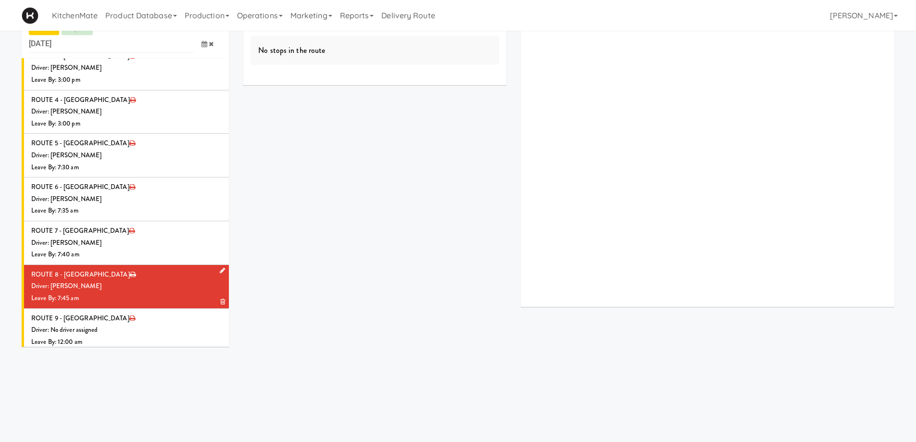
click at [168, 265] on li "ROUTE 8 - Idle Driver: Hanaie Alshabat Leave By: 7:45 am" at bounding box center [125, 287] width 207 height 44
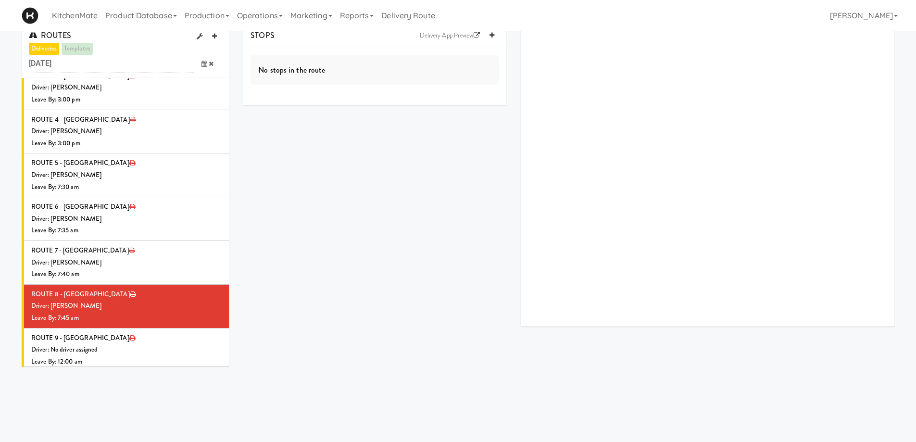
scroll to position [0, 0]
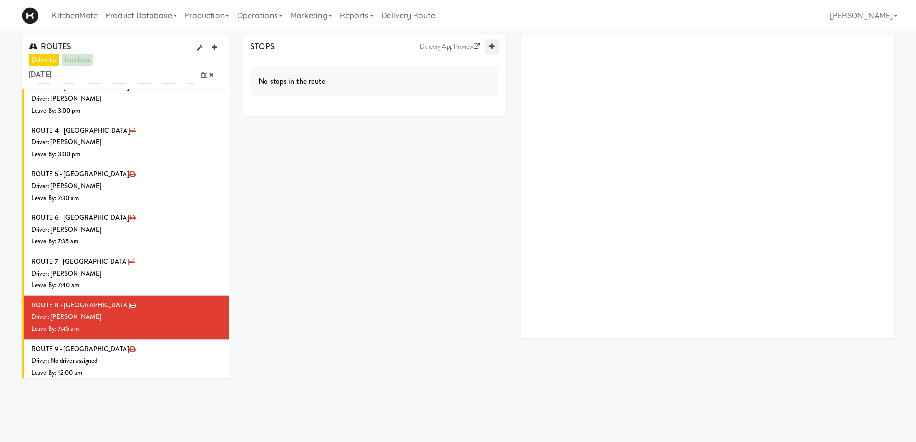
click at [490, 46] on icon at bounding box center [492, 46] width 5 height 6
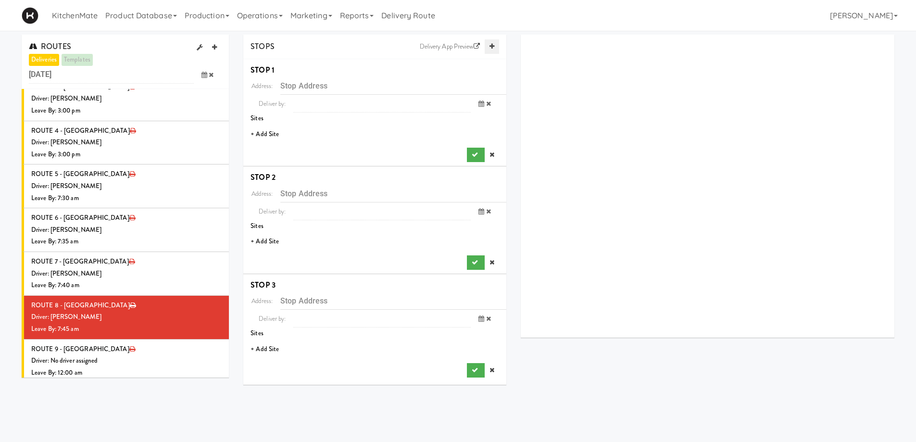
click at [490, 46] on icon at bounding box center [492, 46] width 5 height 6
click at [266, 135] on li "+ Add Site" at bounding box center [374, 135] width 263 height 20
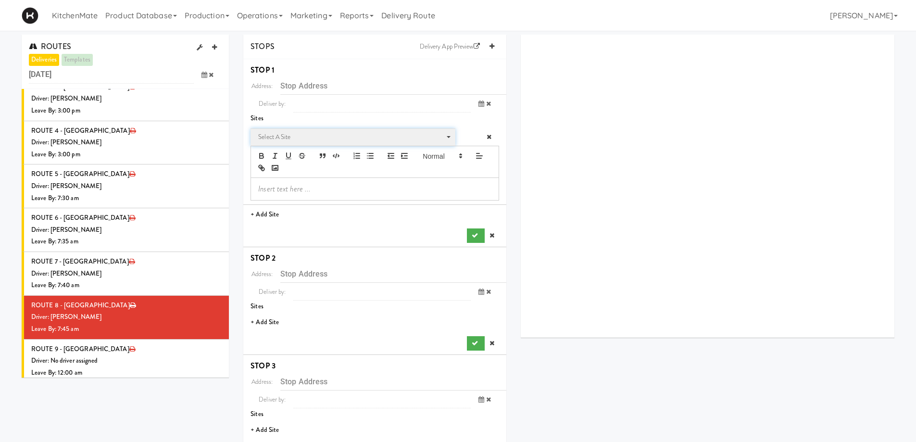
click at [287, 135] on span "Select a site" at bounding box center [349, 137] width 183 height 12
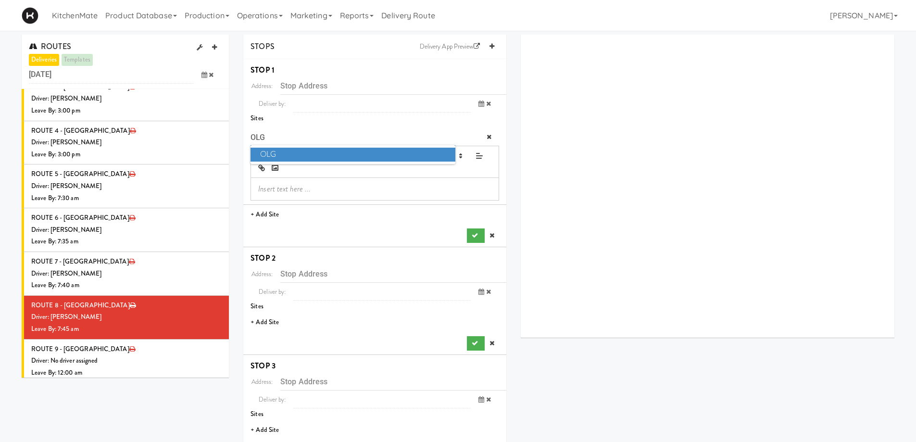
type input "OLG"
click at [301, 151] on span "OLG" at bounding box center [353, 155] width 204 height 14
type input "4120 Yonge St, Toronto, ON, CA"
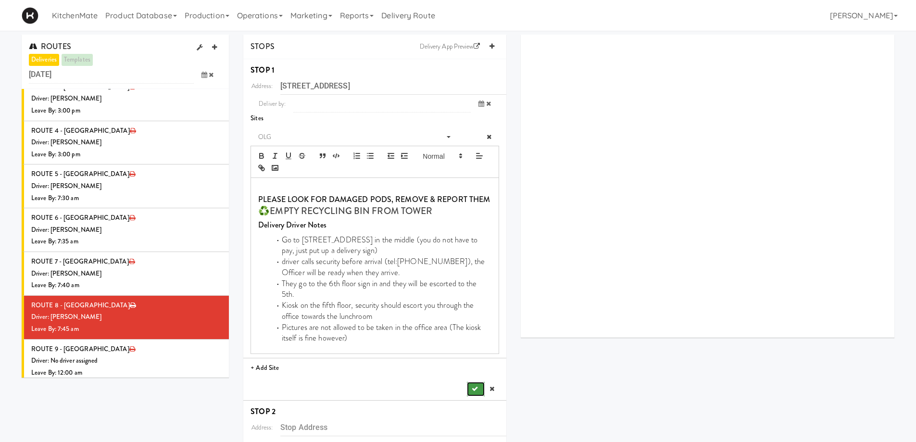
click at [479, 382] on button "submit" at bounding box center [475, 389] width 17 height 14
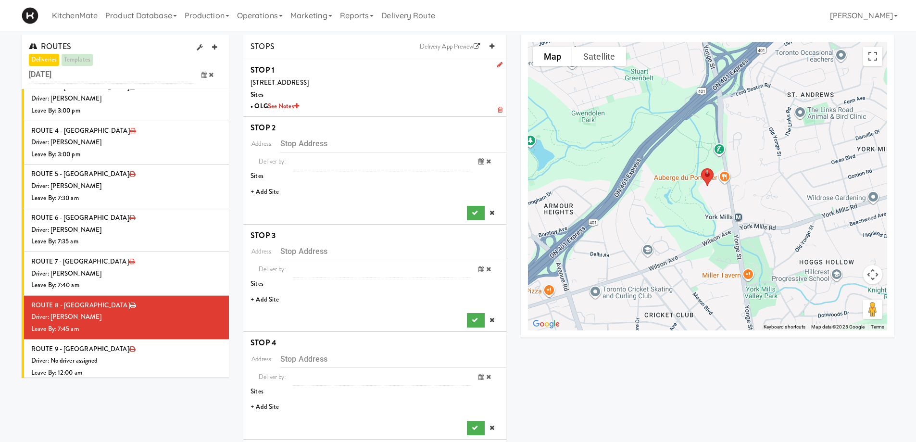
click at [275, 189] on li "+ Add Site" at bounding box center [374, 192] width 263 height 20
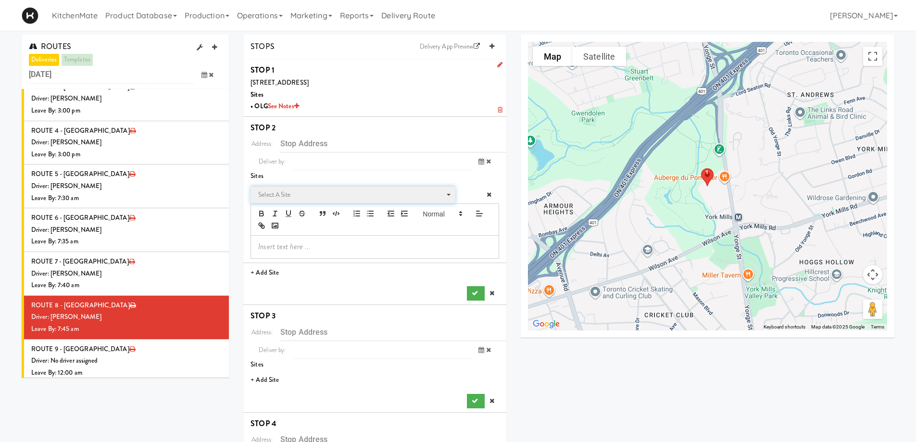
click at [313, 193] on span "Select a site" at bounding box center [349, 195] width 183 height 12
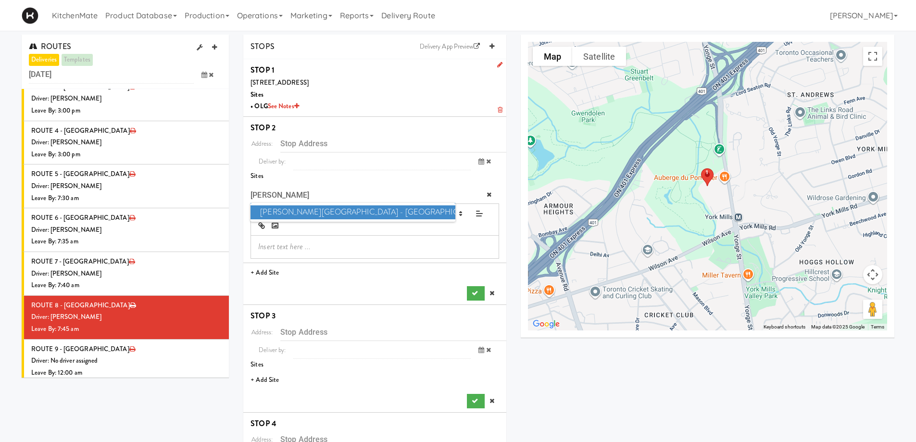
type input "GLEN"
click at [331, 215] on span "Glendon Campus - York University" at bounding box center [353, 212] width 204 height 14
type input "2275 Bayview Ave, Toronto, ON, CA"
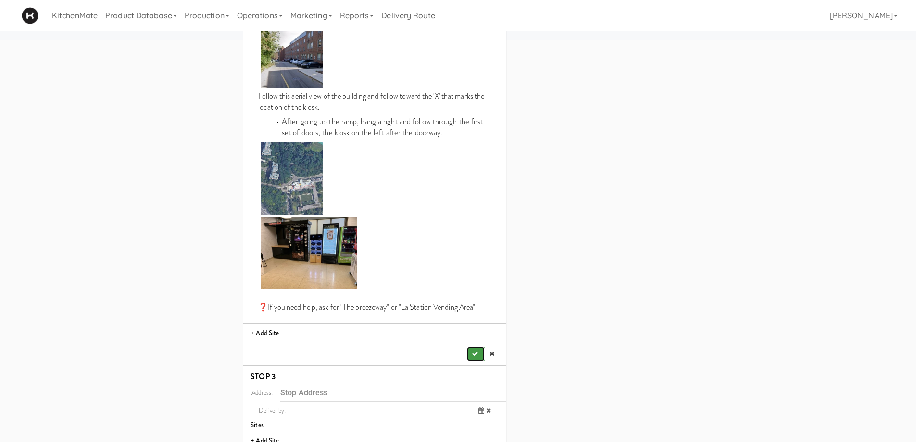
click at [476, 356] on icon "submit" at bounding box center [475, 354] width 6 height 6
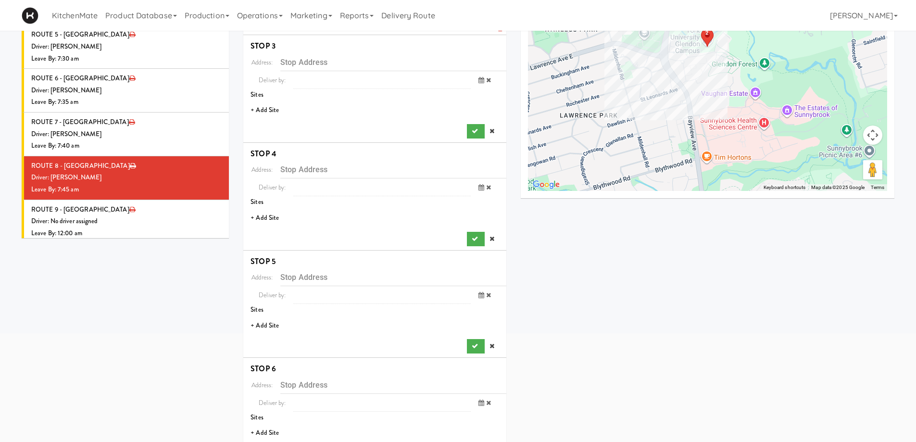
scroll to position [137, 0]
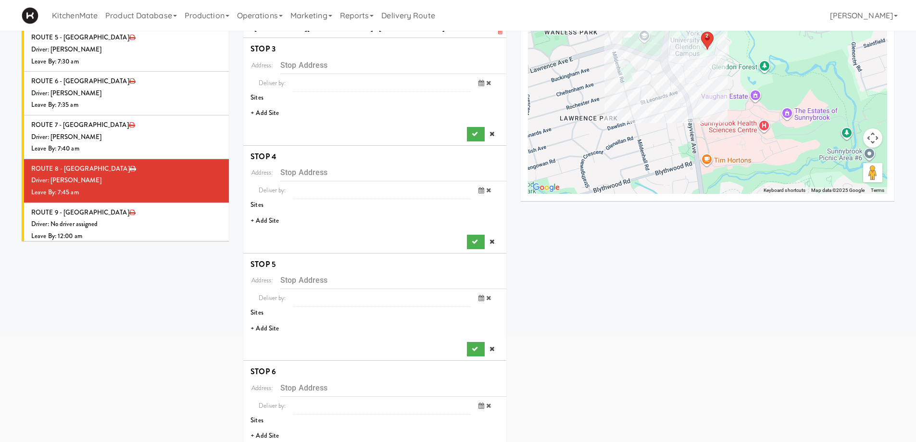
click at [272, 112] on li "+ Add Site" at bounding box center [374, 113] width 263 height 20
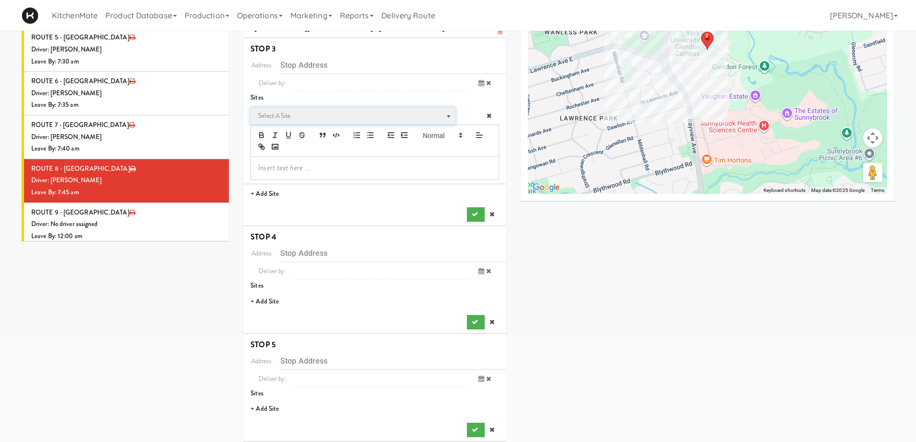
click at [289, 119] on span "Select a site" at bounding box center [349, 116] width 183 height 12
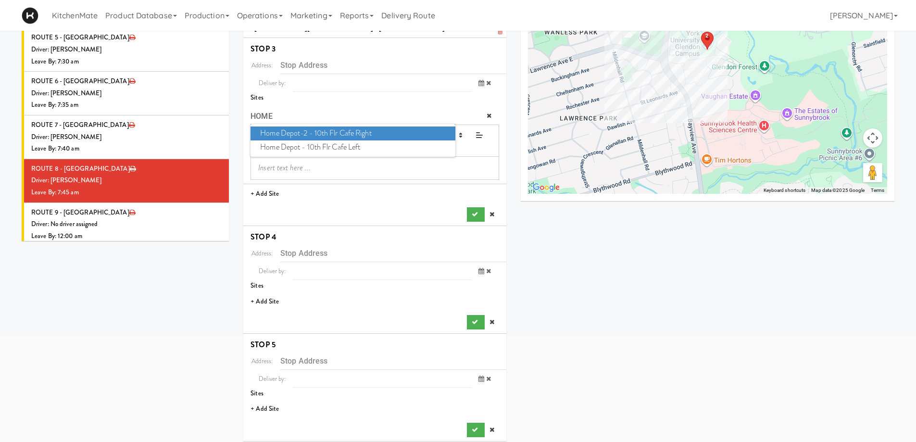
type input "HOME"
click at [348, 129] on span "Home Depot-2 - 10th Flr Cafe Right" at bounding box center [353, 133] width 204 height 14
type input "1 Concorde Gate, Toronto, ON, CA"
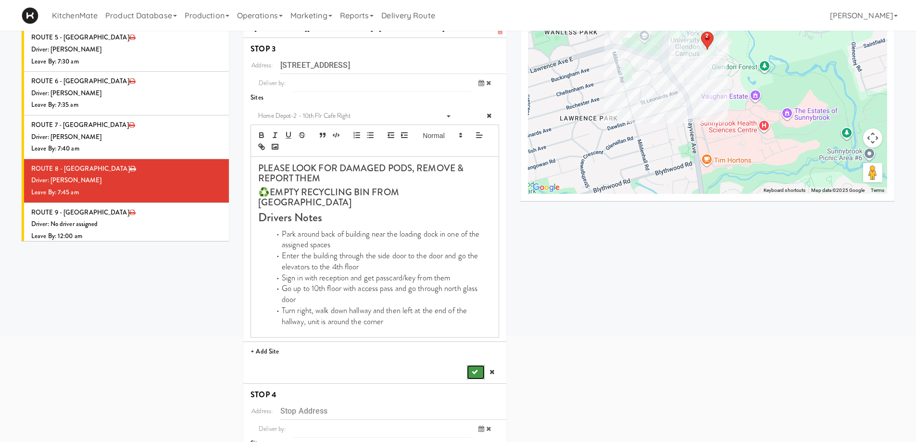
click at [474, 369] on icon "submit" at bounding box center [475, 372] width 6 height 6
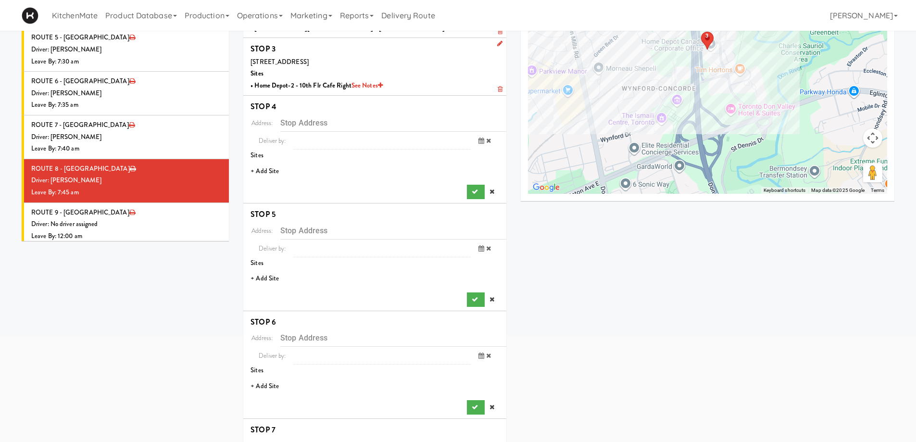
click at [273, 170] on li "+ Add Site" at bounding box center [374, 172] width 263 height 20
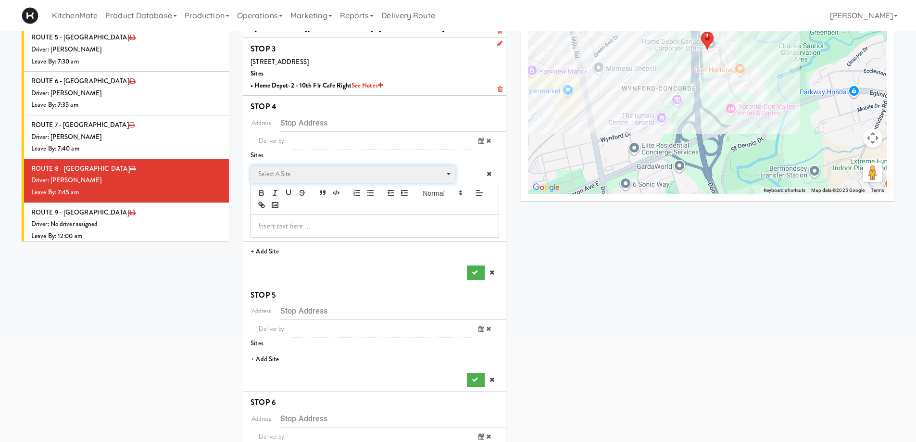
click at [284, 176] on span "Select a site" at bounding box center [349, 174] width 183 height 12
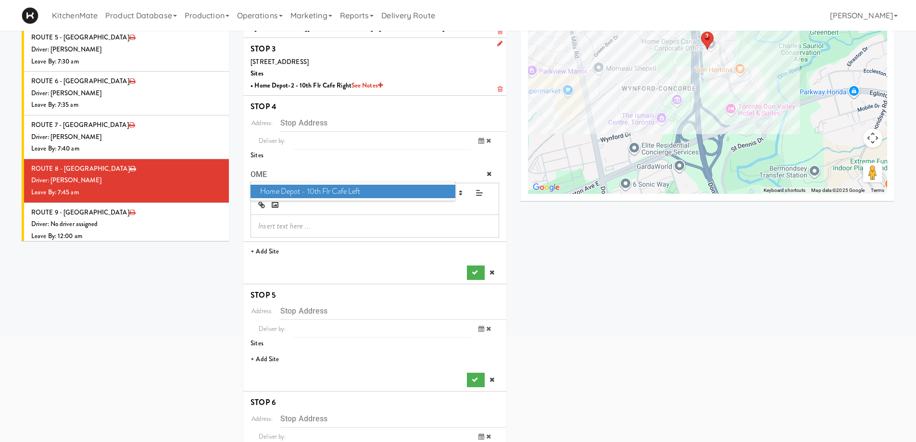
type input "OME"
click at [312, 199] on ul "Home Depot - 10th Flr Cafe Left" at bounding box center [353, 191] width 204 height 19
click at [314, 187] on span "Home Depot - 10th Flr Cafe Left" at bounding box center [353, 192] width 204 height 14
type input "1 Concorde Gate, Toronto, ON, CA"
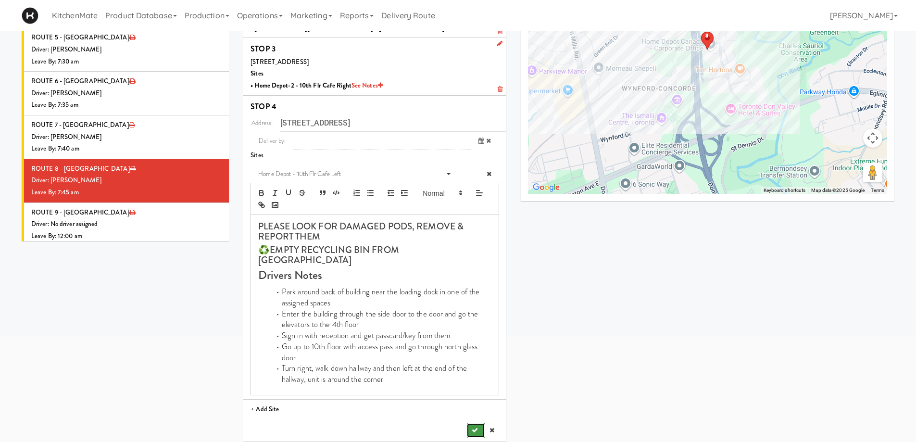
click at [477, 384] on icon "submit" at bounding box center [475, 430] width 6 height 6
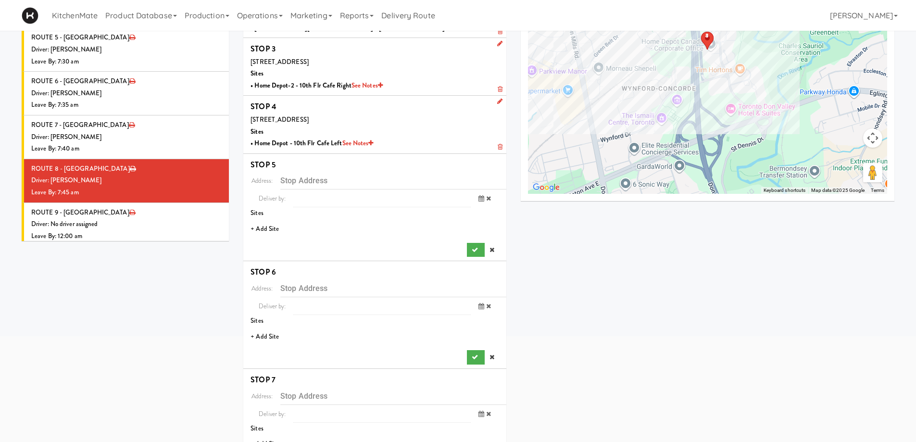
click at [270, 227] on li "+ Add Site" at bounding box center [374, 229] width 263 height 20
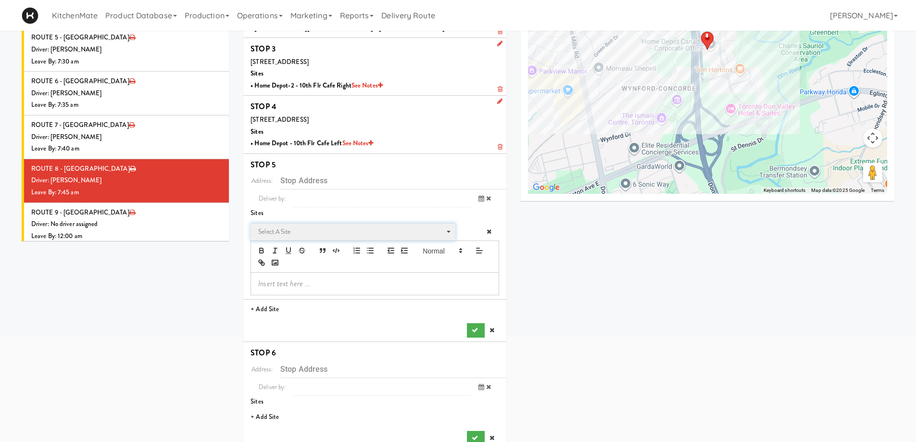
click at [280, 231] on span "Select a site" at bounding box center [349, 232] width 183 height 12
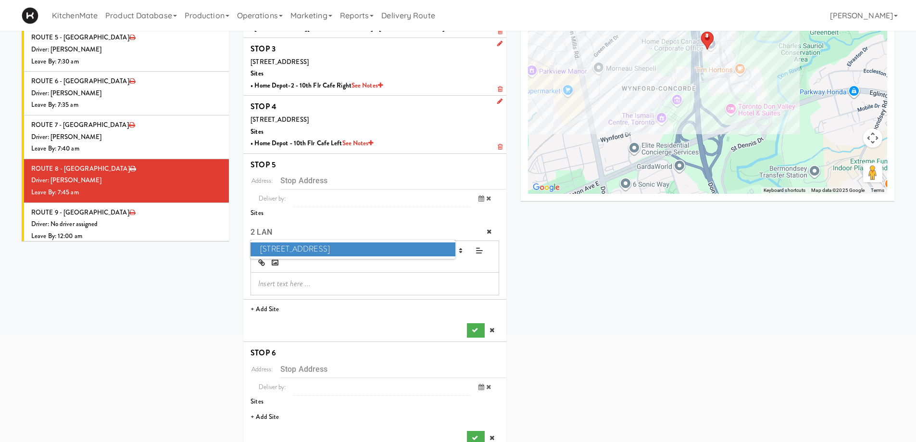
type input "2 LAN"
click at [302, 246] on span "2 Lansing Square" at bounding box center [353, 249] width 204 height 14
type input "2 Lansing Square, Toronto, ON, CA"
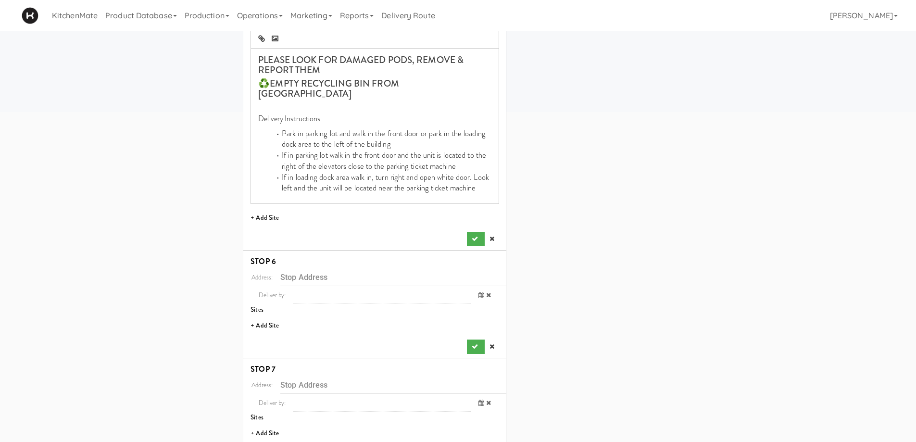
scroll to position [377, 0]
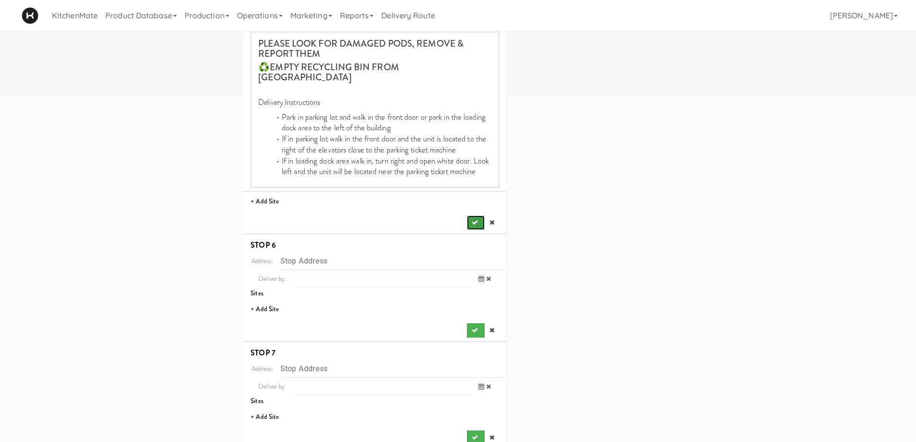
click at [473, 219] on icon "submit" at bounding box center [475, 222] width 6 height 6
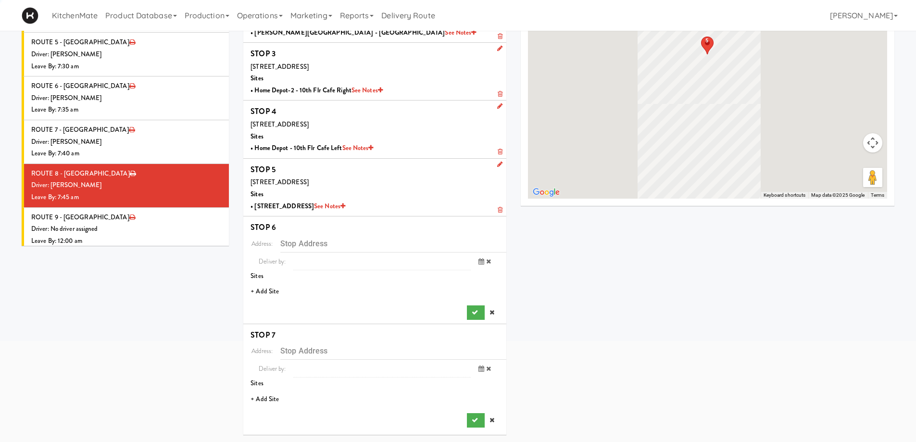
scroll to position [132, 0]
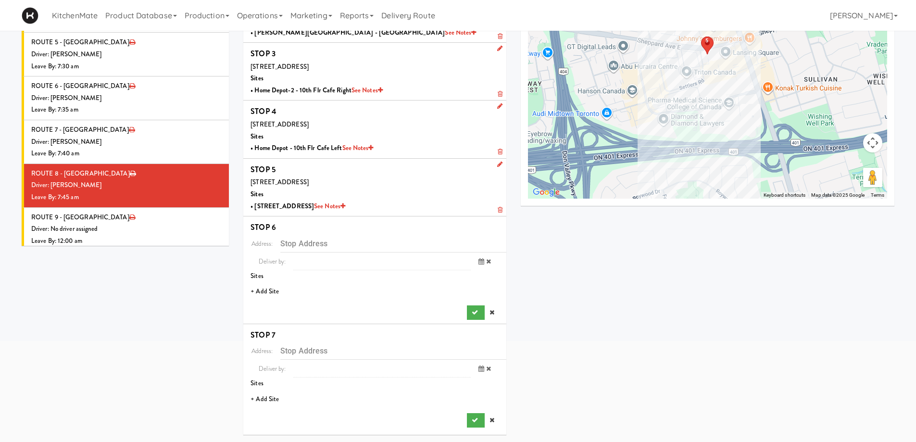
click at [273, 288] on li "+ Add Site" at bounding box center [374, 292] width 263 height 20
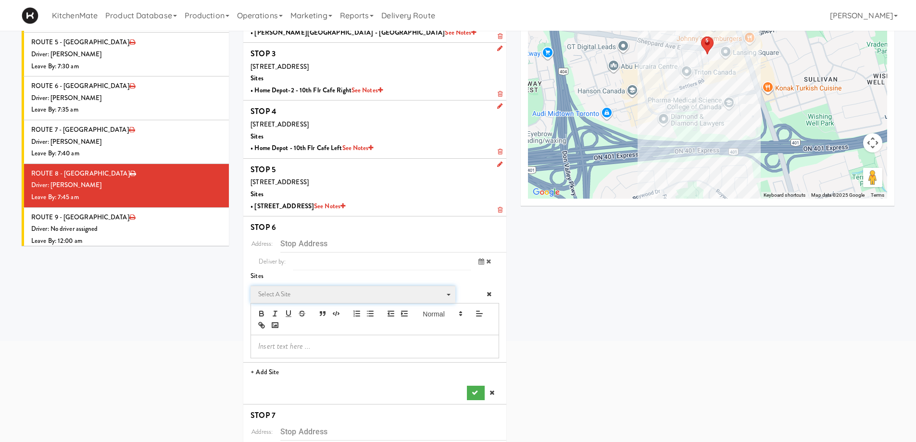
click at [292, 291] on span "Select a site" at bounding box center [349, 295] width 183 height 12
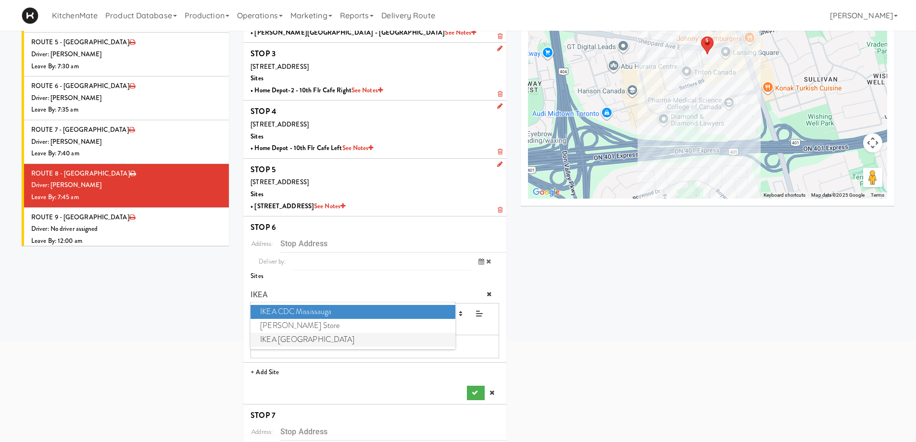
type input "IKEA"
click at [319, 337] on span "IKEA North York Store" at bounding box center [353, 340] width 204 height 14
type input "15 Provost Dr, Toronto, ON, CA"
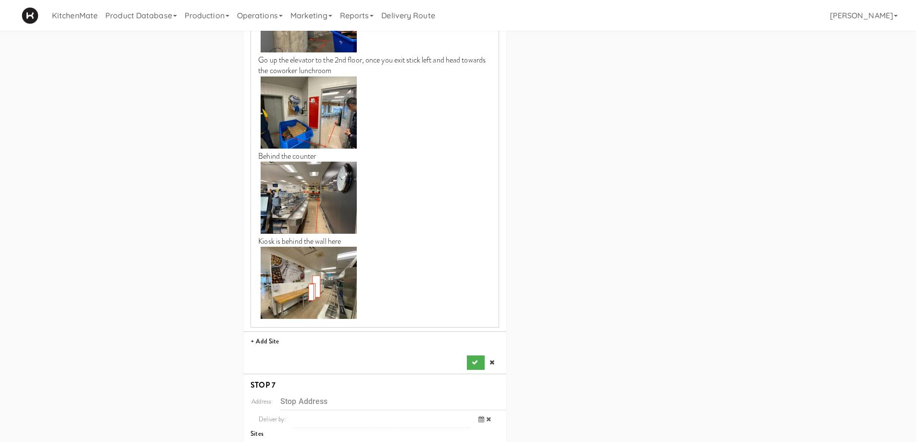
scroll to position [994, 0]
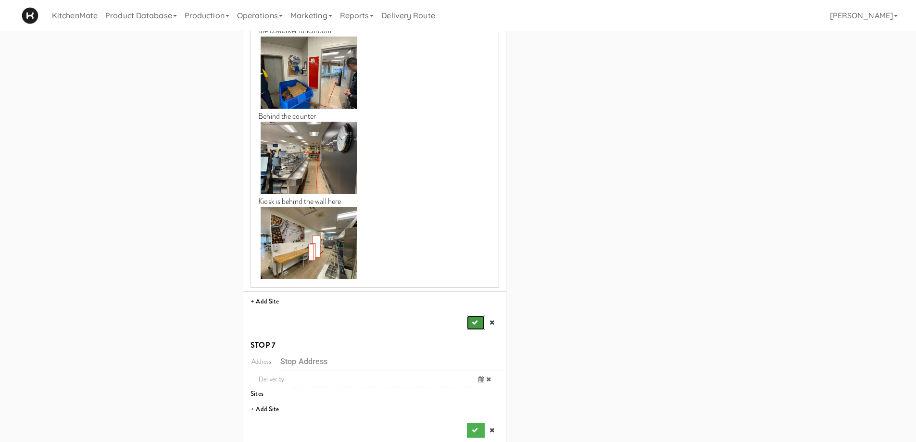
click at [469, 315] on button "submit" at bounding box center [475, 322] width 17 height 14
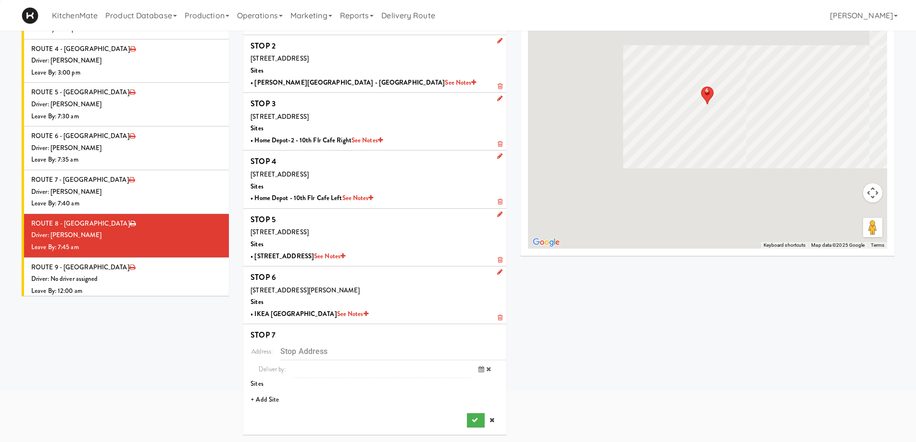
scroll to position [82, 0]
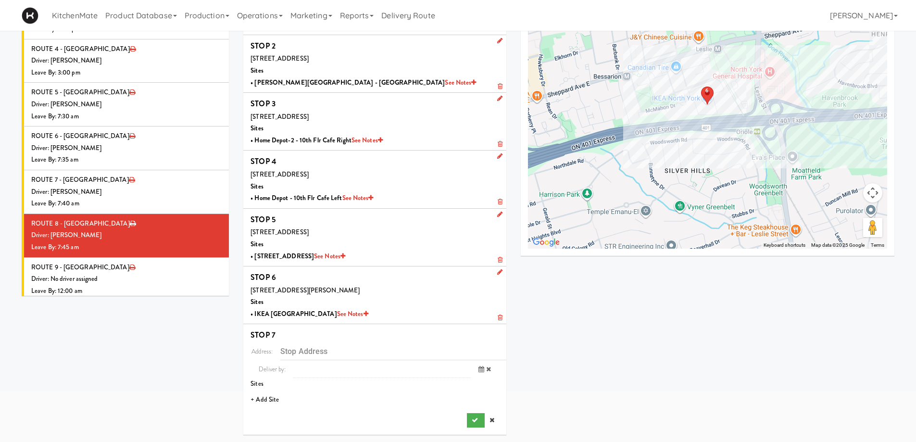
click at [267, 384] on li "+ Add Site" at bounding box center [374, 400] width 263 height 20
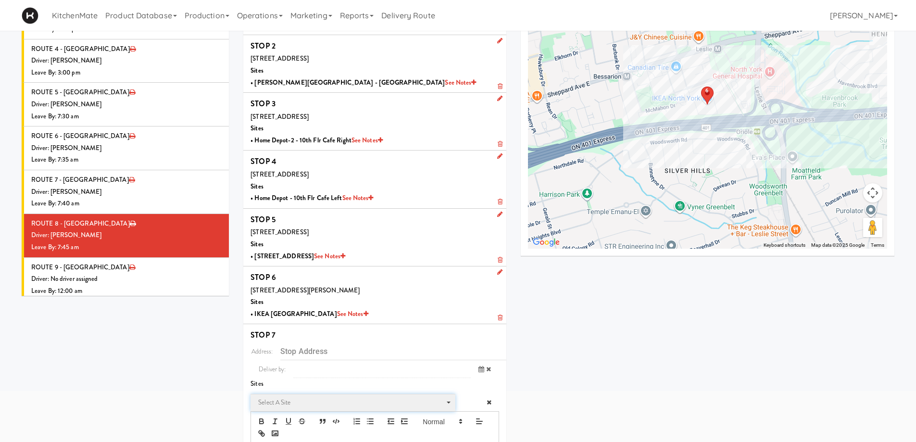
click at [291, 384] on span "Select a site" at bounding box center [349, 403] width 183 height 12
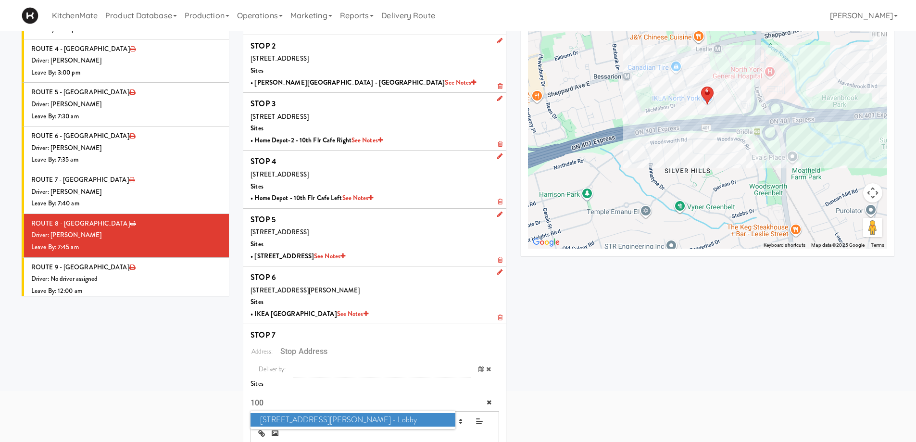
type input "100"
click at [295, 384] on span "100 Sheppard Ave - Lobby" at bounding box center [353, 420] width 204 height 14
type input "100 Sheppard Ave E, Toronto, ON, CA"
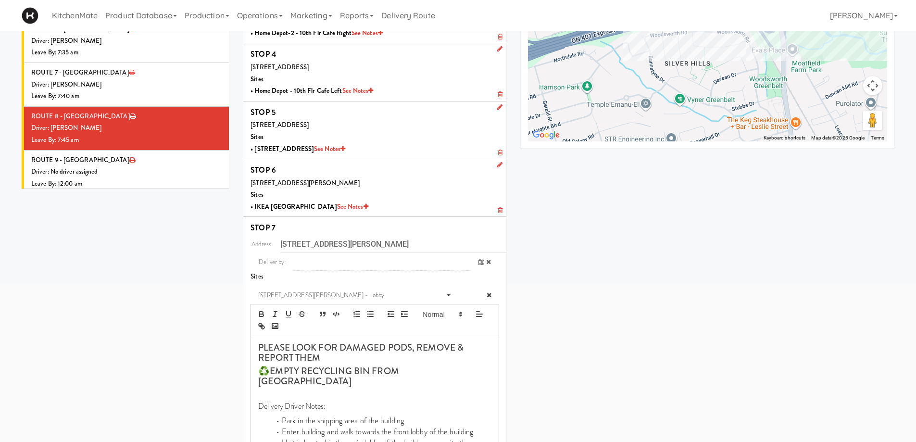
scroll to position [263, 0]
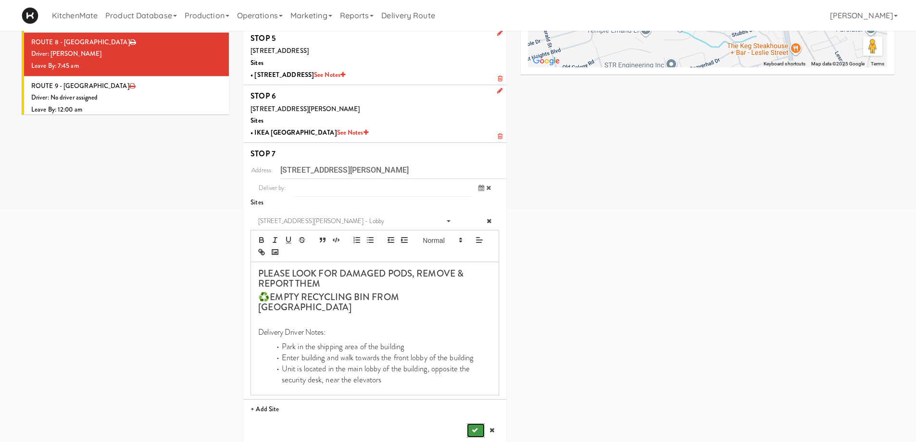
click at [479, 384] on button "submit" at bounding box center [475, 430] width 17 height 14
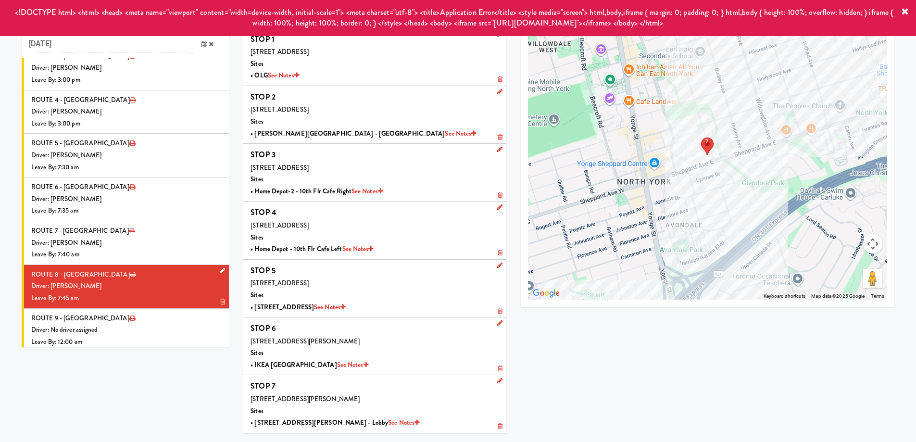
click at [129, 265] on li "ROUTE 8 - Idle Driver: Hanaie Alshabat Leave By: 7:45 am" at bounding box center [125, 287] width 207 height 44
click at [142, 324] on div "Driver: No driver assigned" at bounding box center [126, 330] width 190 height 12
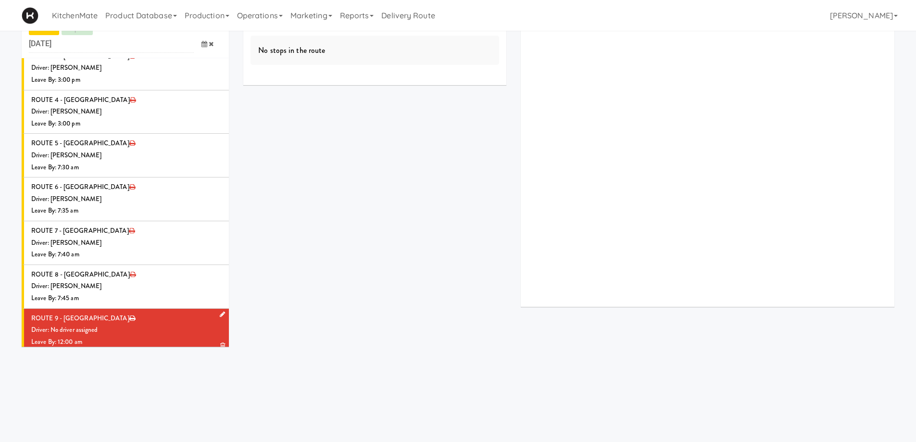
click at [220, 311] on icon at bounding box center [222, 314] width 5 height 6
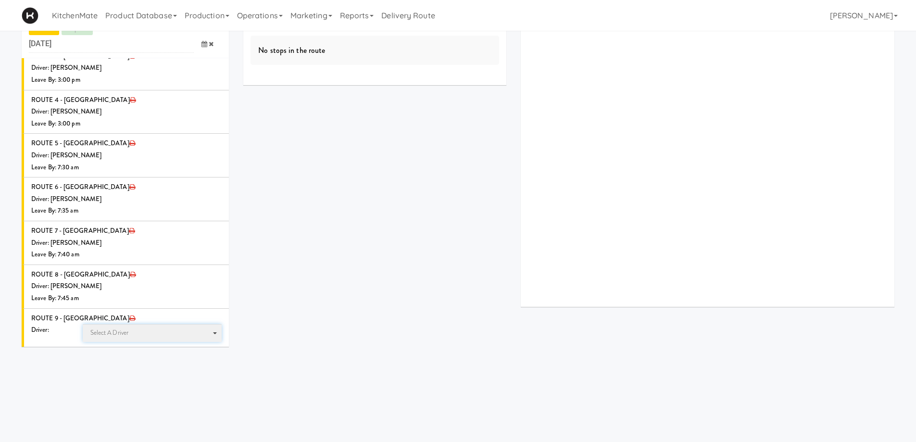
click at [122, 324] on span "Select a driver Select a driver" at bounding box center [152, 333] width 139 height 18
type input "KHA"
click at [121, 357] on span "Khalil Odim Chedid" at bounding box center [153, 364] width 137 height 14
click at [202, 365] on icon at bounding box center [205, 368] width 6 height 6
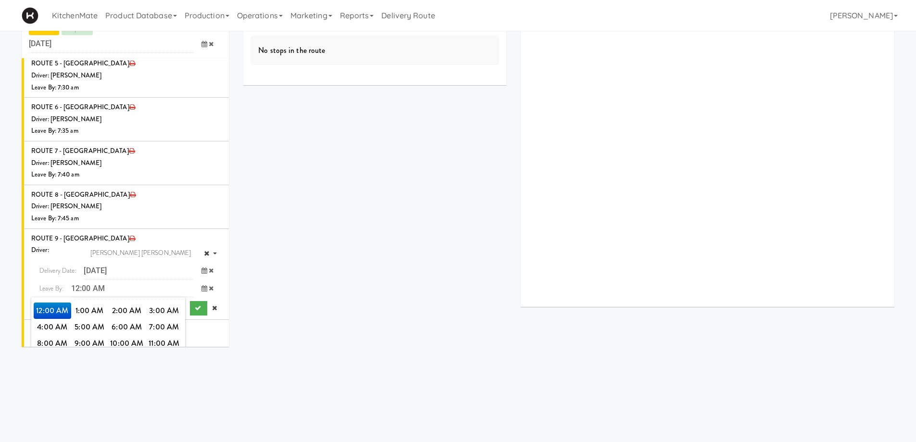
scroll to position [1094, 0]
click at [173, 318] on span "7:00 AM" at bounding box center [165, 326] width 38 height 16
click at [117, 334] on span "7:50 AM" at bounding box center [127, 342] width 38 height 16
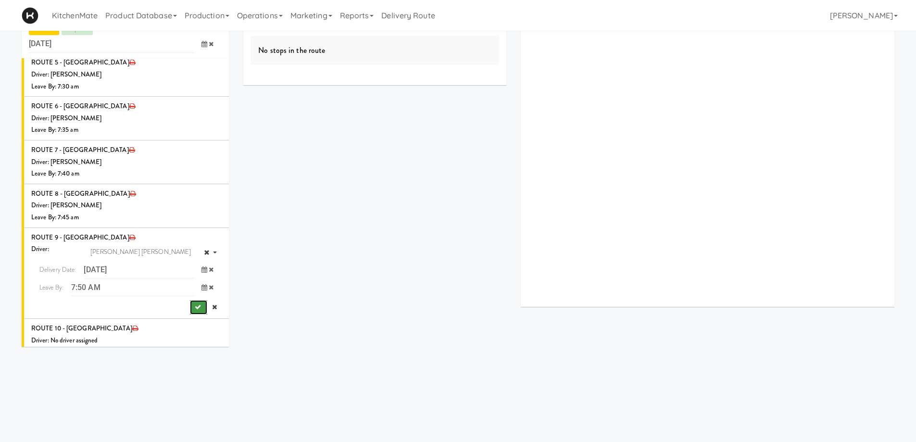
click at [195, 300] on button "submit" at bounding box center [198, 307] width 17 height 14
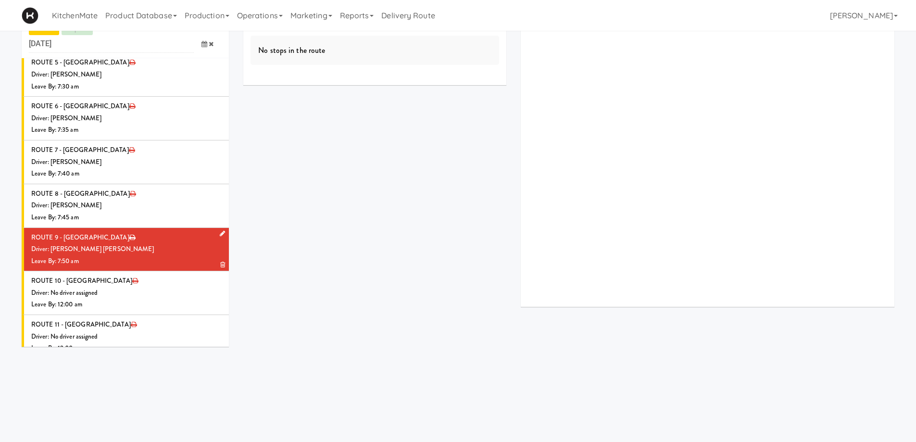
scroll to position [1046, 0]
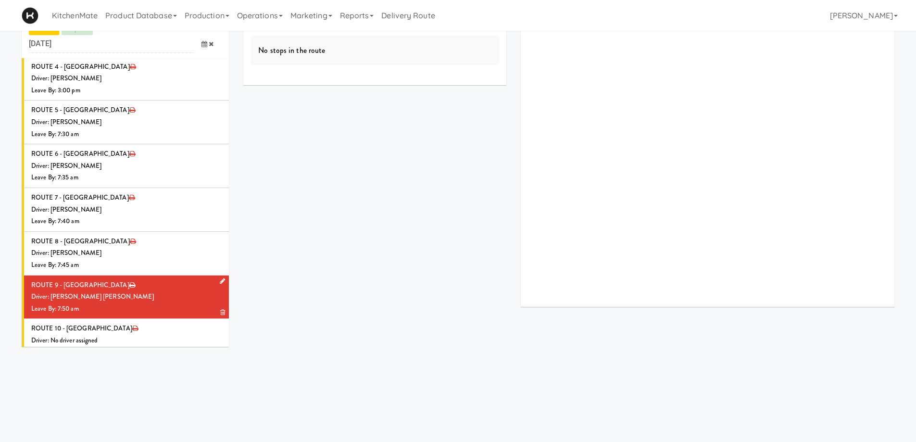
click at [163, 276] on li "ROUTE 9 - Idle Driver: Khalil Odim Chedid Leave By: 7:50 am" at bounding box center [125, 298] width 207 height 44
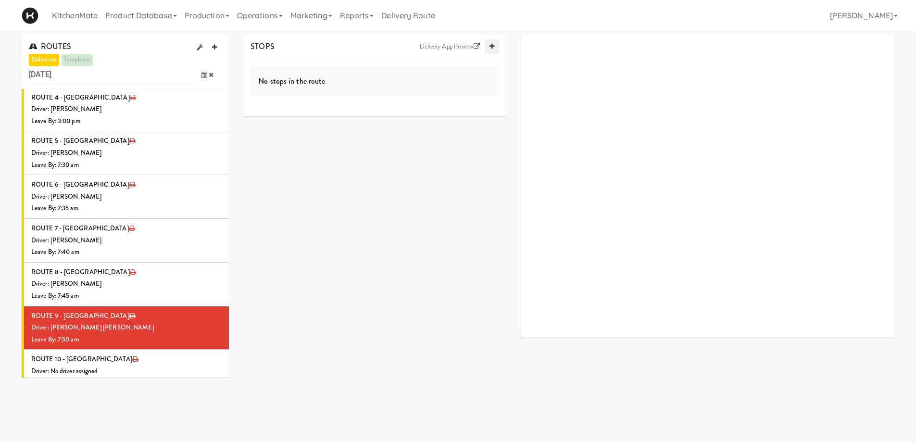
click at [491, 50] on link at bounding box center [492, 46] width 14 height 14
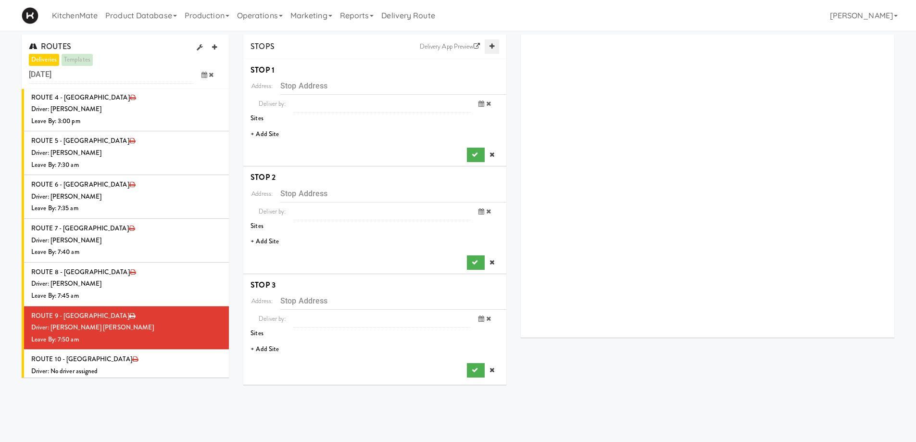
click at [491, 50] on link at bounding box center [492, 46] width 14 height 14
click at [272, 131] on li "+ Add Site" at bounding box center [374, 135] width 263 height 20
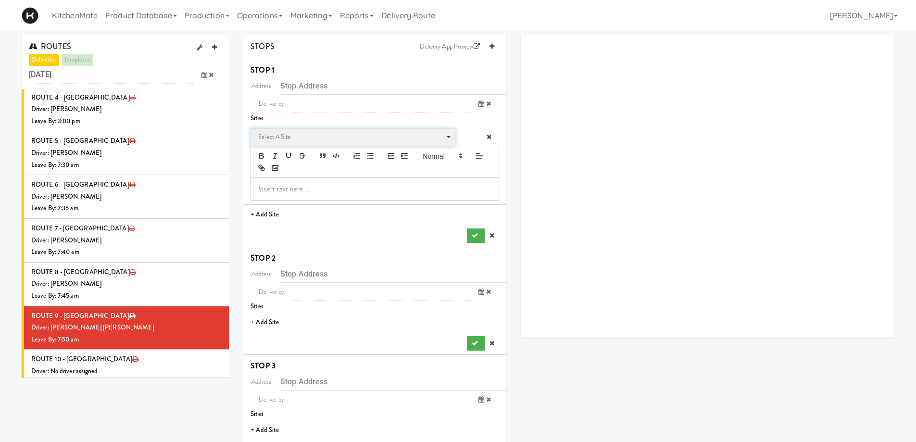
click at [296, 137] on span "Select a site" at bounding box center [349, 137] width 183 height 12
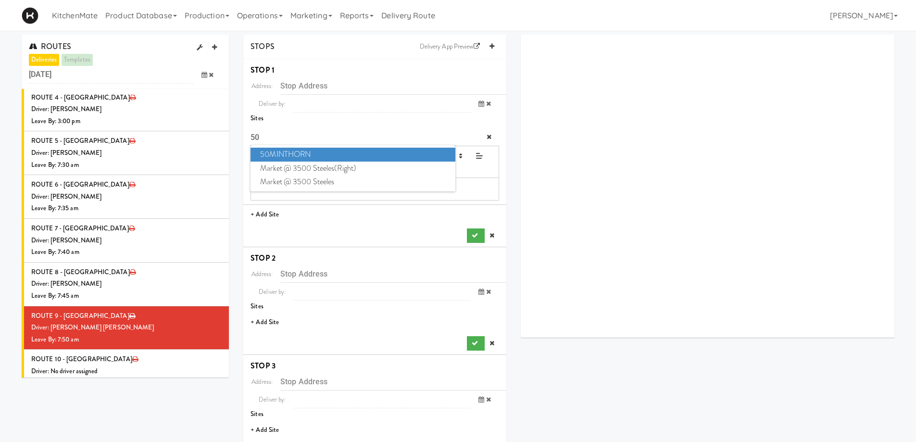
type input "50"
click at [317, 153] on span "50MINTHORN" at bounding box center [353, 155] width 204 height 14
type input "50 Minthorn Blvd, Richmond Hill, ON, CA"
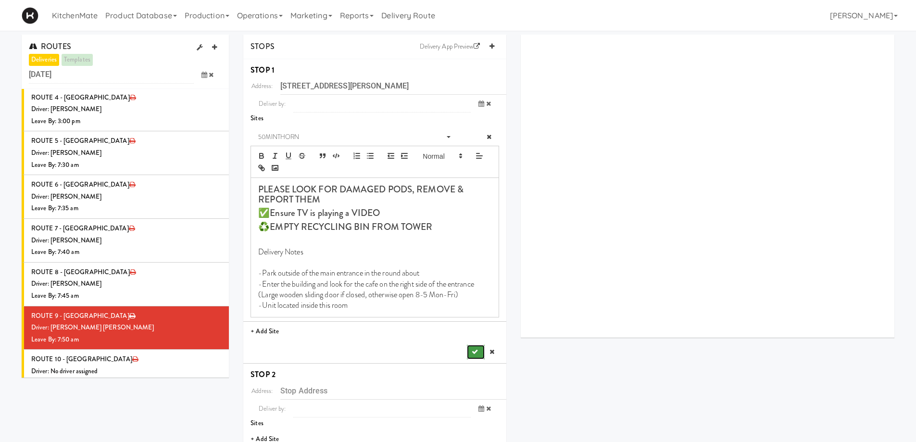
click at [476, 348] on button "submit" at bounding box center [475, 352] width 17 height 14
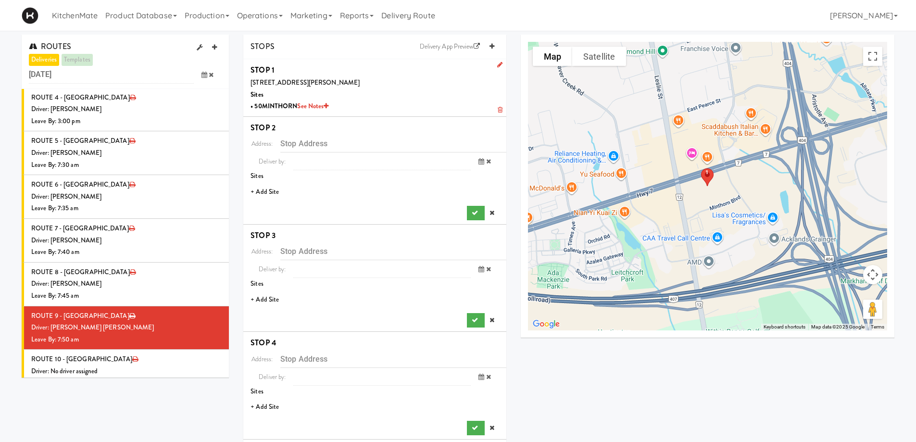
click at [267, 190] on li "+ Add Site" at bounding box center [374, 192] width 263 height 20
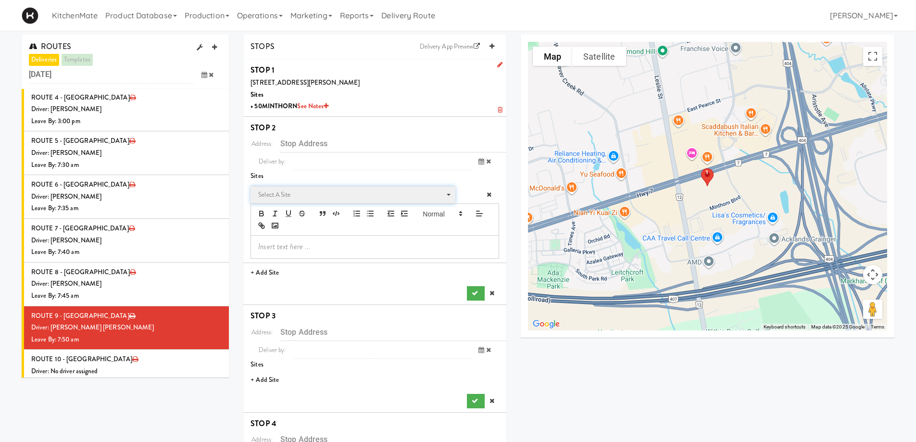
click at [302, 199] on span "Select a site" at bounding box center [349, 195] width 183 height 12
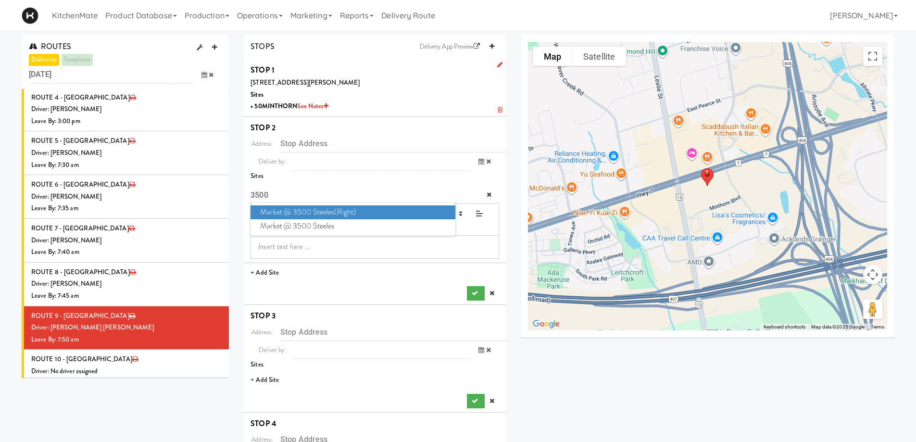
type input "3500"
click at [328, 213] on span "Market @ 3500 Steeles(Right)" at bounding box center [353, 212] width 204 height 14
type input "3500 Steeles Ave E, Markham, ON, CA"
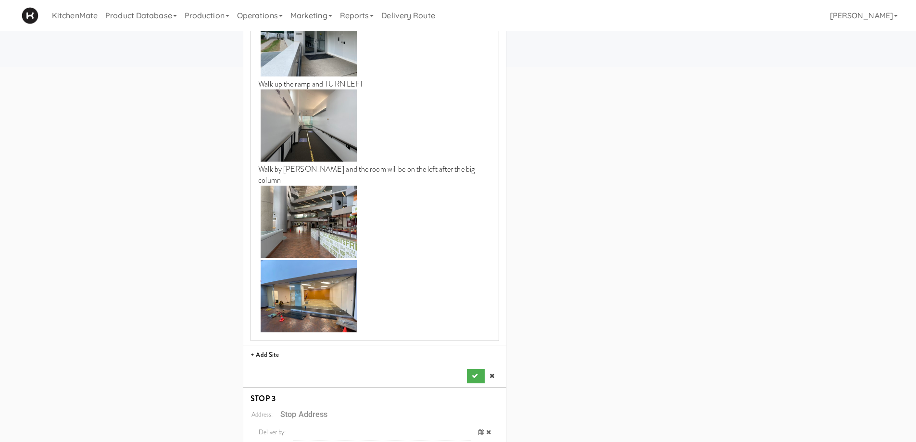
scroll to position [481, 0]
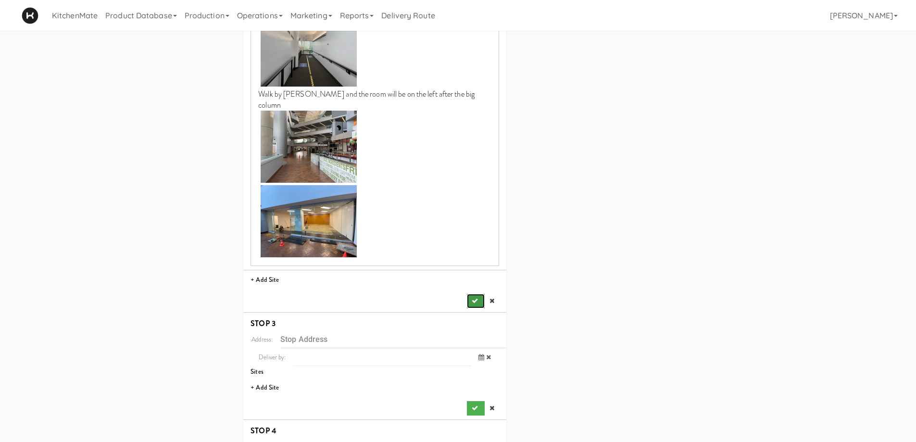
click at [473, 298] on icon "submit" at bounding box center [475, 301] width 6 height 6
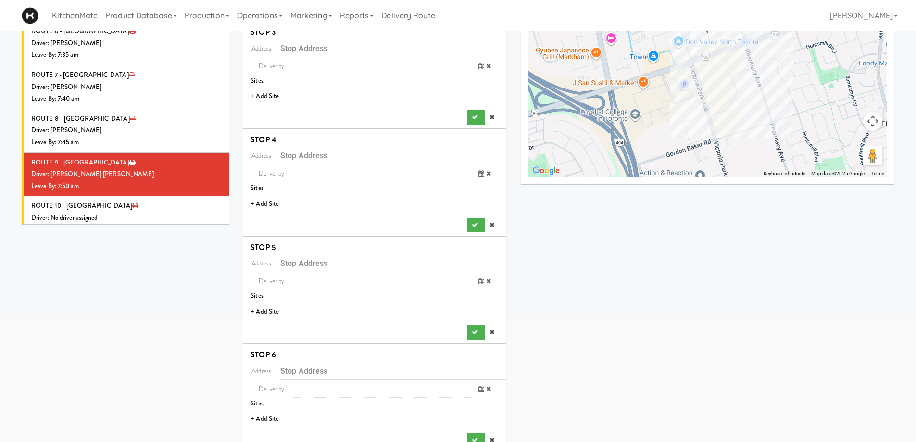
scroll to position [137, 0]
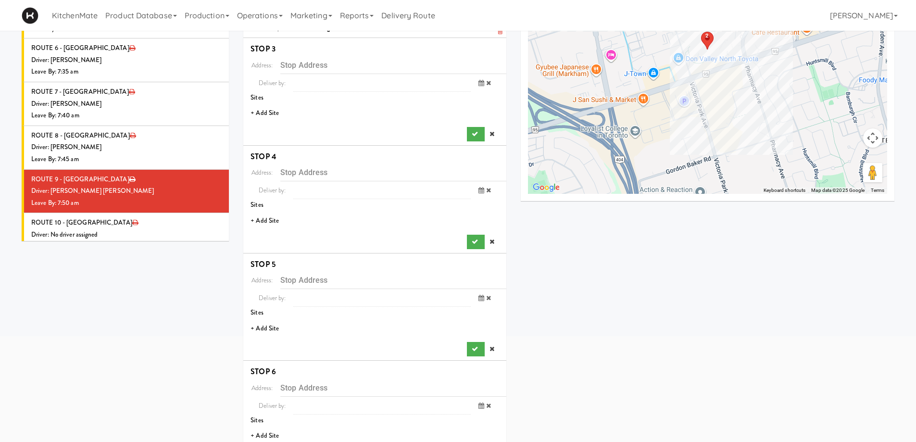
click at [273, 110] on li "+ Add Site" at bounding box center [374, 113] width 263 height 20
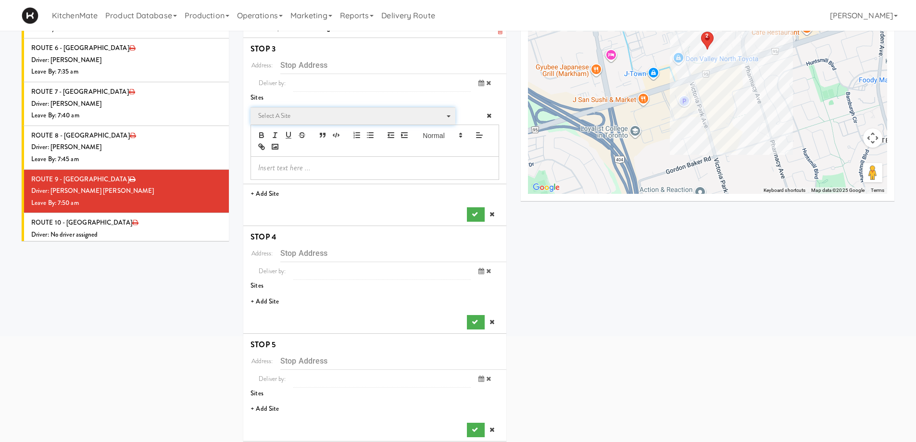
click at [281, 121] on span "Select a site" at bounding box center [349, 116] width 183 height 12
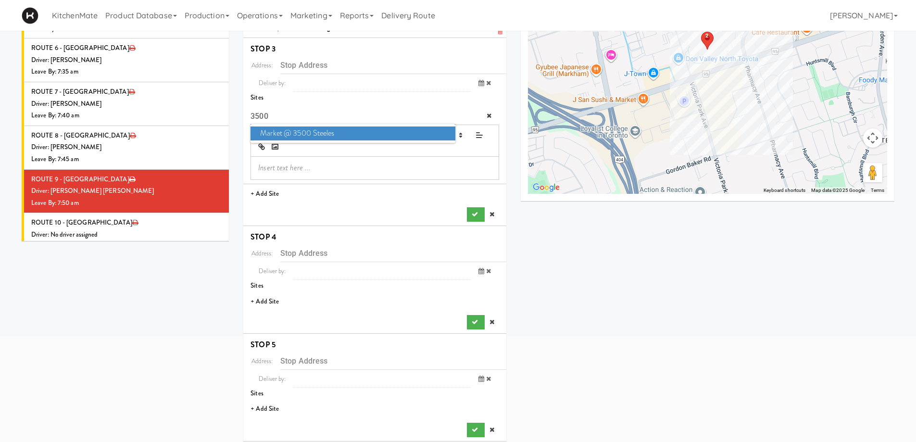
type input "3500"
click at [318, 131] on span "Market @ 3500 Steeles" at bounding box center [353, 133] width 204 height 14
type input "3500 Steeles Ave E, Markham, ON, CA"
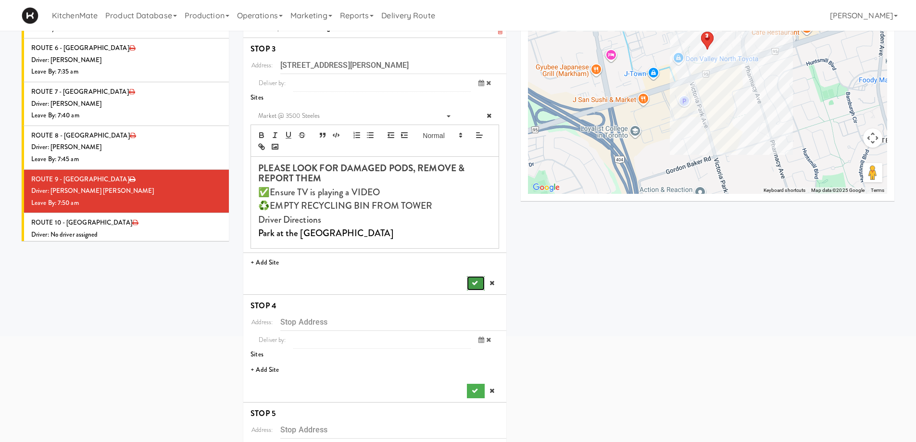
click at [475, 277] on button "submit" at bounding box center [475, 283] width 17 height 14
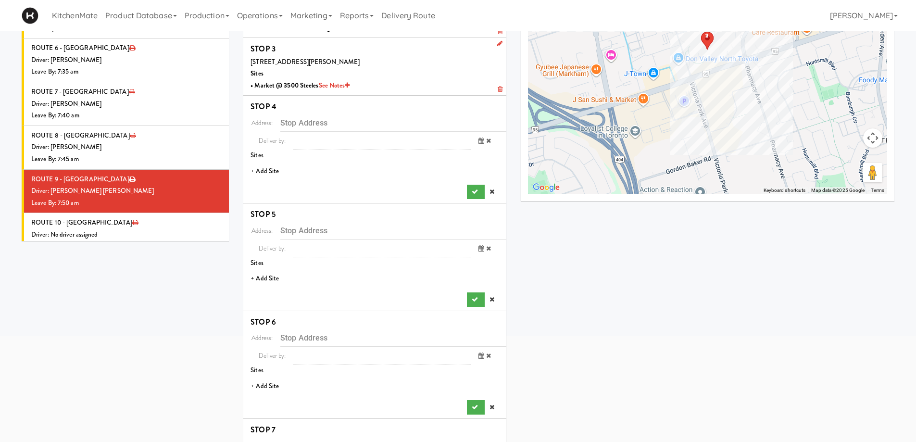
click at [272, 173] on li "+ Add Site" at bounding box center [374, 172] width 263 height 20
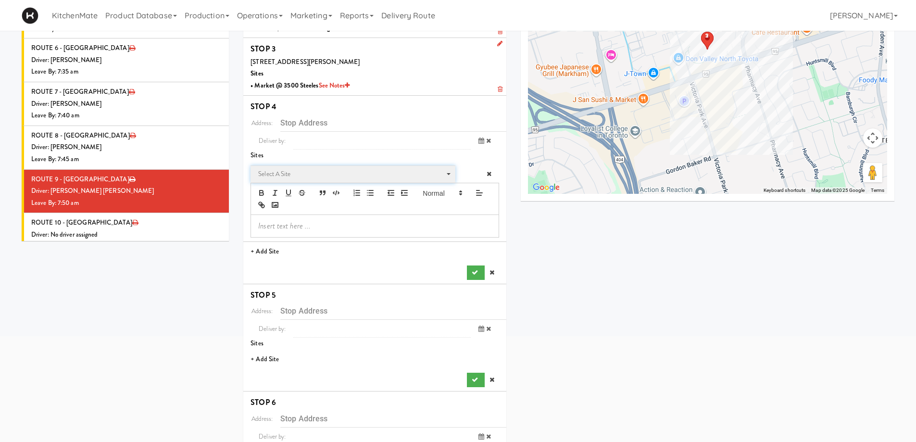
click at [294, 175] on span "Select a site" at bounding box center [349, 174] width 183 height 12
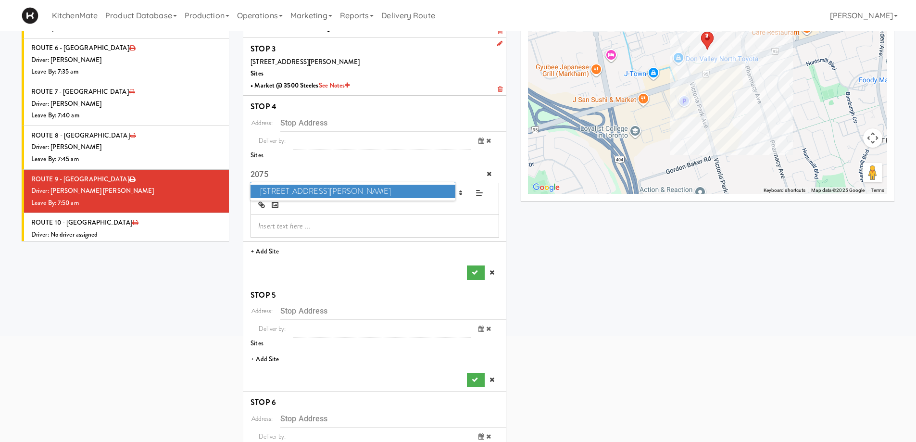
type input "2075"
click at [322, 190] on span "2075 - Kennedy Rd" at bounding box center [353, 192] width 204 height 14
type input "2075 Kennedy Rd, Toronto, ON, CA"
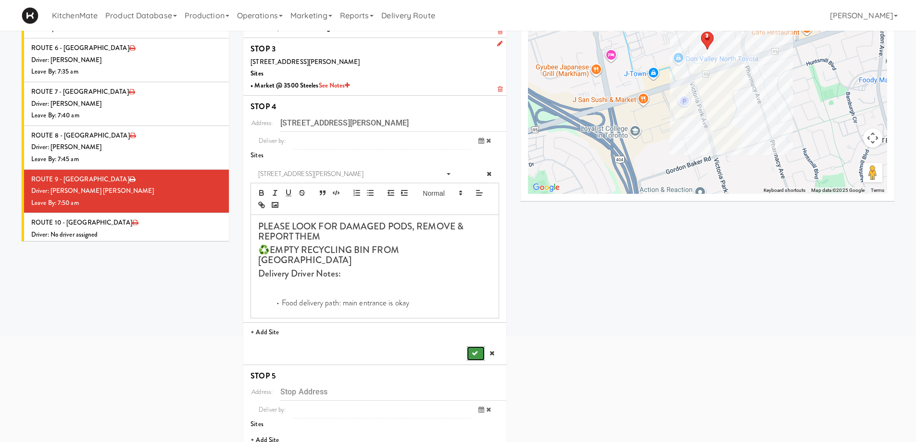
click at [477, 350] on icon "submit" at bounding box center [475, 353] width 6 height 6
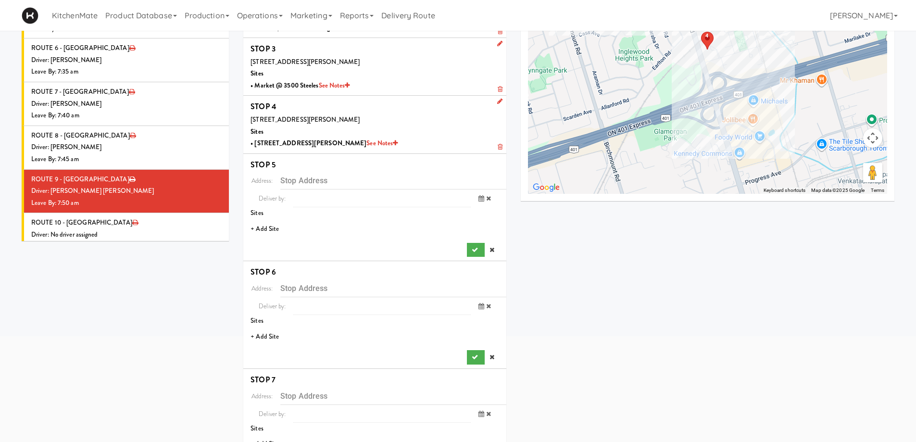
click at [262, 230] on li "+ Add Site" at bounding box center [374, 229] width 263 height 20
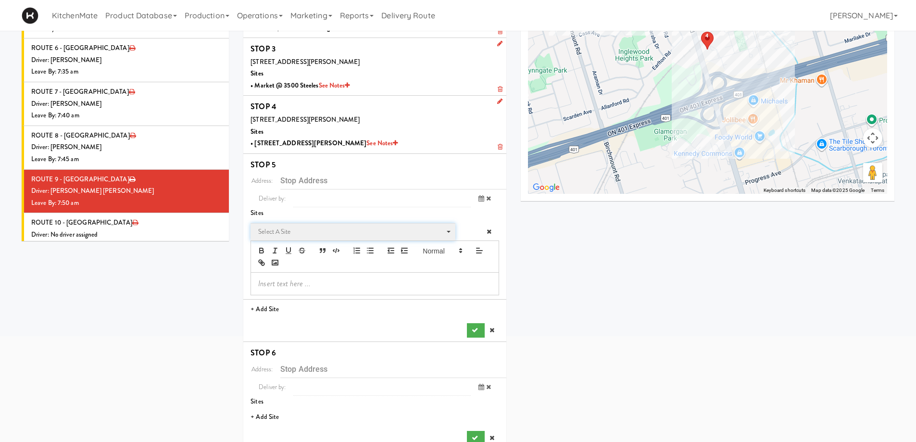
click at [284, 234] on span "Select a site" at bounding box center [349, 232] width 183 height 12
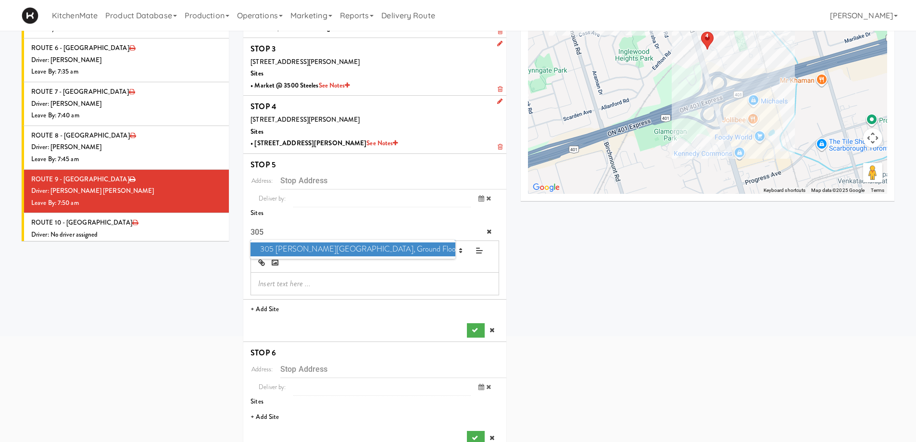
type input "305"
click at [318, 252] on span "305 Milner - West Corridor, Ground Floor" at bounding box center [353, 249] width 204 height 14
type input "305 Milner Ave, Toronto, ON, CA"
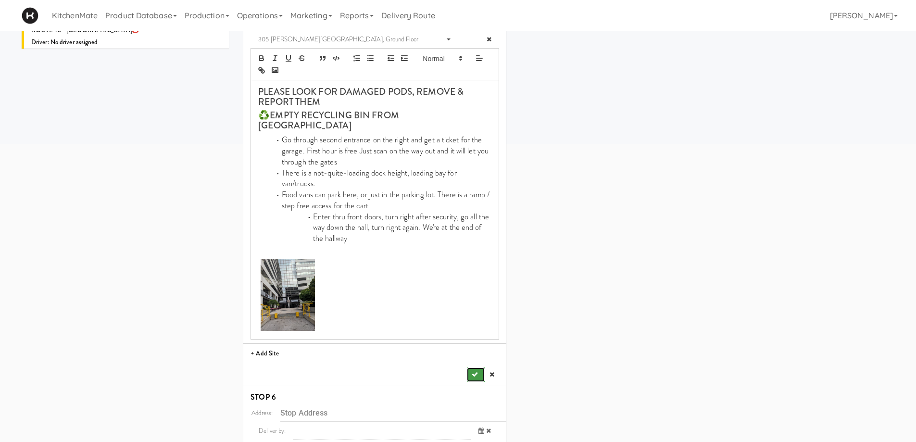
click at [479, 367] on button "submit" at bounding box center [475, 374] width 17 height 14
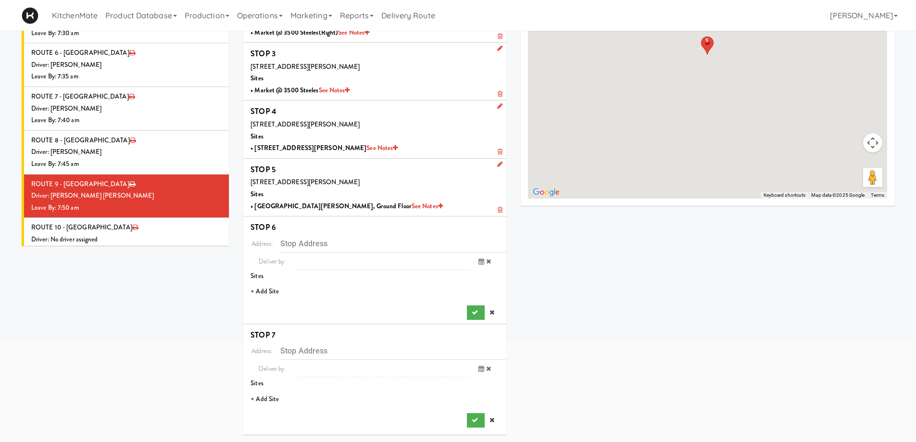
scroll to position [132, 0]
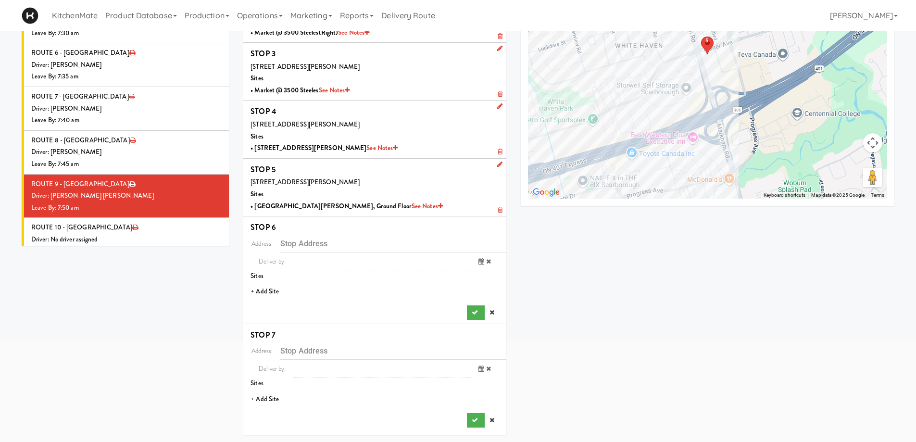
click at [278, 289] on li "+ Add Site" at bounding box center [374, 292] width 263 height 20
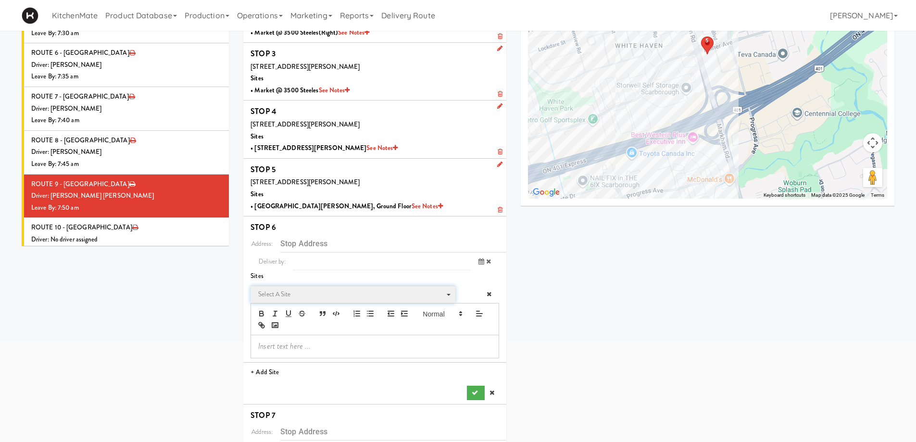
click at [284, 298] on span "Select a site" at bounding box center [349, 295] width 183 height 12
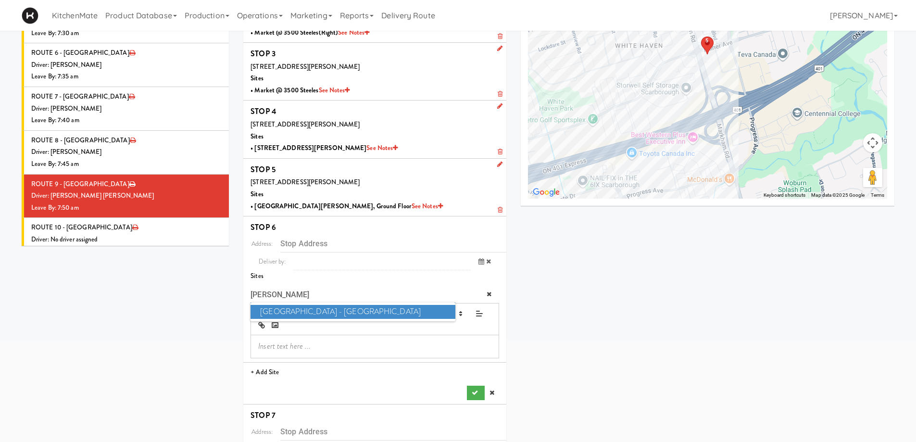
type input "MARK"
click at [366, 309] on span "Markham Campus - York University" at bounding box center [353, 312] width 204 height 14
type input "1 University Blvd., Markham, ON, CA"
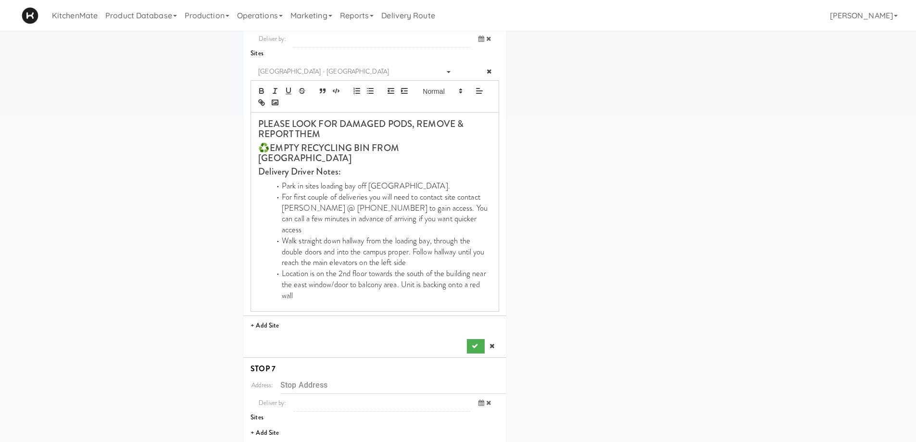
scroll to position [356, 0]
click at [467, 338] on button "submit" at bounding box center [475, 345] width 17 height 14
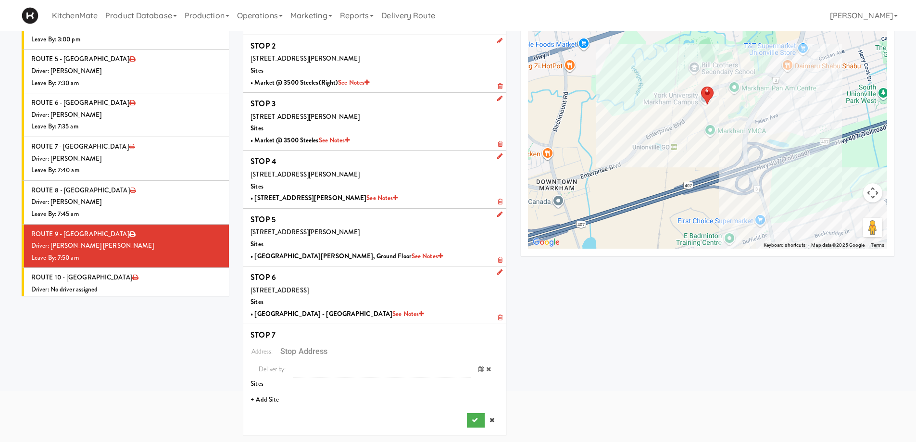
click at [267, 384] on li "+ Add Site" at bounding box center [374, 400] width 263 height 20
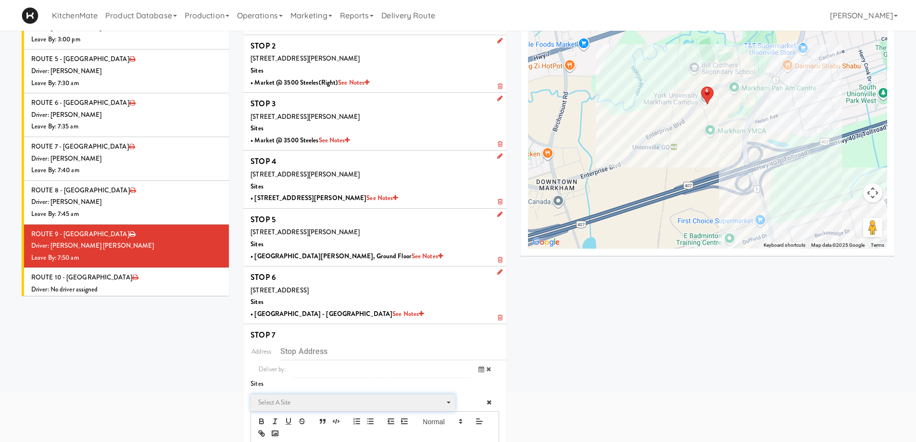
click at [285, 384] on span "Select a site Select a site" at bounding box center [353, 403] width 204 height 18
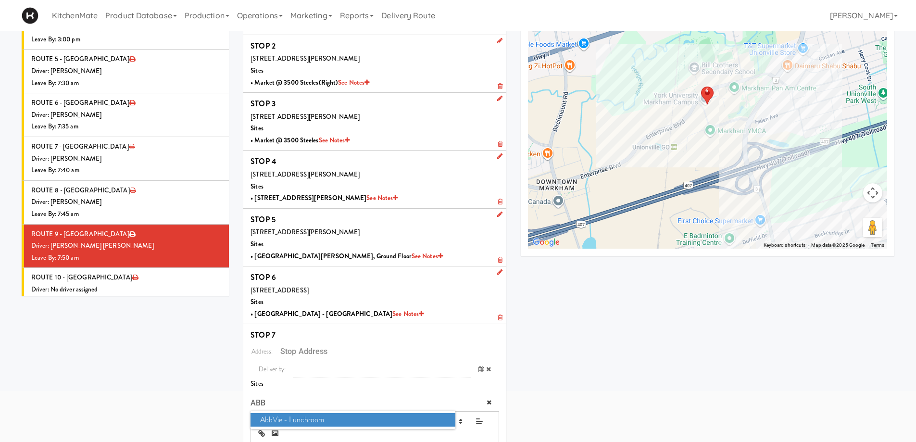
type input "ABB"
click at [285, 384] on span "AbbVie - Lunchroom" at bounding box center [353, 420] width 204 height 14
type input "1380 Rodick Rd, Markham, ON, CA"
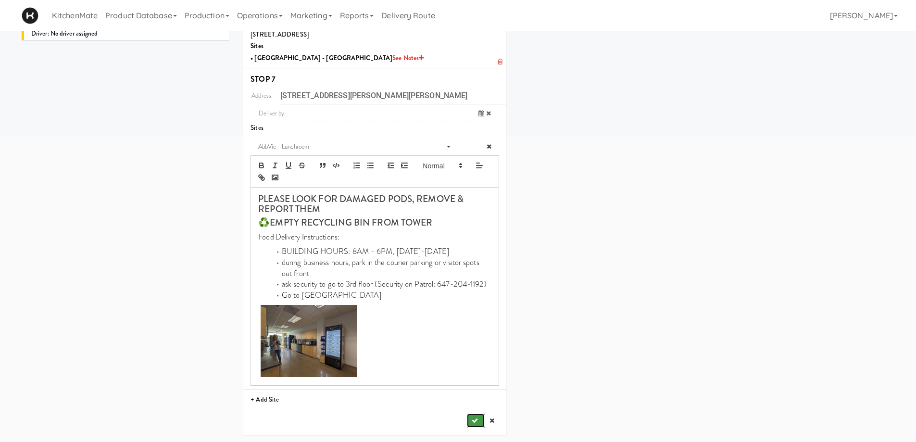
click at [476, 384] on icon "submit" at bounding box center [475, 420] width 6 height 6
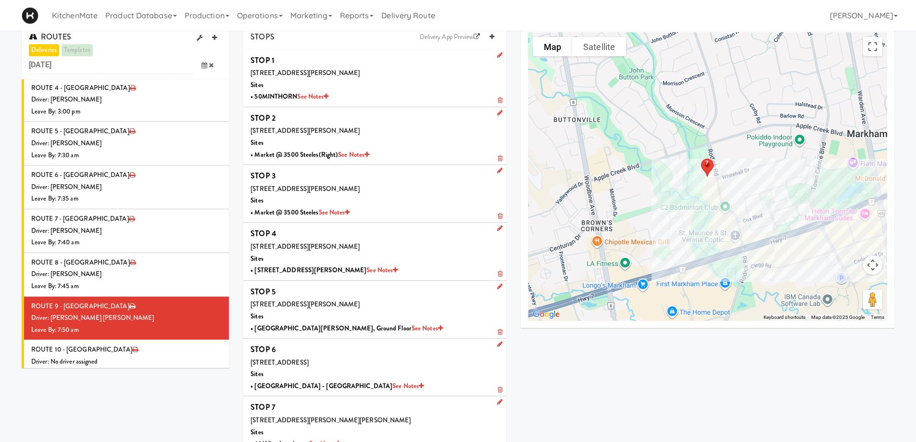
scroll to position [0, 0]
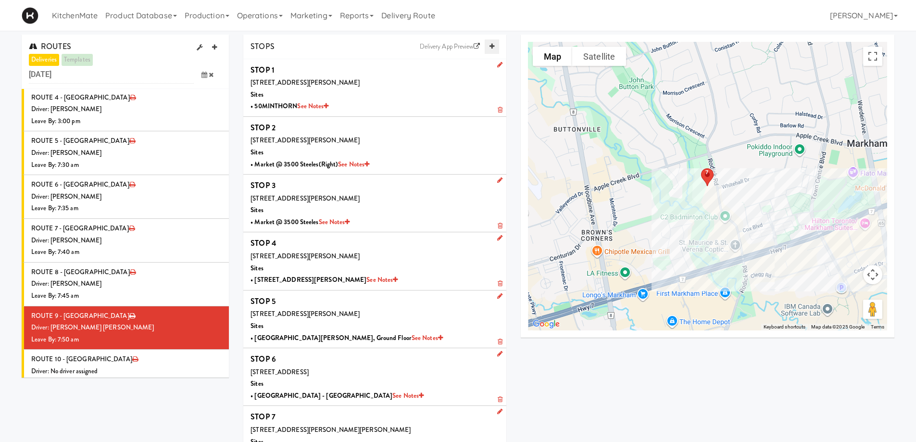
click at [487, 46] on link at bounding box center [492, 46] width 14 height 14
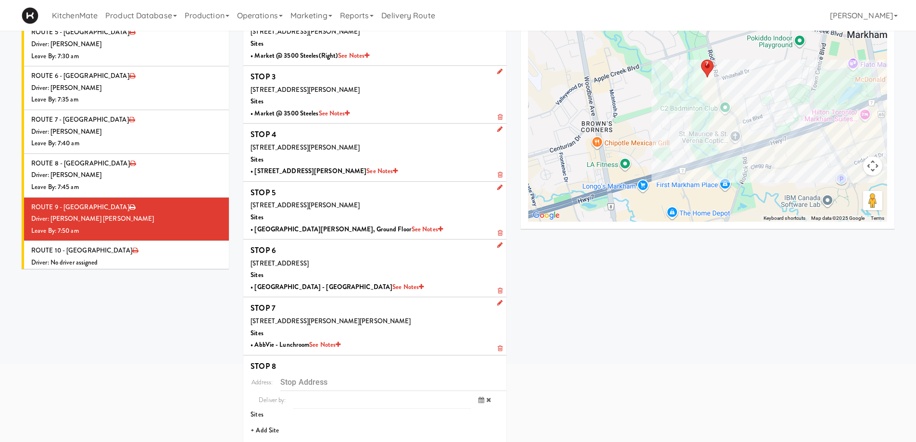
scroll to position [139, 0]
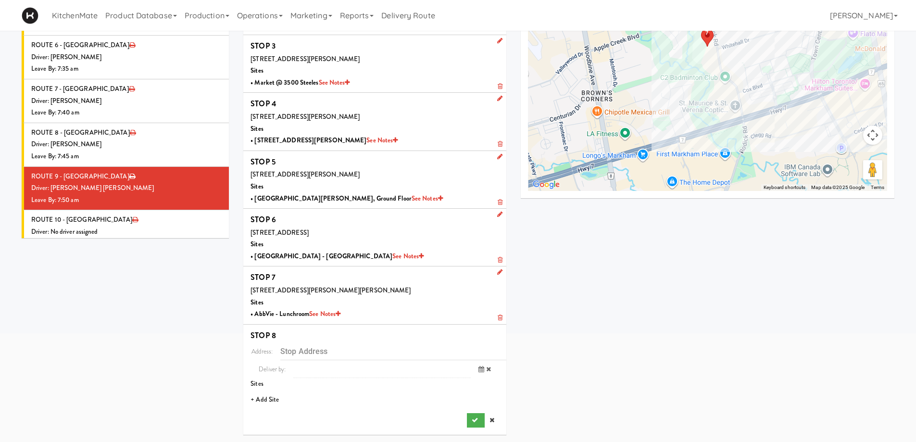
click at [272, 384] on li "+ Add Site" at bounding box center [374, 400] width 263 height 20
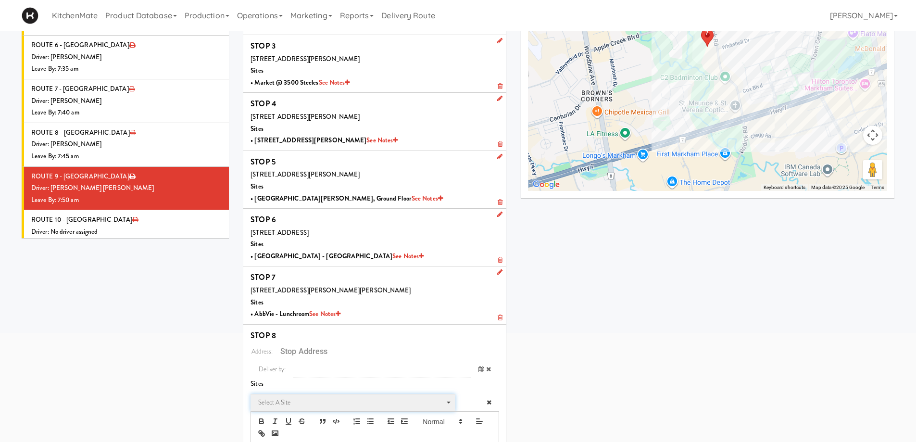
click at [296, 384] on span "Select a site" at bounding box center [349, 403] width 183 height 12
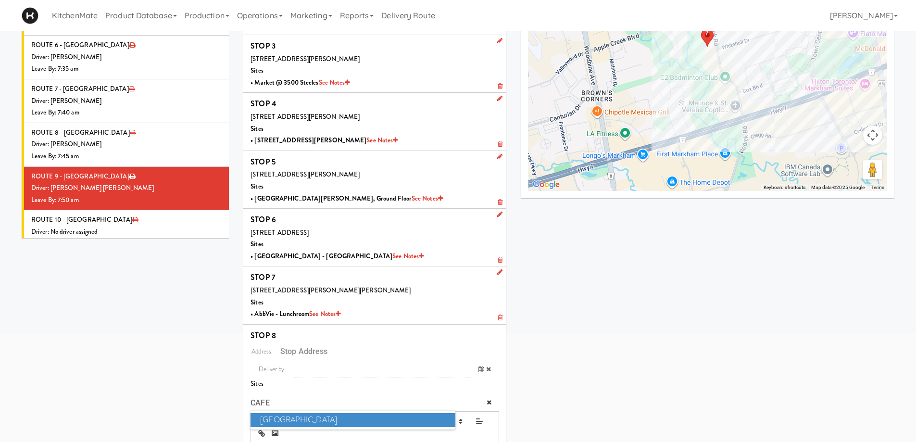
type input "CAFE"
click at [301, 384] on span "Cafe Valleywood" at bounding box center [353, 420] width 204 height 14
type input "60 Columbia Way, Markham, ON, CA"
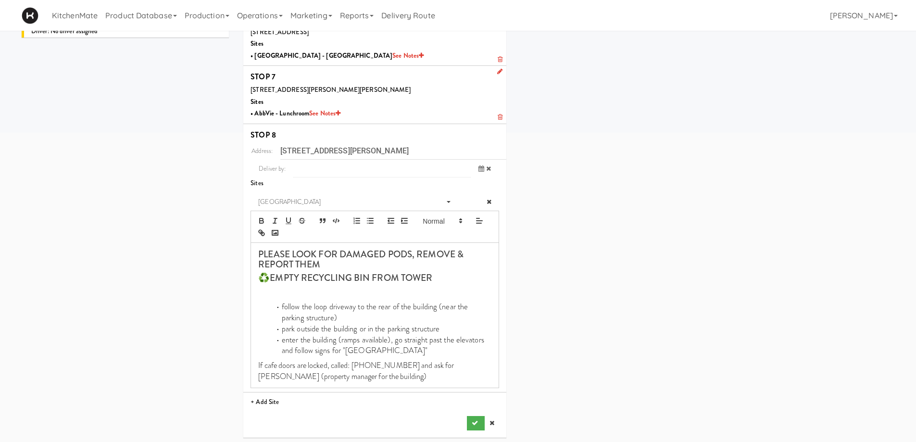
scroll to position [343, 0]
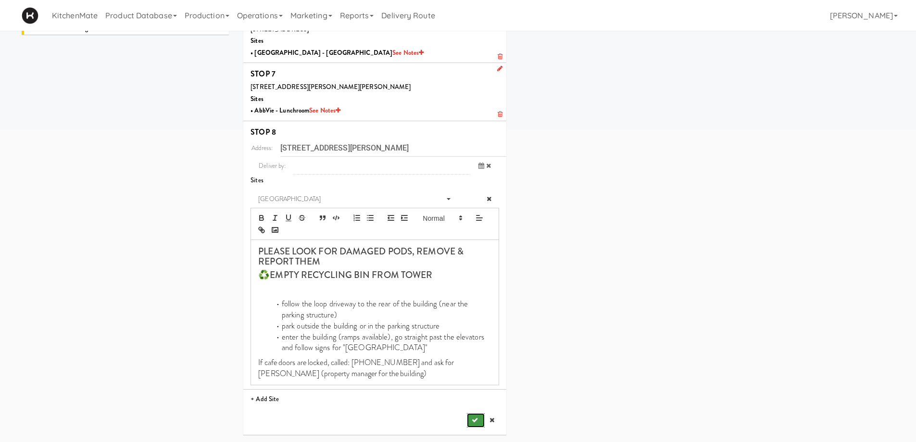
click at [473, 384] on icon "submit" at bounding box center [475, 420] width 6 height 6
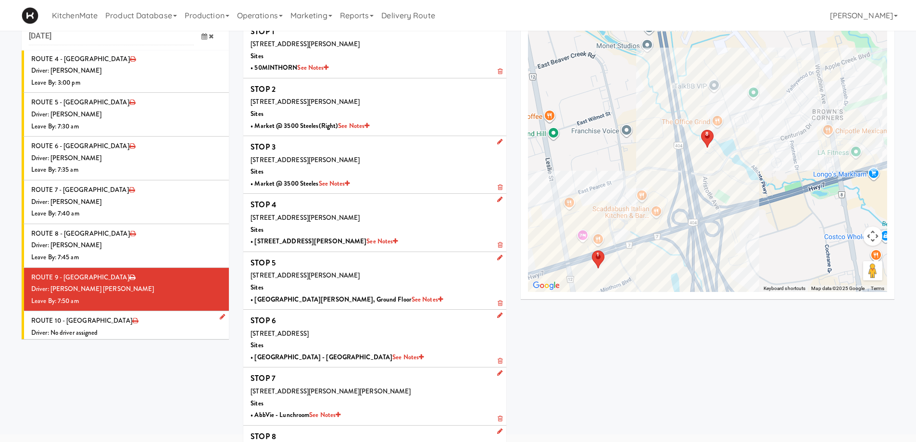
click at [135, 339] on div "Leave By: 12:00 am" at bounding box center [126, 345] width 190 height 12
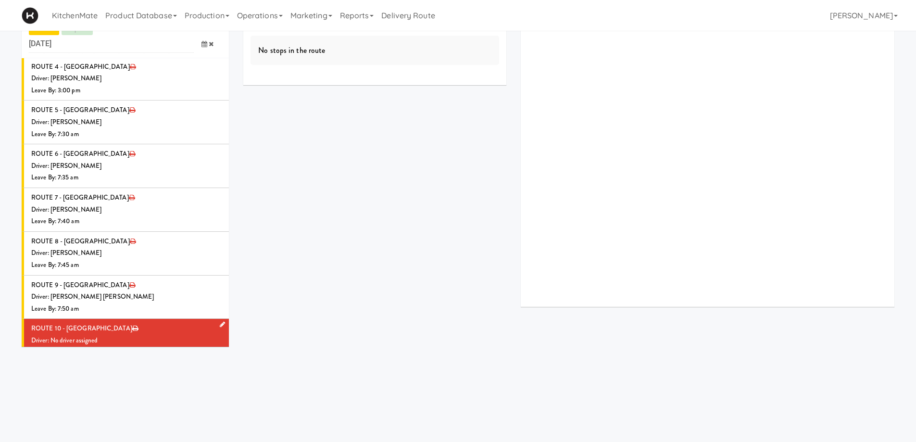
click at [216, 319] on link at bounding box center [220, 325] width 9 height 12
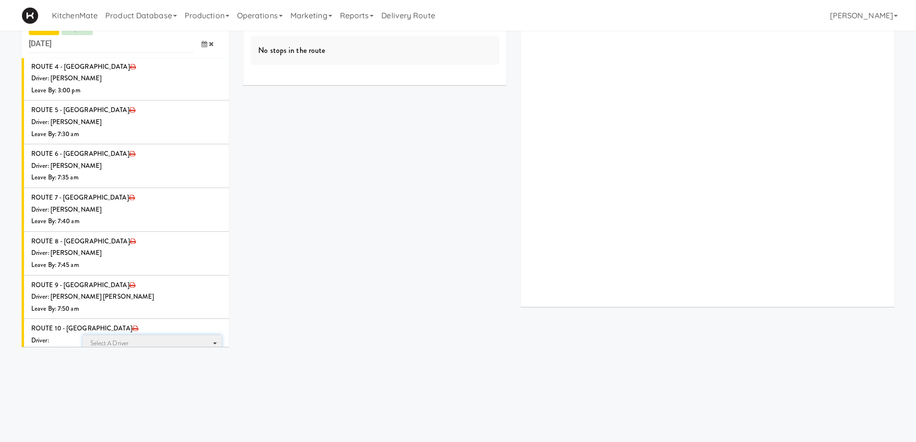
click at [134, 335] on span "Select a driver Select a driver" at bounding box center [152, 344] width 139 height 18
type input "PEDRO"
click at [127, 354] on span "Pedro Herrera" at bounding box center [153, 361] width 137 height 14
click at [202, 376] on icon at bounding box center [205, 379] width 6 height 6
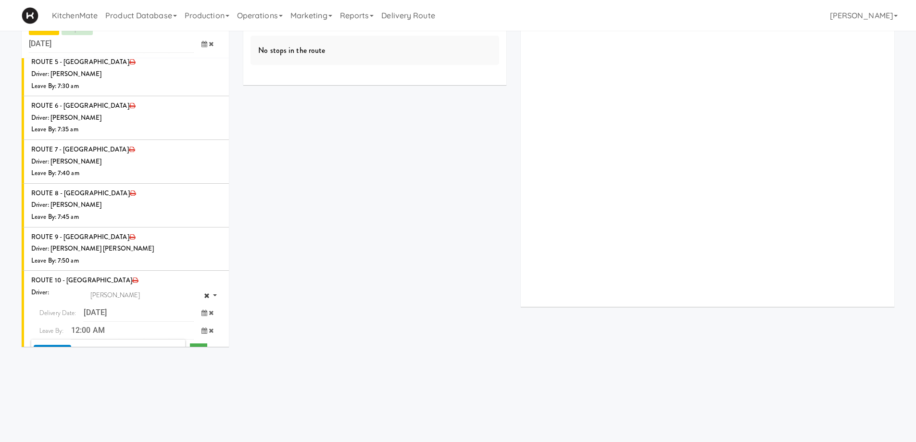
click at [165, 361] on span "7:00 AM" at bounding box center [165, 369] width 38 height 16
click at [160, 378] on span "7:55 AM" at bounding box center [165, 386] width 38 height 16
click at [195, 348] on icon "submit" at bounding box center [198, 351] width 6 height 6
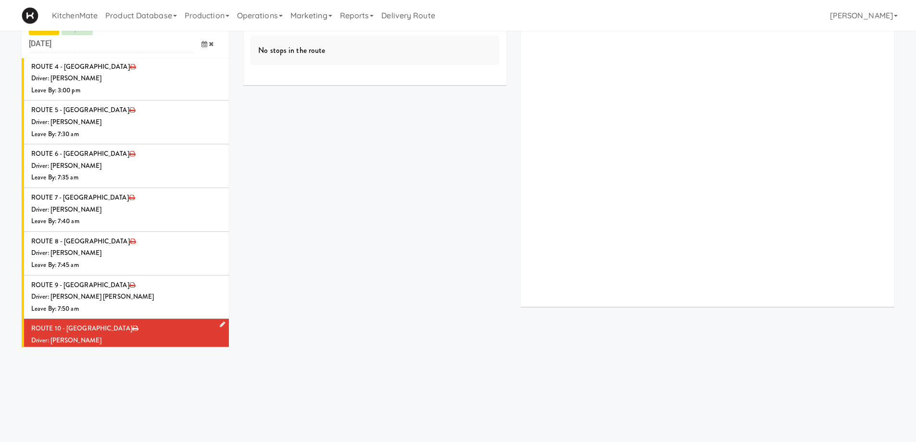
click at [125, 335] on div "Driver: [PERSON_NAME]" at bounding box center [126, 341] width 190 height 12
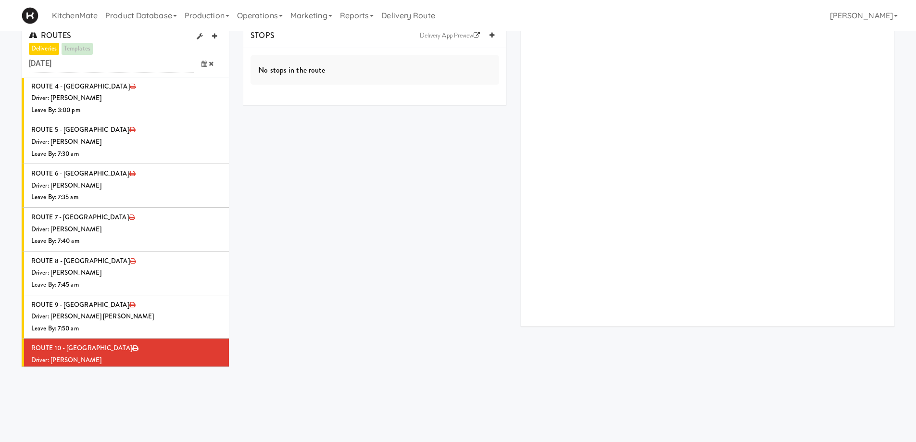
scroll to position [0, 0]
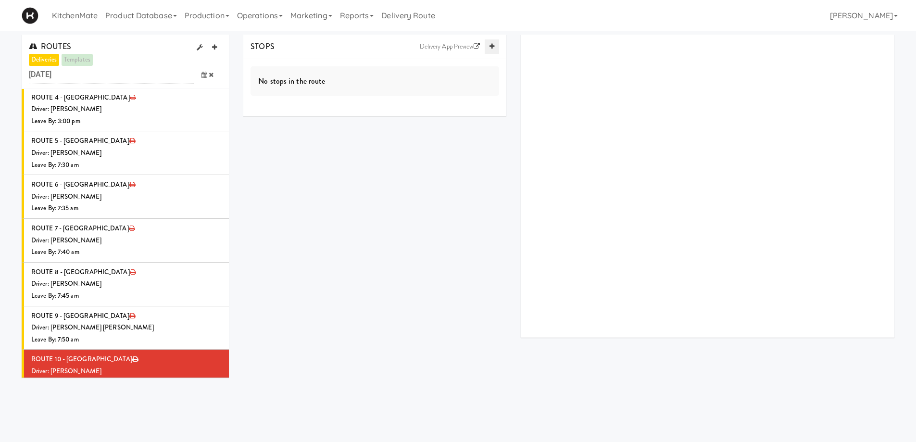
click at [494, 47] on link at bounding box center [492, 46] width 14 height 14
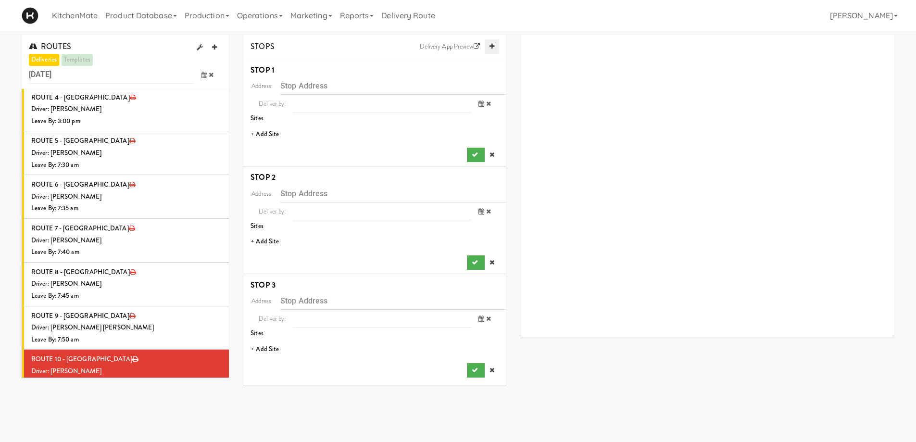
click at [494, 47] on link at bounding box center [492, 46] width 14 height 14
click at [493, 46] on icon at bounding box center [492, 46] width 5 height 6
click at [276, 136] on li "+ Add Site" at bounding box center [374, 135] width 263 height 20
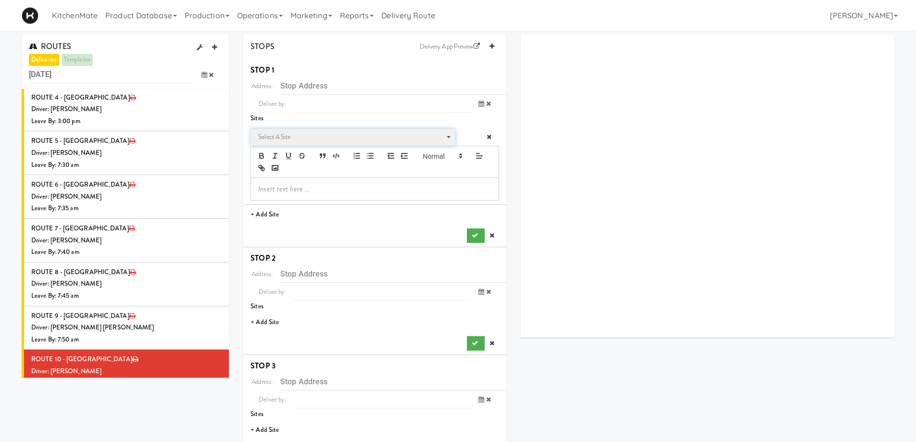
click at [298, 140] on span "Select a site" at bounding box center [349, 137] width 183 height 12
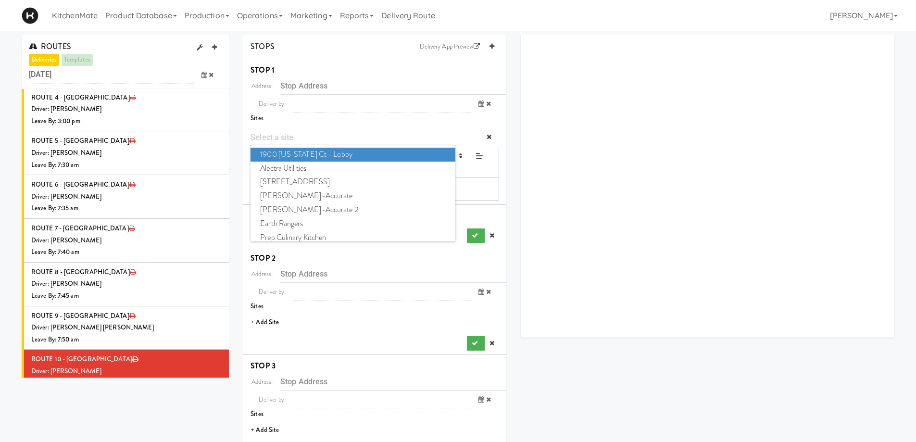
type input "O"
type input "IKEA"
click at [325, 155] on span "IKEA CDC Mississauga" at bounding box center [353, 155] width 204 height 14
type input "3275 Argentia Rd, Mississauga, ON, CA"
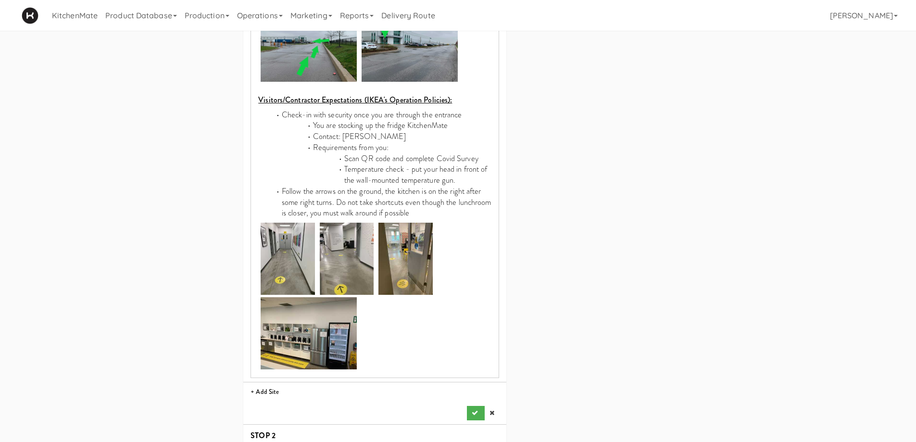
scroll to position [577, 0]
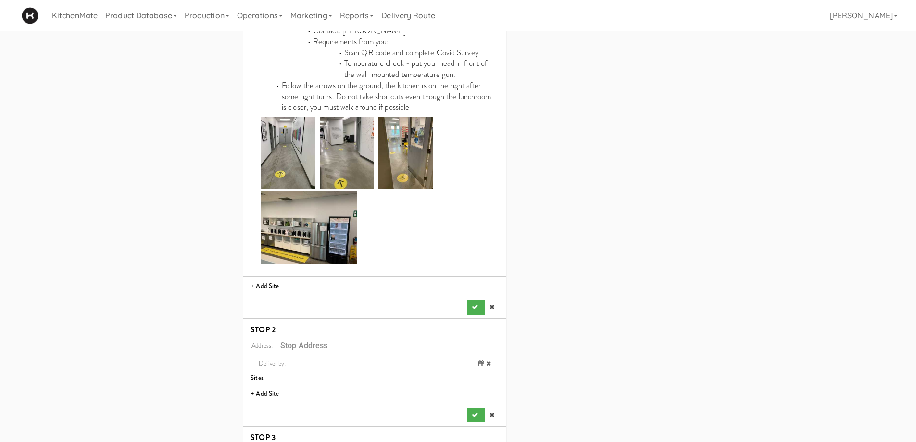
click at [474, 277] on li "+ Add Site" at bounding box center [374, 287] width 263 height 20
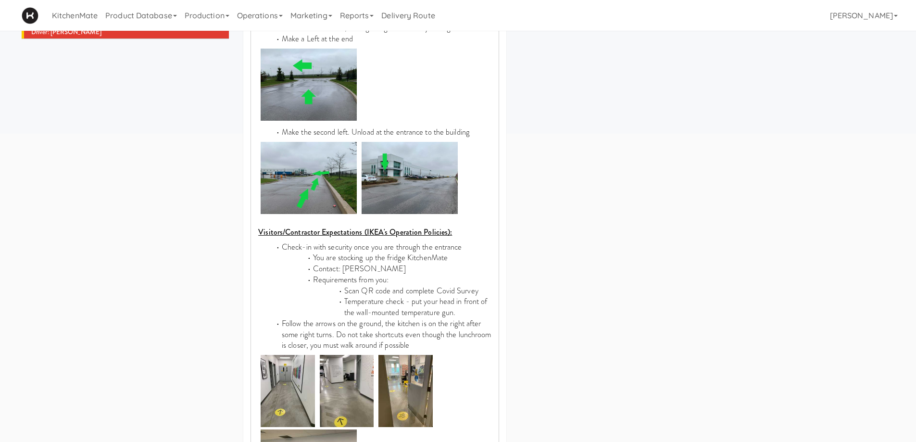
scroll to position [625, 0]
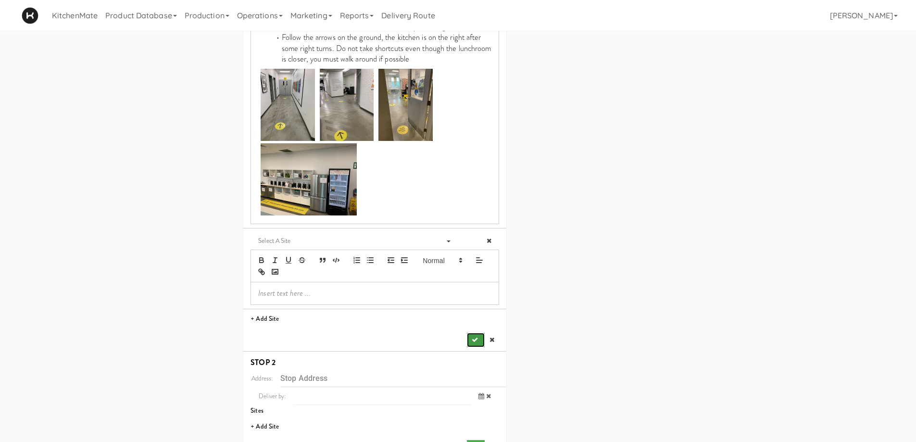
click at [472, 333] on button "submit" at bounding box center [475, 340] width 17 height 14
click at [489, 238] on icon at bounding box center [489, 241] width 5 height 6
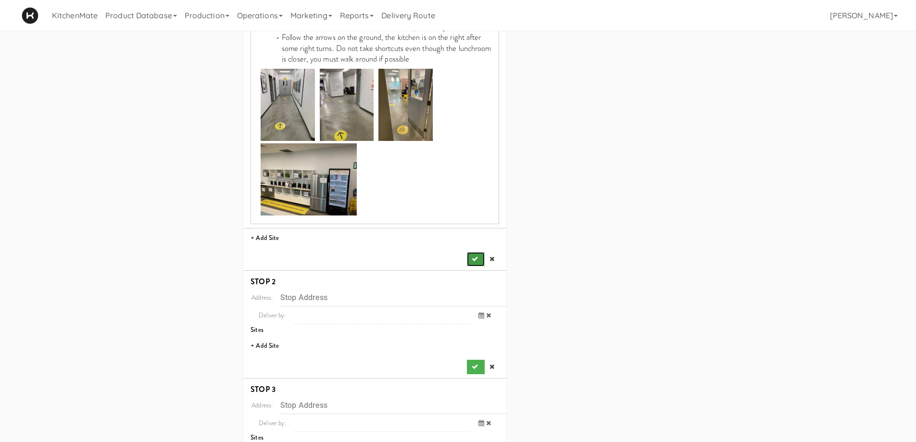
click at [474, 256] on icon "submit" at bounding box center [475, 259] width 6 height 6
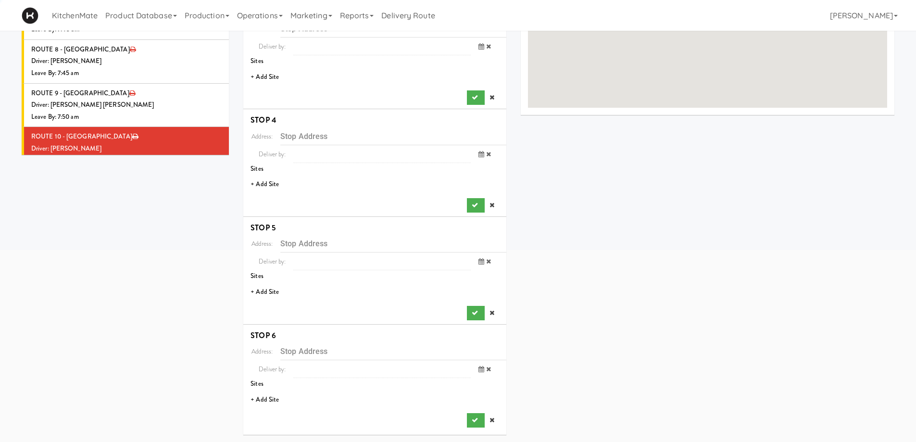
scroll to position [0, 0]
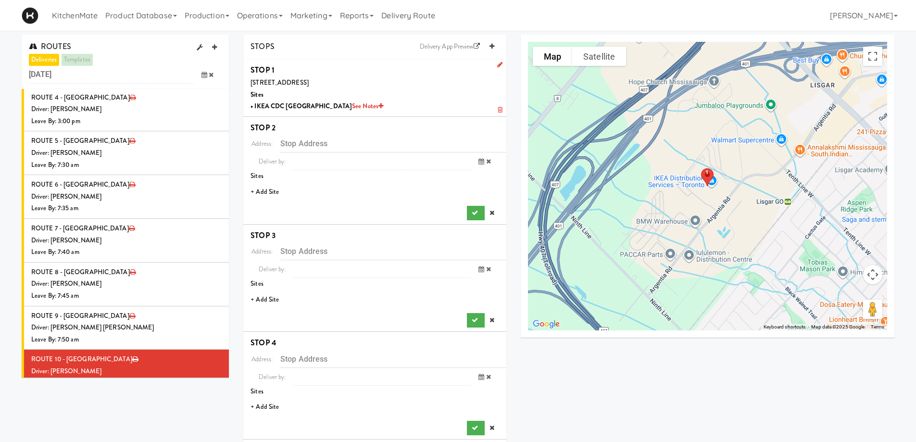
click at [273, 195] on li "+ Add Site" at bounding box center [374, 192] width 263 height 20
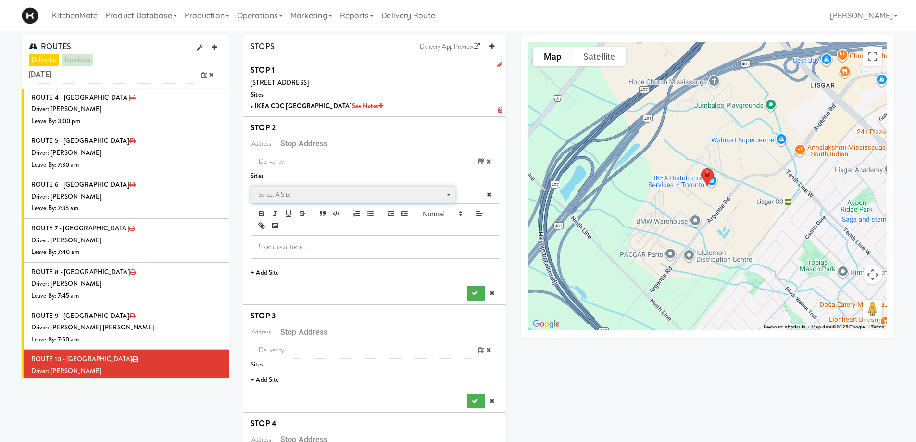
click at [278, 190] on span "Select a site" at bounding box center [349, 195] width 183 height 12
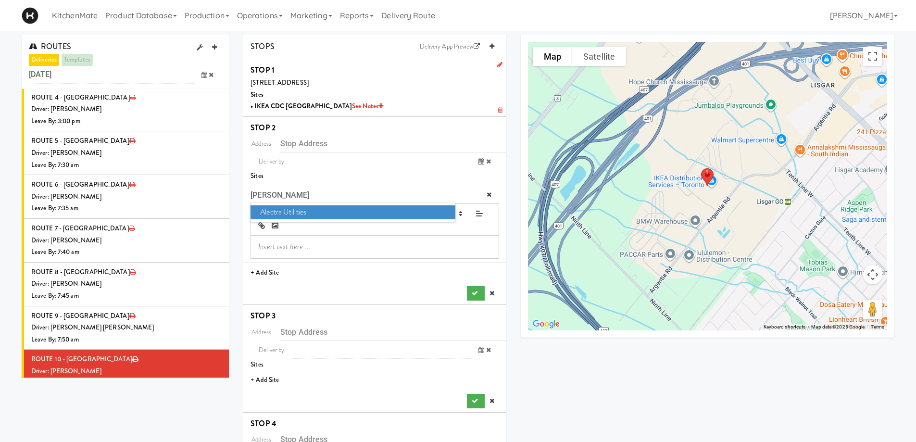
type input "ALEC"
click at [296, 214] on span "Alectra Utilities" at bounding box center [353, 212] width 204 height 14
type input "200 Kennedy Rd S, Brampton, ON, CA"
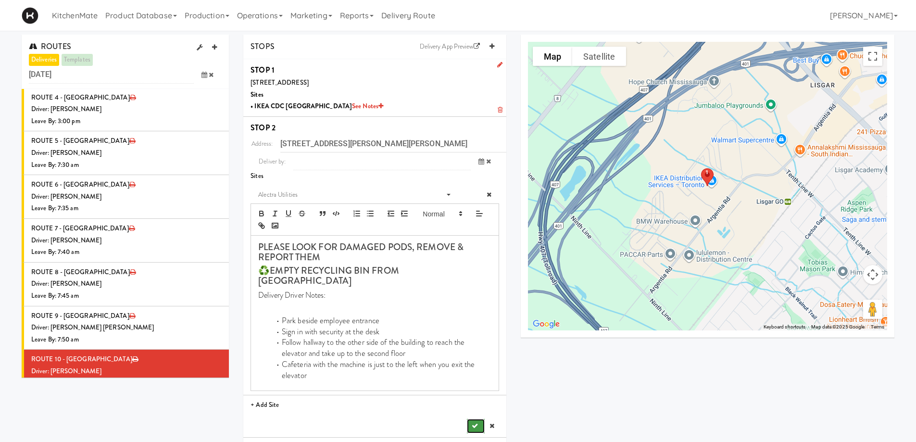
click at [472, 384] on icon "submit" at bounding box center [475, 426] width 6 height 6
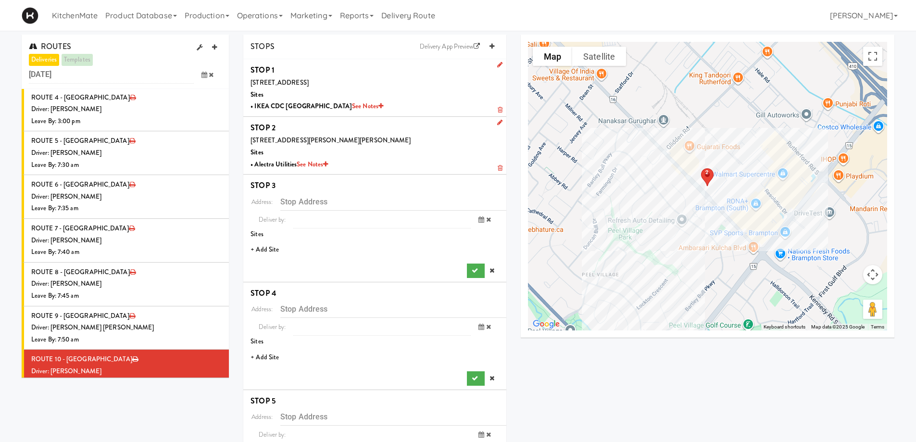
click at [268, 250] on li "+ Add Site" at bounding box center [374, 250] width 263 height 20
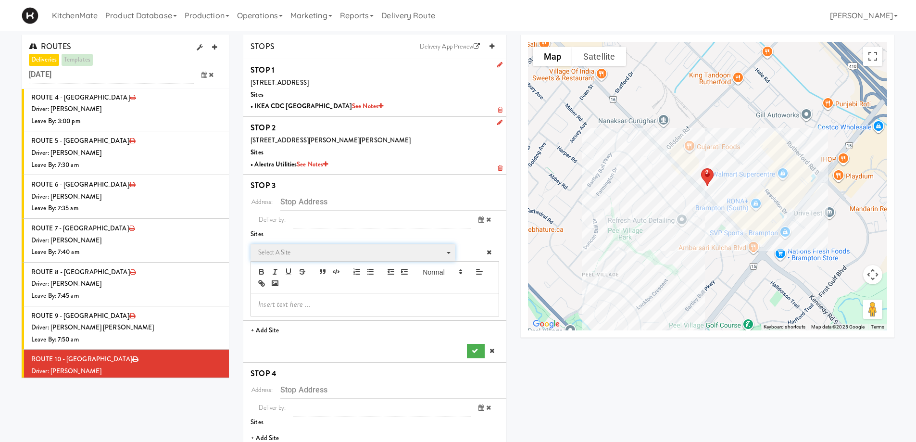
click at [303, 251] on span "Select a site" at bounding box center [349, 253] width 183 height 12
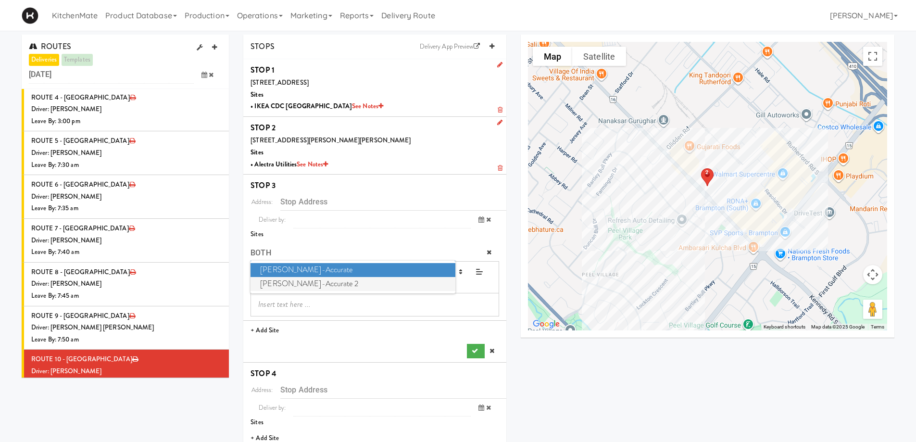
type input "BOTH"
click at [304, 287] on span "Bothwell-Accurate 2" at bounding box center [353, 284] width 204 height 14
type input "3965 Nashua Dr, Mississauga, ON, CA"
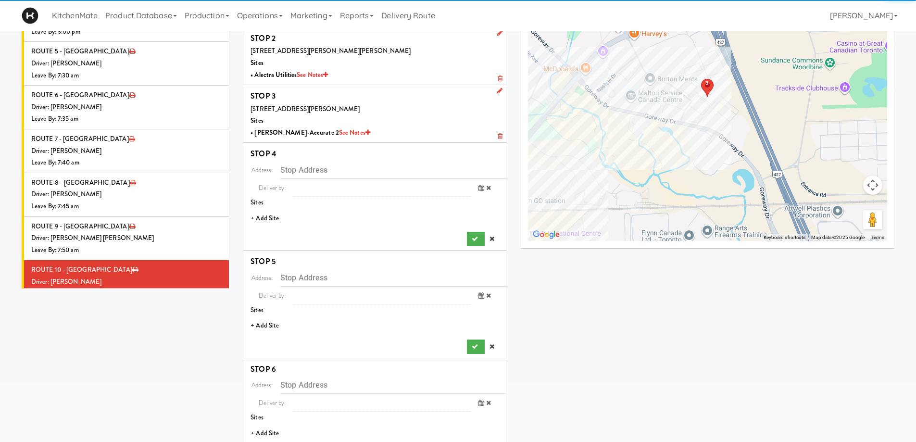
scroll to position [96, 0]
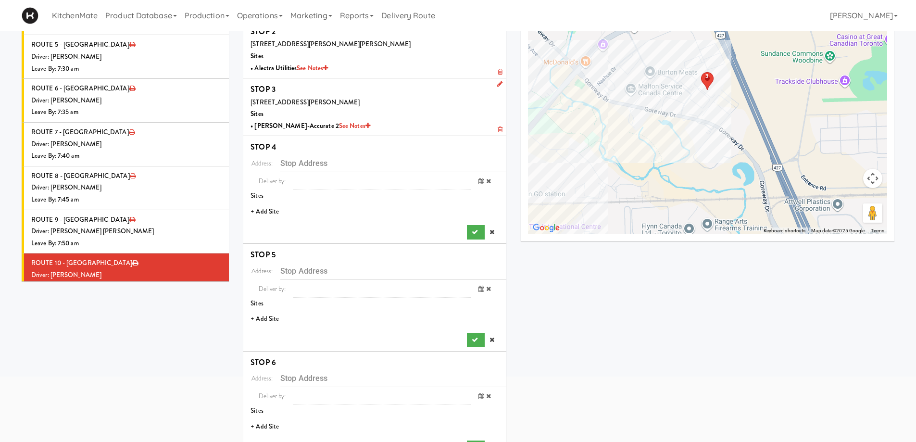
click at [269, 208] on li "+ Add Site" at bounding box center [374, 212] width 263 height 20
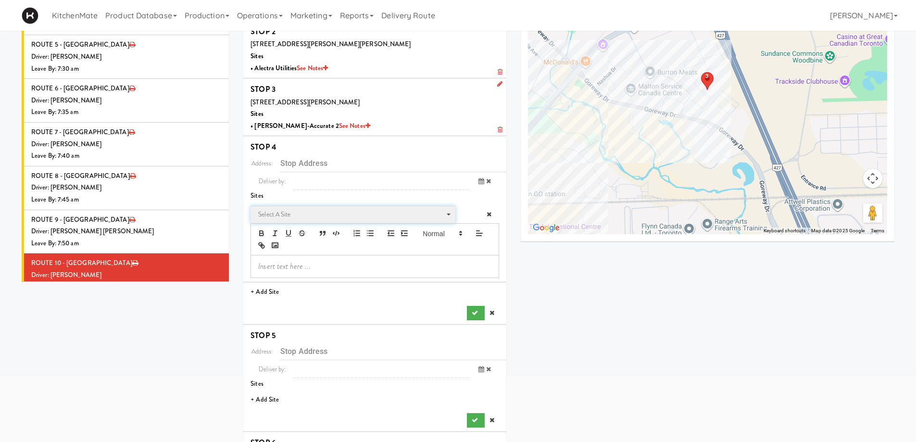
click at [301, 212] on span "Select a site" at bounding box center [349, 215] width 183 height 12
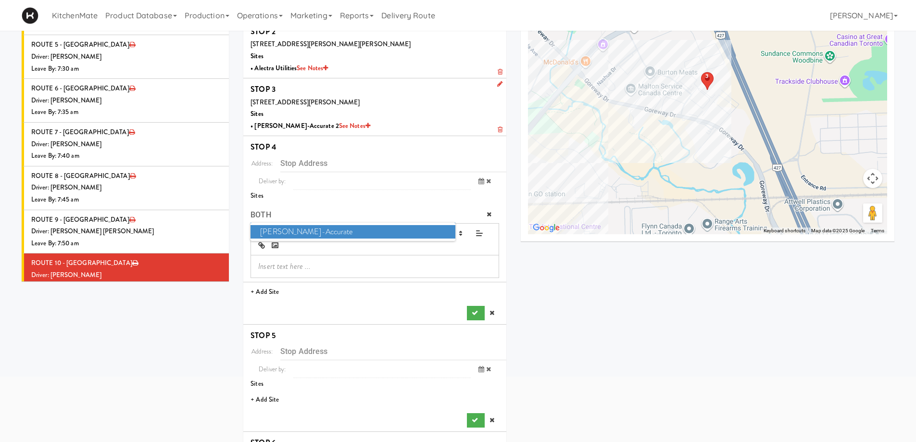
type input "BOTH"
click at [310, 229] on span "Bothwell-Accurate" at bounding box center [353, 232] width 204 height 14
type input "6675 Rexwood Rd, Mississauga, ON, CA"
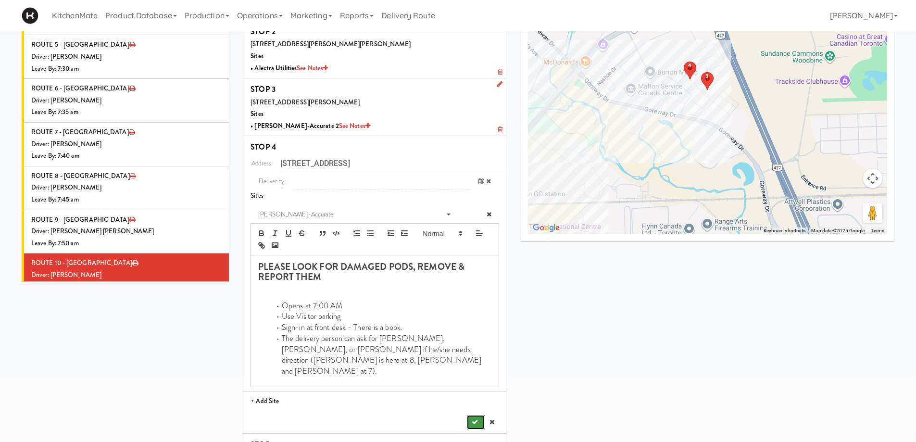
click at [478, 384] on icon "submit" at bounding box center [475, 422] width 6 height 6
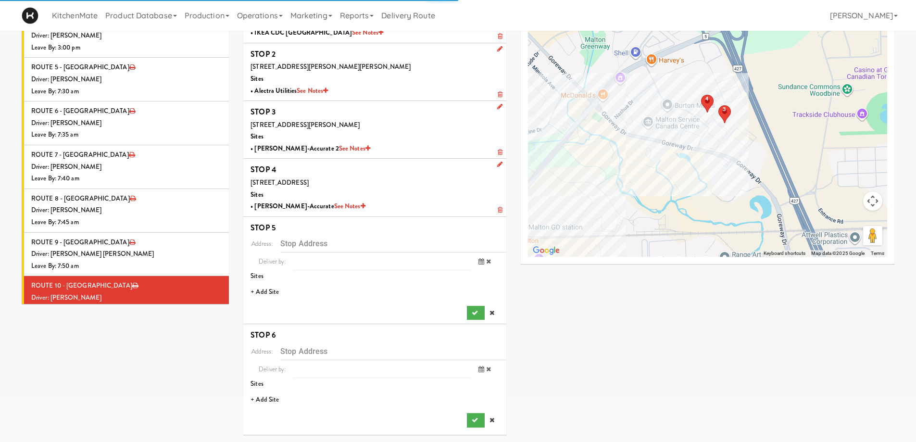
scroll to position [74, 0]
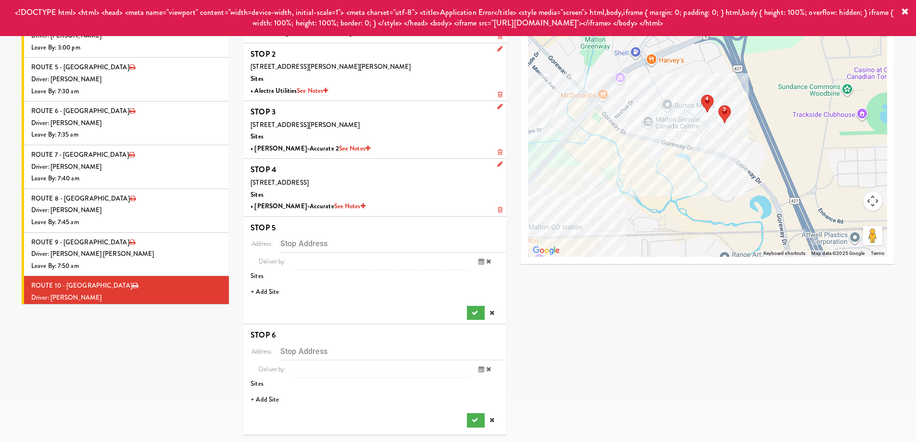
click at [265, 292] on li "+ Add Site" at bounding box center [374, 292] width 263 height 20
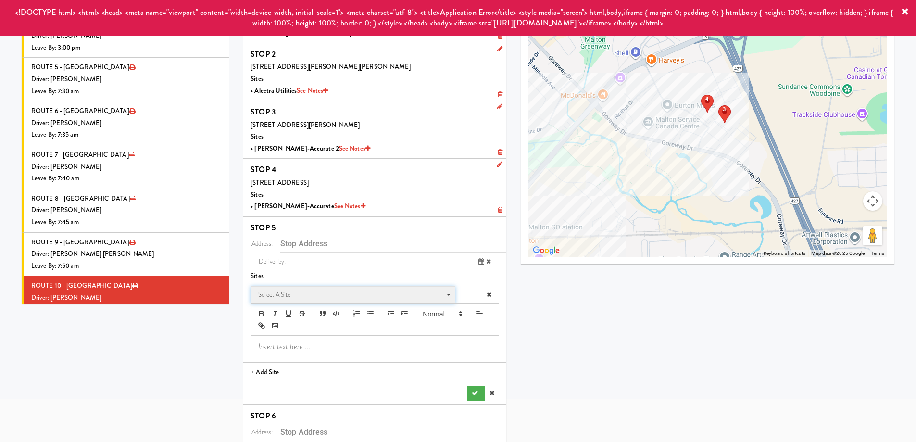
click at [287, 295] on span "Select a site" at bounding box center [349, 295] width 183 height 12
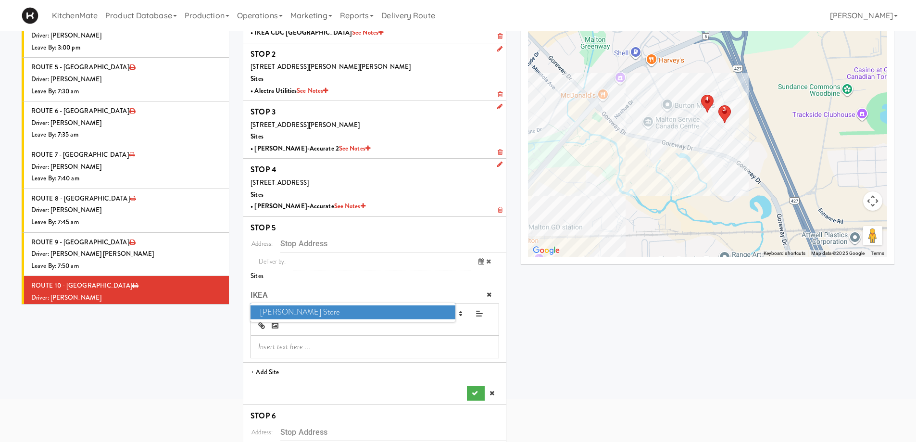
type input "IKEA"
click at [300, 307] on span "IKEA Vaughan Store" at bounding box center [353, 312] width 204 height 14
type input "200 Interchange Way, Vaughan, ON, CA"
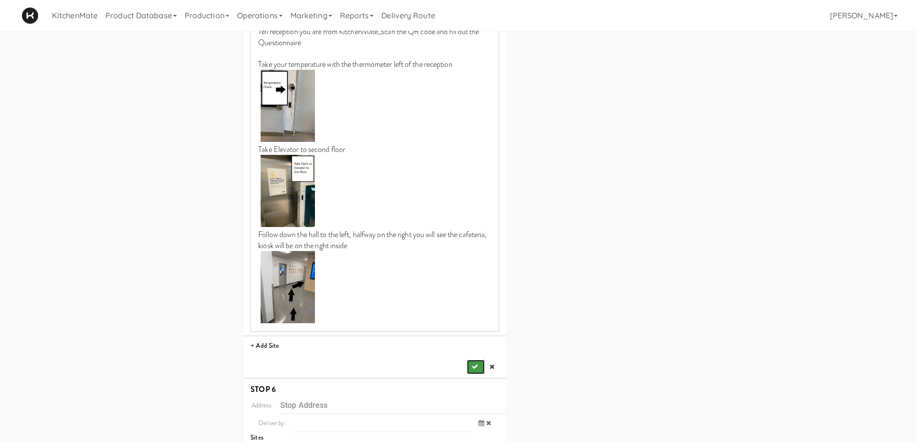
click at [472, 364] on icon "submit" at bounding box center [475, 367] width 6 height 6
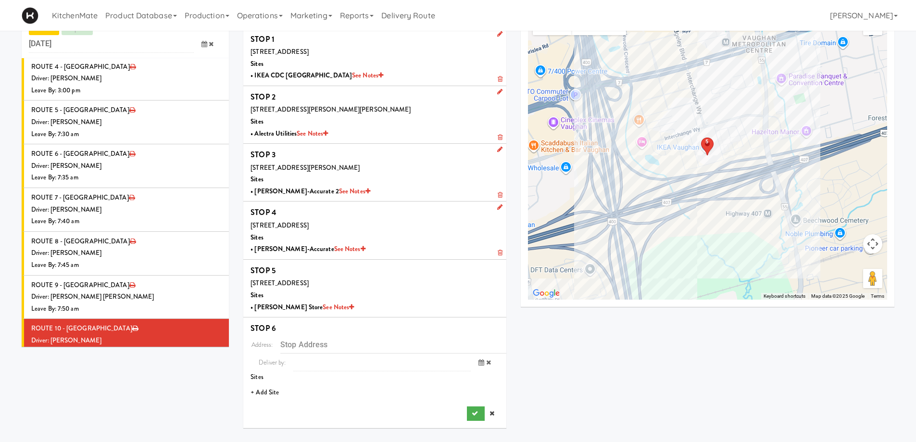
click at [268, 384] on li "+ Add Site" at bounding box center [374, 393] width 263 height 20
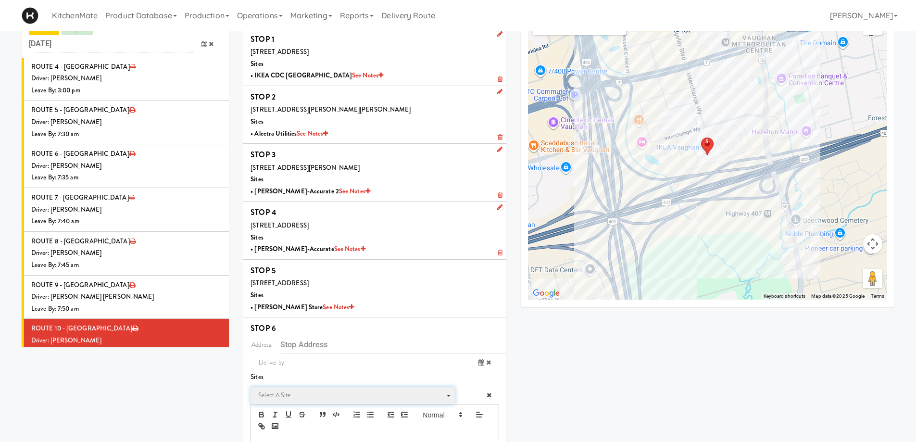
click at [290, 384] on span "Select a site" at bounding box center [349, 396] width 183 height 12
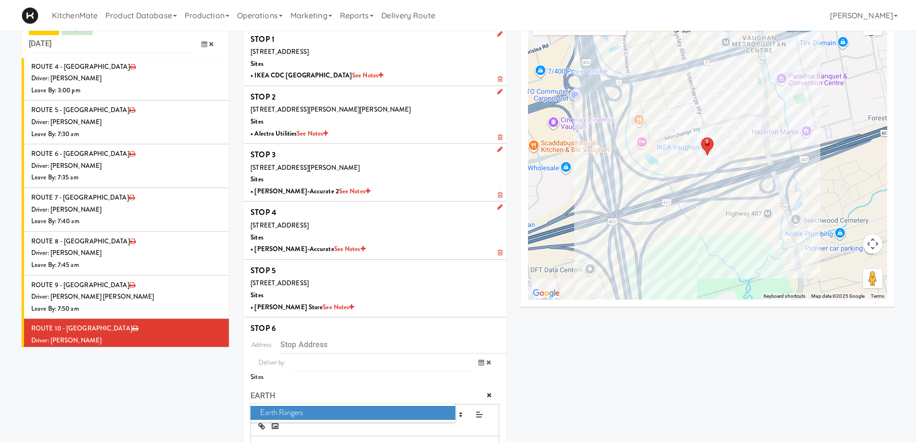
type input "EARTH"
click at [290, 384] on span "Earth Rangers" at bounding box center [353, 413] width 204 height 14
type input "9520 Pine Valley Dr, Vaughan, ON, CA"
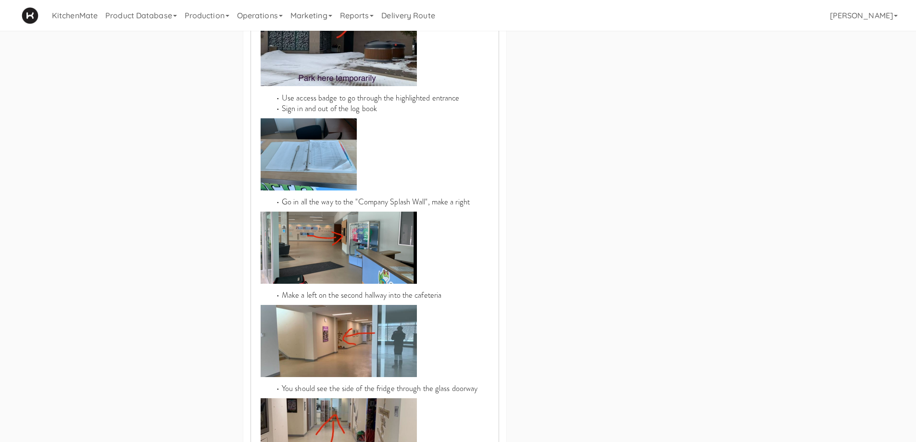
scroll to position [749, 0]
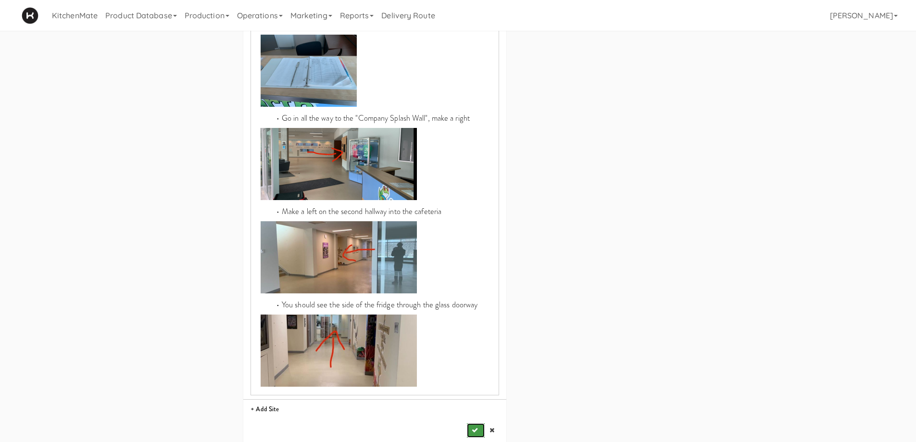
click at [475, 384] on icon "submit" at bounding box center [475, 430] width 6 height 6
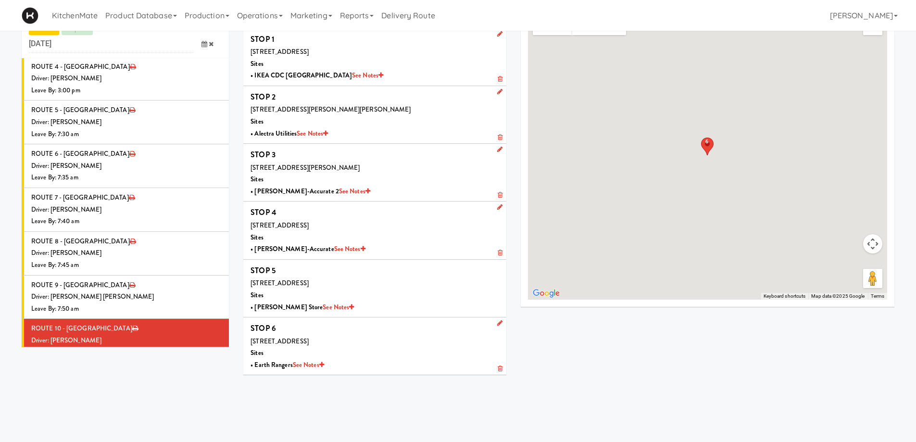
scroll to position [31, 0]
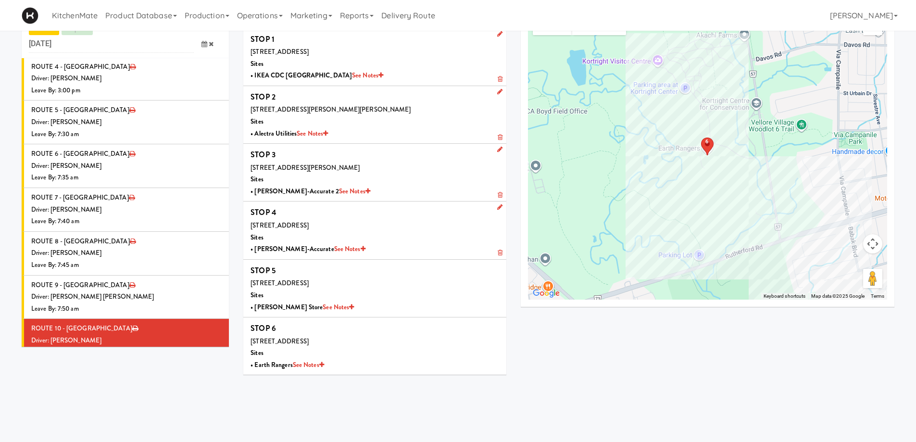
click at [93, 378] on div "Driver: No driver assigned" at bounding box center [126, 384] width 190 height 12
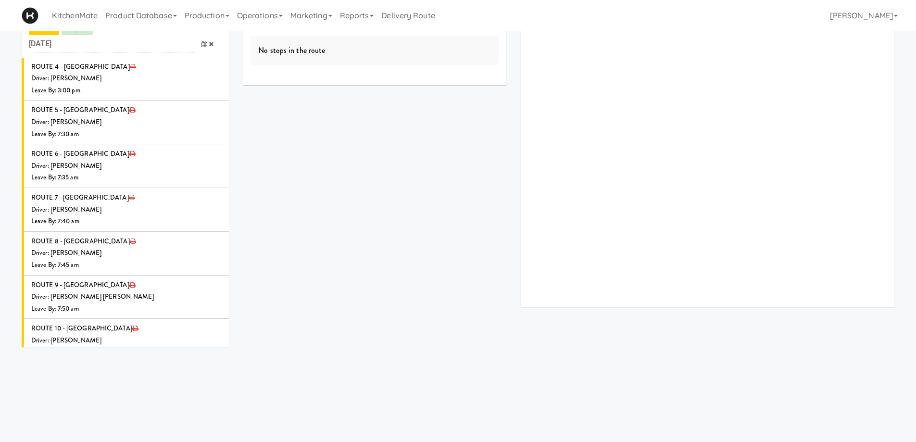
click at [220, 365] on icon at bounding box center [222, 368] width 5 height 6
click at [144, 378] on span "Select a driver Select a driver" at bounding box center [152, 387] width 139 height 18
type input "ROSS"
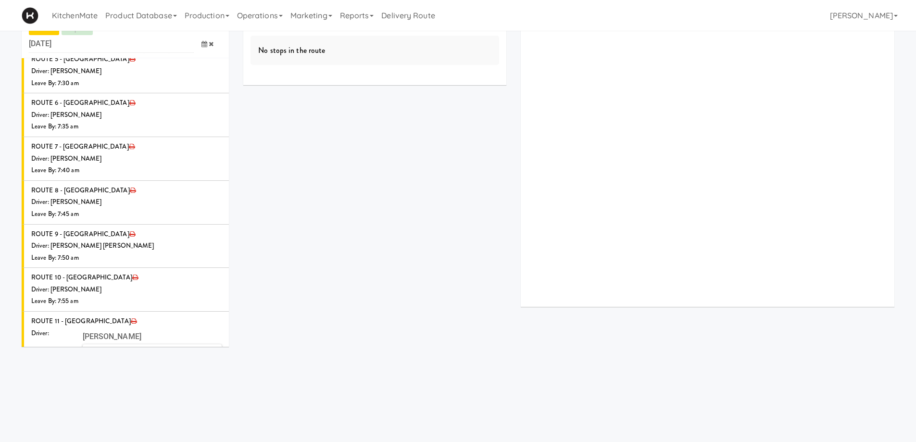
click at [119, 347] on span "Ross Daly" at bounding box center [153, 354] width 137 height 14
click at [202, 368] on icon at bounding box center [205, 371] width 6 height 6
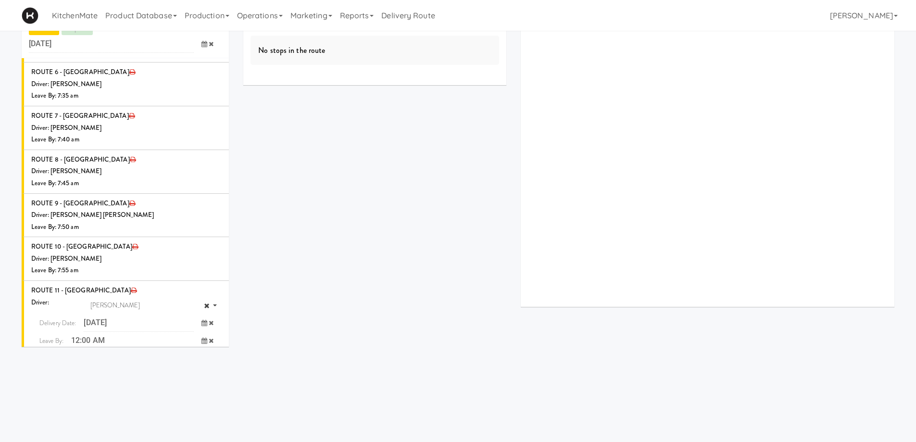
scroll to position [1180, 0]
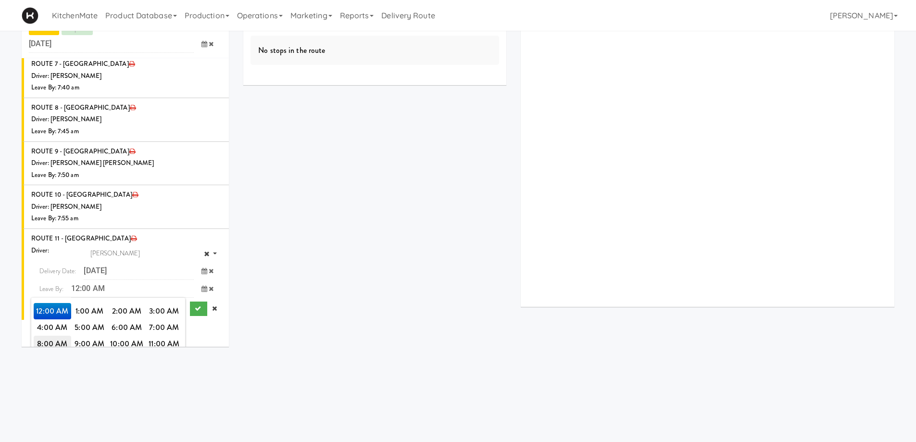
click at [46, 336] on span "8:00 AM" at bounding box center [53, 344] width 38 height 16
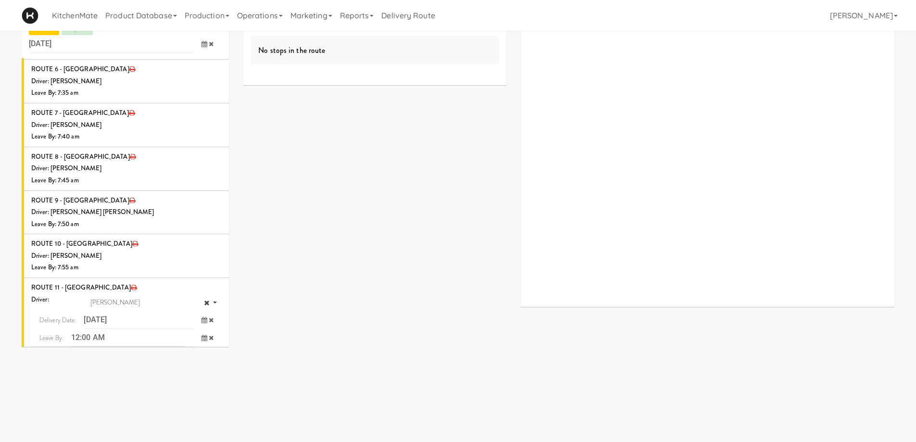
click at [50, 352] on span "8:00 AM" at bounding box center [53, 360] width 38 height 16
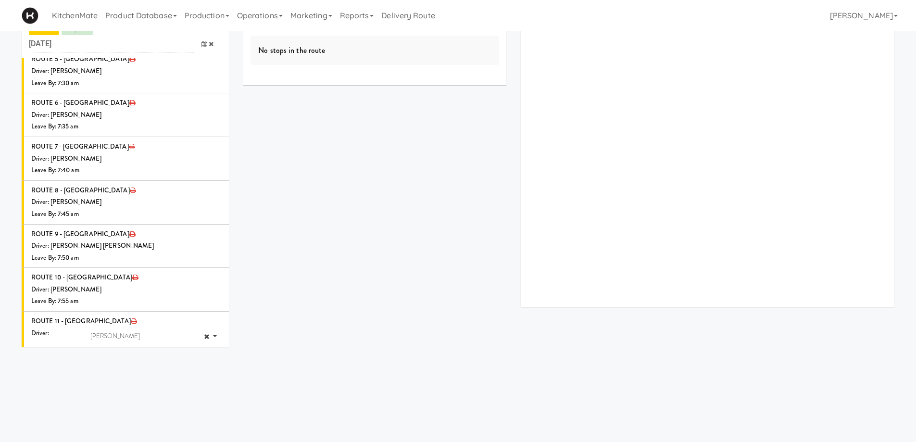
click at [195, 384] on icon "submit" at bounding box center [198, 391] width 6 height 6
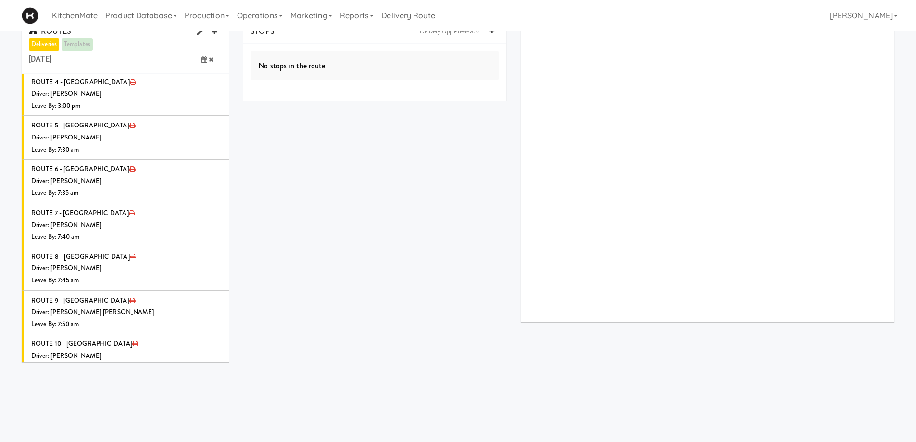
scroll to position [0, 0]
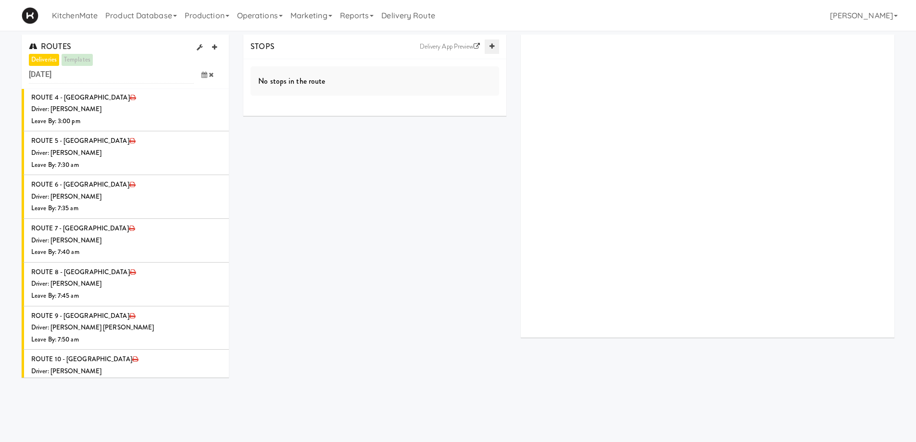
click at [493, 45] on icon at bounding box center [492, 46] width 5 height 6
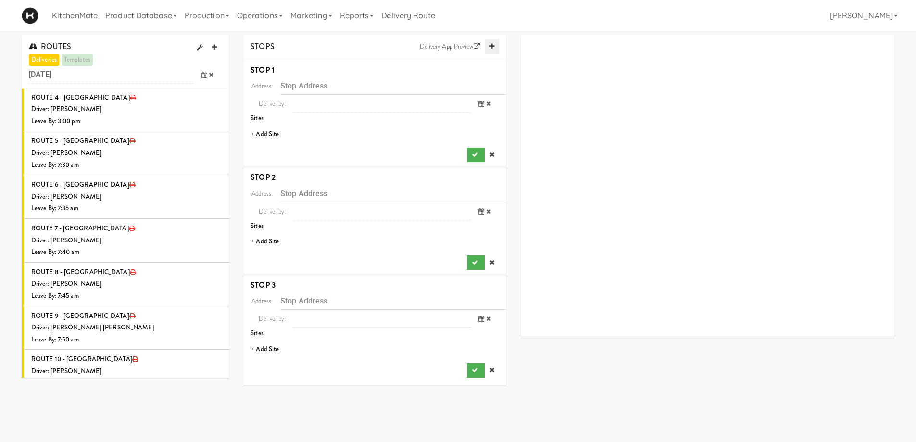
click at [493, 45] on icon at bounding box center [492, 46] width 5 height 6
click at [493, 44] on icon at bounding box center [492, 46] width 5 height 6
click at [261, 135] on li "+ Add Site" at bounding box center [374, 135] width 263 height 20
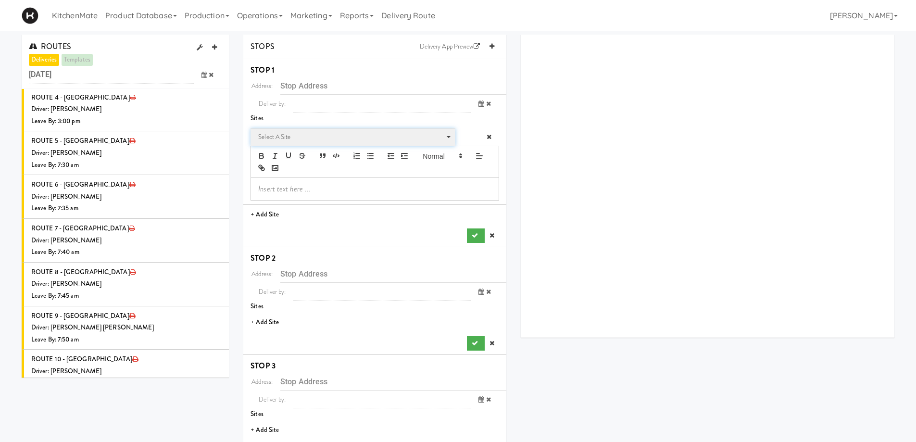
click at [295, 137] on span "Select a site" at bounding box center [349, 137] width 183 height 12
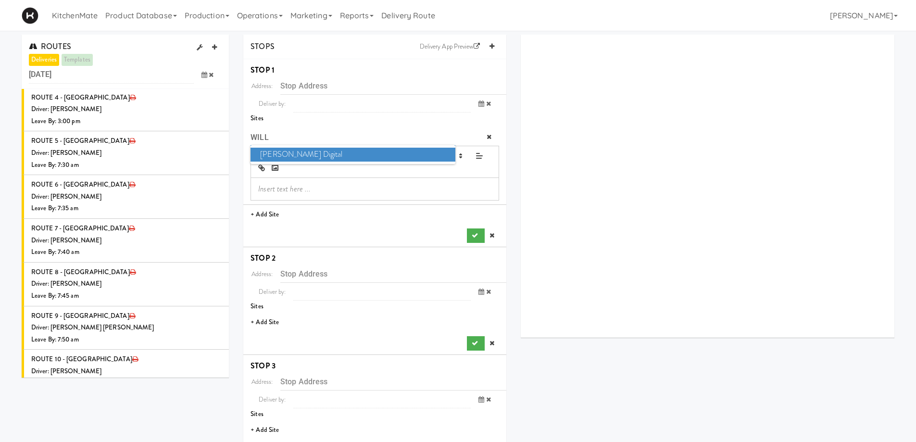
type input "WILL"
click at [305, 154] on span "William Thomas Digital" at bounding box center [353, 155] width 204 height 14
type input "219 Dufferin St, Toronto, ON, CA"
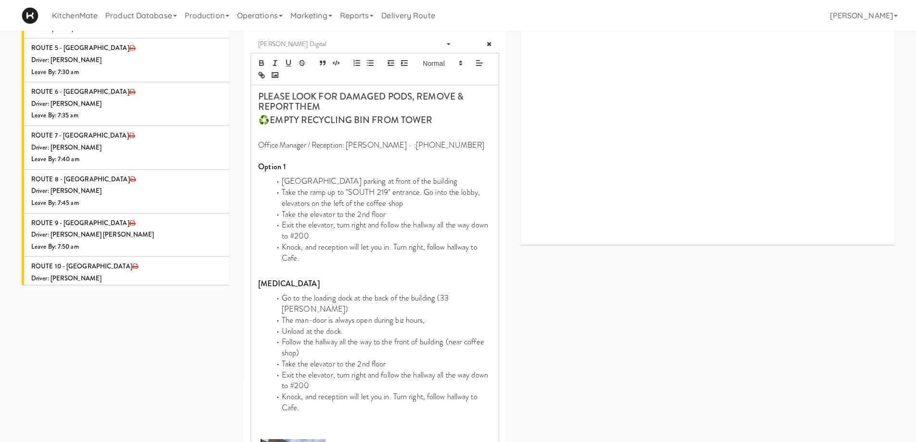
scroll to position [289, 0]
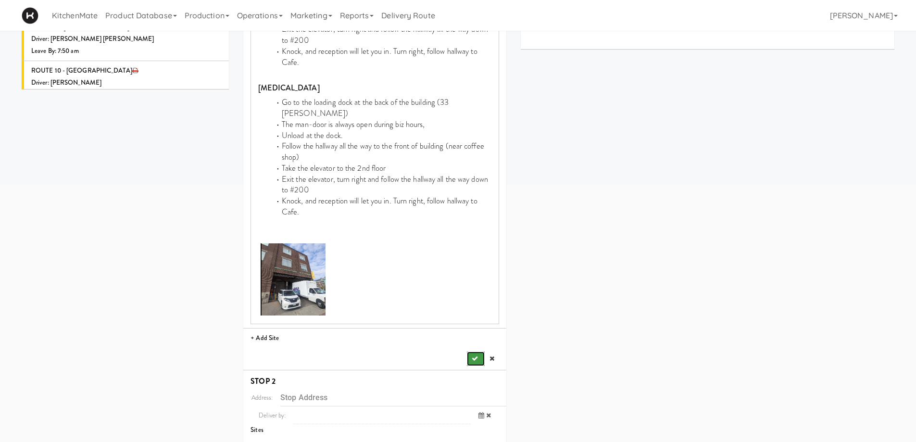
click at [475, 355] on icon "submit" at bounding box center [475, 358] width 6 height 6
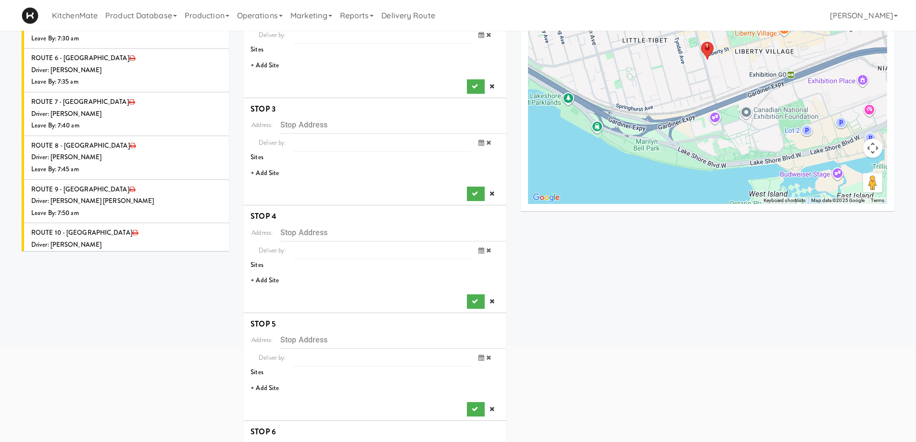
scroll to position [30, 0]
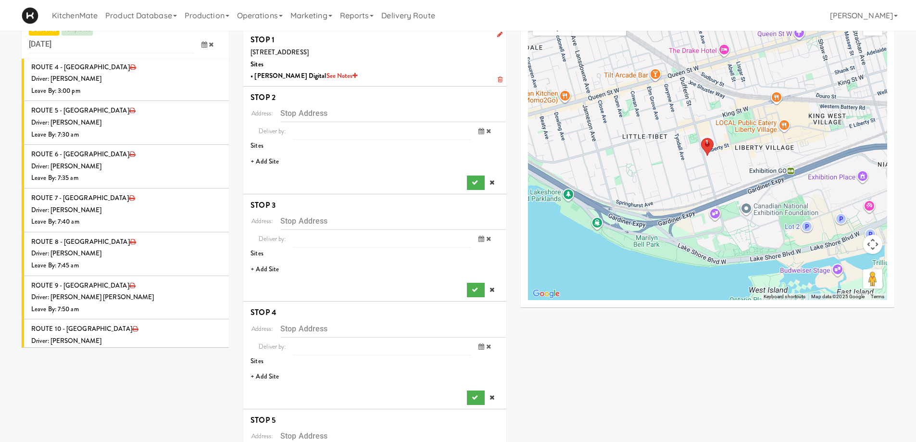
click at [267, 160] on li "+ Add Site" at bounding box center [374, 162] width 263 height 20
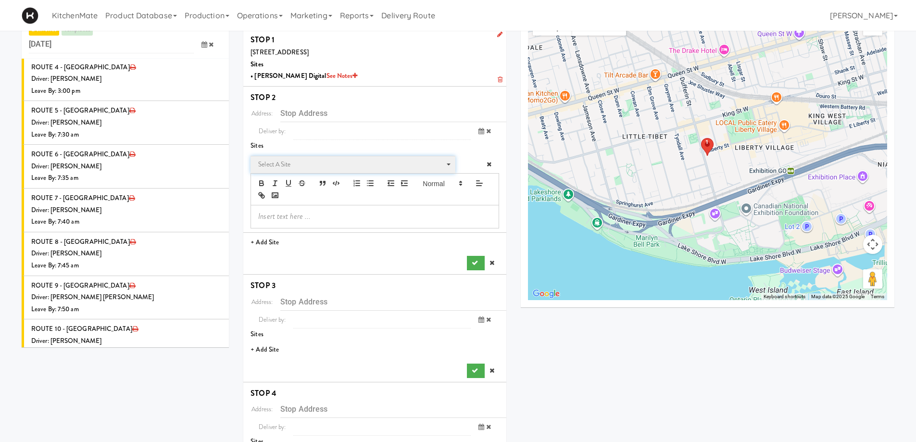
click at [277, 164] on span "Select a site" at bounding box center [349, 165] width 183 height 12
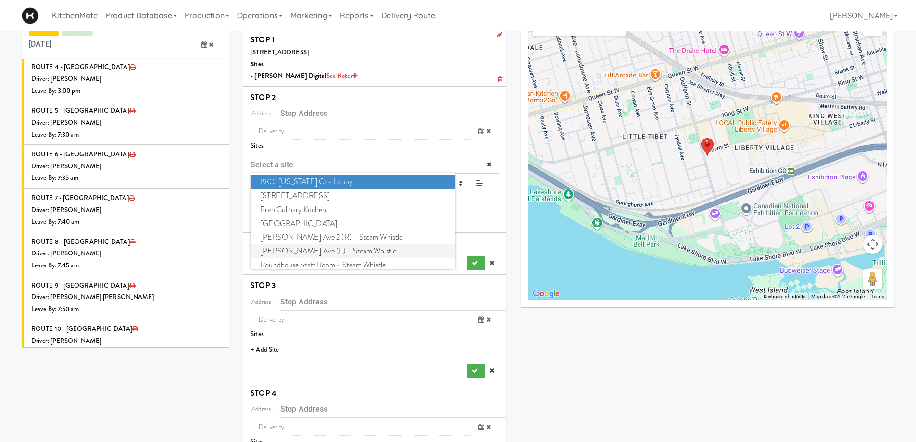
click at [328, 251] on span "Evans Ave (L) - Steam Whistle" at bounding box center [353, 251] width 204 height 14
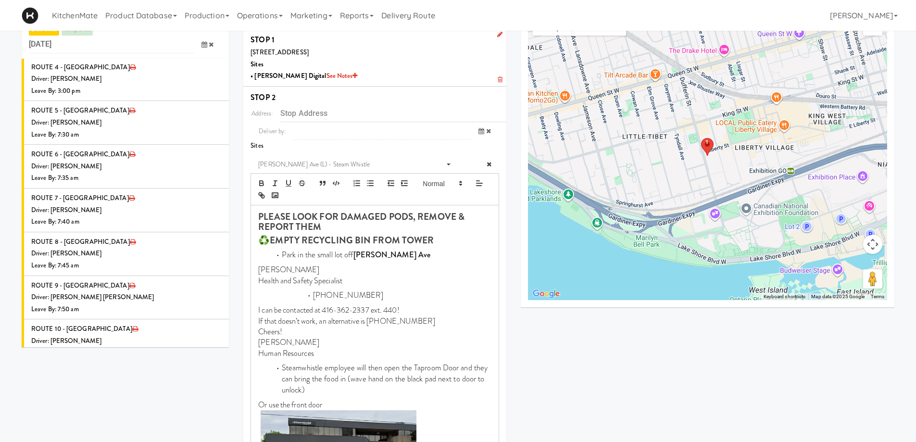
type input "249 Evans Ave, Toronto, ON, CA"
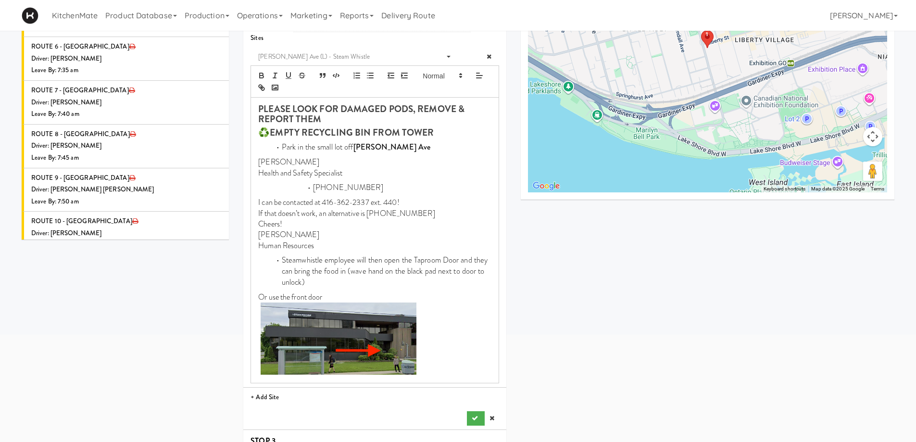
scroll to position [319, 0]
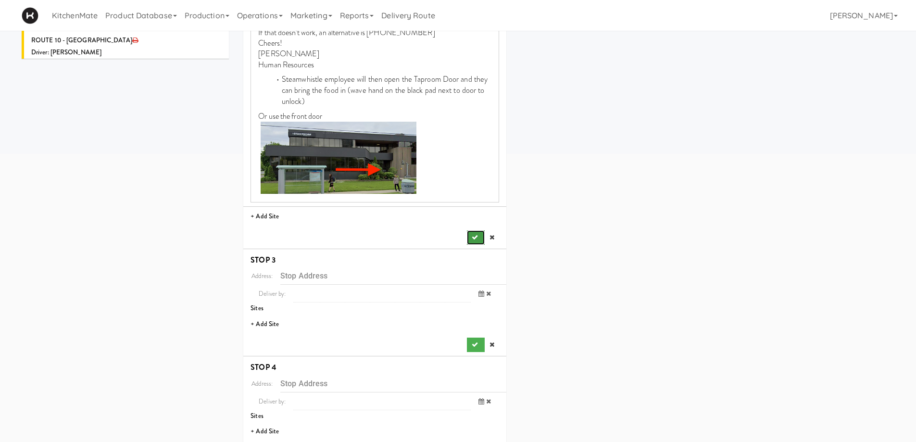
click at [476, 236] on icon "submit" at bounding box center [475, 237] width 6 height 6
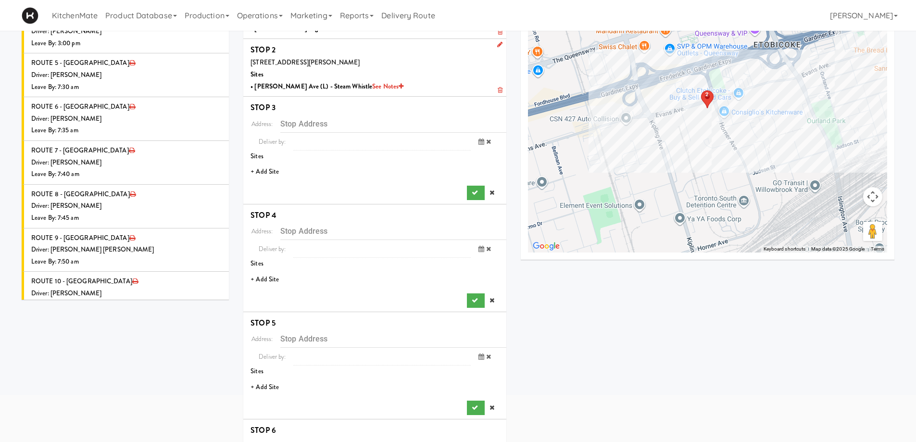
scroll to position [77, 0]
click at [270, 172] on li "+ Add Site" at bounding box center [374, 173] width 263 height 20
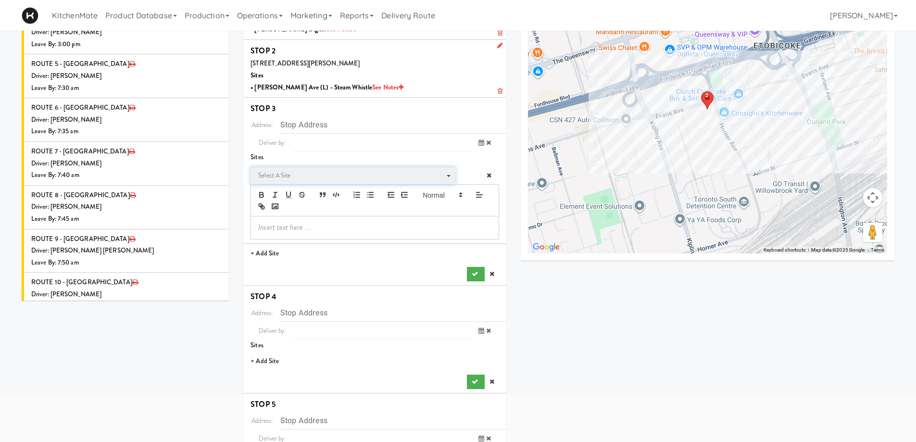
click at [296, 178] on span "Select a site" at bounding box center [349, 176] width 183 height 12
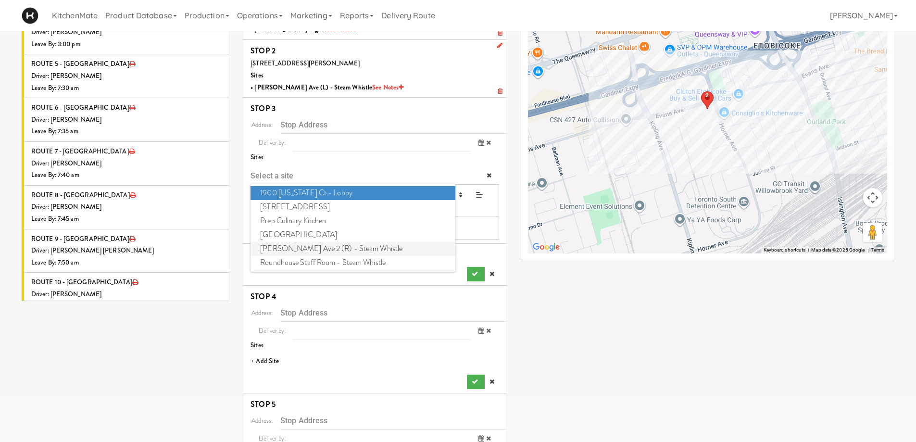
click at [305, 249] on span "Evans Ave 2 (R) - Steam Whistle" at bounding box center [353, 249] width 204 height 14
type input "249 Evans Ave., Toronto, ON, CA"
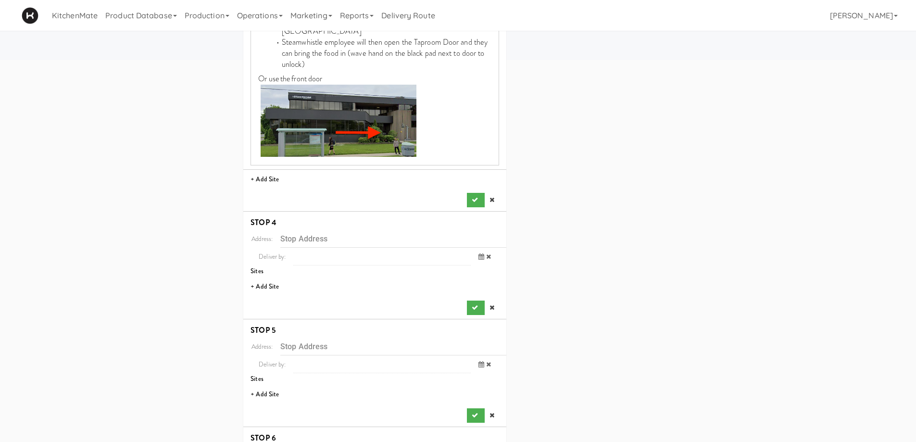
scroll to position [414, 0]
click at [476, 196] on icon "submit" at bounding box center [475, 199] width 6 height 6
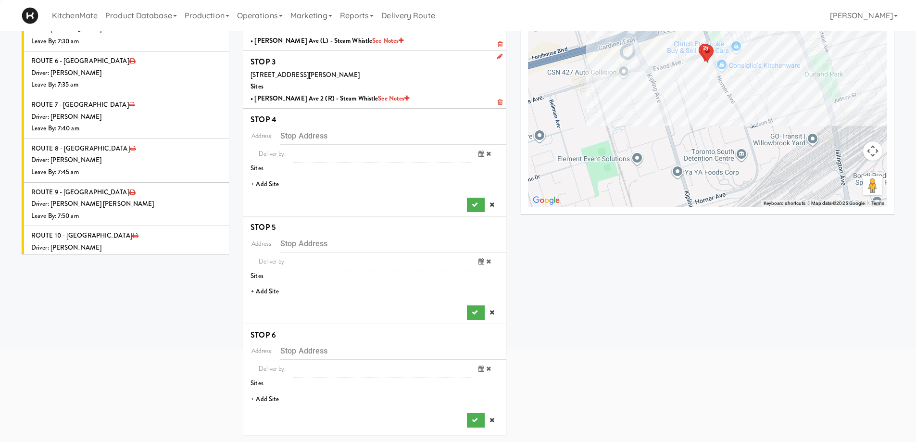
scroll to position [124, 0]
click at [269, 185] on li "+ Add Site" at bounding box center [374, 185] width 263 height 20
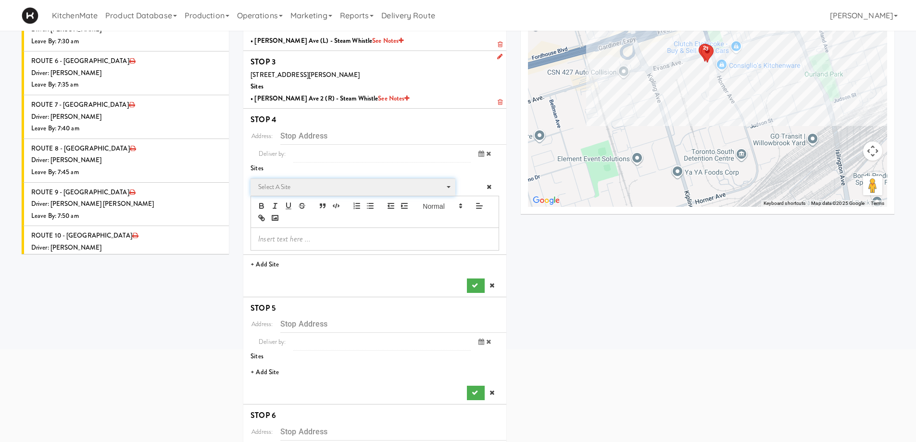
click at [306, 190] on span "Select a site" at bounding box center [349, 187] width 183 height 12
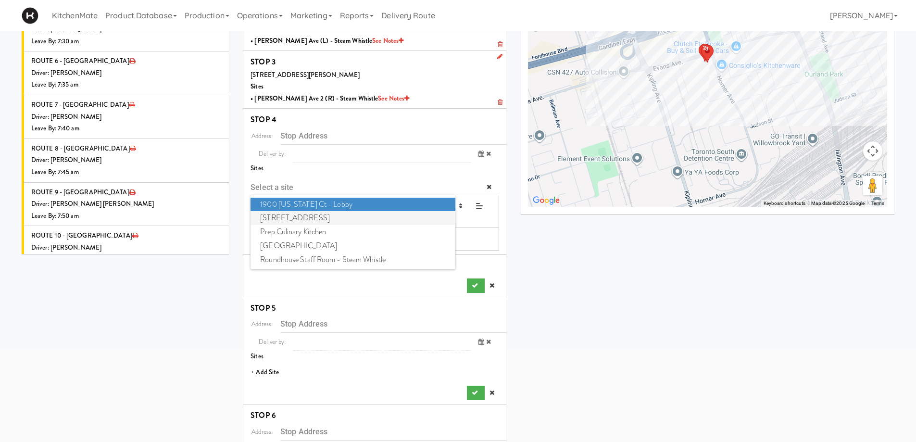
click at [300, 212] on span "6925 Century Avenue" at bounding box center [353, 218] width 204 height 14
type input "6925 Century Ave, Mississauga, ON, CA"
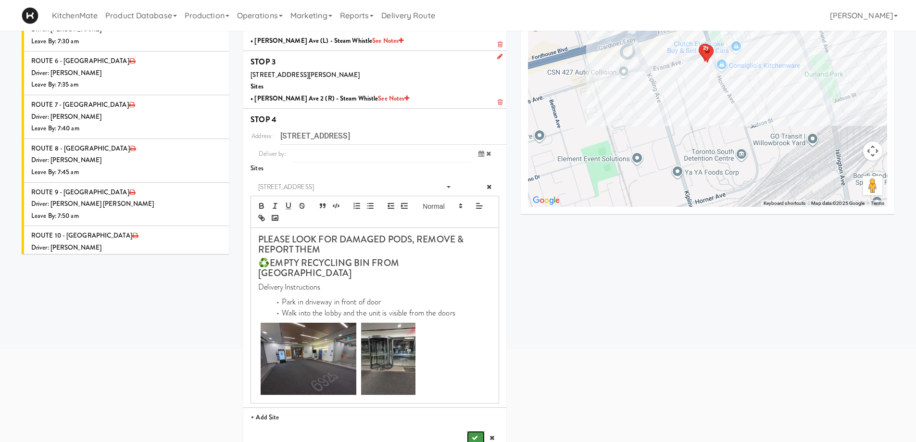
click at [472, 384] on button "submit" at bounding box center [475, 438] width 17 height 14
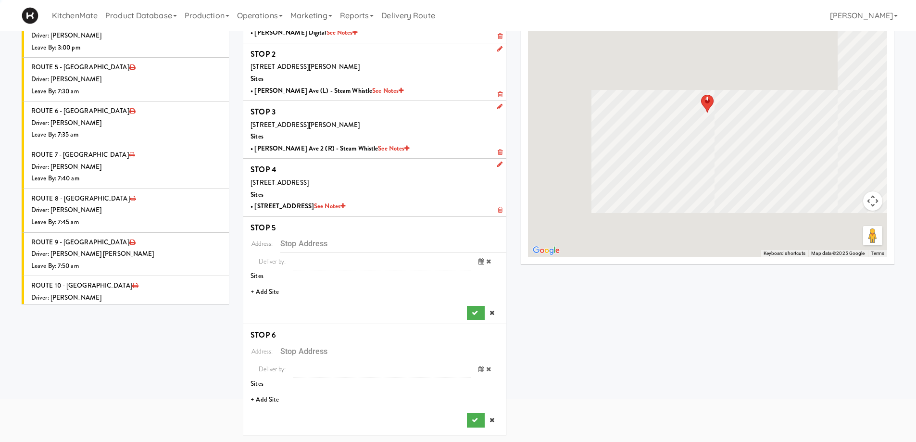
scroll to position [74, 0]
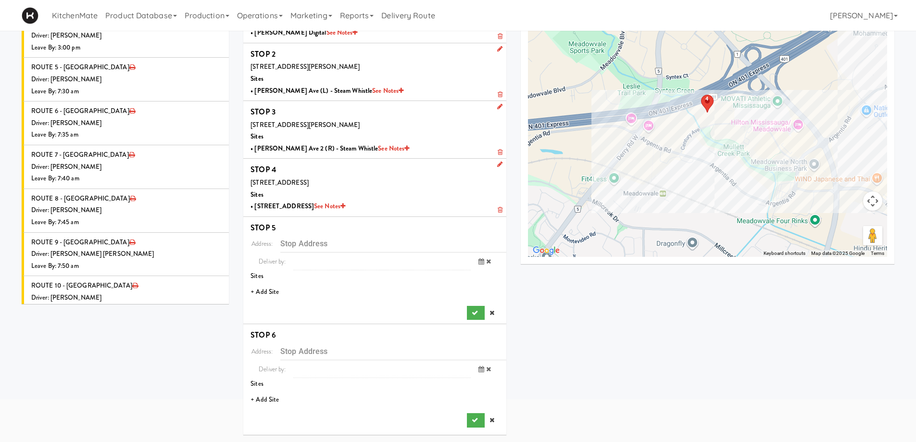
click at [267, 292] on li "+ Add Site" at bounding box center [374, 292] width 263 height 20
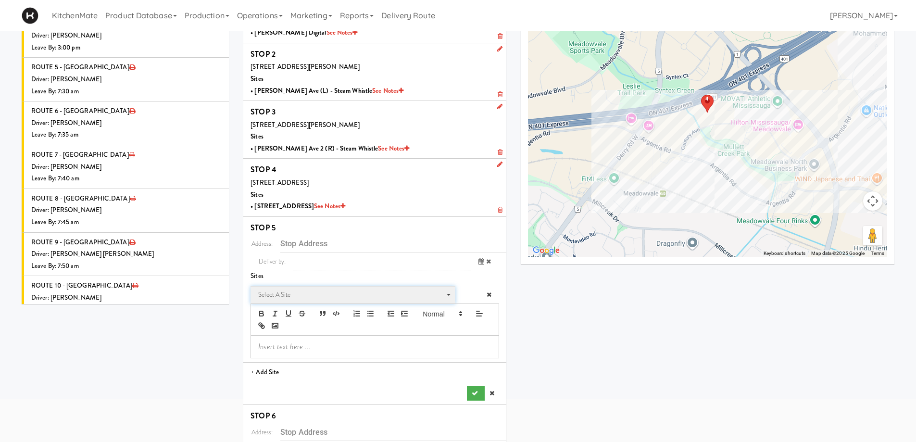
click at [290, 301] on span "Select a site" at bounding box center [352, 296] width 189 height 15
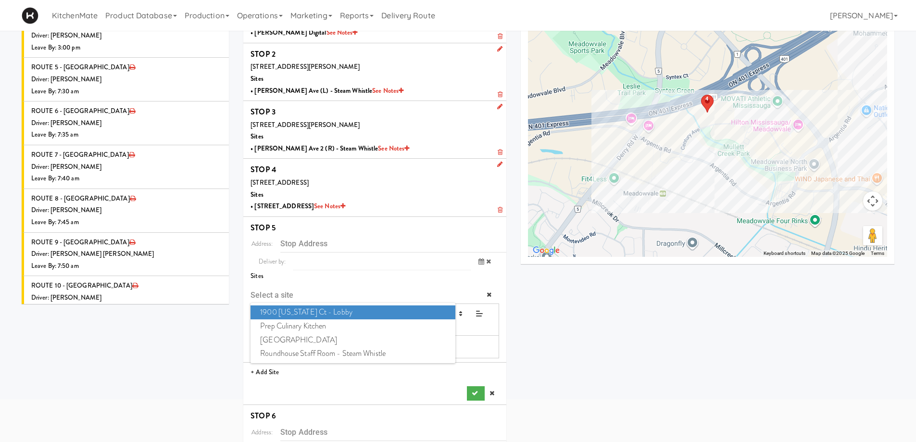
click at [288, 313] on span "1900 Minnesota Ct - Lobby" at bounding box center [353, 312] width 204 height 14
type input "1900 Minnesota Ct, Mississauga, ON, CA"
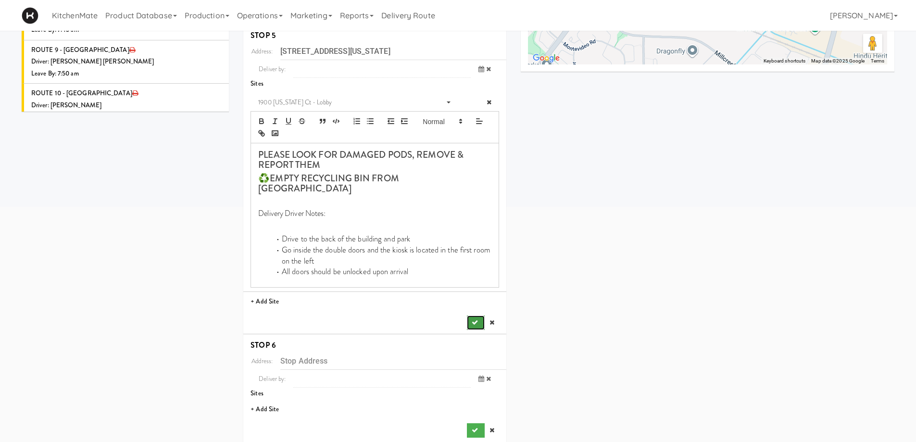
click at [477, 319] on icon "submit" at bounding box center [475, 322] width 6 height 6
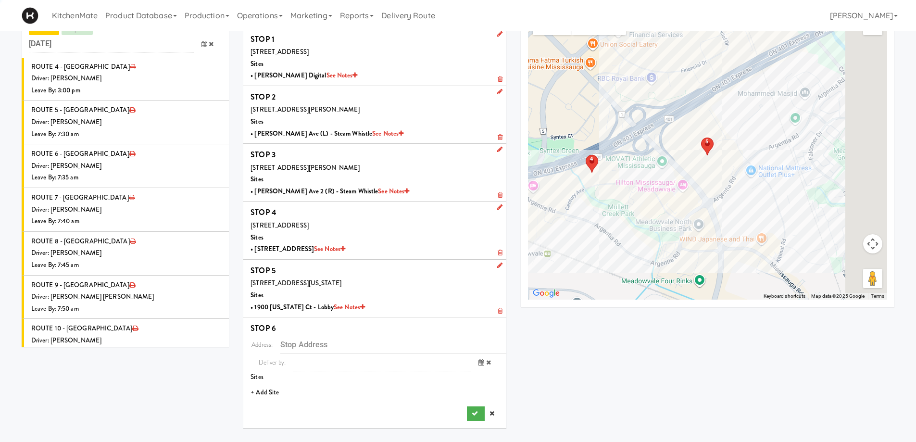
scroll to position [31, 0]
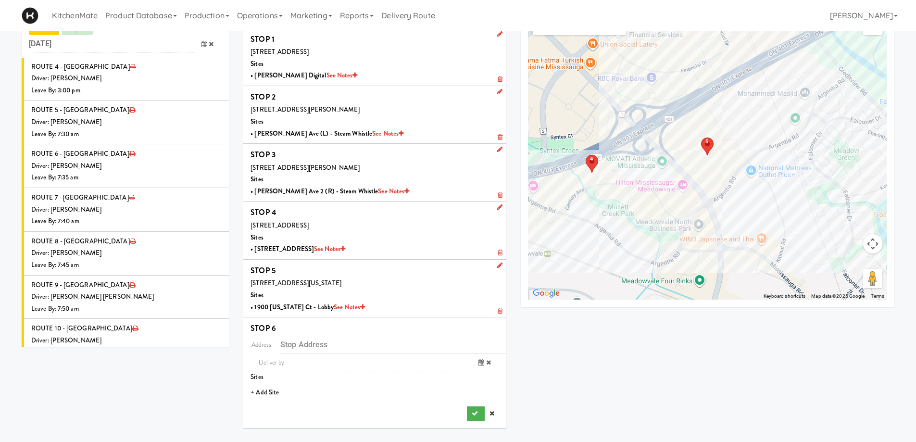
click at [267, 384] on li "+ Add Site" at bounding box center [374, 393] width 263 height 20
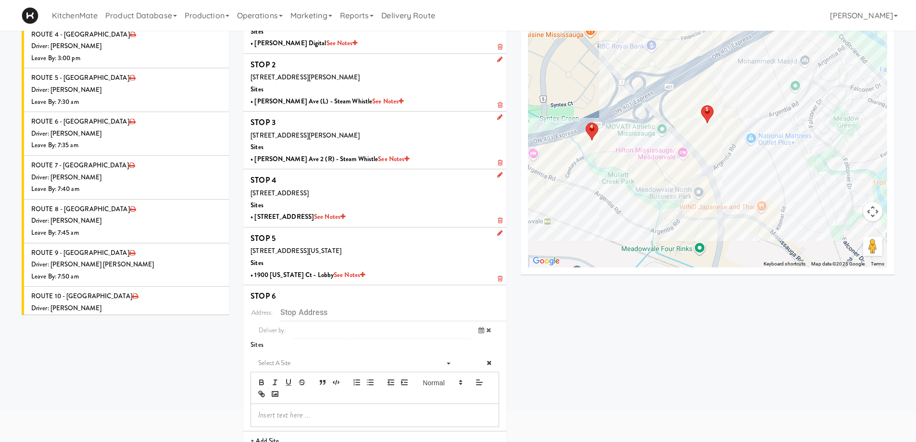
scroll to position [104, 0]
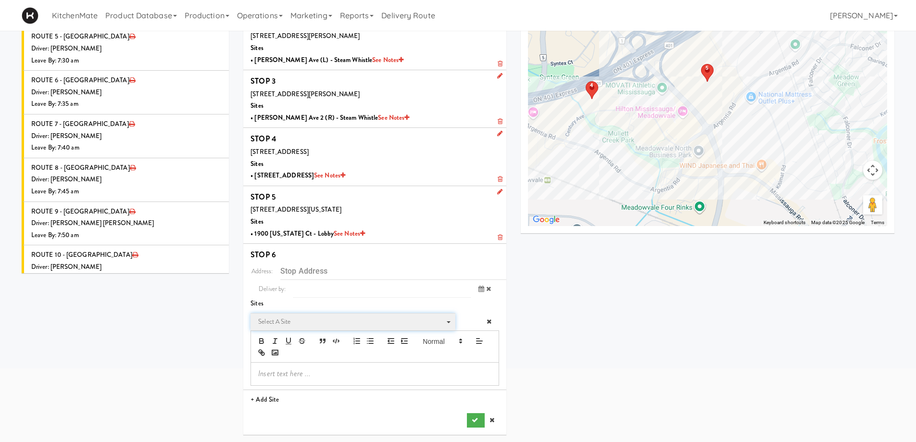
click at [302, 321] on span "Select a site" at bounding box center [349, 322] width 183 height 12
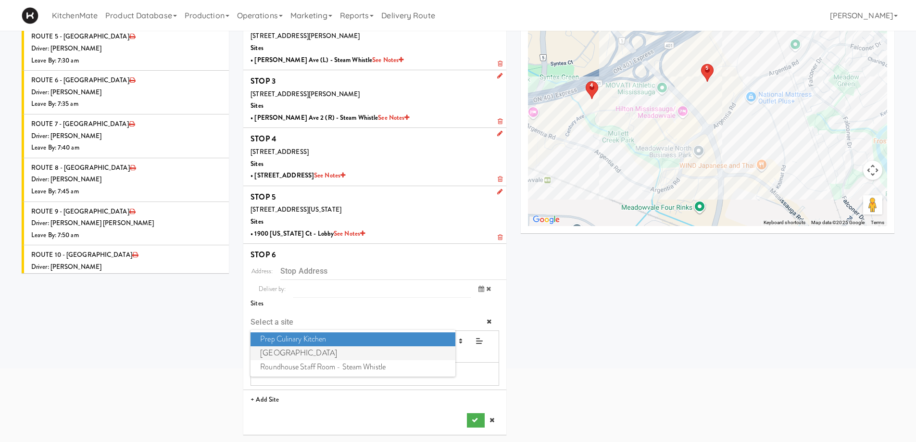
click at [316, 353] on span "Mississauga Executive Centre" at bounding box center [353, 353] width 204 height 14
type input "4 Robert Speck Pkwy, Mississauga, ON, CA"
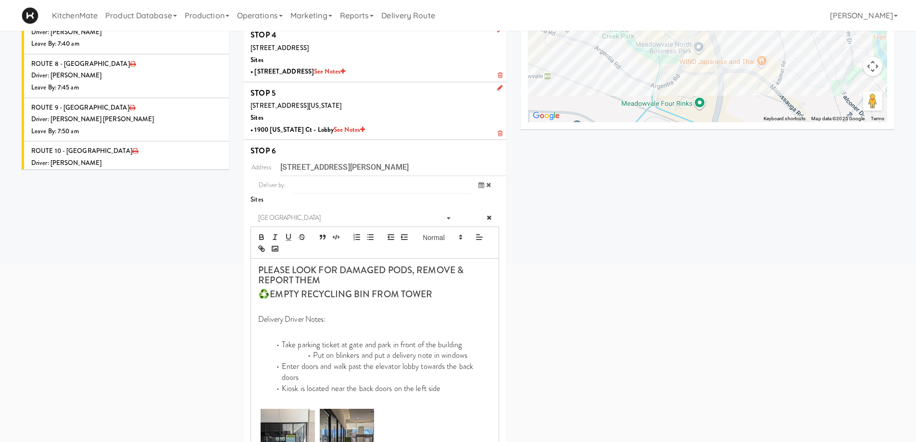
scroll to position [302, 0]
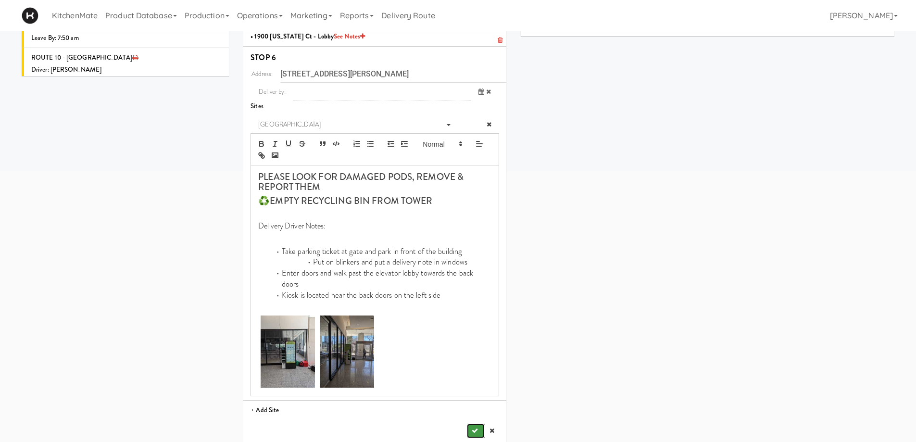
click at [477, 384] on icon "submit" at bounding box center [475, 431] width 6 height 6
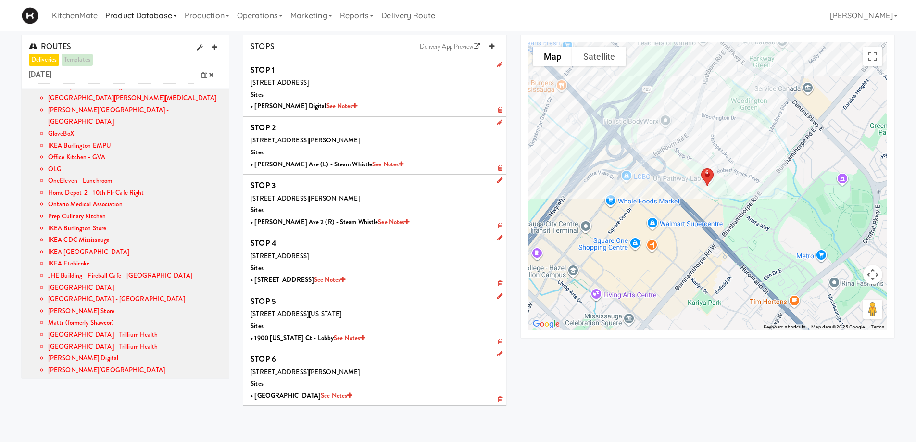
scroll to position [373, 0]
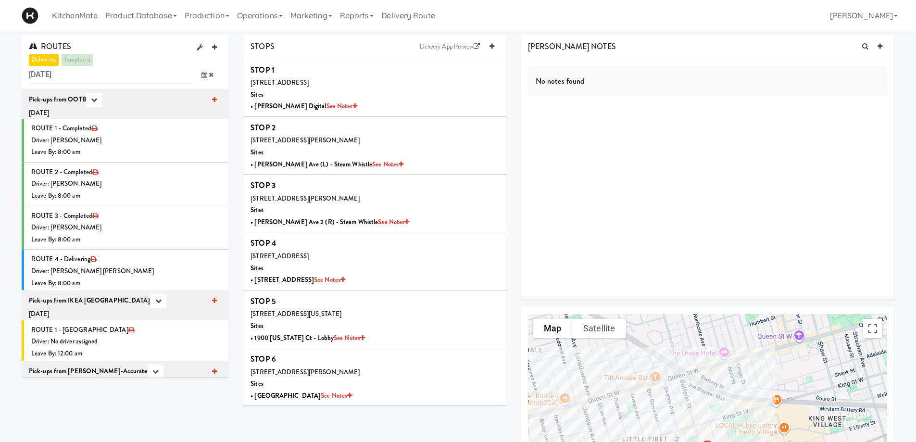
click at [202, 73] on icon at bounding box center [205, 75] width 6 height 6
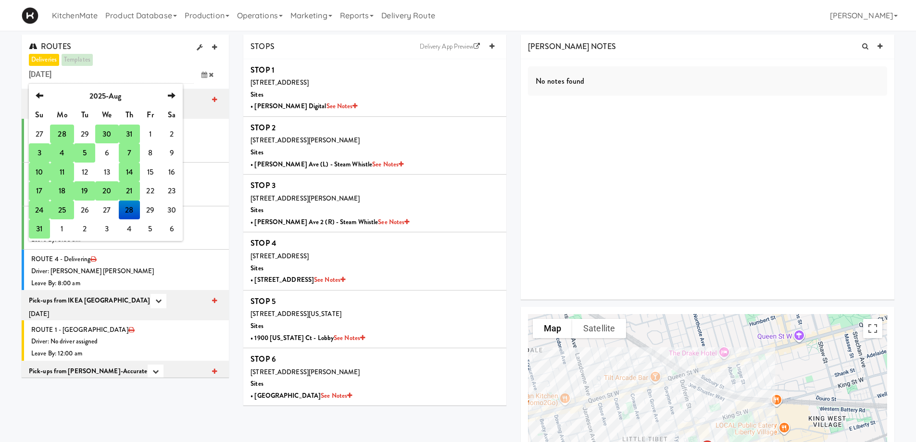
click at [40, 226] on td "31" at bounding box center [39, 228] width 21 height 19
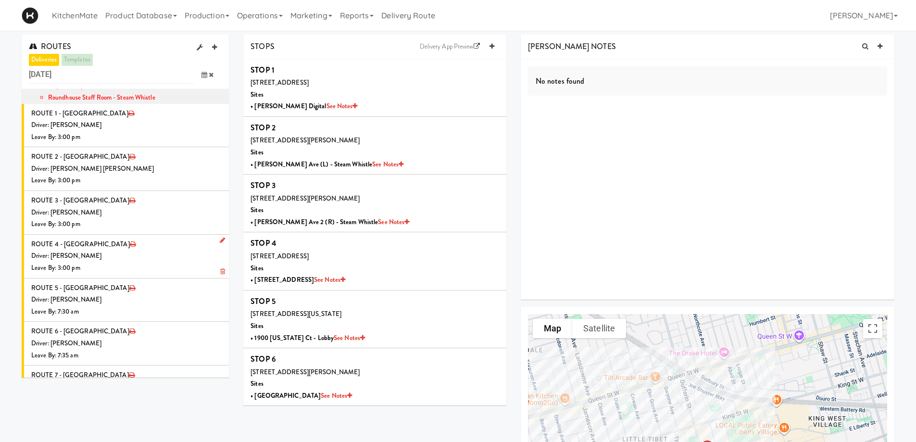
scroll to position [96, 0]
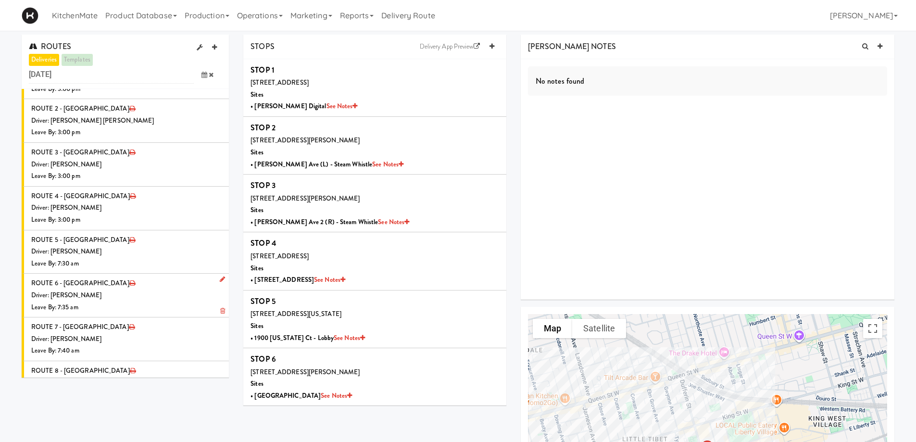
click at [140, 291] on div "Driver: [PERSON_NAME]" at bounding box center [126, 296] width 190 height 12
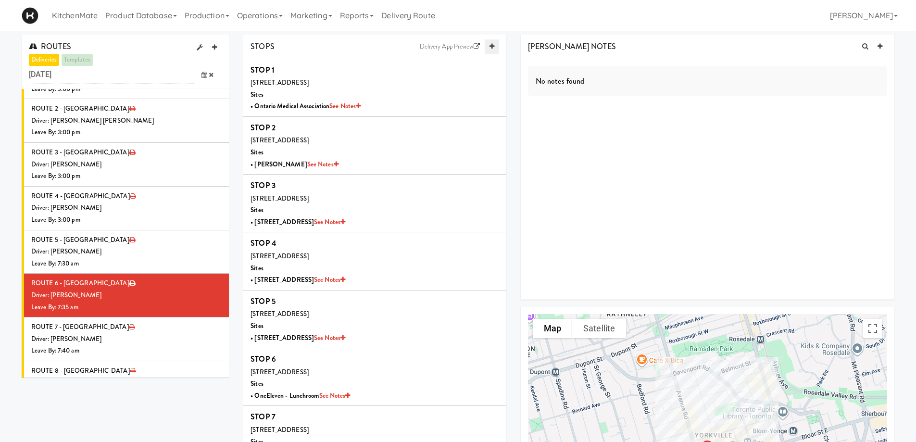
click at [492, 48] on icon at bounding box center [492, 46] width 5 height 6
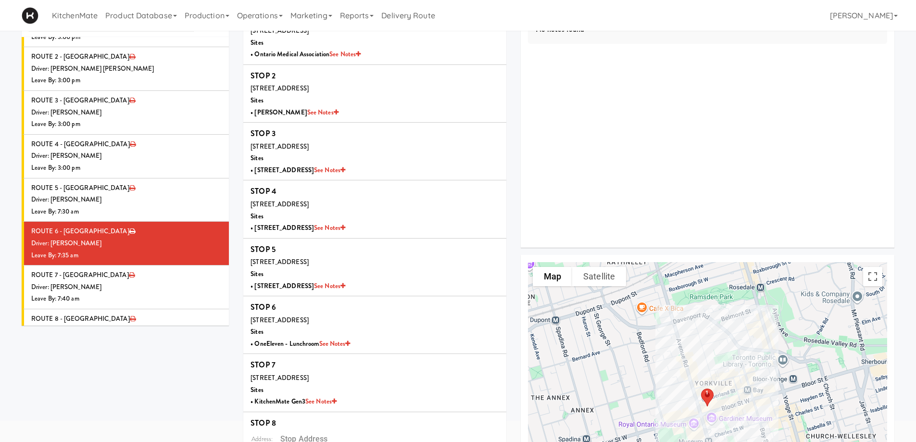
scroll to position [175, 0]
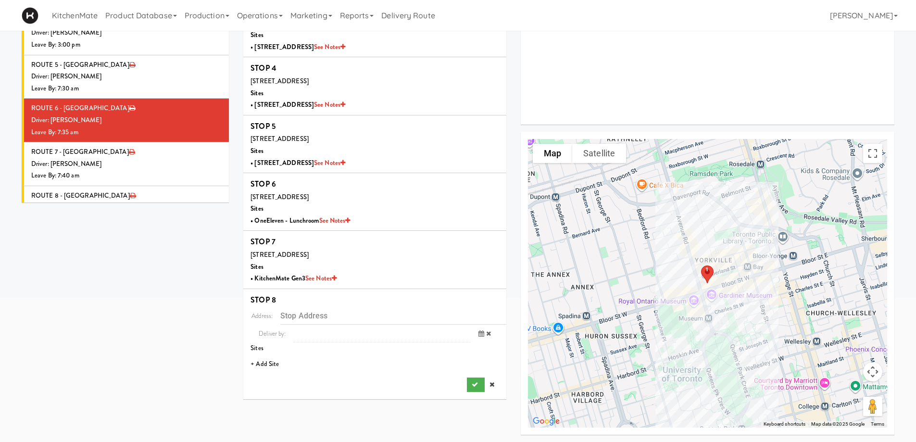
click at [272, 364] on li "+ Add Site" at bounding box center [374, 364] width 263 height 20
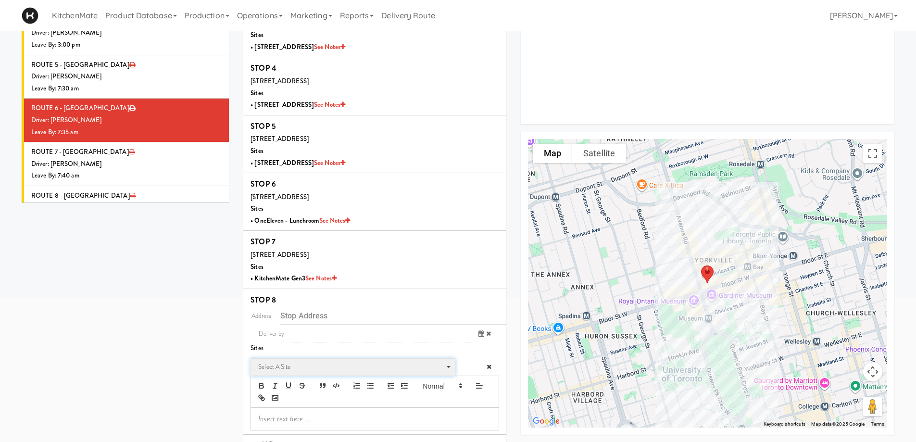
click at [299, 360] on span "Select a site Select a site" at bounding box center [353, 367] width 204 height 18
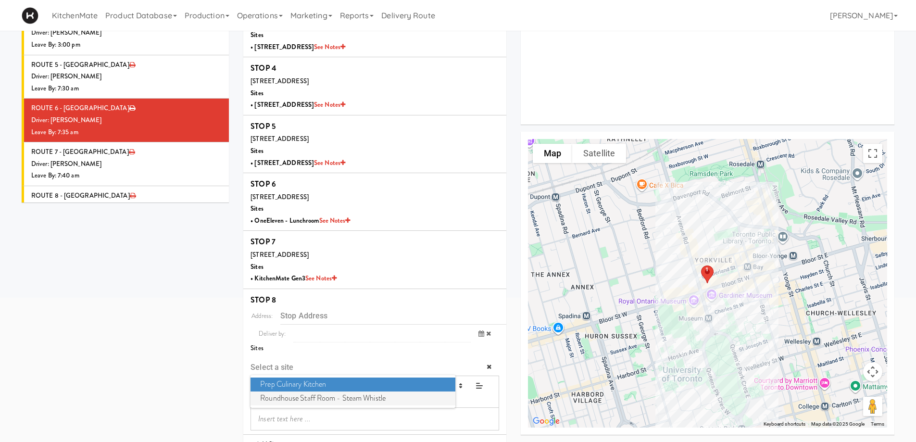
click at [288, 400] on span "Roundhouse Staff Room - Steam Whistle" at bounding box center [353, 398] width 204 height 14
type input "255 Bremner Blvd, Toronto, ON, CA"
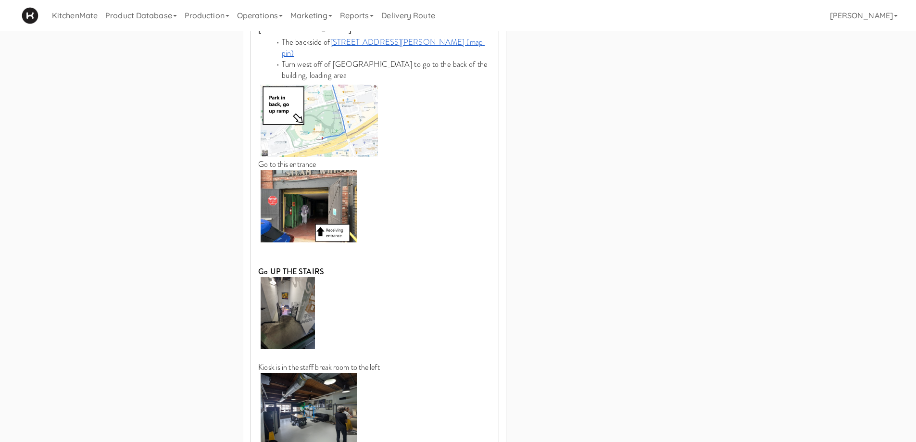
scroll to position [648, 0]
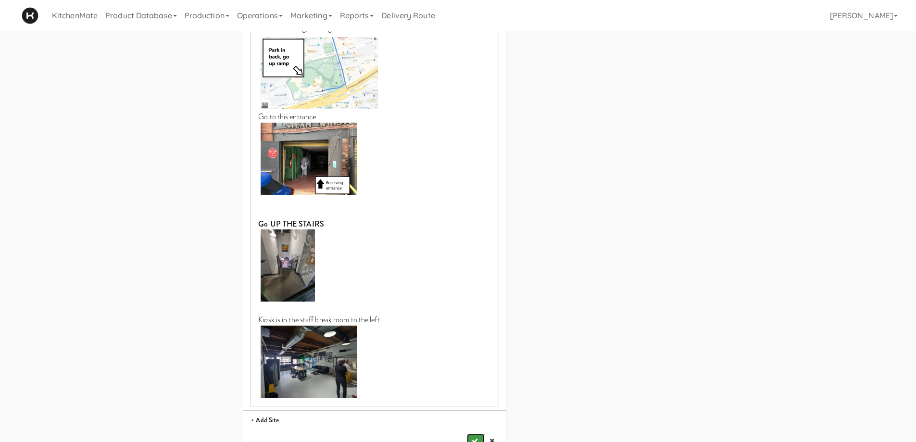
click at [470, 434] on button "submit" at bounding box center [475, 441] width 17 height 14
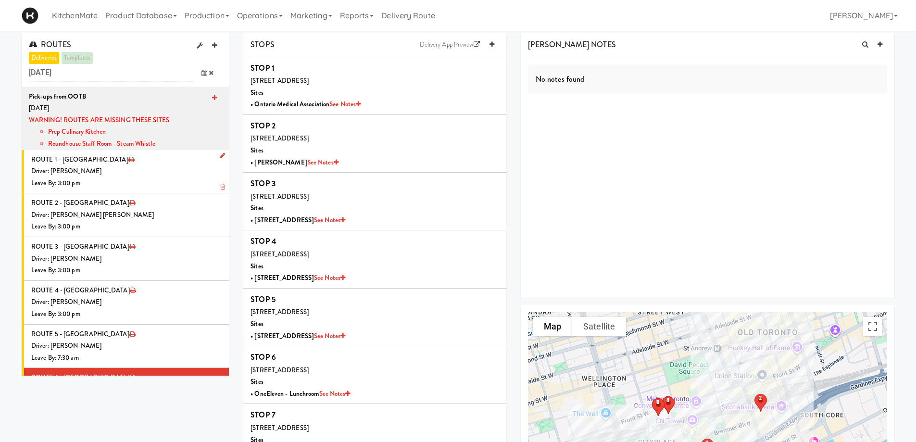
scroll to position [0, 0]
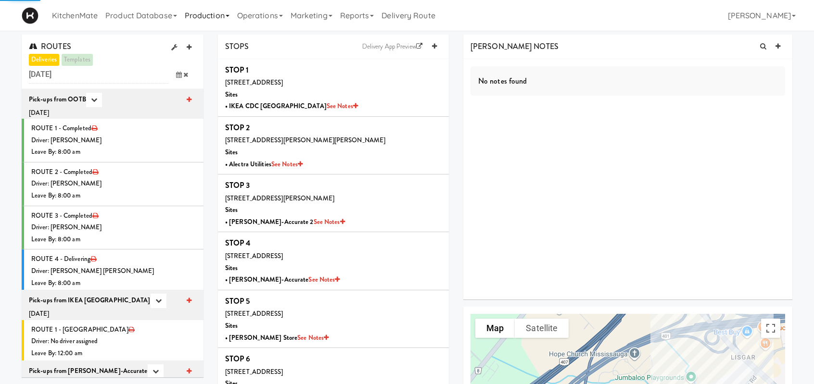
click at [223, 17] on link "Production" at bounding box center [207, 15] width 52 height 31
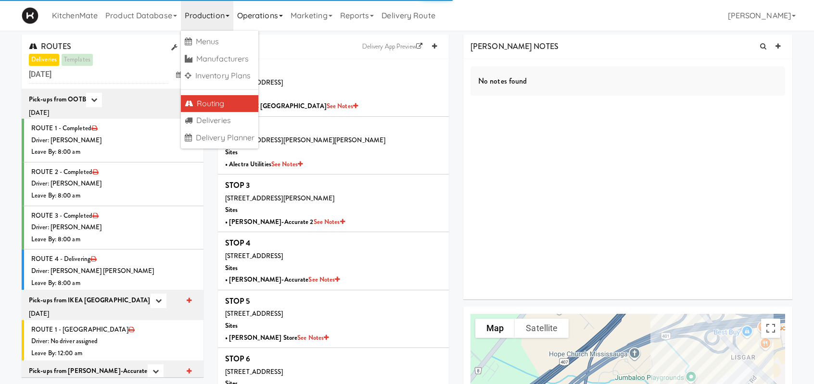
click at [285, 13] on link "Operations" at bounding box center [259, 15] width 53 height 31
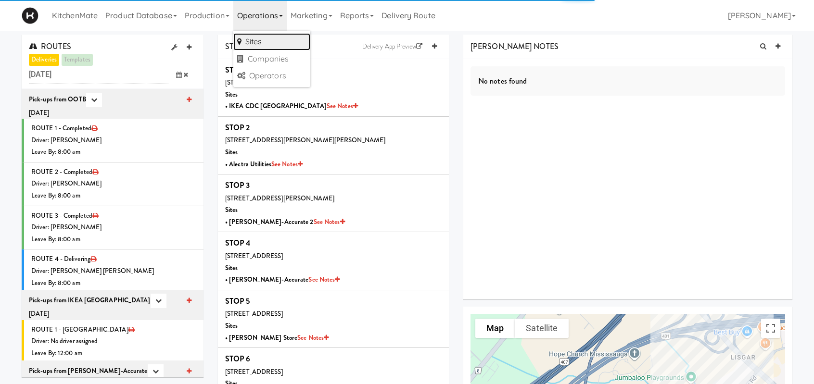
click at [264, 41] on link "Sites" at bounding box center [271, 41] width 77 height 17
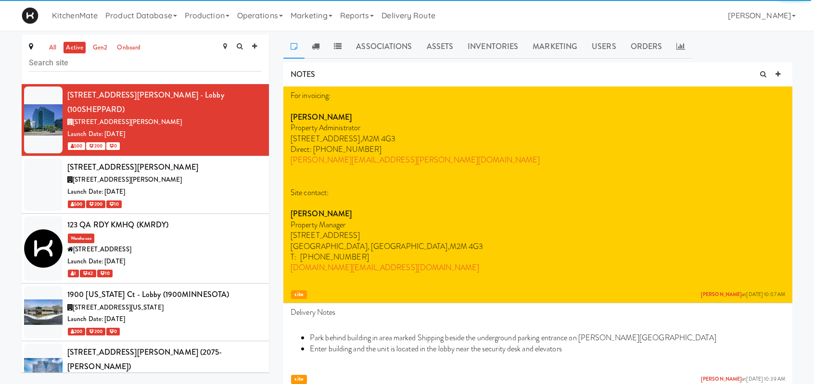
click at [129, 62] on input "text" at bounding box center [145, 63] width 233 height 18
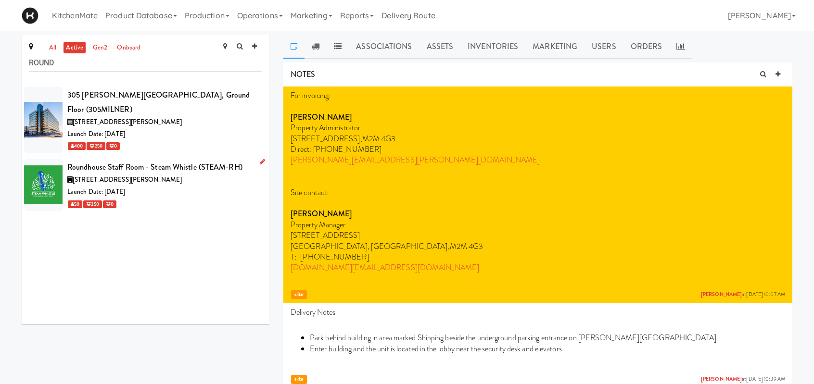
type input "ROUND"
click at [190, 174] on div "255 Bremner Blvd, Toronto ON" at bounding box center [164, 180] width 194 height 12
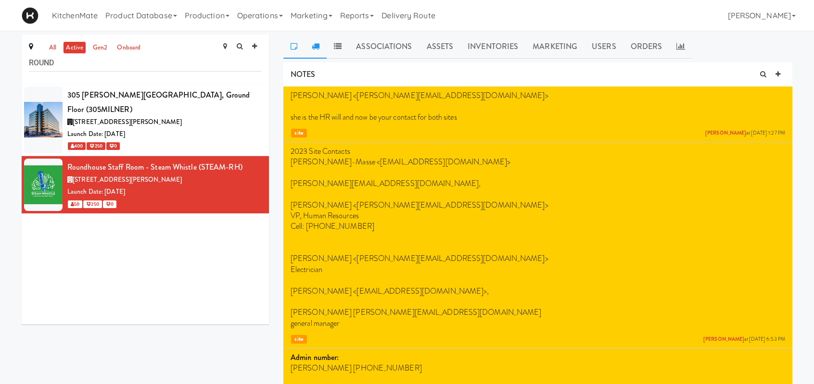
click at [315, 47] on icon at bounding box center [316, 46] width 8 height 8
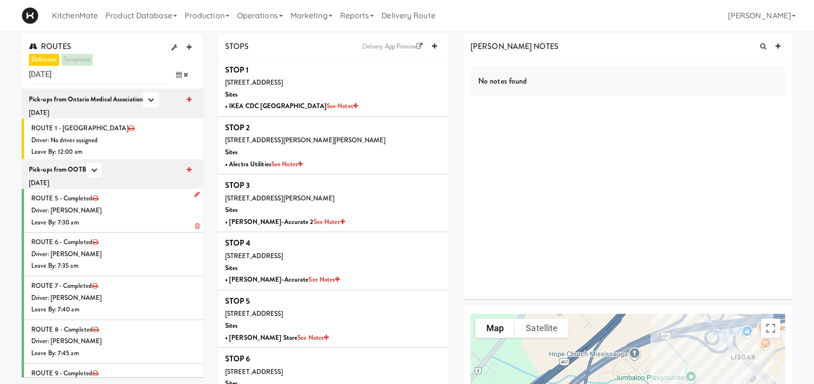
scroll to position [96, 0]
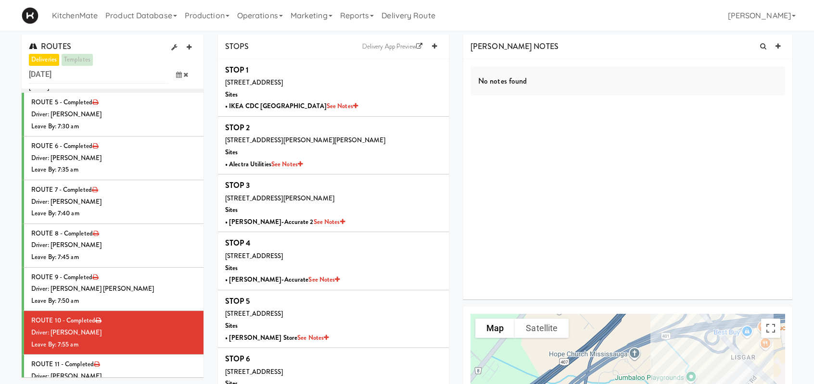
click at [179, 77] on icon at bounding box center [179, 75] width 6 height 6
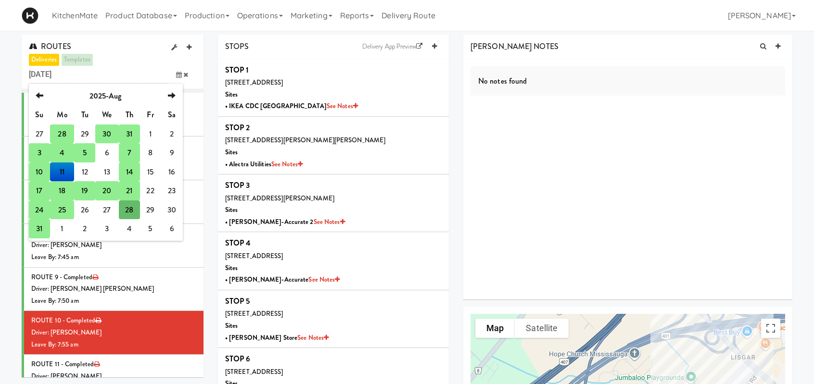
click at [62, 187] on td "18" at bounding box center [62, 190] width 24 height 19
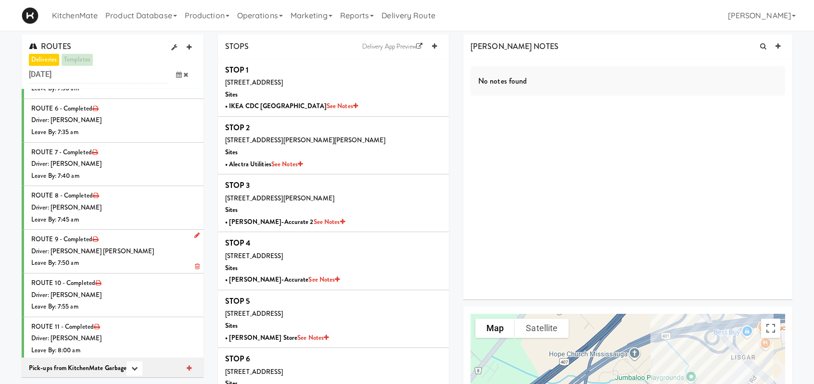
scroll to position [48, 0]
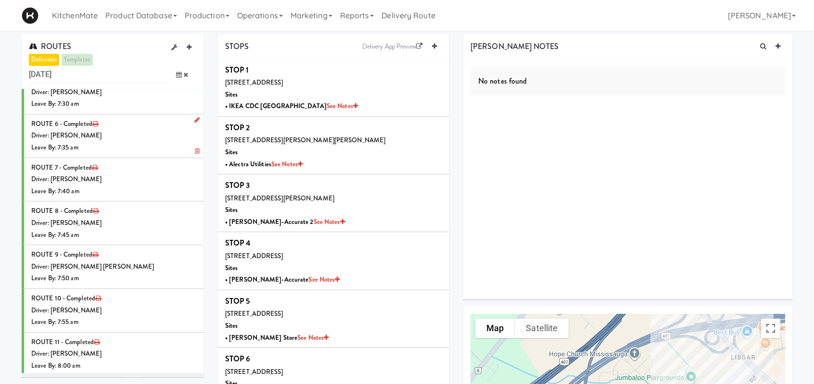
click at [114, 130] on div "Driver: [PERSON_NAME]" at bounding box center [113, 136] width 165 height 12
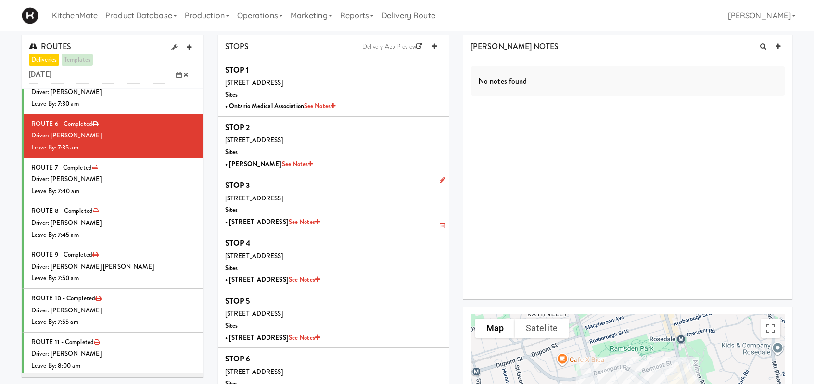
scroll to position [144, 0]
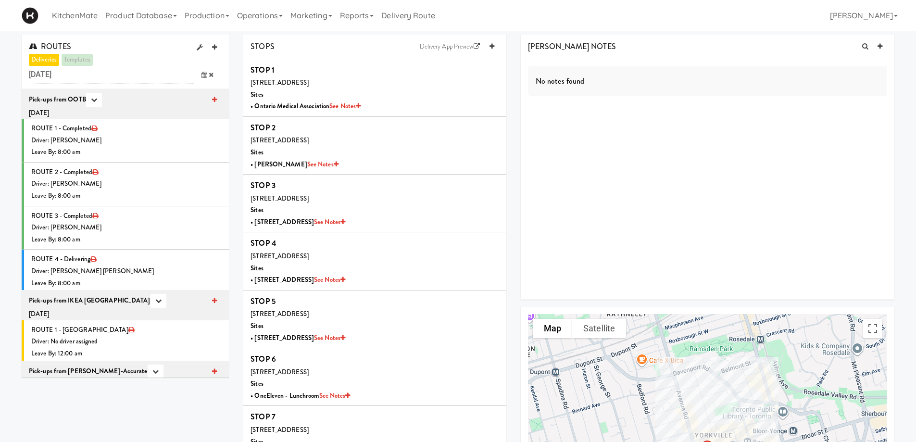
click at [203, 76] on icon at bounding box center [205, 75] width 6 height 6
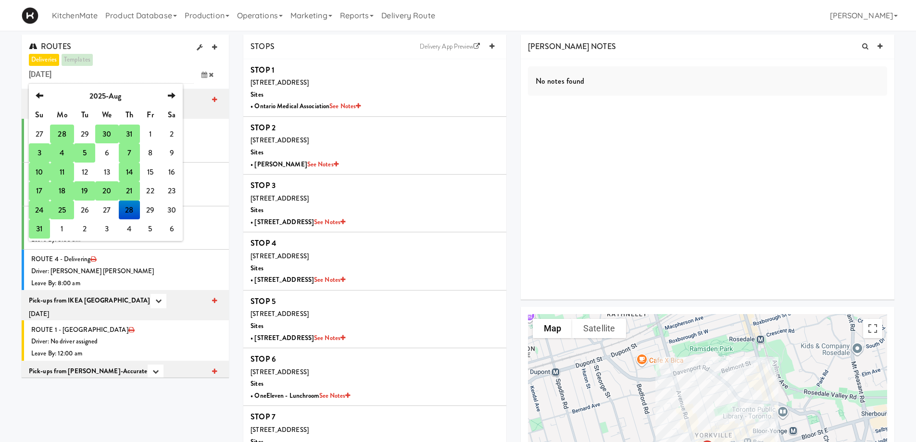
click at [39, 227] on td "31" at bounding box center [39, 228] width 21 height 19
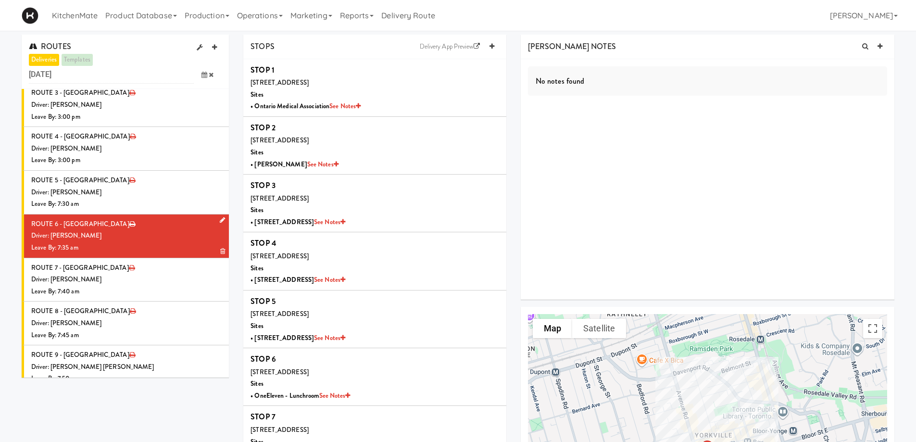
scroll to position [144, 0]
click at [220, 177] on icon at bounding box center [222, 176] width 5 height 6
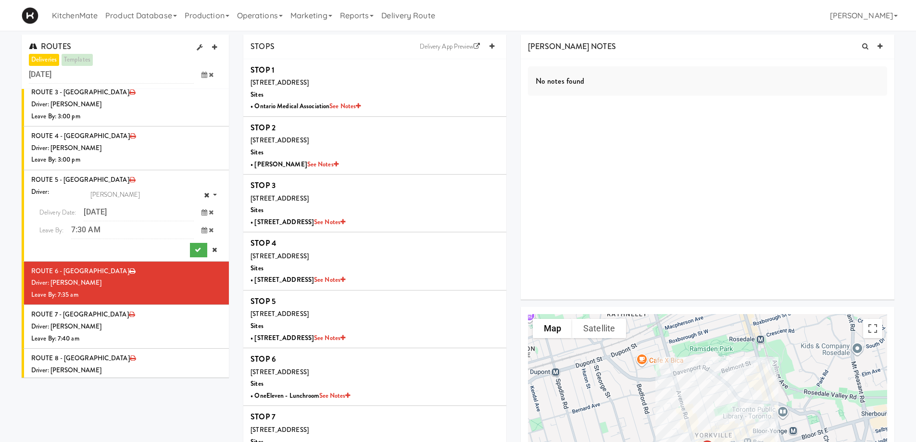
click at [202, 213] on icon at bounding box center [205, 212] width 6 height 6
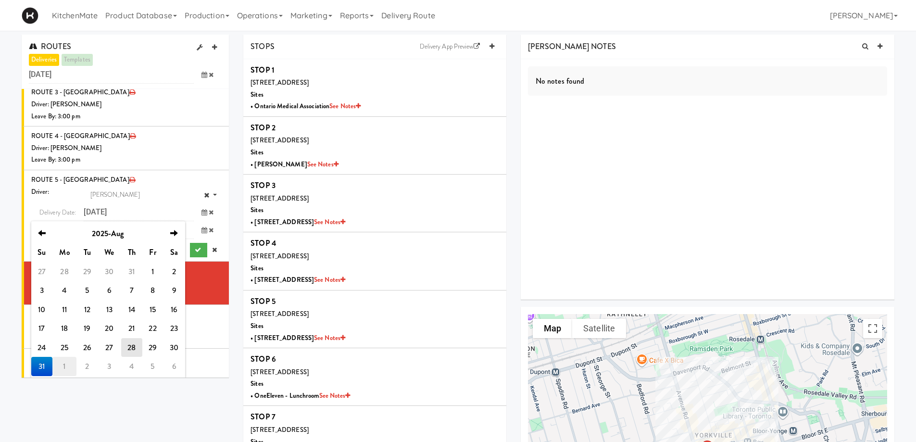
click at [66, 362] on td "1" at bounding box center [64, 366] width 24 height 19
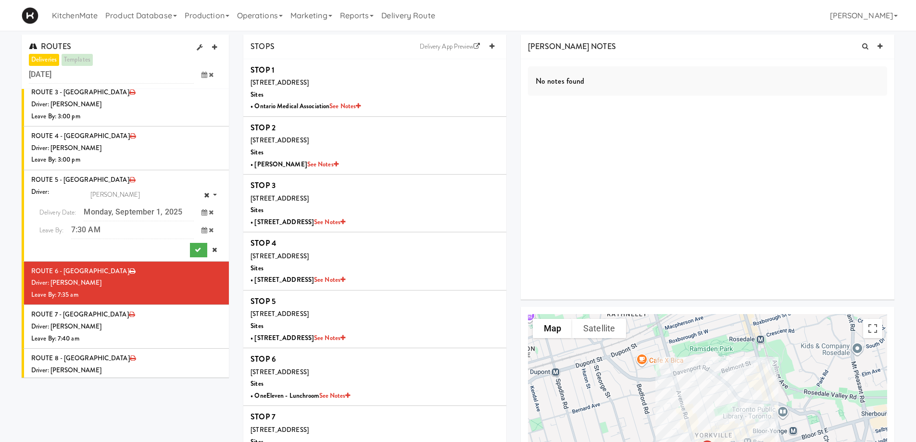
click at [194, 207] on span at bounding box center [208, 212] width 28 height 18
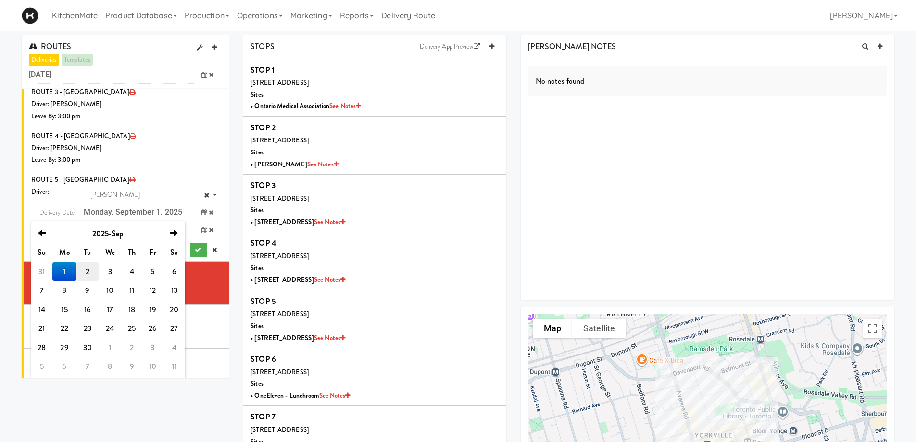
click at [88, 268] on td "2" at bounding box center [87, 271] width 22 height 19
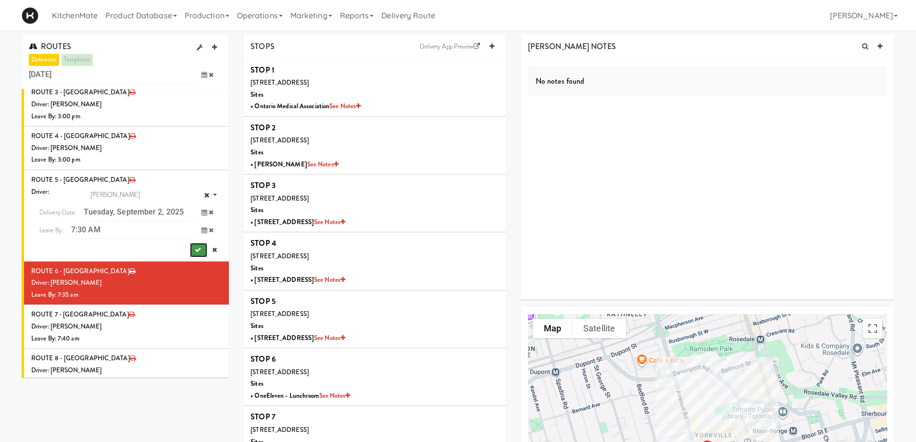
click at [195, 248] on icon "submit" at bounding box center [198, 250] width 6 height 6
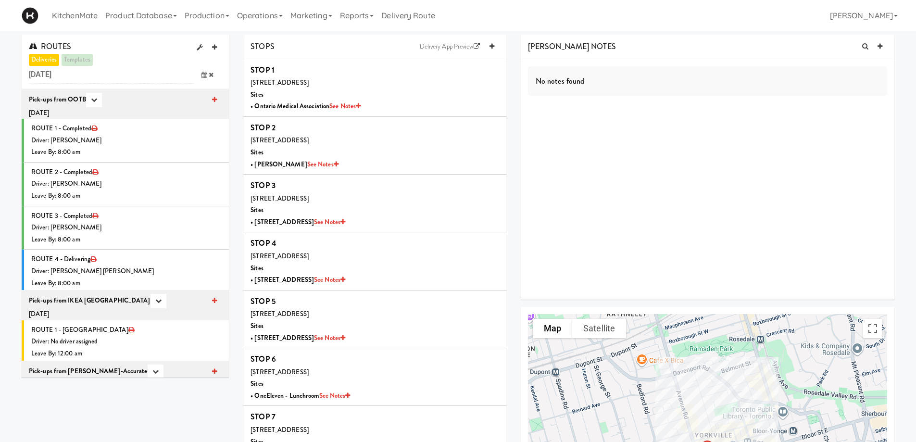
click at [202, 76] on icon at bounding box center [205, 75] width 6 height 6
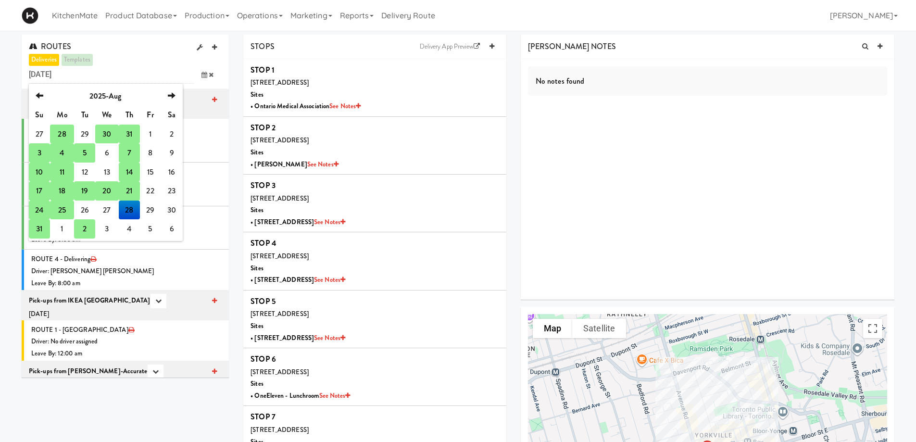
click at [43, 230] on td "31" at bounding box center [39, 228] width 21 height 19
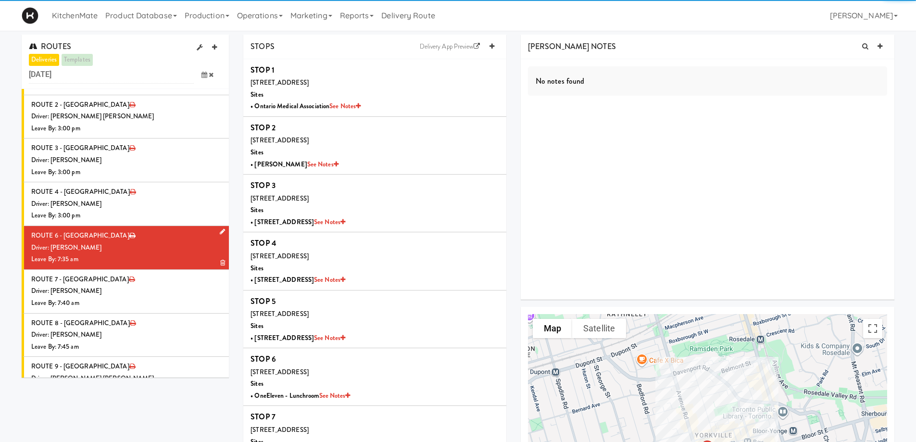
scroll to position [96, 0]
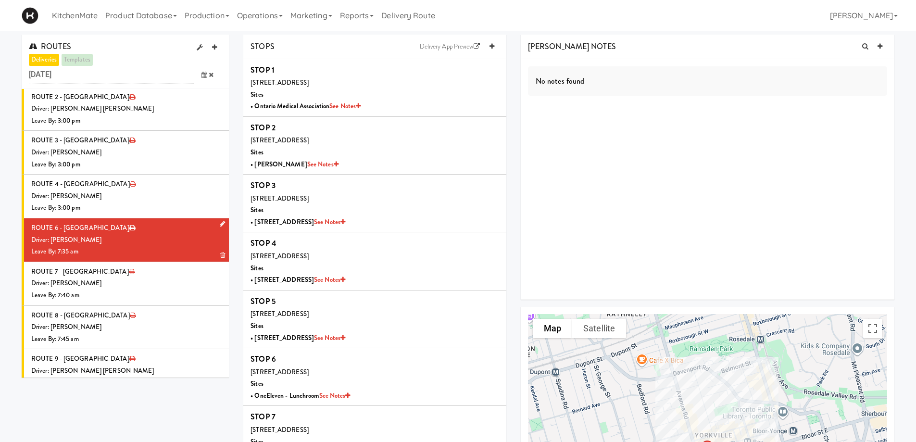
click at [220, 222] on icon at bounding box center [222, 224] width 5 height 6
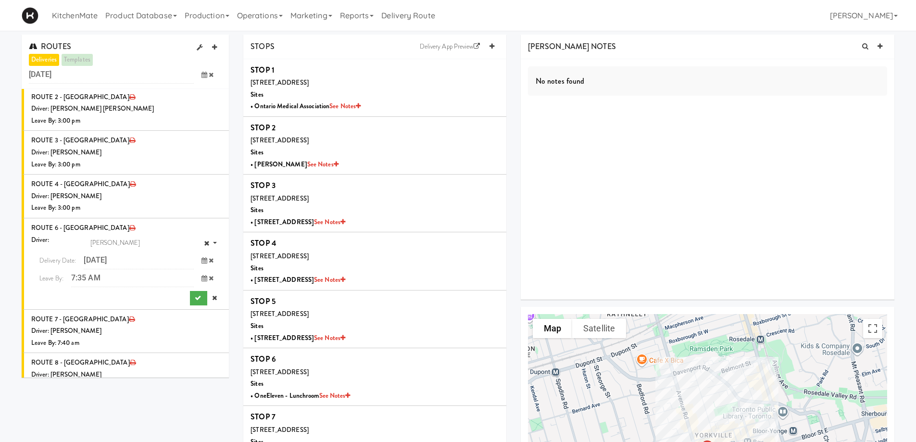
click at [202, 259] on icon at bounding box center [205, 260] width 6 height 6
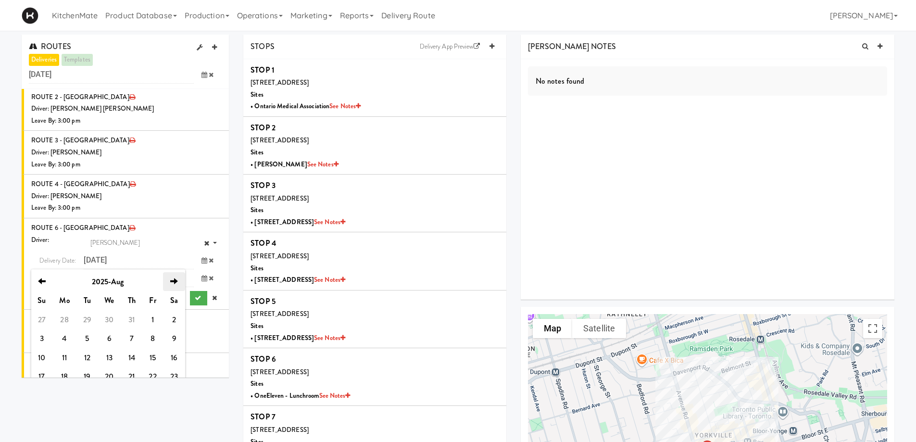
click at [174, 280] on icon "next" at bounding box center [174, 281] width 8 height 8
click at [88, 319] on td "2" at bounding box center [87, 319] width 22 height 19
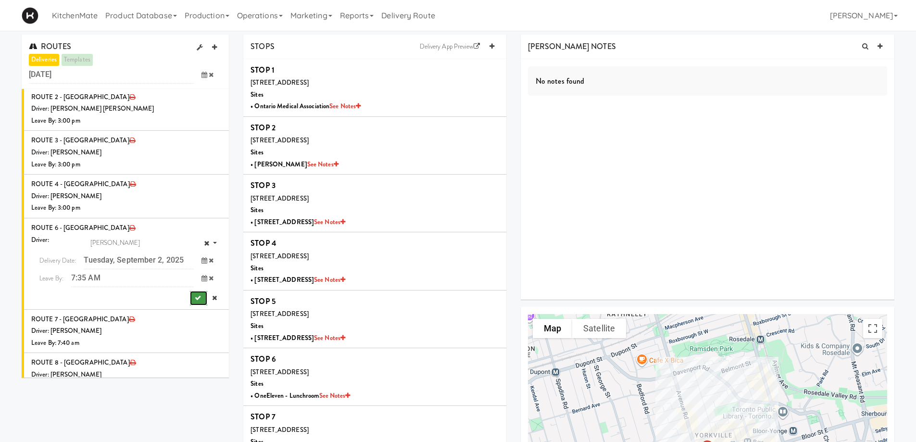
click at [195, 295] on icon "submit" at bounding box center [198, 298] width 6 height 6
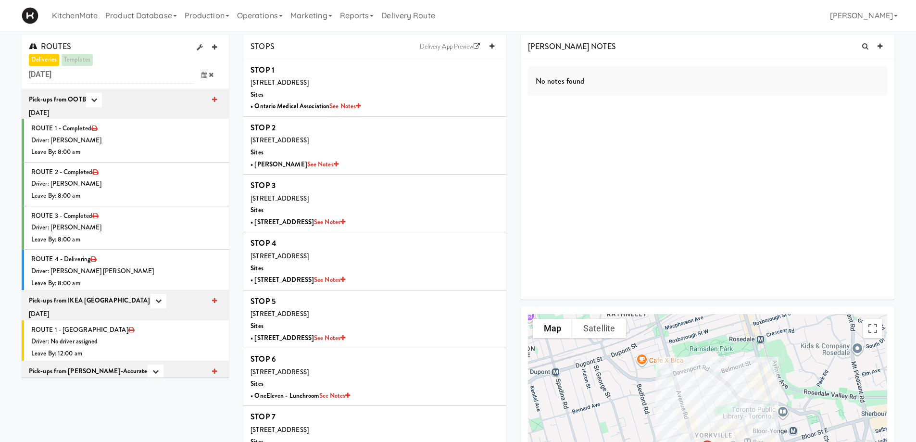
click at [204, 73] on icon at bounding box center [205, 75] width 6 height 6
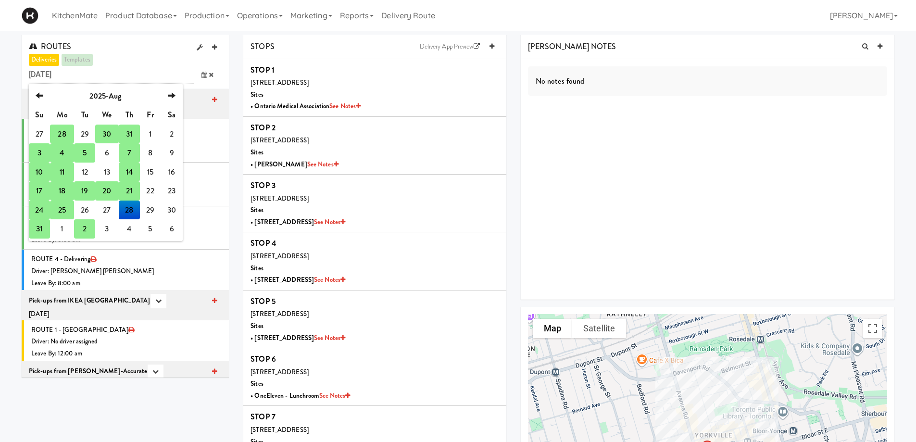
click at [42, 229] on td "31" at bounding box center [39, 228] width 21 height 19
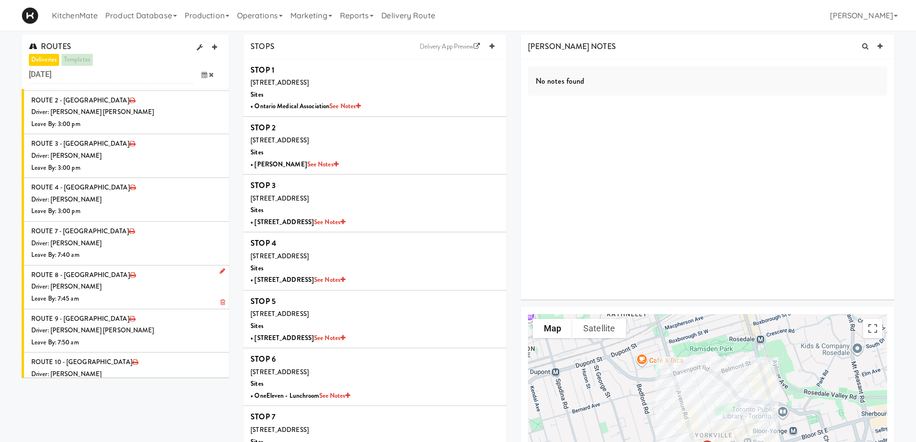
scroll to position [96, 0]
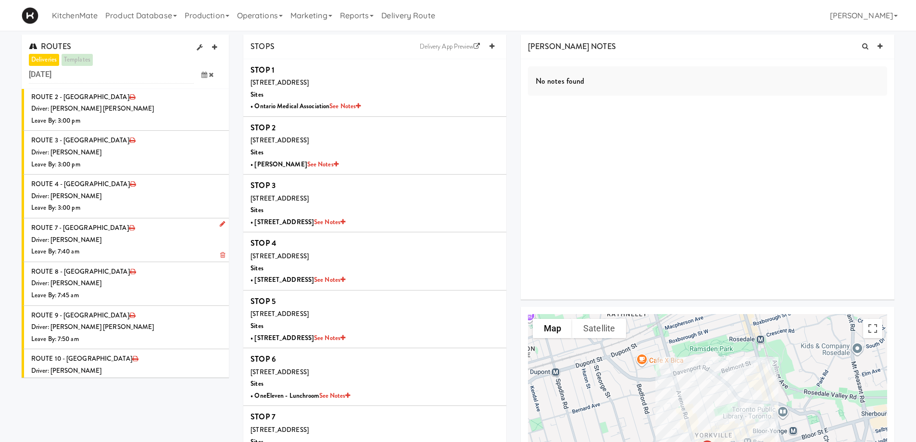
click at [220, 221] on icon at bounding box center [222, 224] width 5 height 6
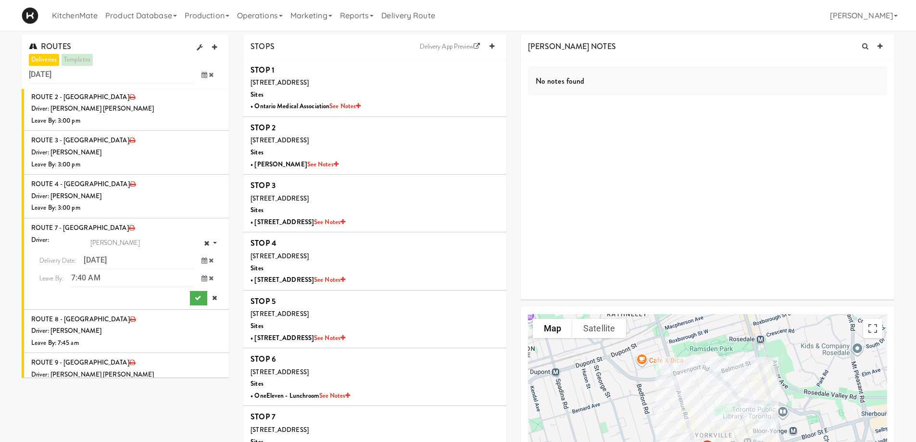
click at [202, 262] on icon at bounding box center [205, 260] width 6 height 6
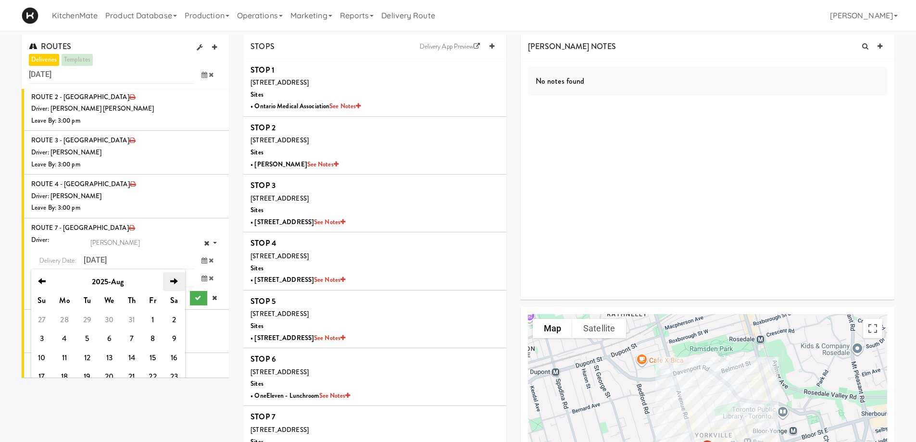
click at [172, 282] on icon "next" at bounding box center [174, 281] width 8 height 8
click at [84, 318] on td "2" at bounding box center [87, 319] width 22 height 19
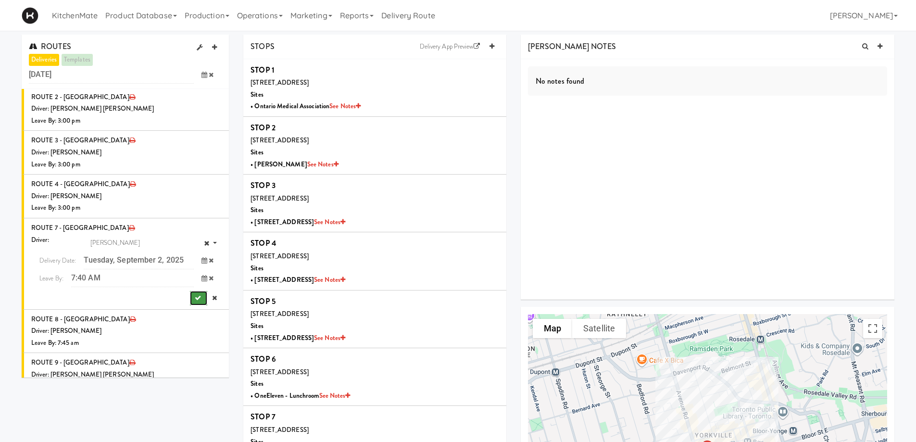
click at [193, 299] on button "submit" at bounding box center [198, 298] width 17 height 14
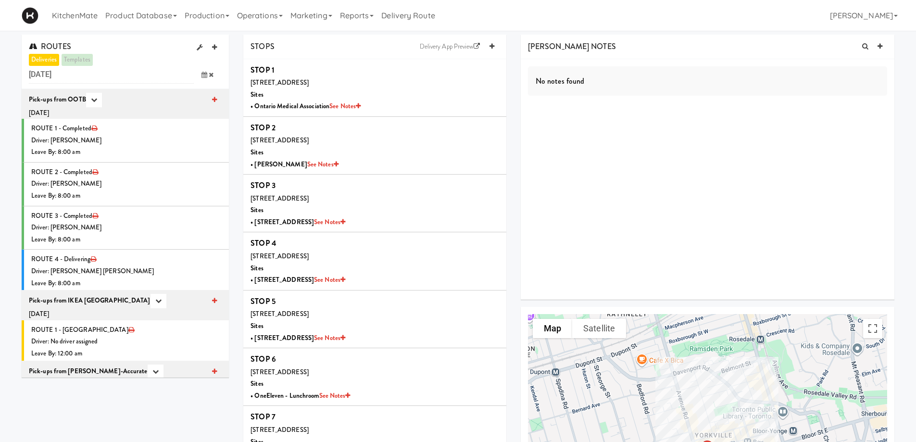
click at [201, 73] on span at bounding box center [208, 75] width 28 height 18
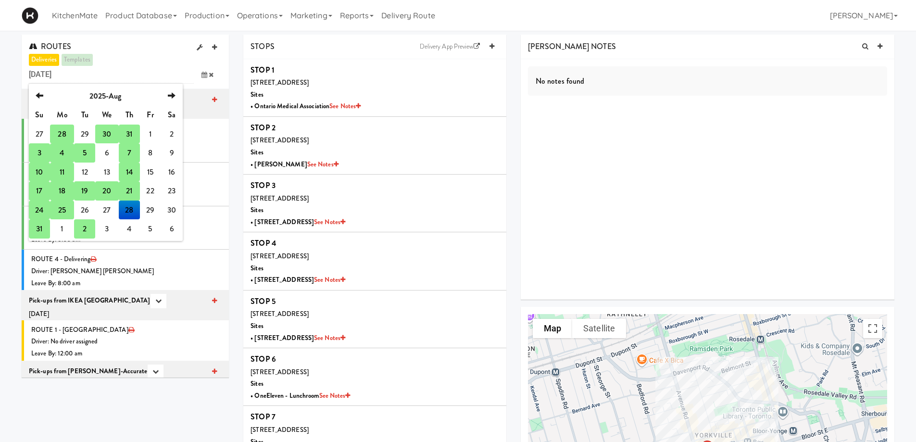
click at [40, 230] on td "31" at bounding box center [39, 228] width 21 height 19
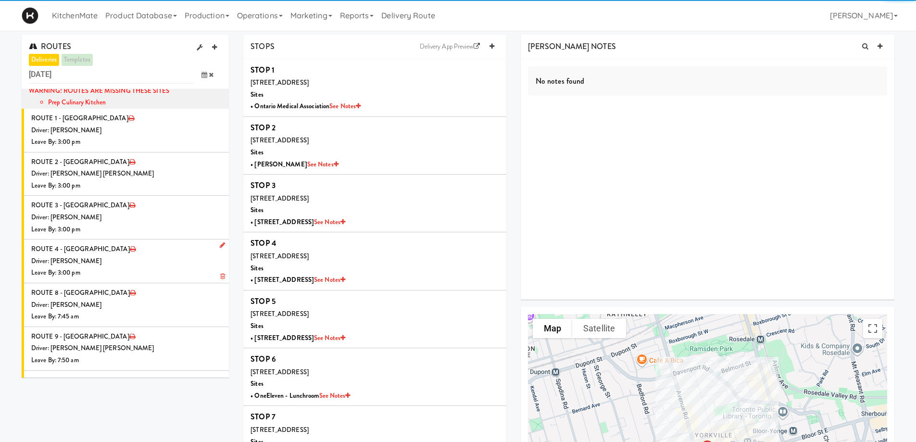
scroll to position [48, 0]
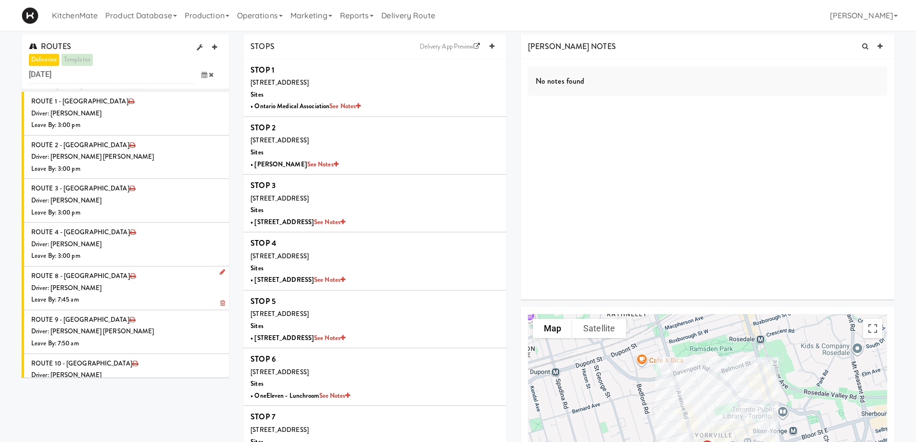
click at [220, 273] on icon at bounding box center [222, 272] width 5 height 6
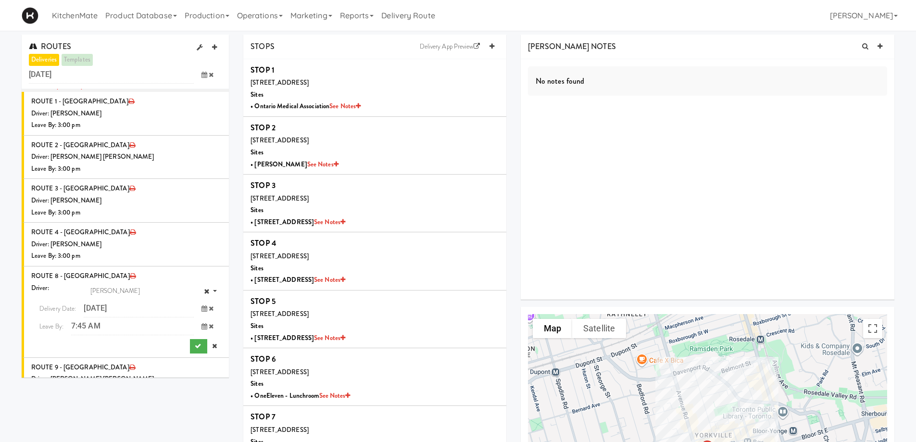
click at [202, 311] on icon at bounding box center [205, 308] width 6 height 6
click at [177, 326] on icon "next" at bounding box center [174, 330] width 8 height 8
click at [88, 369] on td "2" at bounding box center [87, 367] width 22 height 19
click at [195, 343] on icon "submit" at bounding box center [198, 346] width 6 height 6
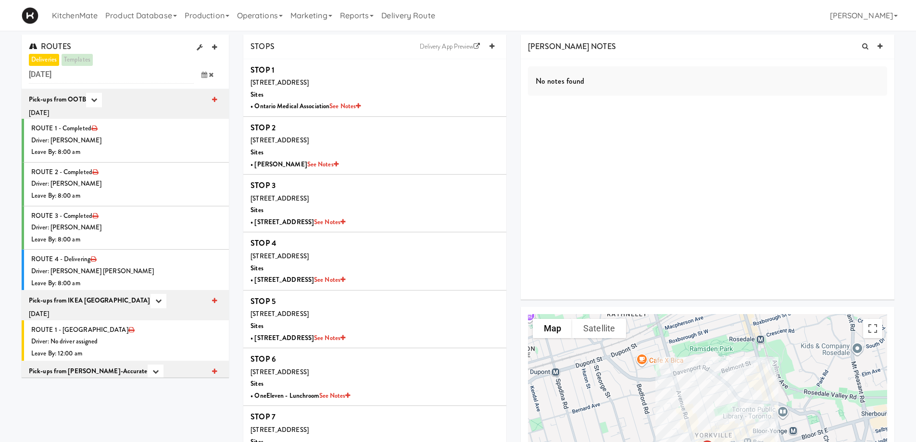
click at [206, 76] on icon at bounding box center [205, 75] width 6 height 6
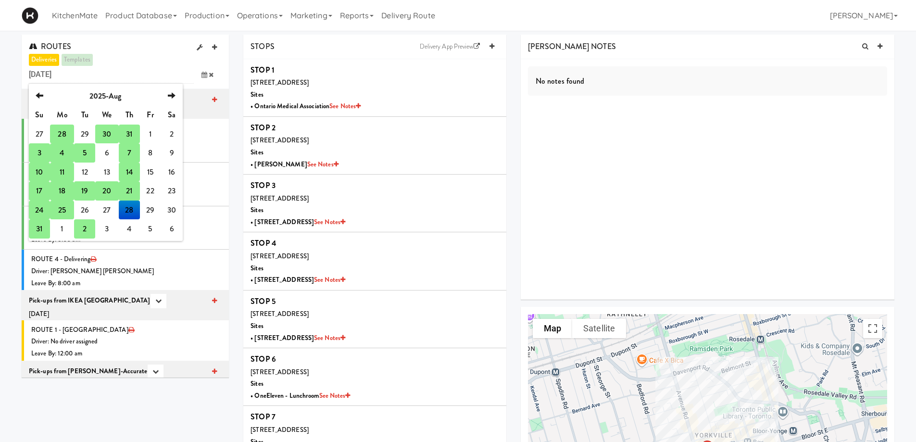
click at [41, 231] on td "31" at bounding box center [39, 228] width 21 height 19
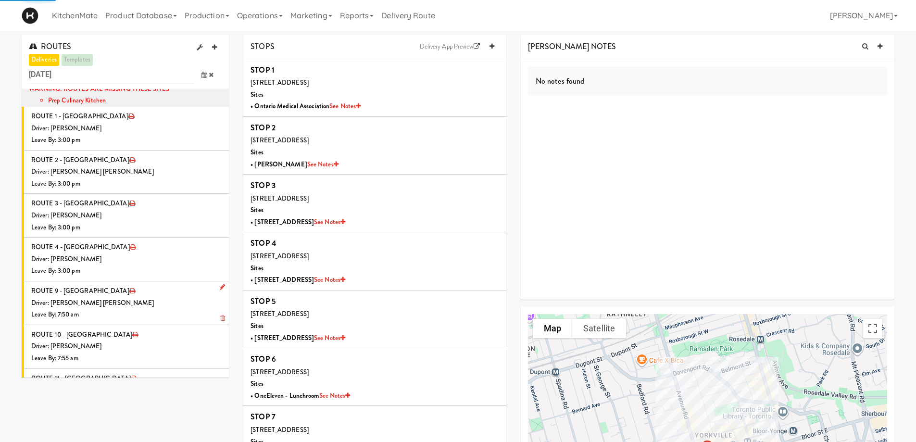
scroll to position [67, 0]
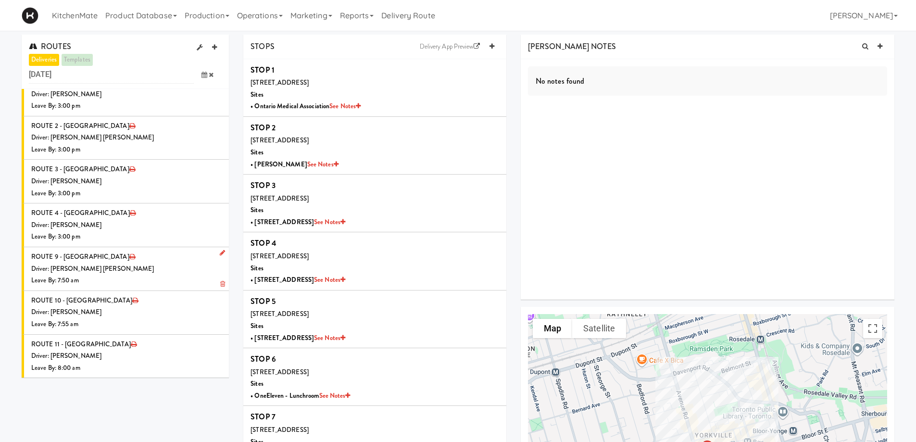
click at [220, 252] on icon at bounding box center [222, 253] width 5 height 6
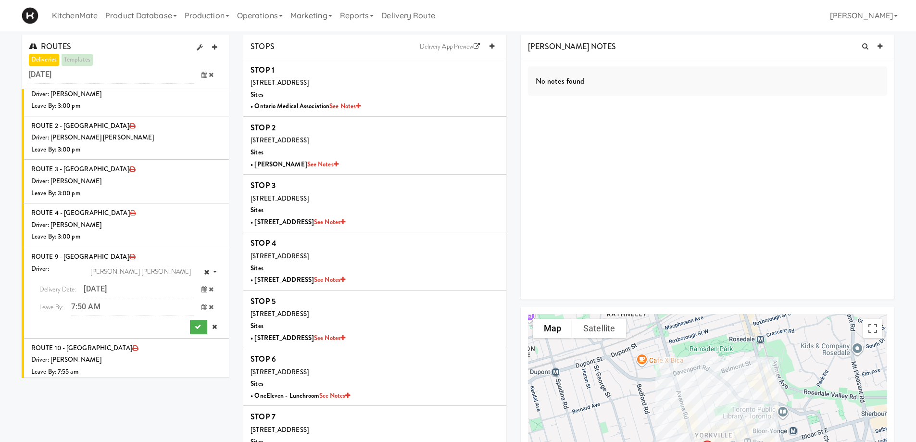
click at [202, 289] on icon at bounding box center [205, 289] width 6 height 6
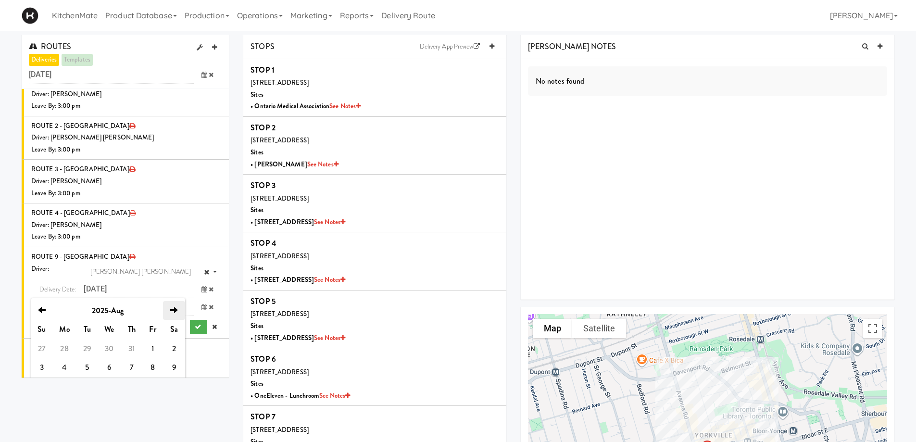
click at [176, 307] on icon "next" at bounding box center [174, 310] width 8 height 8
click at [90, 351] on td "2" at bounding box center [87, 348] width 22 height 19
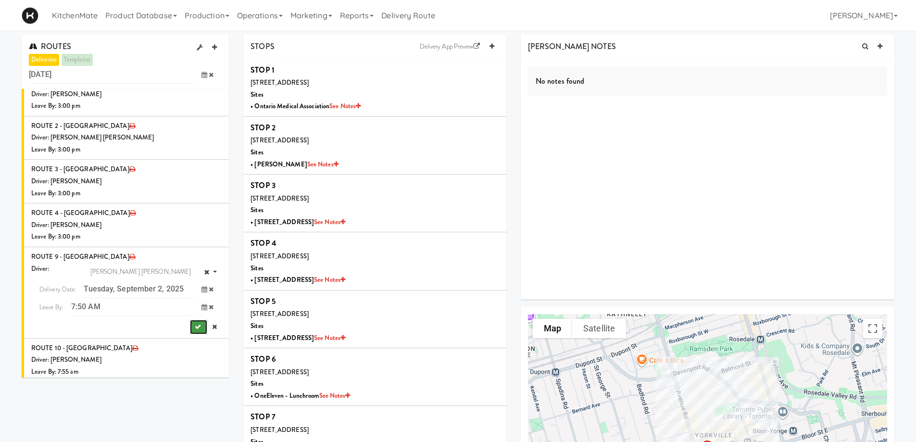
click at [190, 320] on button "submit" at bounding box center [198, 327] width 17 height 14
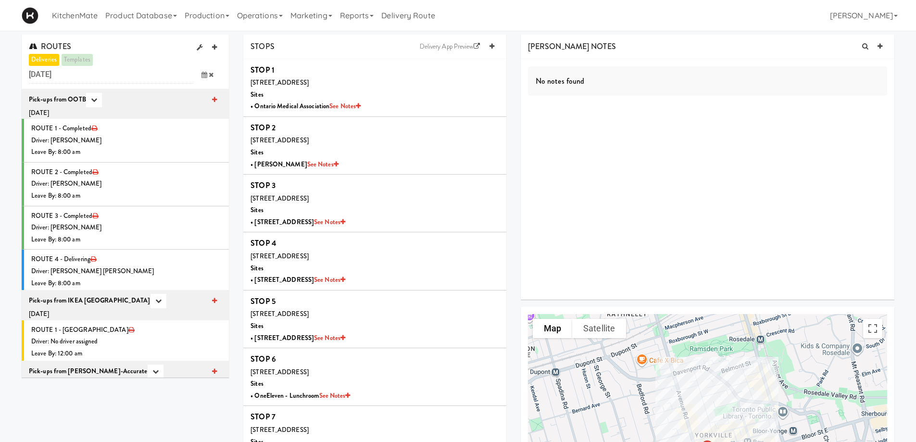
click at [202, 73] on icon at bounding box center [205, 75] width 6 height 6
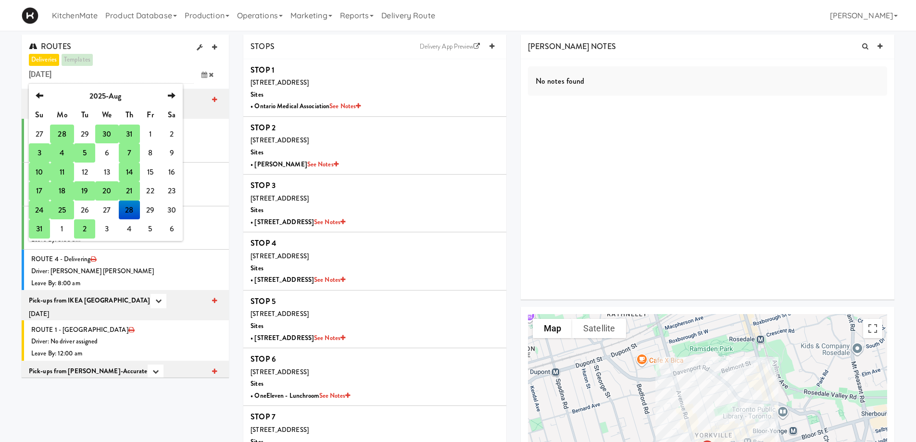
click at [41, 230] on td "31" at bounding box center [39, 228] width 21 height 19
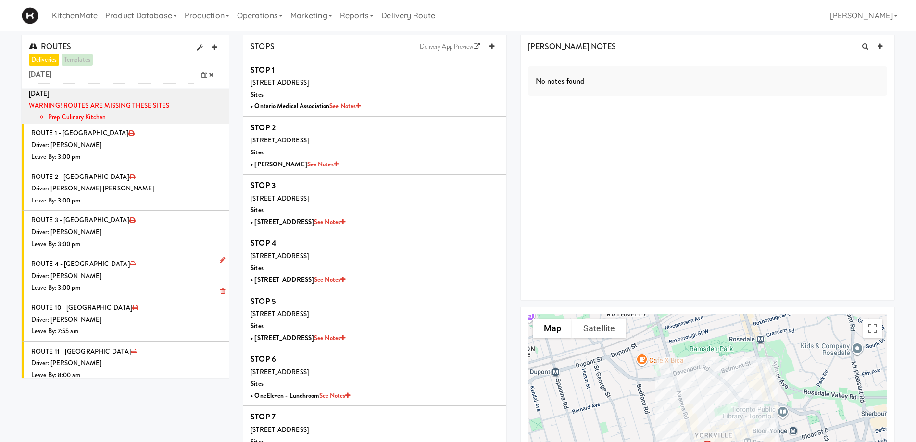
scroll to position [24, 0]
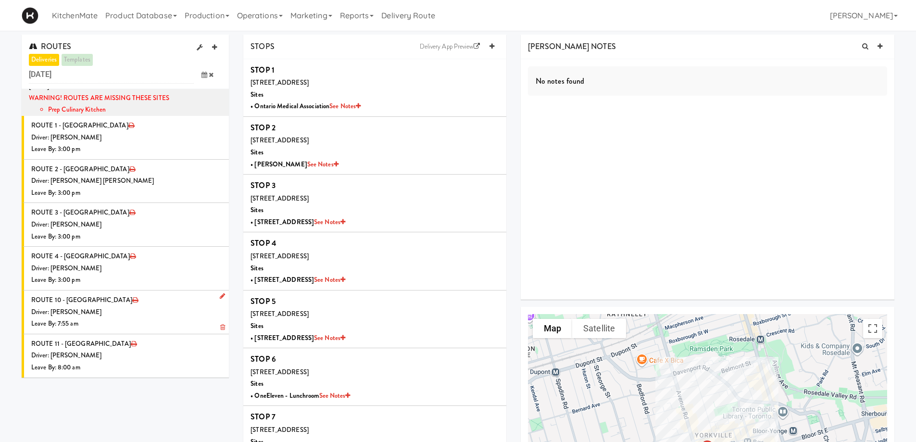
click at [220, 295] on icon at bounding box center [222, 296] width 5 height 6
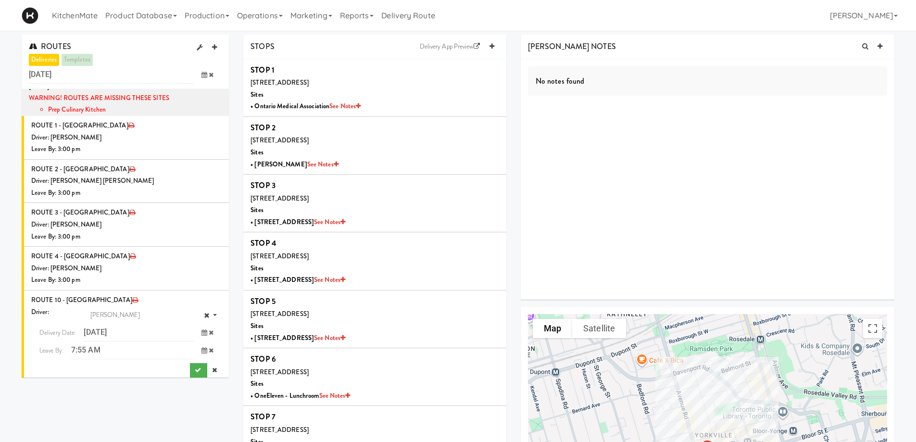
click at [202, 335] on icon at bounding box center [205, 332] width 6 height 6
click at [175, 352] on icon "next" at bounding box center [174, 354] width 8 height 8
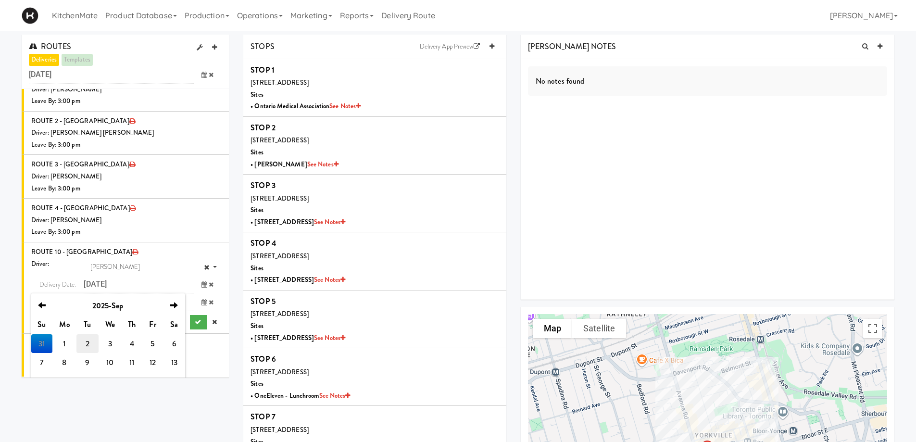
click at [81, 342] on td "2" at bounding box center [87, 343] width 22 height 19
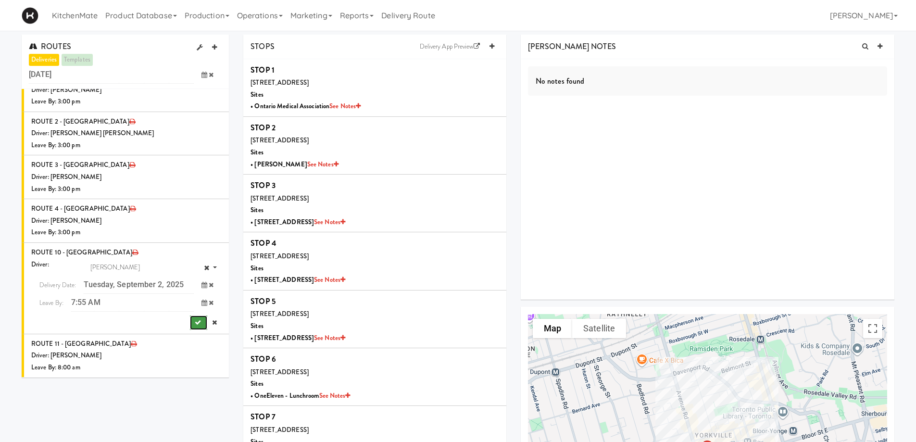
click at [195, 321] on icon "submit" at bounding box center [198, 322] width 6 height 6
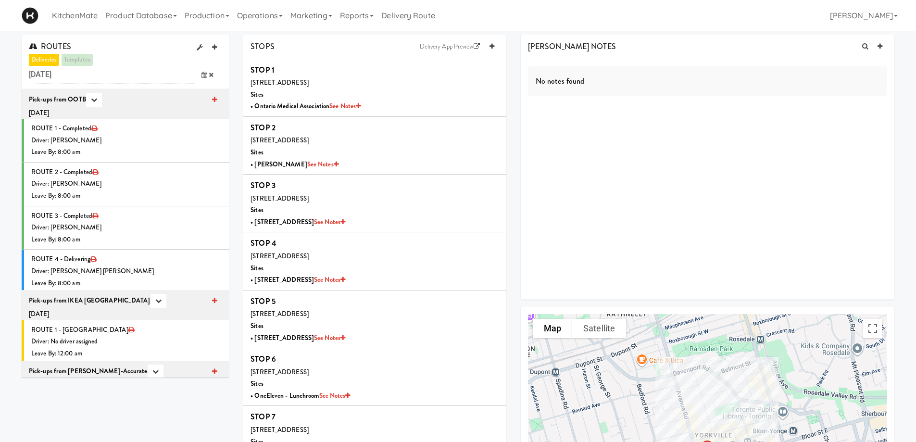
click at [202, 72] on icon at bounding box center [205, 75] width 6 height 6
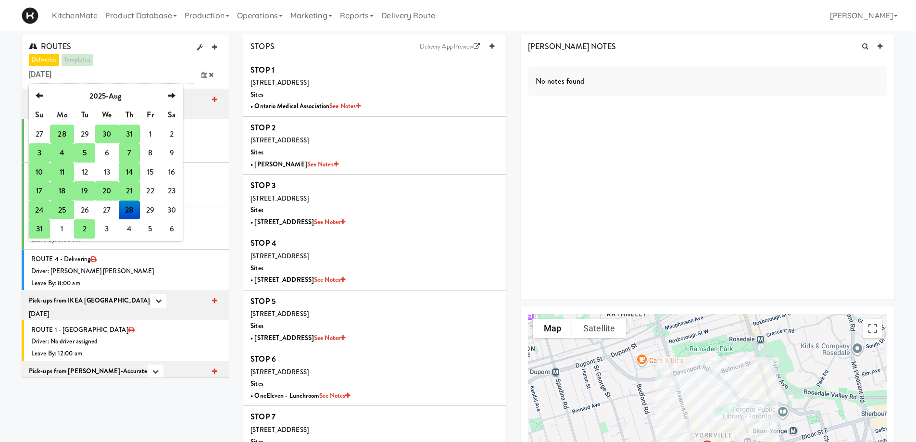
click at [38, 227] on td "31" at bounding box center [39, 228] width 21 height 19
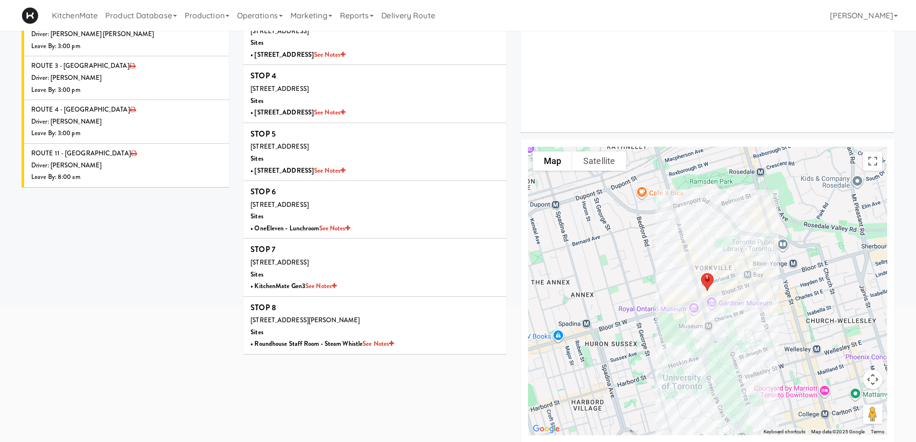
scroll to position [175, 0]
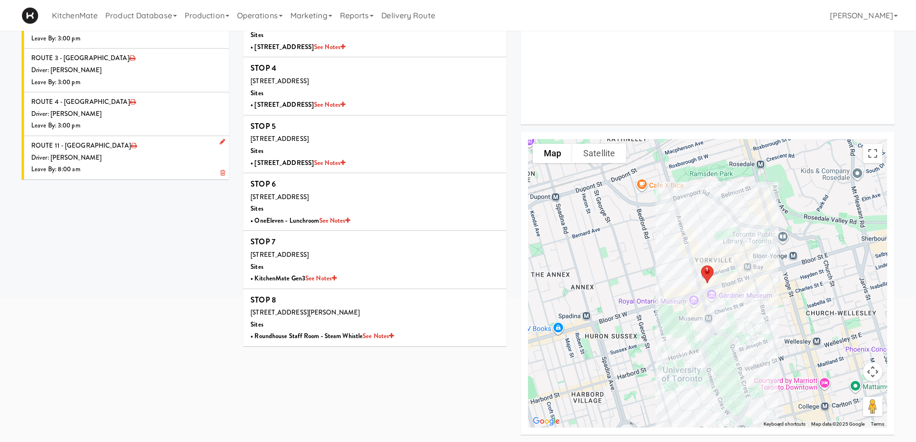
click at [220, 139] on icon at bounding box center [222, 142] width 5 height 6
click at [202, 178] on icon at bounding box center [205, 178] width 6 height 6
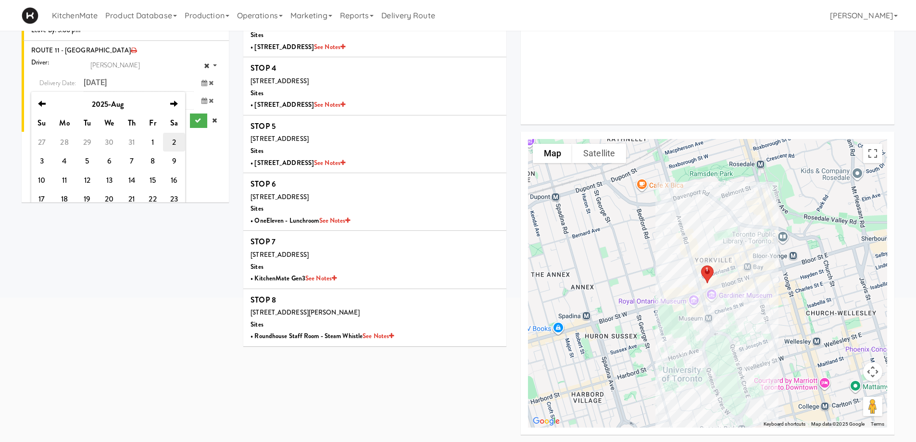
scroll to position [100, 0]
click at [173, 102] on icon "next" at bounding box center [174, 103] width 8 height 8
click at [87, 139] on td "2" at bounding box center [87, 141] width 22 height 19
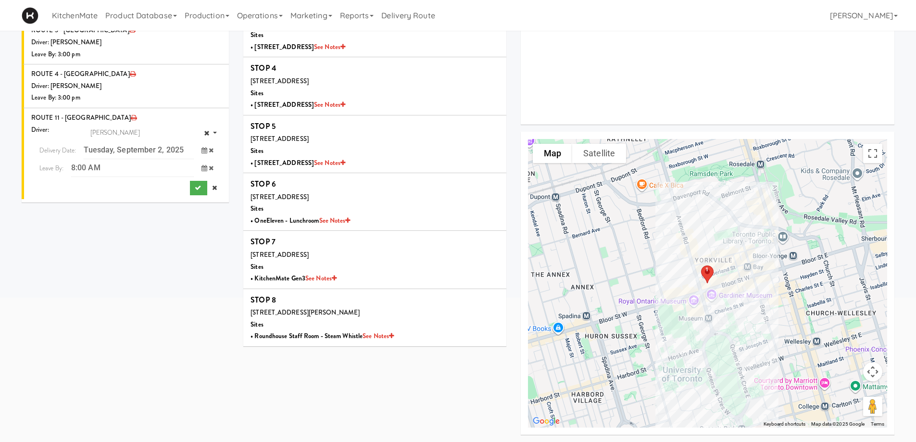
scroll to position [31, 0]
click at [190, 187] on button "submit" at bounding box center [198, 188] width 17 height 14
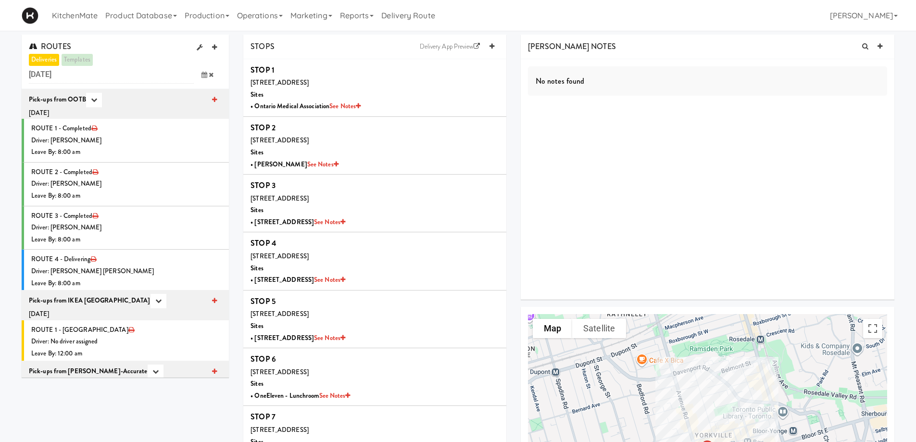
click at [205, 76] on icon at bounding box center [205, 75] width 6 height 6
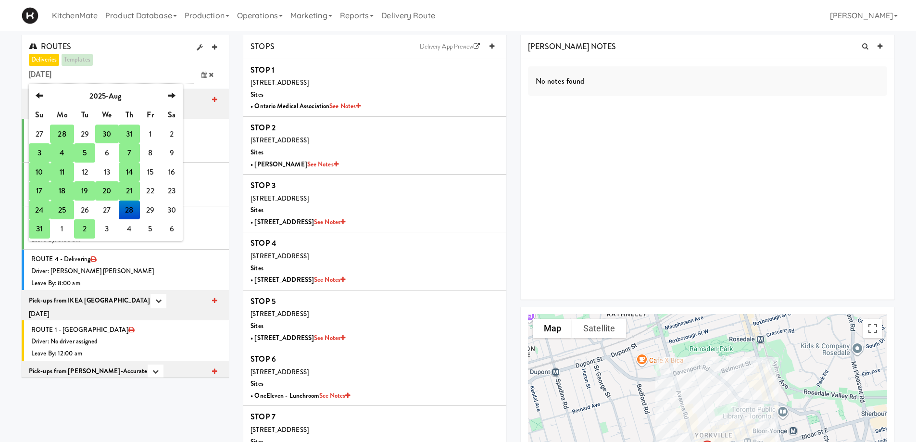
click at [36, 227] on td "31" at bounding box center [39, 228] width 21 height 19
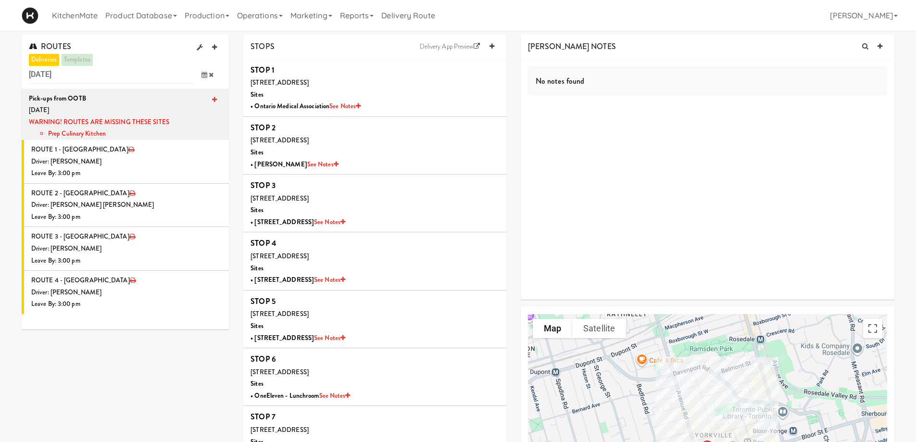
click at [203, 75] on icon at bounding box center [205, 75] width 6 height 6
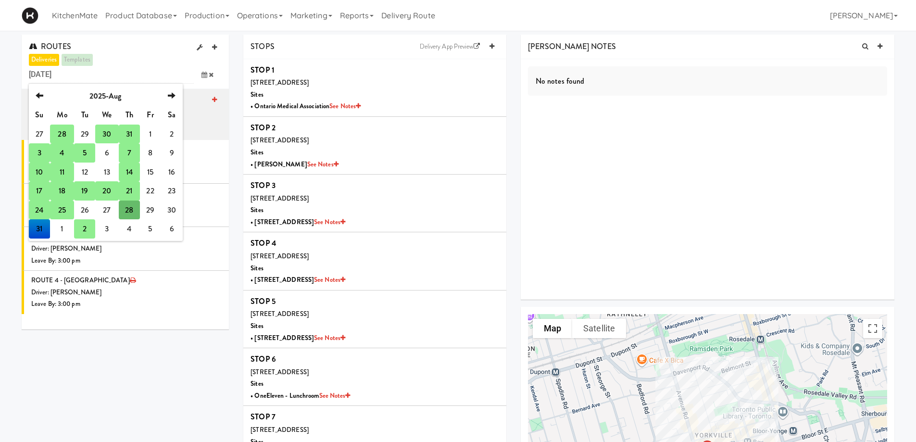
click at [83, 231] on td "2" at bounding box center [84, 228] width 21 height 19
